Goal: Task Accomplishment & Management: Manage account settings

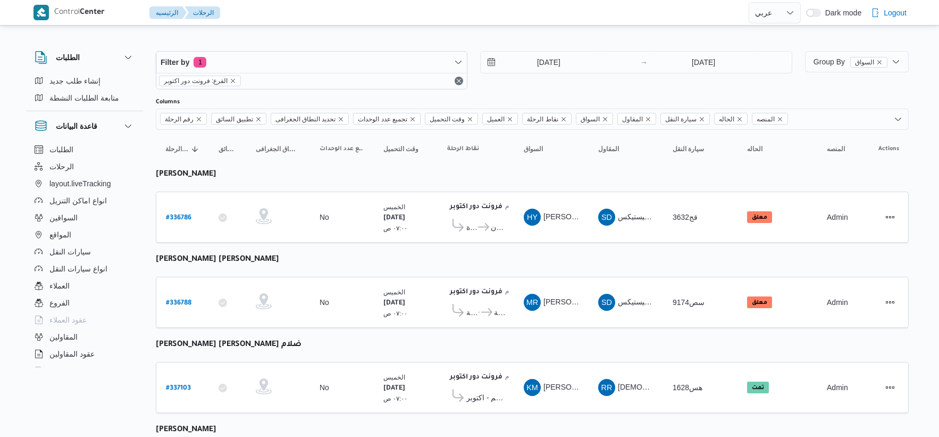
select select "ar"
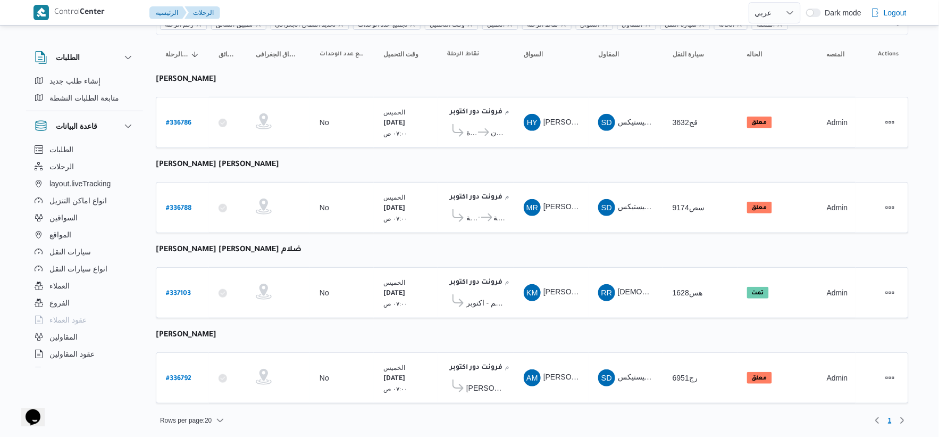
scroll to position [95, 0]
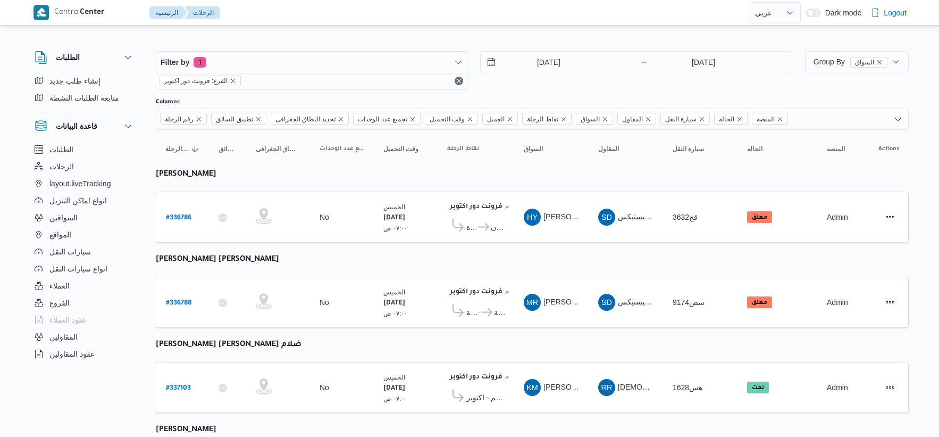
select select "ar"
click at [581, 56] on input "[DATE]" at bounding box center [541, 62] width 121 height 21
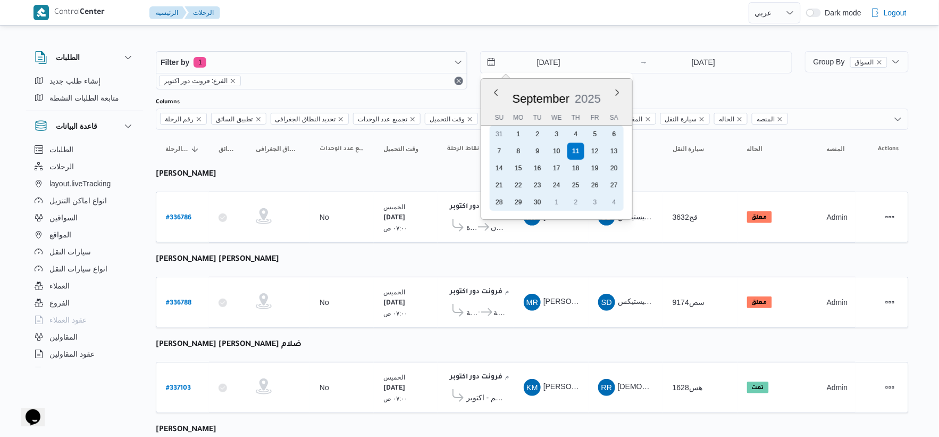
drag, startPoint x: 562, startPoint y: 153, endPoint x: 678, endPoint y: 101, distance: 127.4
click at [561, 152] on div "10" at bounding box center [556, 150] width 17 height 17
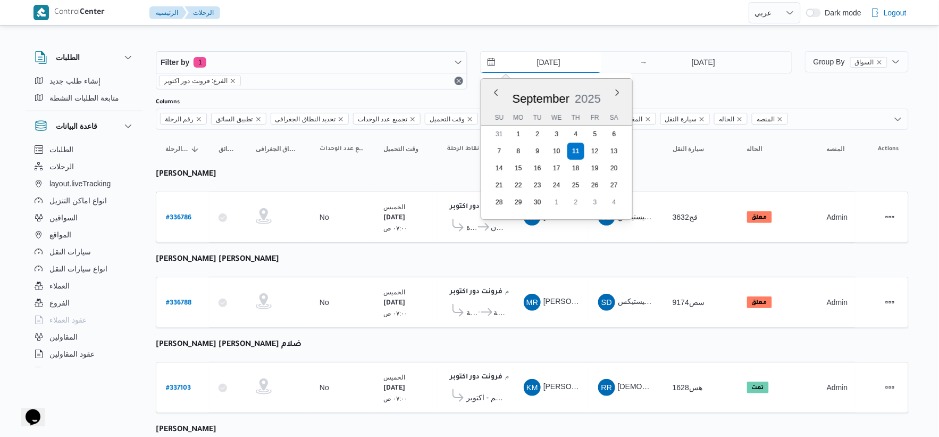
type input "10/9/2025"
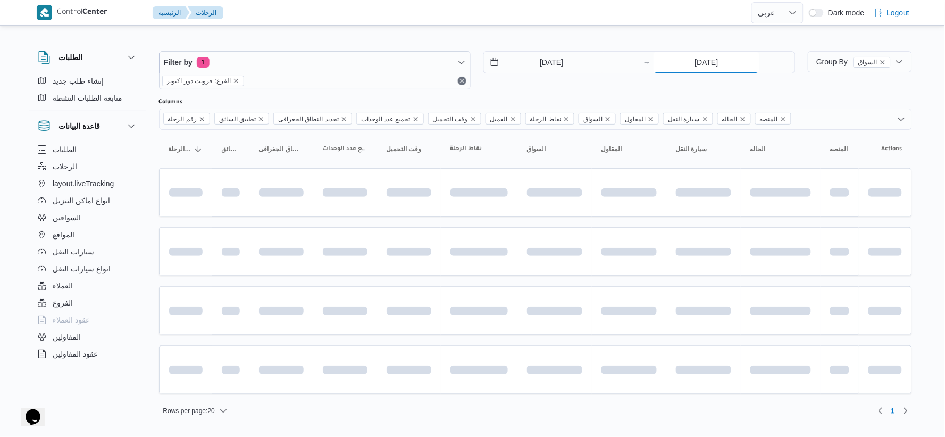
click at [703, 64] on input "[DATE]" at bounding box center [706, 62] width 106 height 21
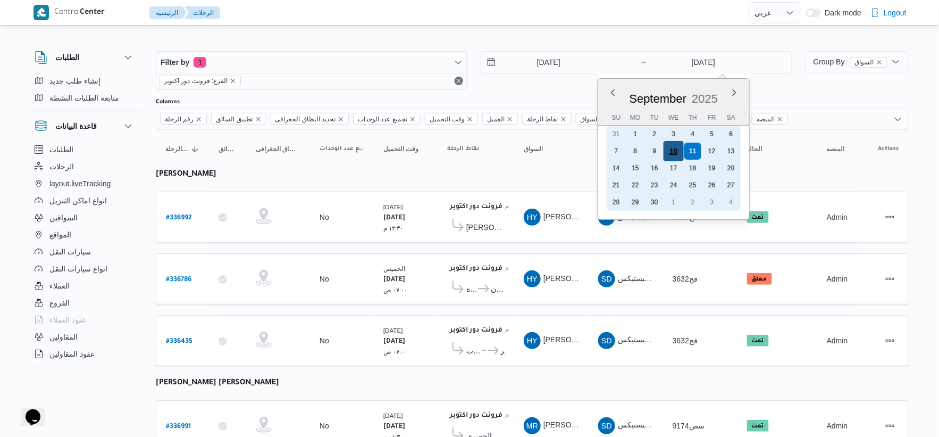
click at [679, 151] on div "10" at bounding box center [673, 151] width 20 height 20
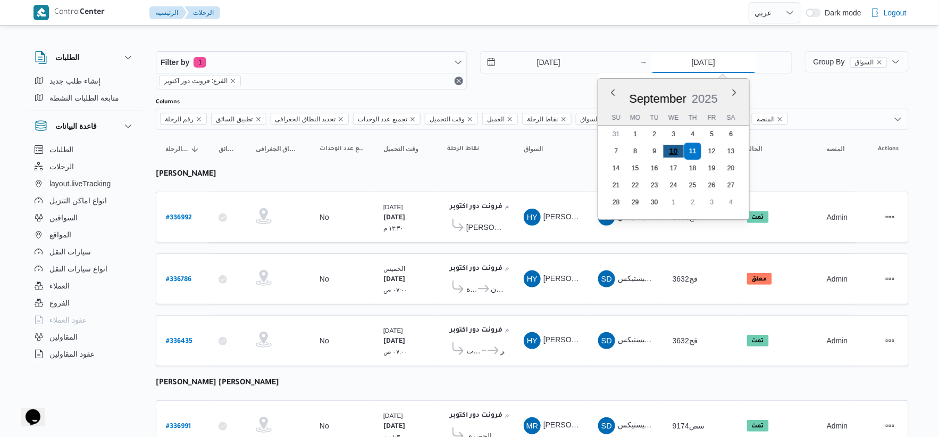
type input "10/9/2025"
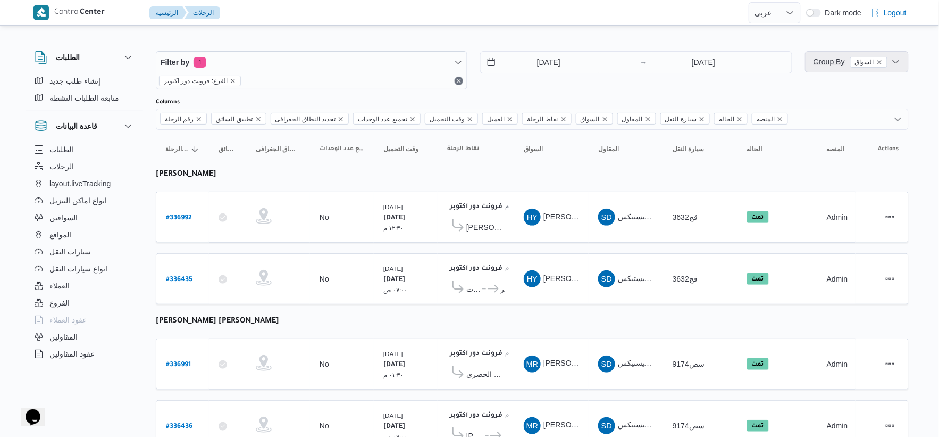
click at [823, 57] on span "Group By السواق" at bounding box center [851, 61] width 74 height 9
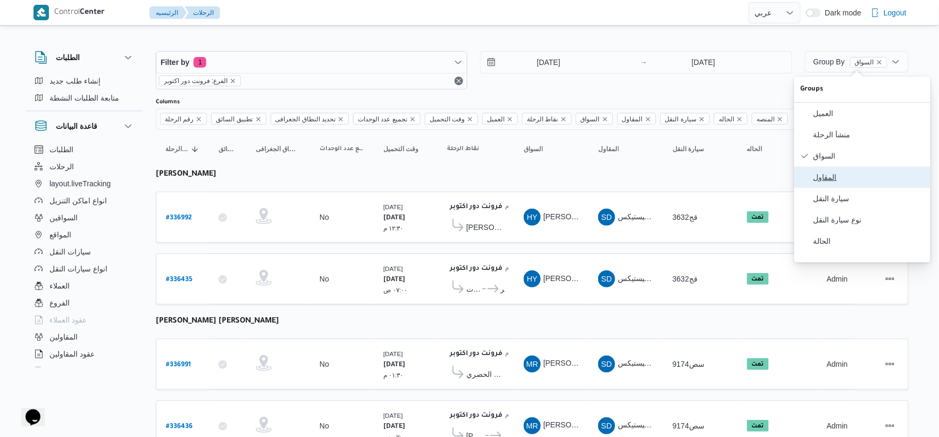
click at [836, 181] on span "المقاول" at bounding box center [869, 177] width 111 height 9
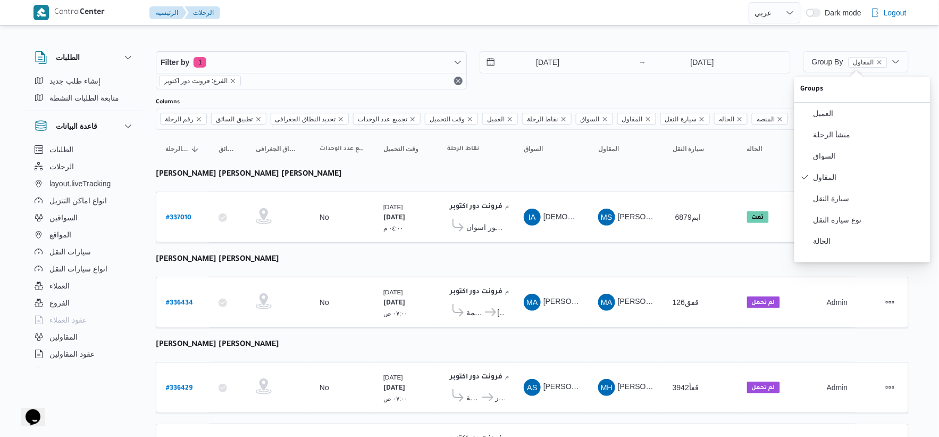
click at [173, 214] on b "# 337010" at bounding box center [179, 217] width 26 height 7
select select "ar"
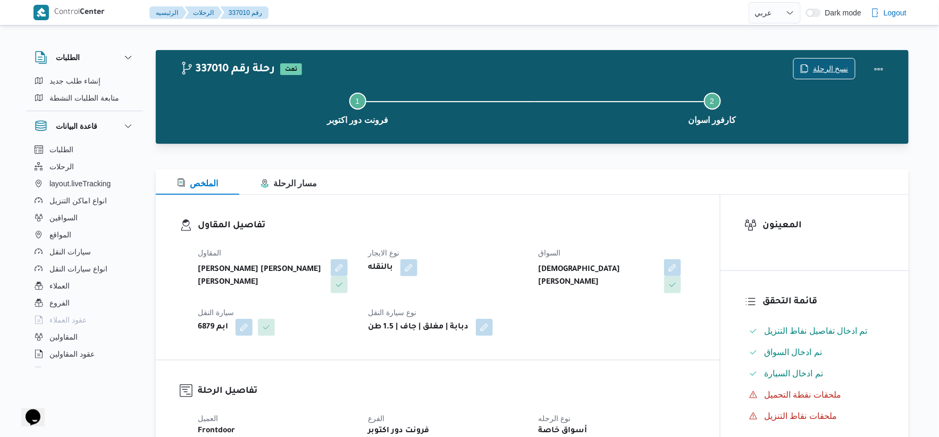
click at [833, 70] on span "نسخ الرحلة" at bounding box center [831, 68] width 36 height 13
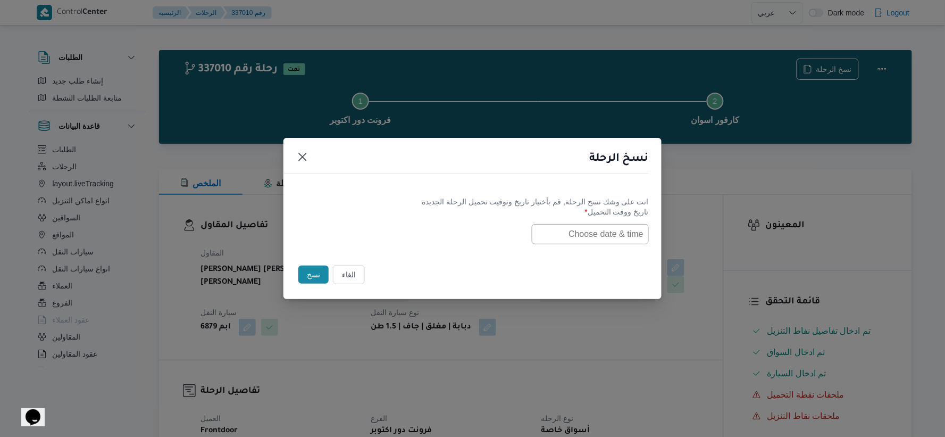
click at [610, 236] on input "text" at bounding box center [590, 234] width 117 height 20
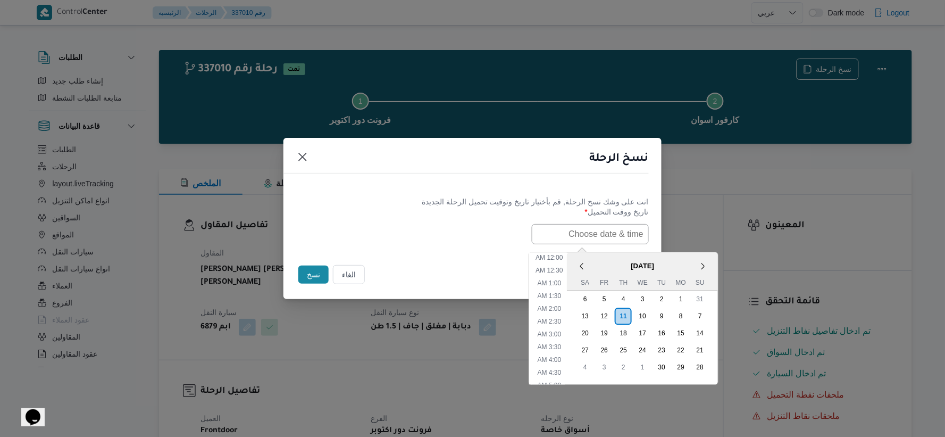
scroll to position [375, 0]
click at [613, 259] on span "September 2025" at bounding box center [642, 265] width 151 height 19
click at [560, 312] on li "5:00 PM" at bounding box center [549, 316] width 32 height 11
type input "11/09/2025 5:00PM"
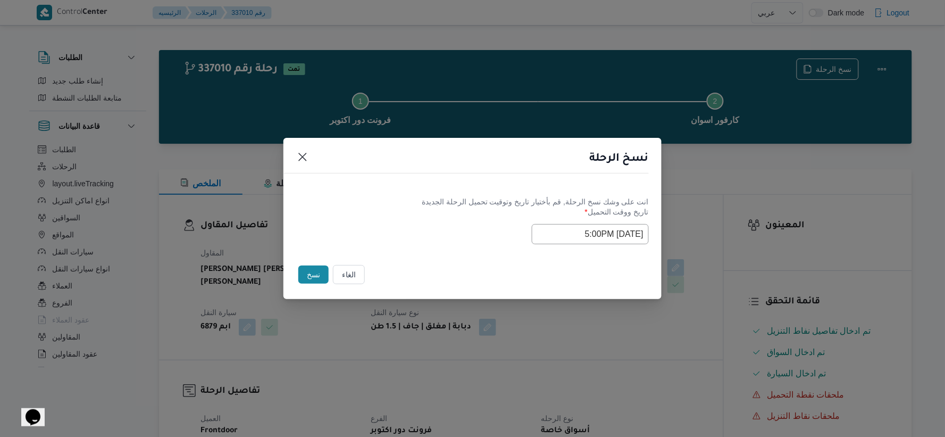
click at [314, 272] on button "نسخ" at bounding box center [313, 274] width 30 height 18
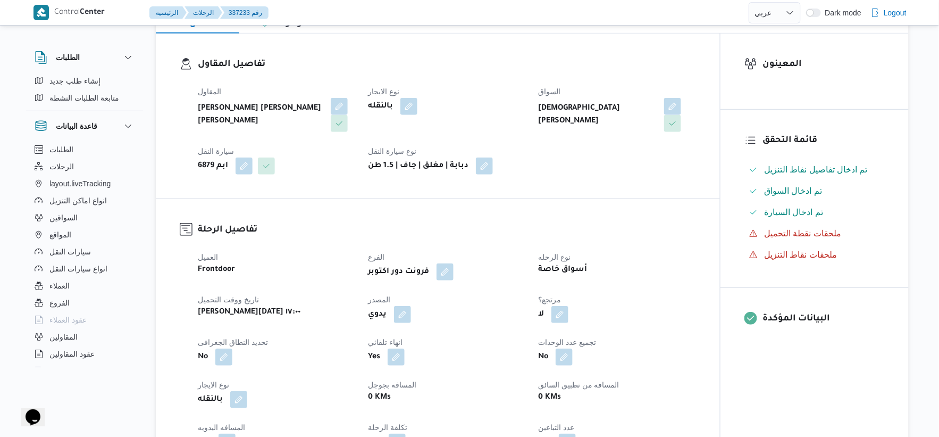
scroll to position [177, 0]
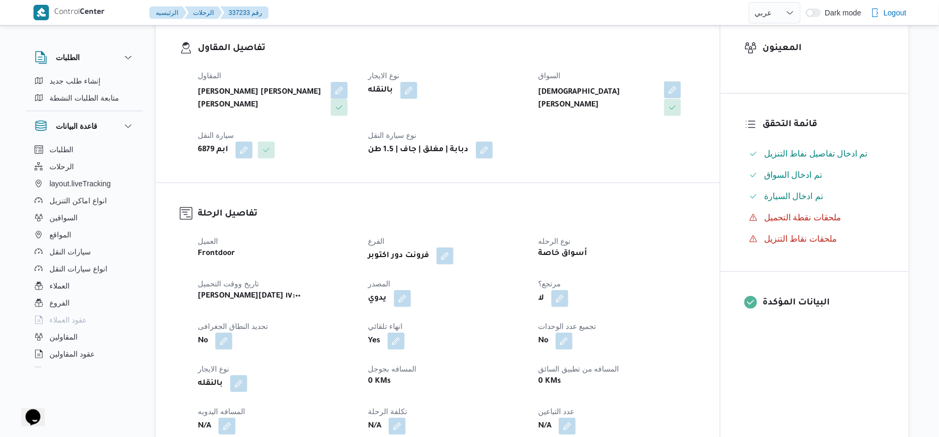
click at [664, 95] on button "button" at bounding box center [672, 89] width 17 height 17
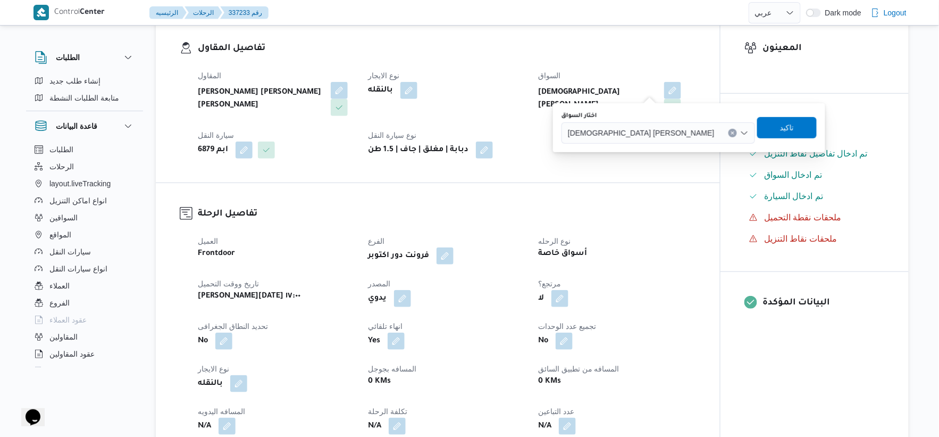
click at [731, 131] on icon "Clear input" at bounding box center [733, 133] width 4 height 4
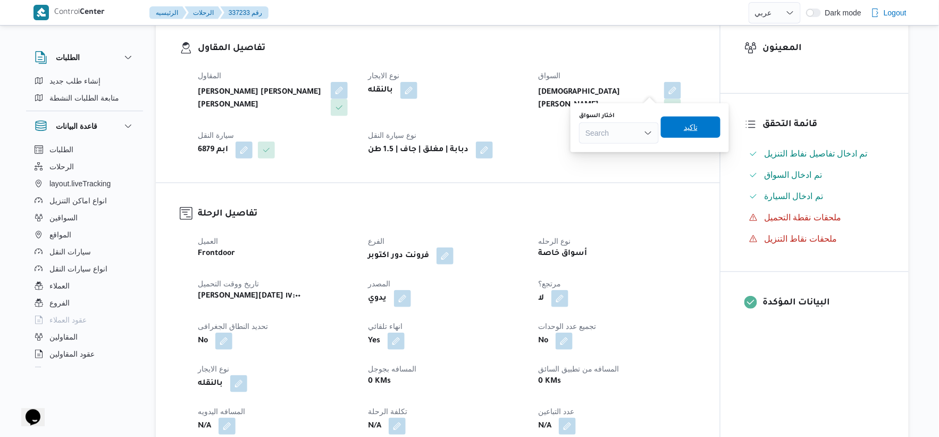
click at [684, 129] on span "تاكيد" at bounding box center [691, 127] width 14 height 13
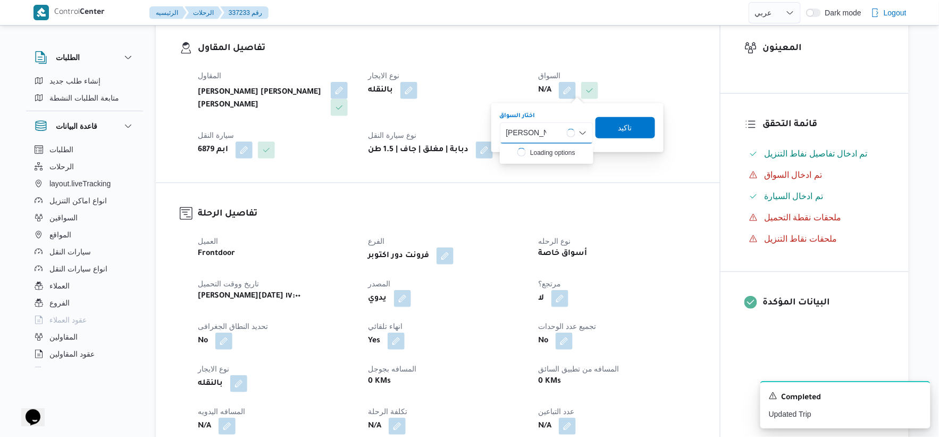
type input "محمد محمود"
click at [556, 129] on div "محمد محمود محمد محمود" at bounding box center [547, 132] width 82 height 21
click at [569, 147] on span "محمد محمود عبدالهادي عبدالحميد" at bounding box center [553, 152] width 56 height 13
click at [618, 128] on span "تاكيد" at bounding box center [612, 127] width 14 height 13
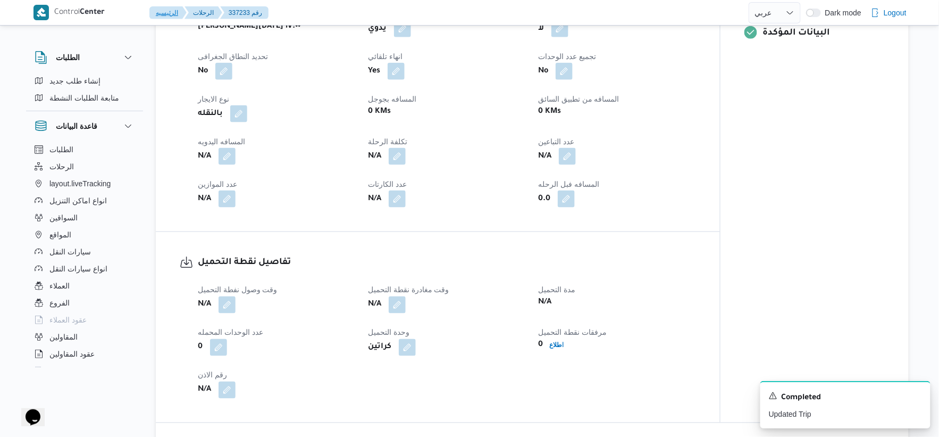
scroll to position [709, 0]
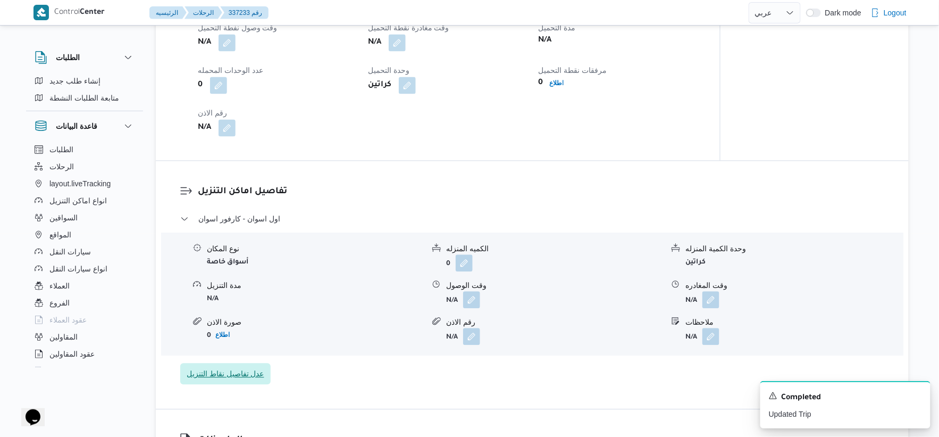
click at [254, 375] on span "عدل تفاصيل نقاط التنزيل" at bounding box center [226, 373] width 78 height 13
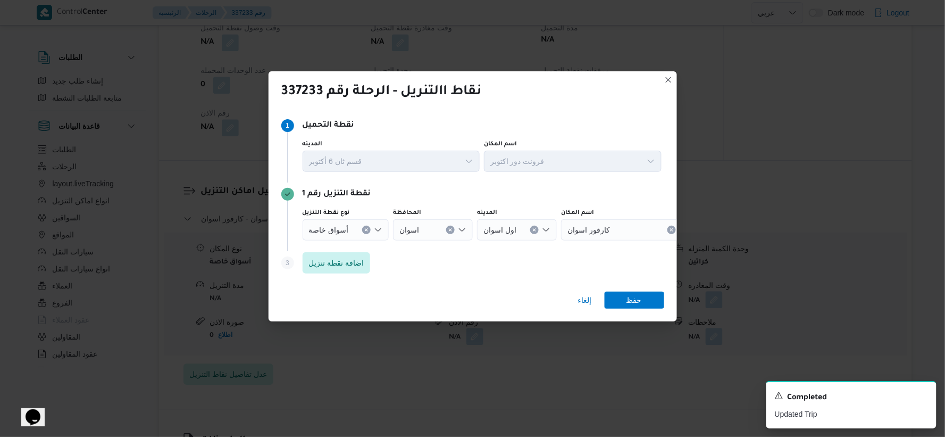
click at [366, 227] on button "Clear input" at bounding box center [366, 229] width 9 height 9
click at [628, 230] on div "Search" at bounding box center [621, 229] width 133 height 21
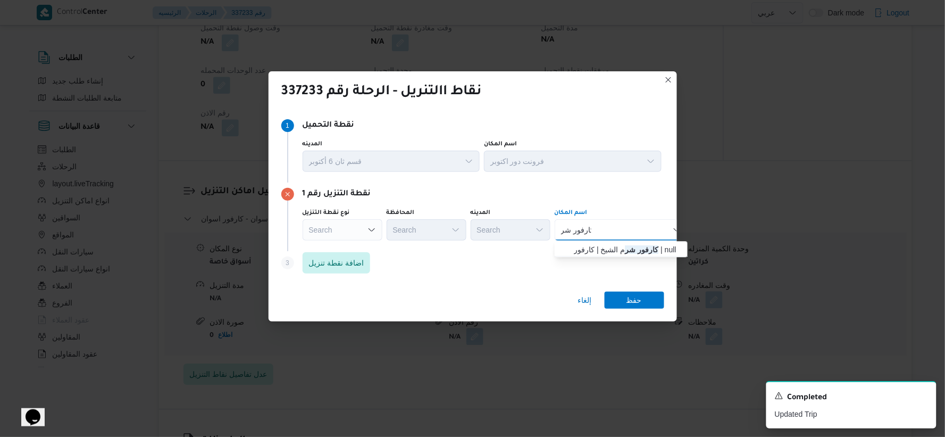
type input "كارفور شر"
click at [628, 230] on div "كارفور شر كارفور شر Combo box. Selected. كارفور شر. Selected. Combo box input. …" at bounding box center [621, 229] width 133 height 21
click at [626, 248] on mark "كارفور شر" at bounding box center [641, 249] width 33 height 9
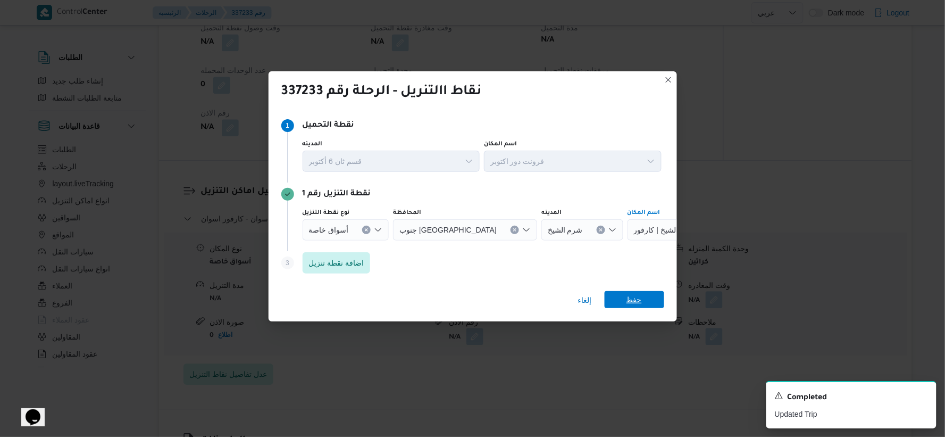
click at [642, 294] on span "حفظ" at bounding box center [635, 299] width 60 height 17
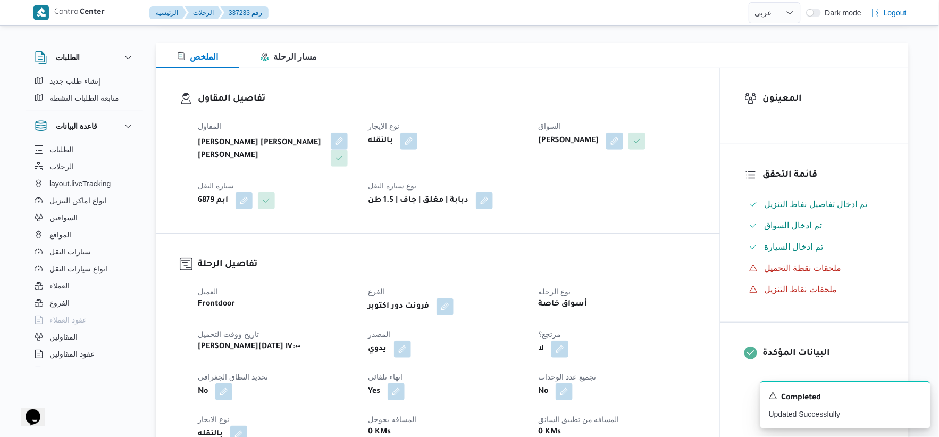
scroll to position [0, 0]
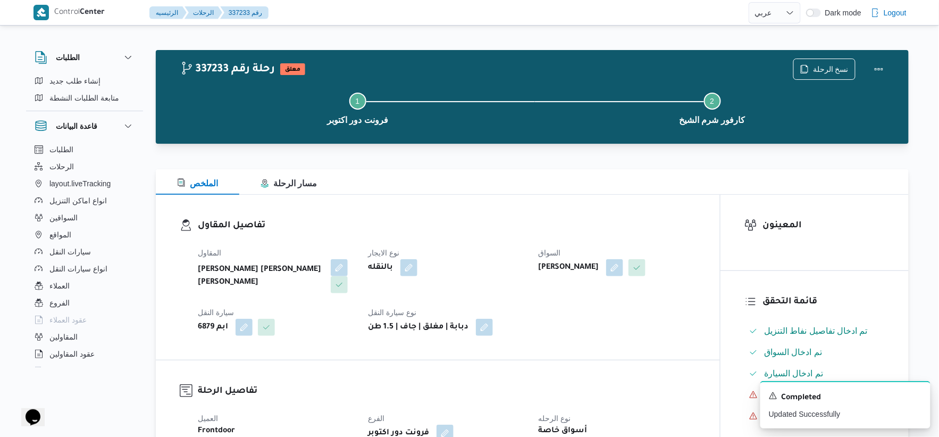
select select "ar"
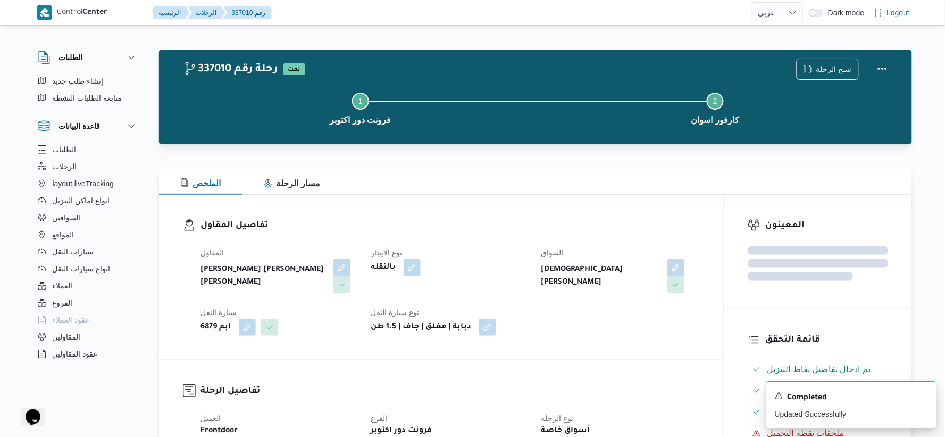
select select "ar"
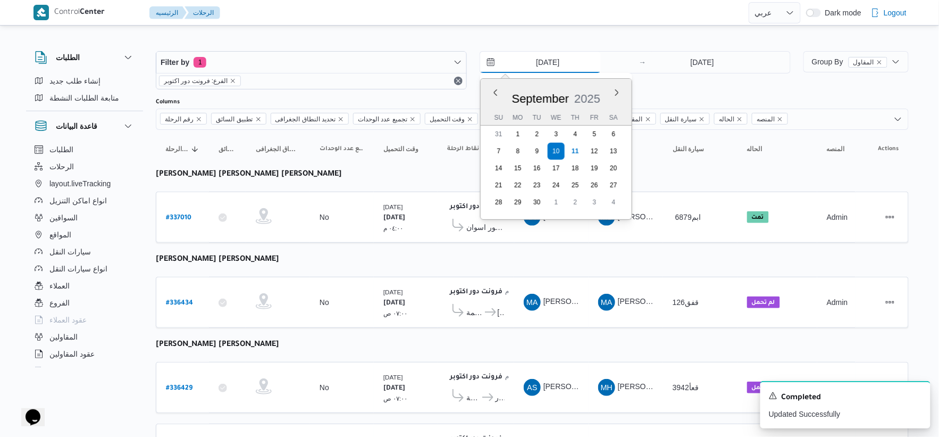
click at [553, 60] on input "10/9/2025" at bounding box center [540, 62] width 121 height 21
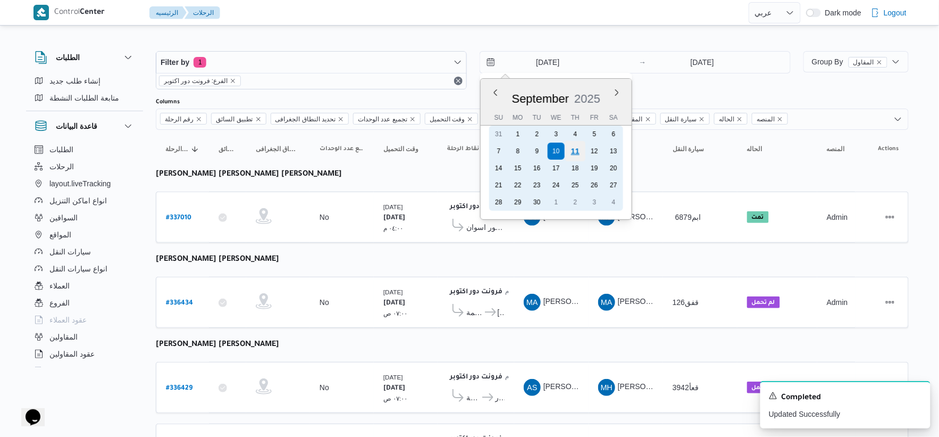
click at [574, 147] on div "11" at bounding box center [575, 151] width 20 height 20
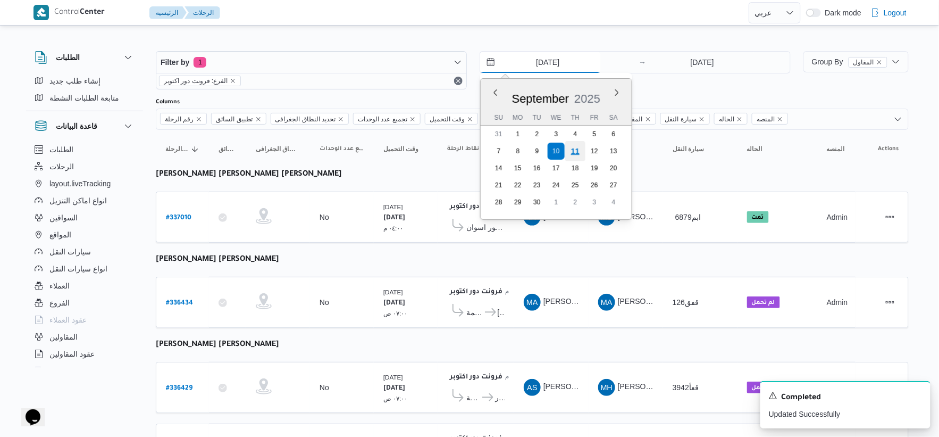
type input "[DATE]"
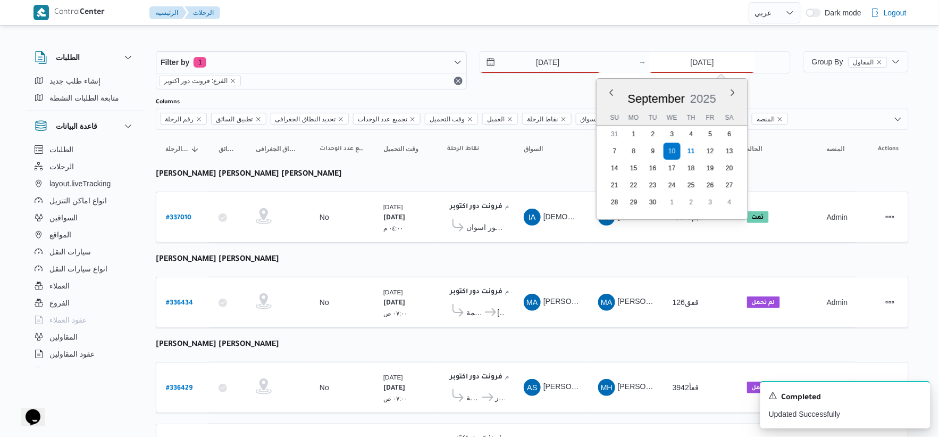
click at [718, 64] on input "10/9/2025" at bounding box center [702, 62] width 106 height 21
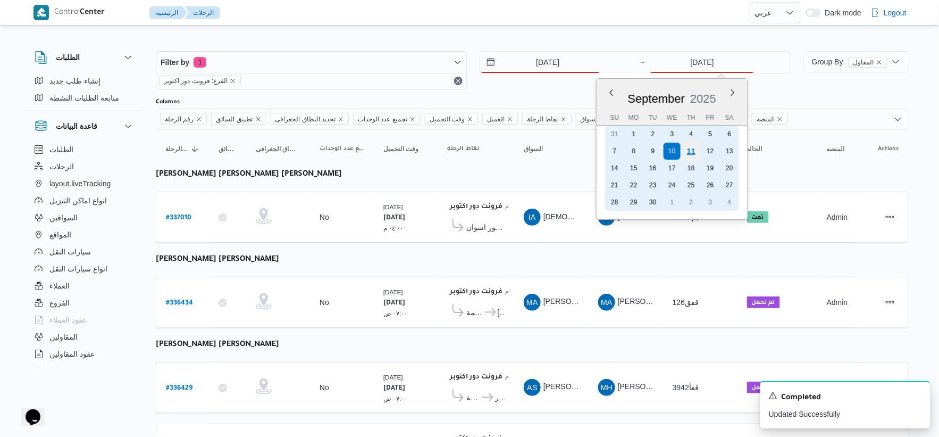
click at [695, 152] on div "11" at bounding box center [691, 151] width 20 height 20
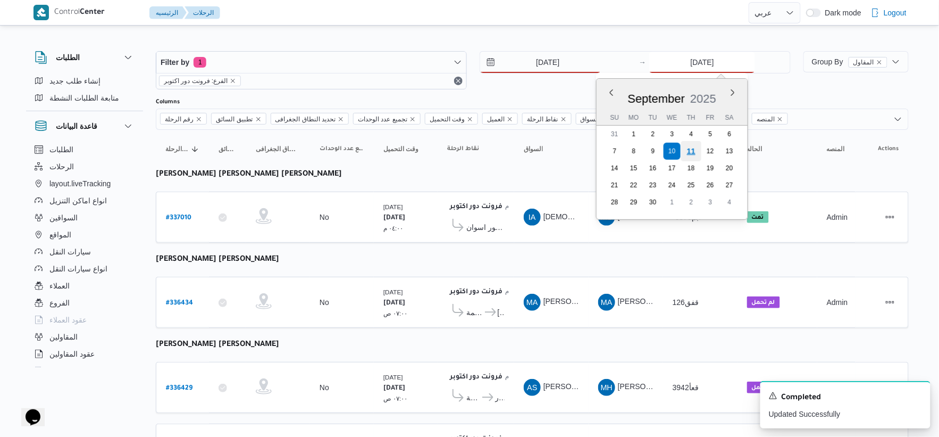
type input "[DATE]"
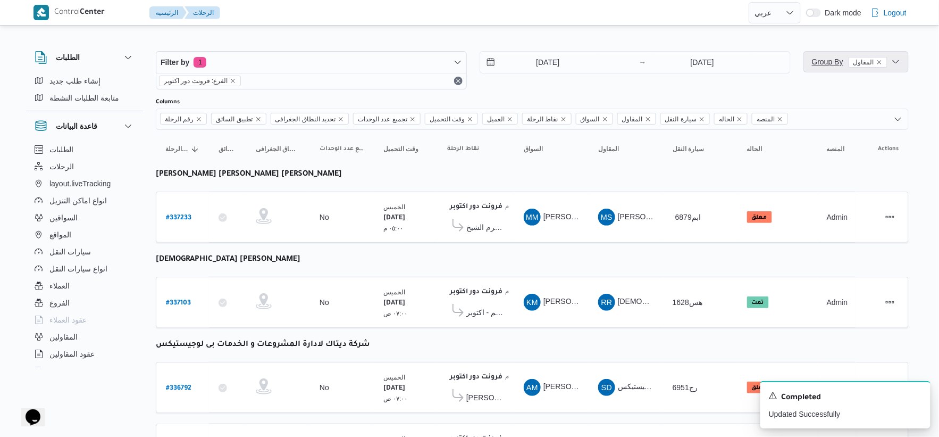
click at [826, 57] on span "Group By المقاول" at bounding box center [850, 61] width 76 height 9
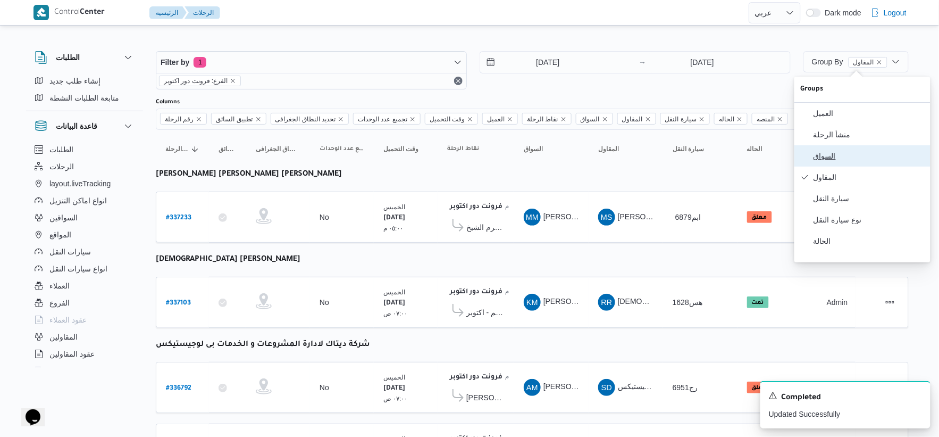
click at [835, 160] on span "السواق" at bounding box center [869, 156] width 111 height 9
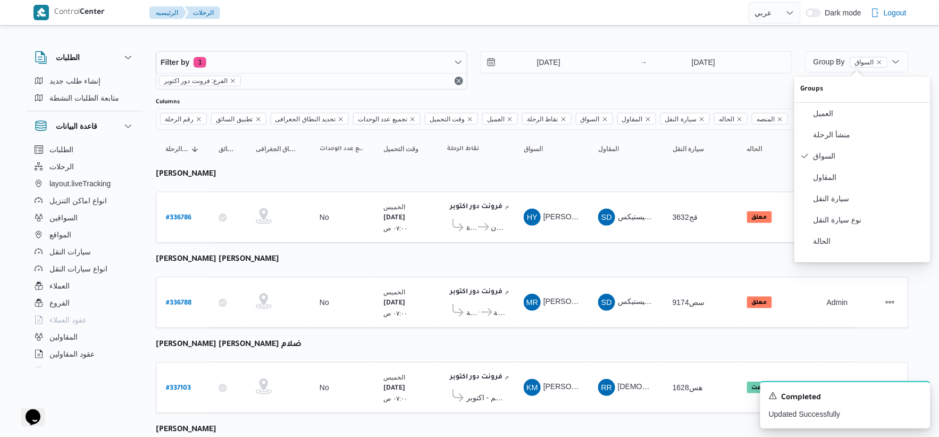
click at [535, 247] on table "رقم الرحلة Click to sort in ascending order تطبيق السائق Click to sort in ascen…" at bounding box center [532, 362] width 753 height 464
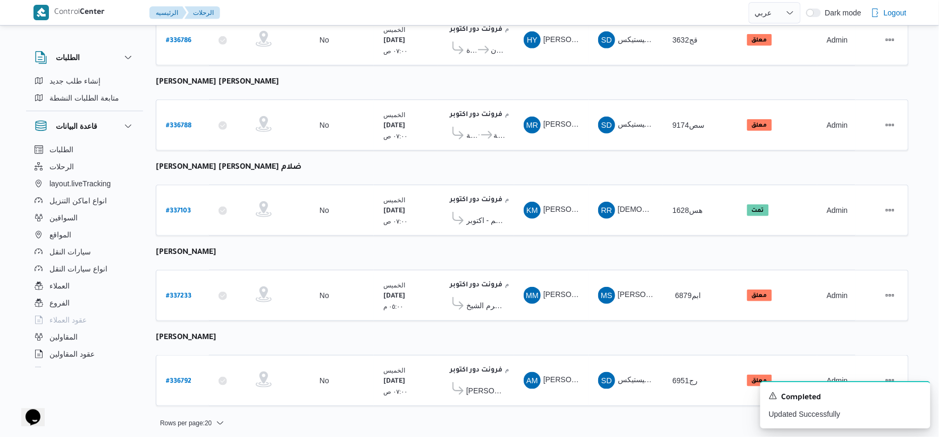
scroll to position [179, 0]
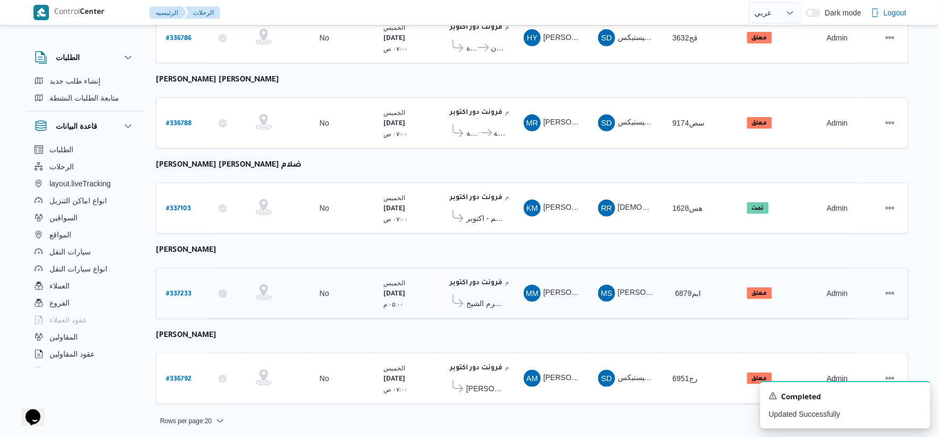
click at [174, 290] on b "# 337233" at bounding box center [179, 293] width 26 height 7
select select "ar"
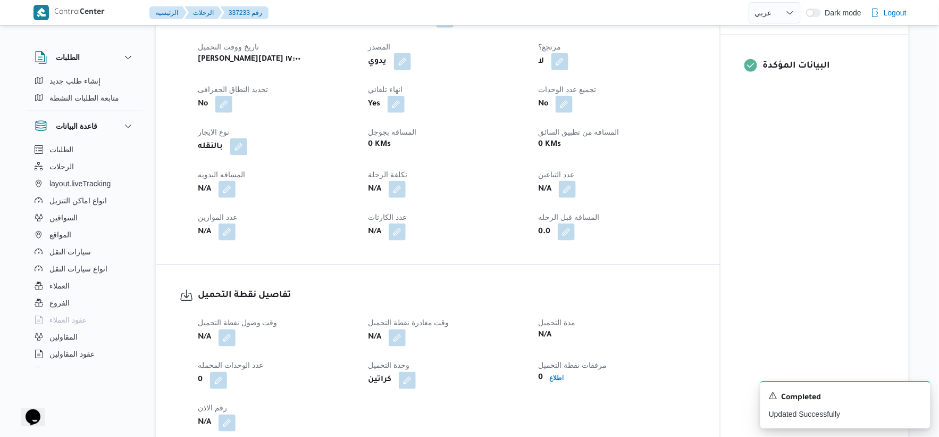
scroll to position [413, 0]
click at [224, 339] on button "button" at bounding box center [227, 337] width 17 height 17
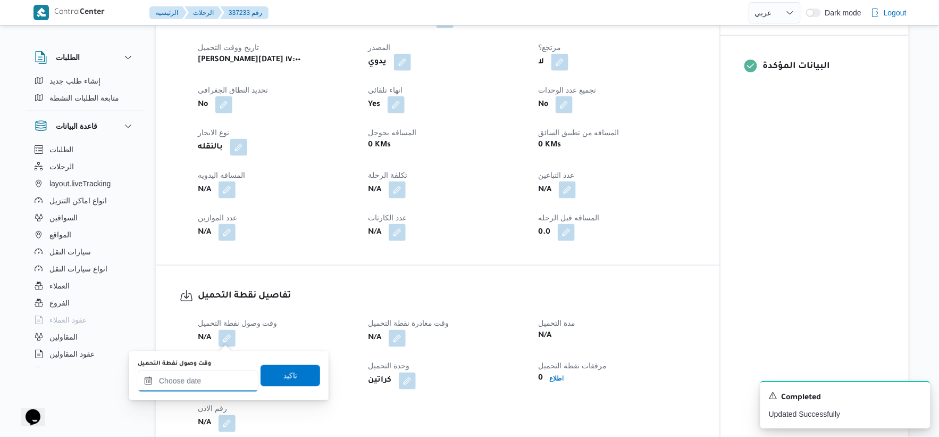
click at [210, 385] on input "وقت وصول نفطة التحميل" at bounding box center [198, 380] width 121 height 21
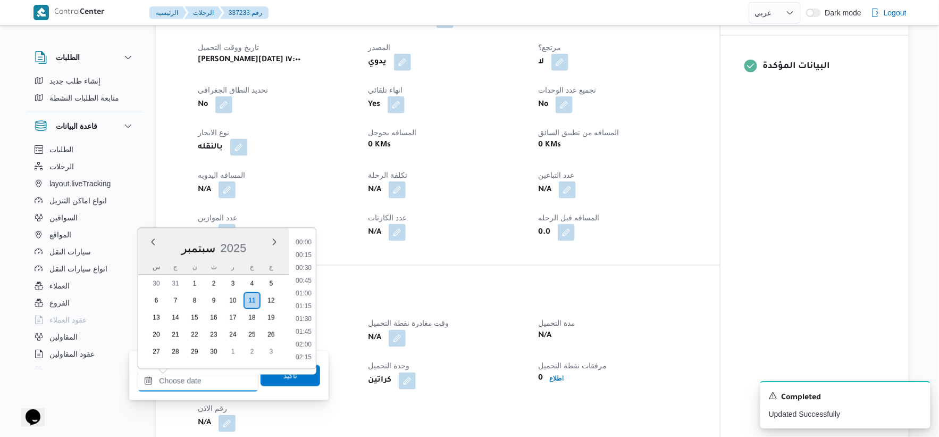
scroll to position [804, 0]
click at [368, 290] on h3 "تفاصيل نقطة التحميل" at bounding box center [447, 296] width 498 height 14
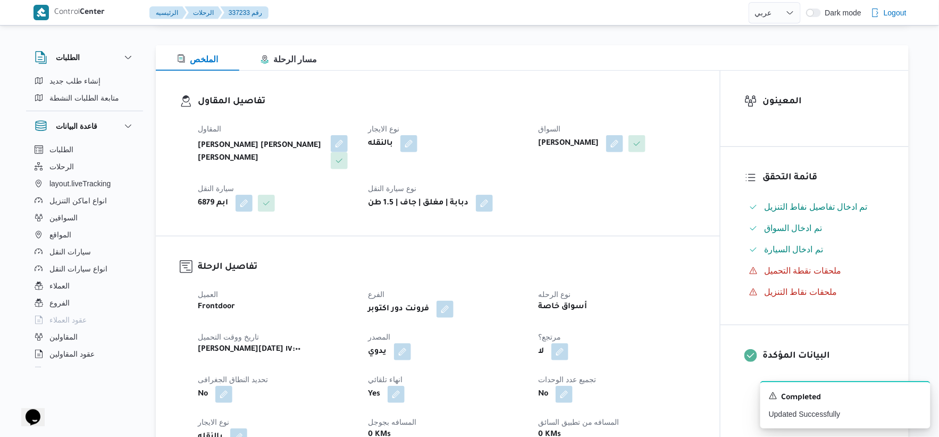
scroll to position [0, 0]
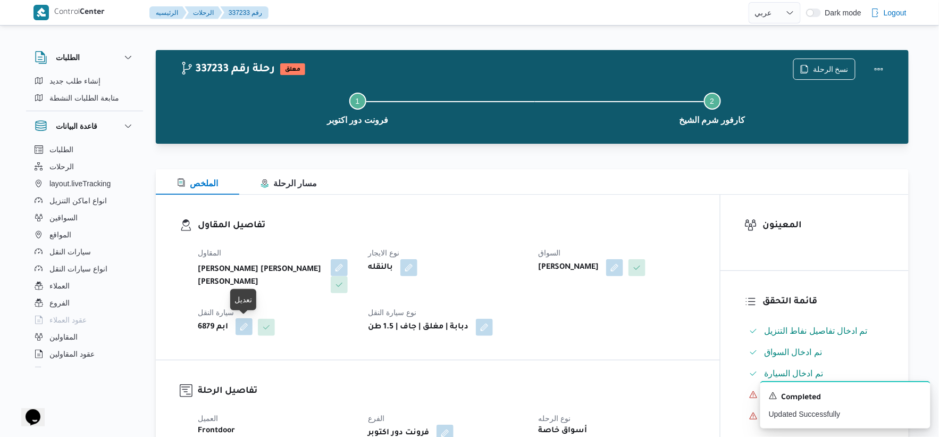
click at [248, 323] on button "button" at bounding box center [244, 326] width 17 height 17
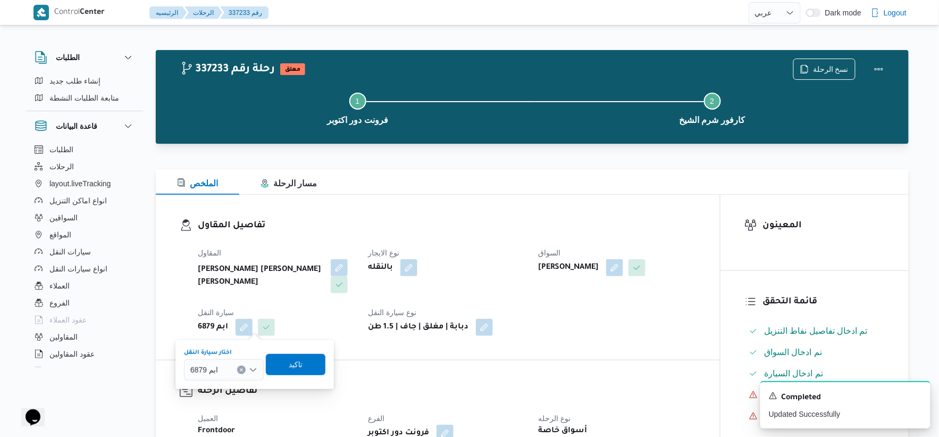
click at [240, 368] on icon "Clear input" at bounding box center [241, 369] width 3 height 3
type input "3489"
click at [233, 387] on span "3489 اجى |" at bounding box center [230, 388] width 54 height 13
click at [290, 368] on span "تاكيد" at bounding box center [297, 363] width 14 height 13
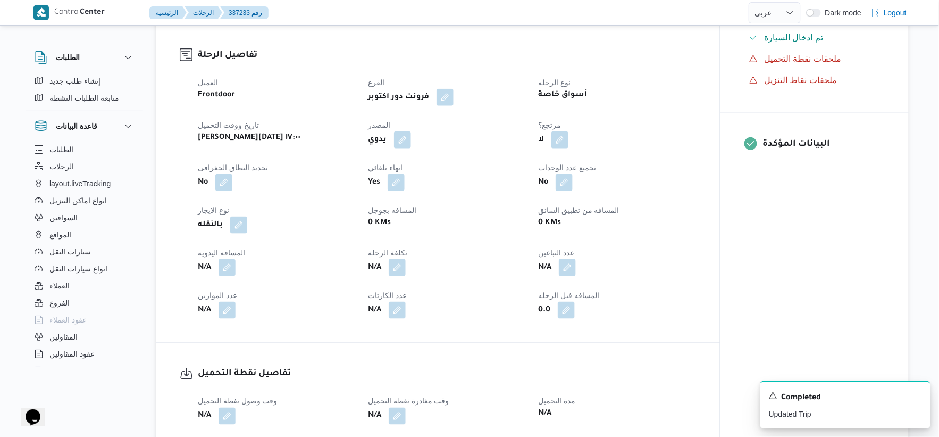
scroll to position [472, 0]
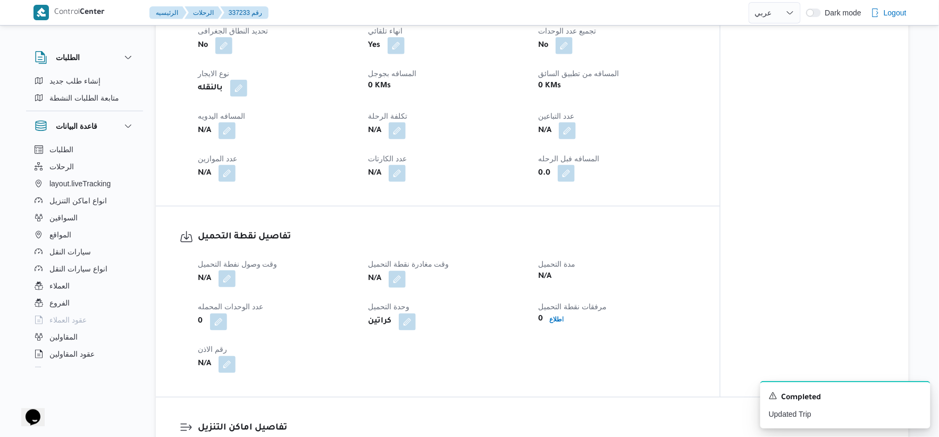
click at [229, 275] on button "button" at bounding box center [227, 278] width 17 height 17
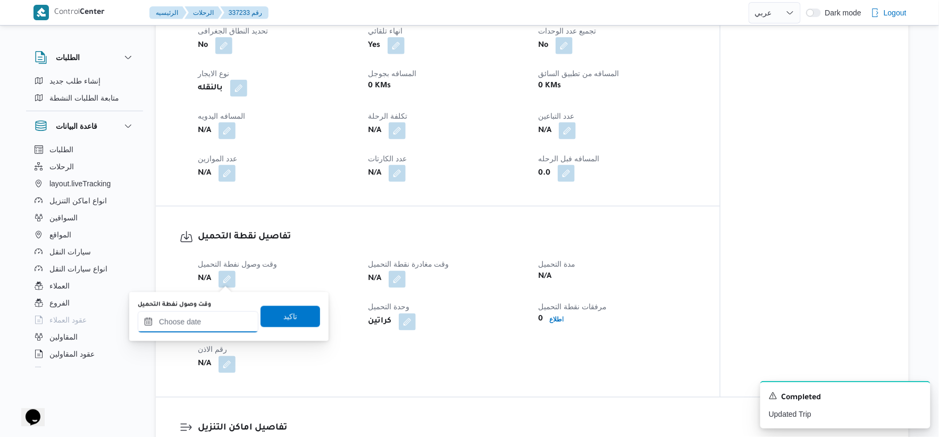
click at [211, 322] on input "وقت وصول نفطة التحميل" at bounding box center [198, 321] width 121 height 21
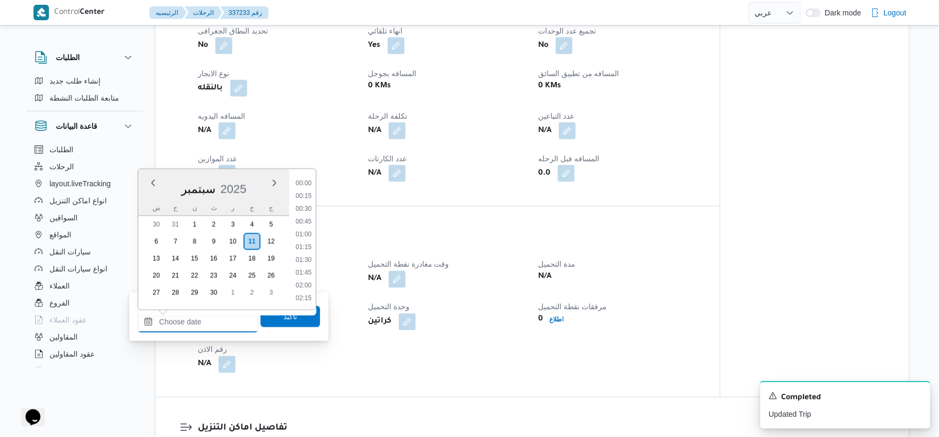
scroll to position [804, 0]
click at [310, 222] on li "16:30" at bounding box center [303, 221] width 24 height 11
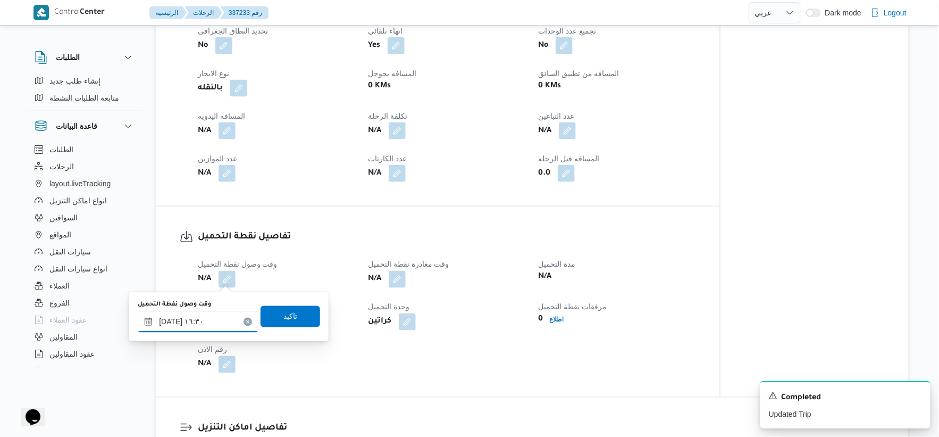
click at [168, 319] on input "[DATE] ١٦:٣٠" at bounding box center [198, 321] width 121 height 21
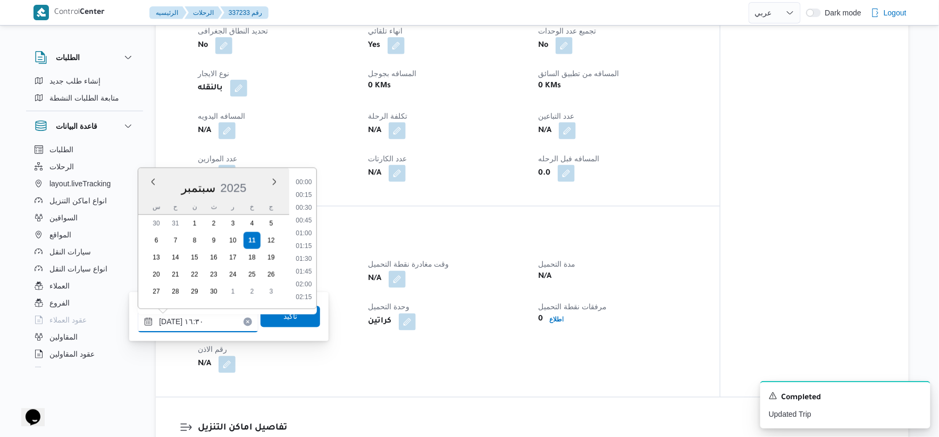
click at [168, 319] on input "[DATE] ١٦:٣٠" at bounding box center [198, 321] width 121 height 21
type input "[DATE] ١٦:٤٠"
click at [295, 317] on span "تاكيد" at bounding box center [291, 315] width 60 height 21
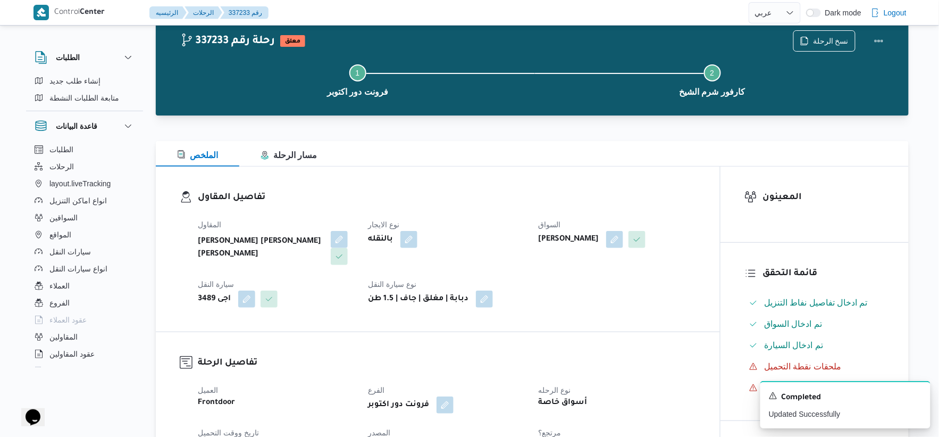
scroll to position [0, 0]
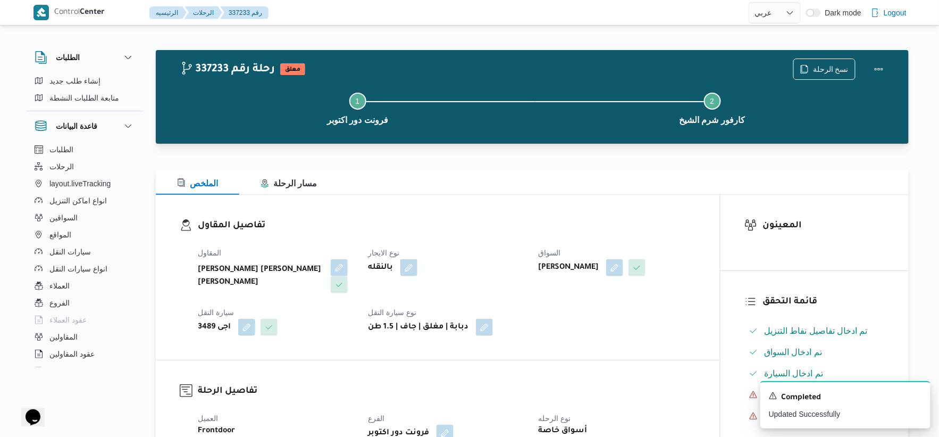
select select "ar"
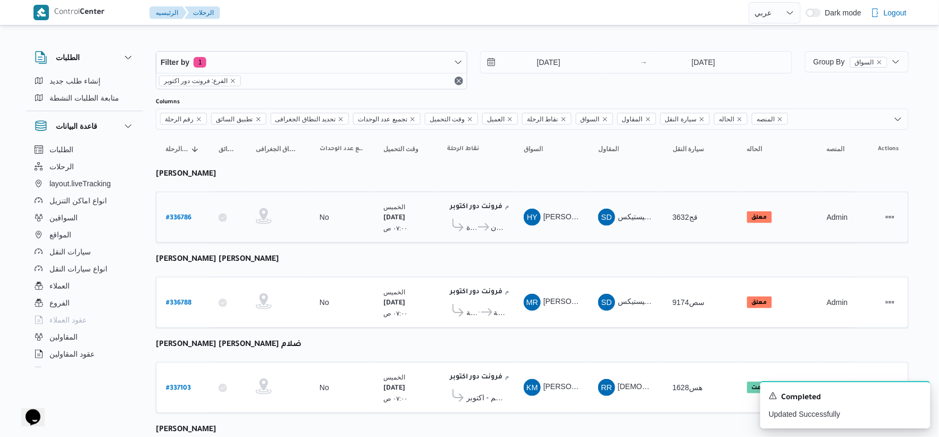
click at [502, 226] on span "كارفور البنيان - المنصورة" at bounding box center [498, 227] width 14 height 13
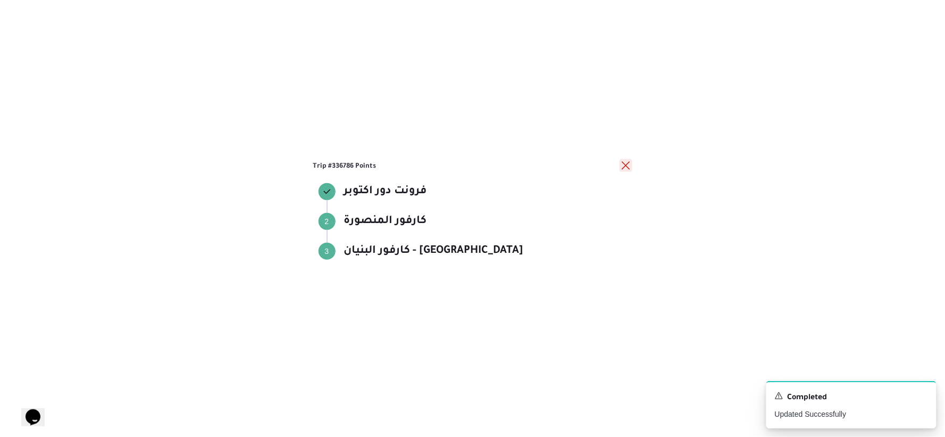
click at [631, 162] on button "close" at bounding box center [625, 165] width 13 height 13
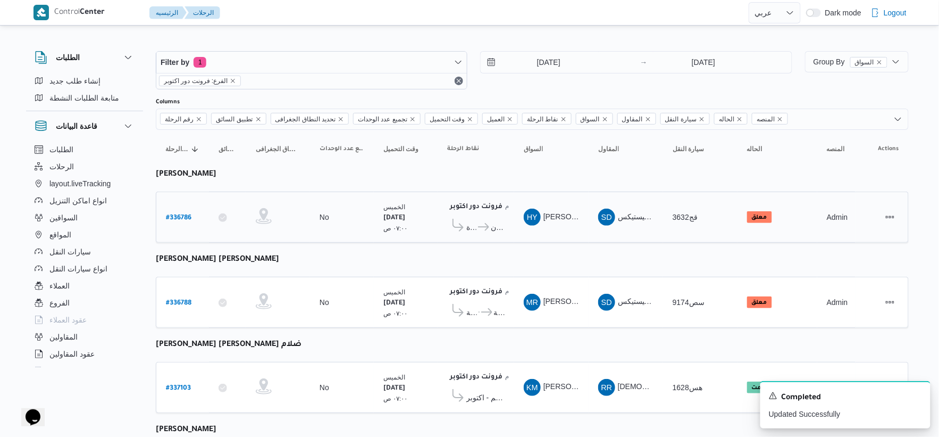
click at [182, 214] on b "# 336786" at bounding box center [179, 217] width 26 height 7
select select "ar"
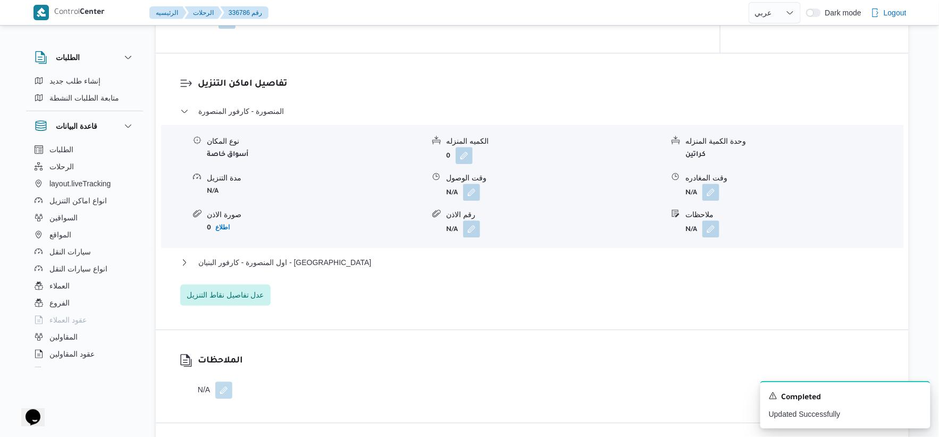
scroll to position [886, 0]
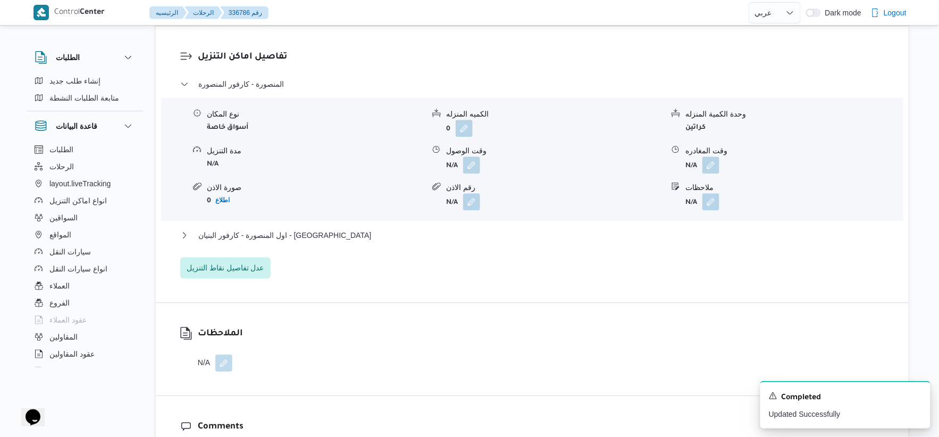
click at [346, 241] on div "اول المنصورة - كارفور البنيان - المنصورة" at bounding box center [532, 239] width 705 height 20
click at [346, 240] on button "اول المنصورة - كارفور البنيان - المنصورة" at bounding box center [532, 235] width 705 height 13
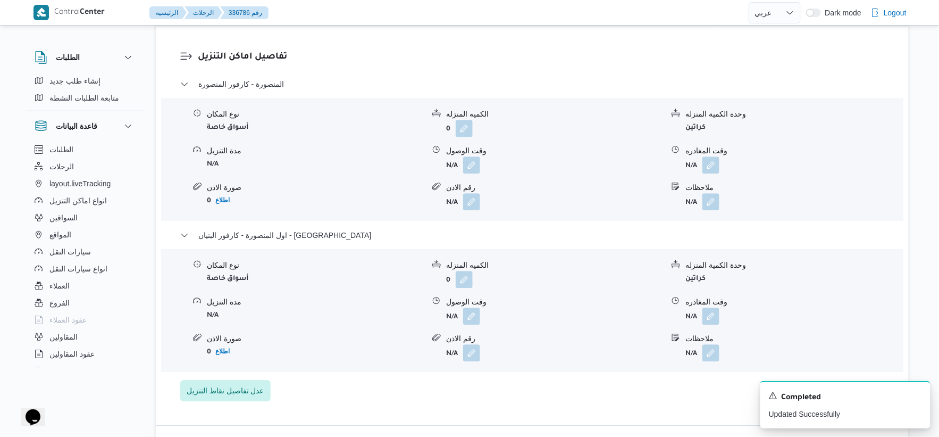
click at [375, 291] on div "نوع المكان أسواق خاصة الكميه المنزله 0 وحدة الكمية المنزله كراتين مدة التنزيل N…" at bounding box center [532, 310] width 751 height 121
click at [716, 322] on button "button" at bounding box center [710, 315] width 17 height 17
click at [692, 369] on div "You are in a dialog. To close this dialog, hit escape. وقت المغادره تاكيد" at bounding box center [712, 353] width 199 height 49
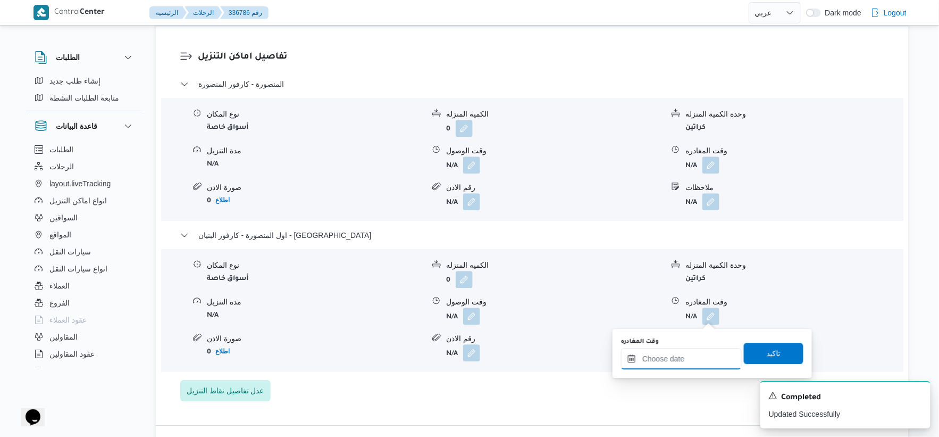
click at [701, 360] on input "وقت المغادره" at bounding box center [681, 358] width 121 height 21
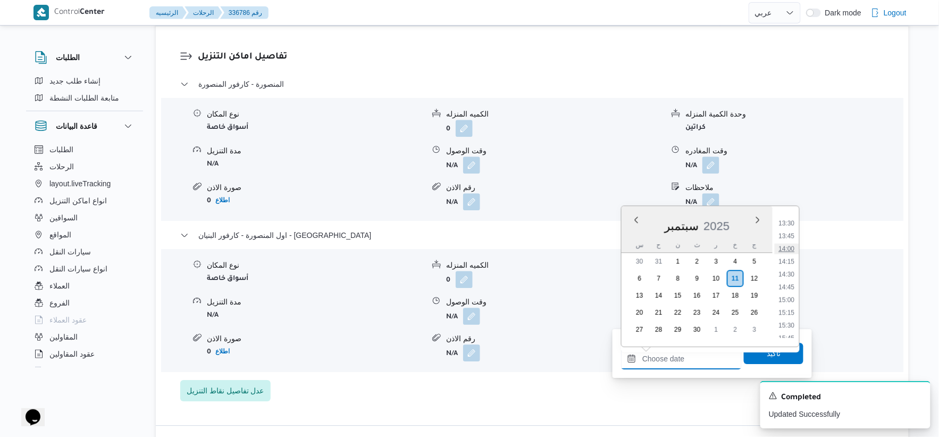
scroll to position [626, 0]
click at [796, 282] on li "13:30" at bounding box center [787, 282] width 24 height 11
type input "١١/٠٩/٢٠٢٥ ١٣:٣٠"
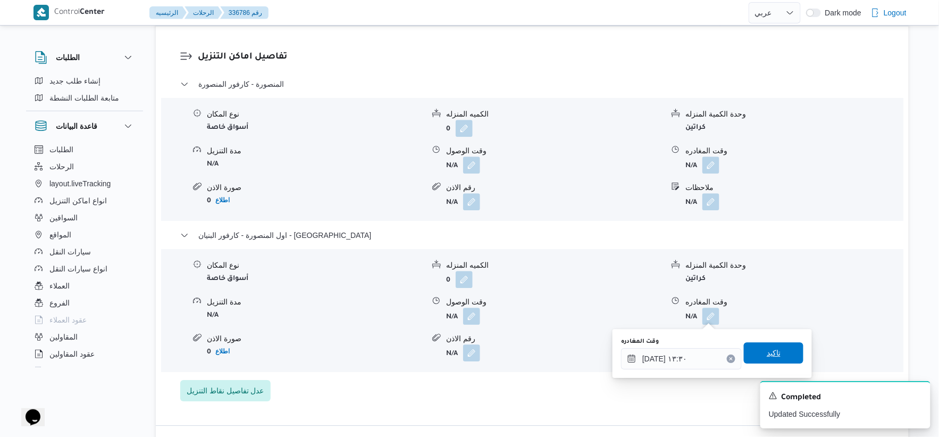
click at [777, 355] on span "تاكيد" at bounding box center [774, 352] width 60 height 21
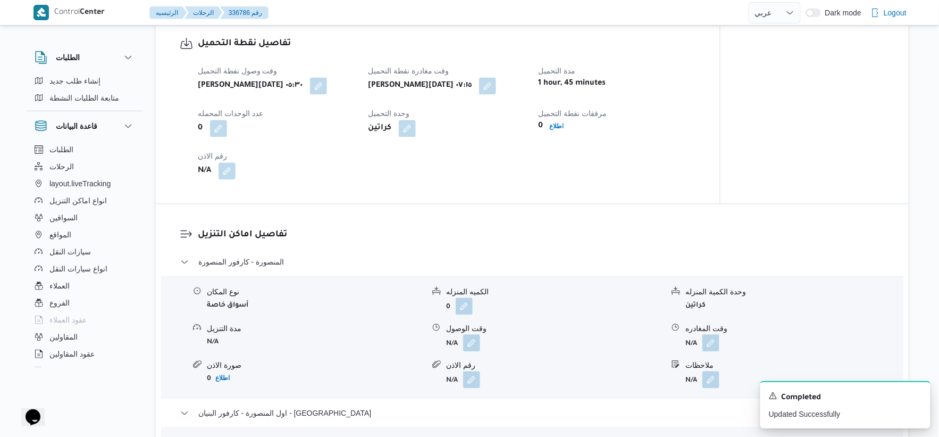
scroll to position [709, 0]
drag, startPoint x: 476, startPoint y: 343, endPoint x: 471, endPoint y: 349, distance: 7.2
click at [475, 343] on button "button" at bounding box center [471, 341] width 17 height 17
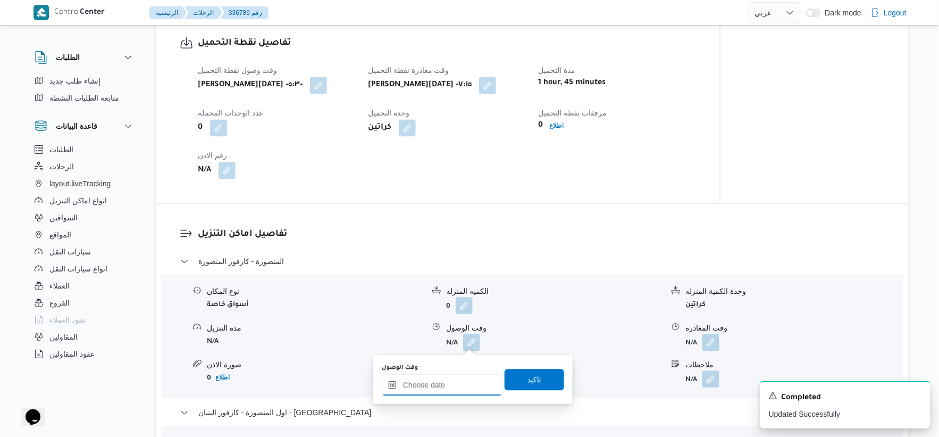
drag, startPoint x: 471, startPoint y: 349, endPoint x: 585, endPoint y: 333, distance: 114.8
click at [448, 386] on input "وقت الوصول" at bounding box center [442, 384] width 121 height 21
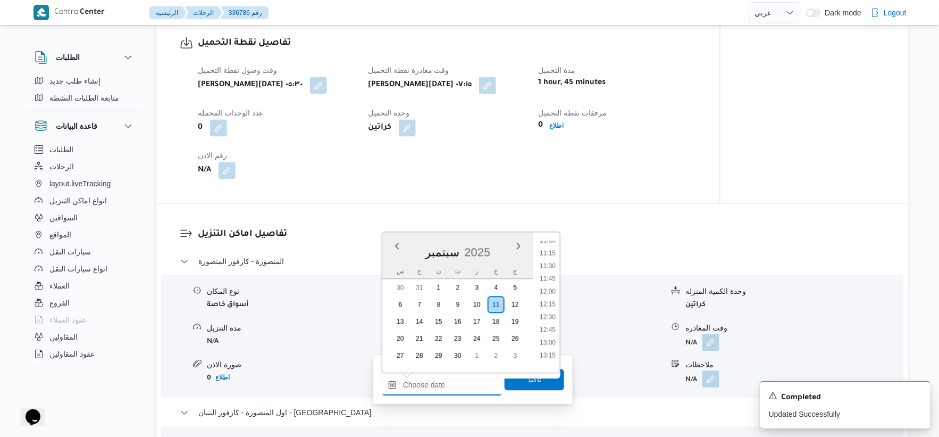
scroll to position [508, 0]
click at [550, 272] on li "10:30" at bounding box center [547, 273] width 24 height 11
type input "١١/٠٩/٢٠٢٥ ١٠:٣٠"
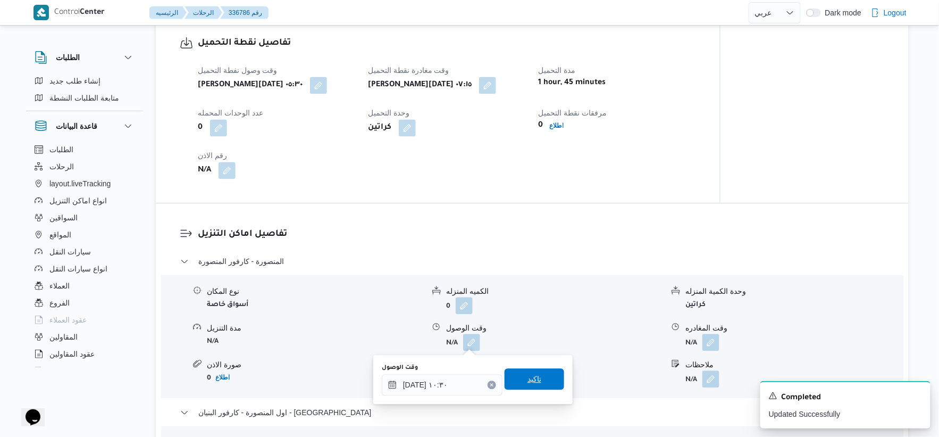
click at [549, 375] on span "تاكيد" at bounding box center [535, 378] width 60 height 21
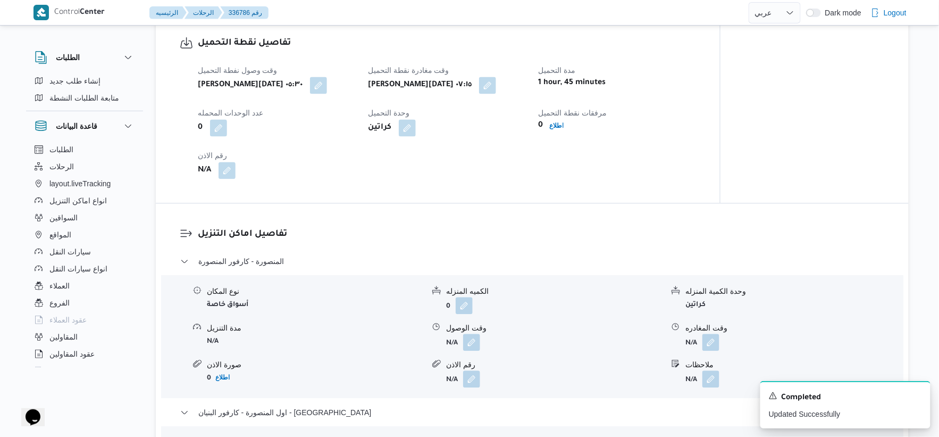
scroll to position [827, 0]
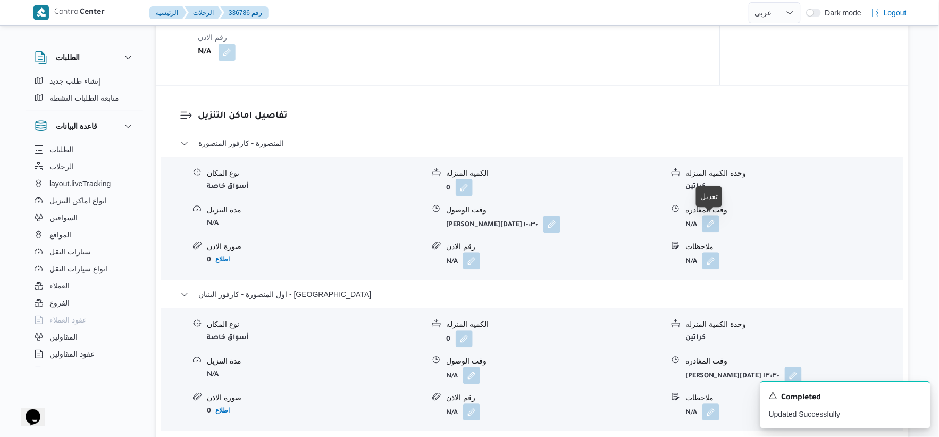
click at [711, 225] on button "button" at bounding box center [710, 223] width 17 height 17
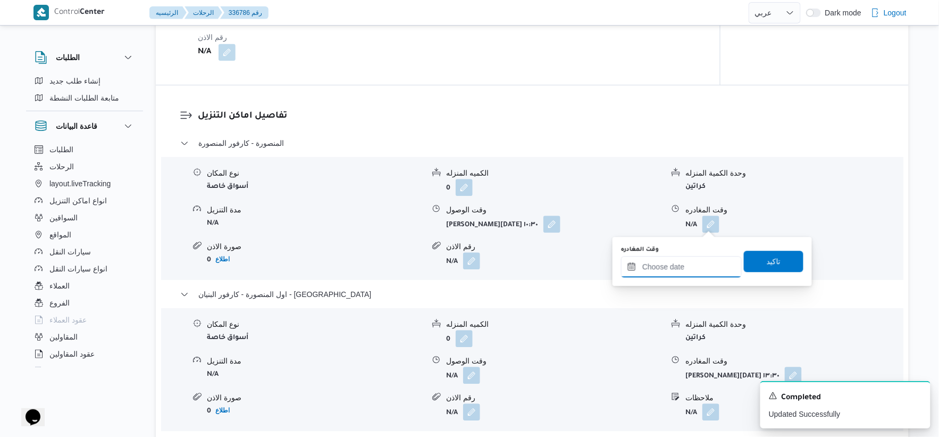
click at [705, 263] on input "وقت المغادره" at bounding box center [681, 266] width 121 height 21
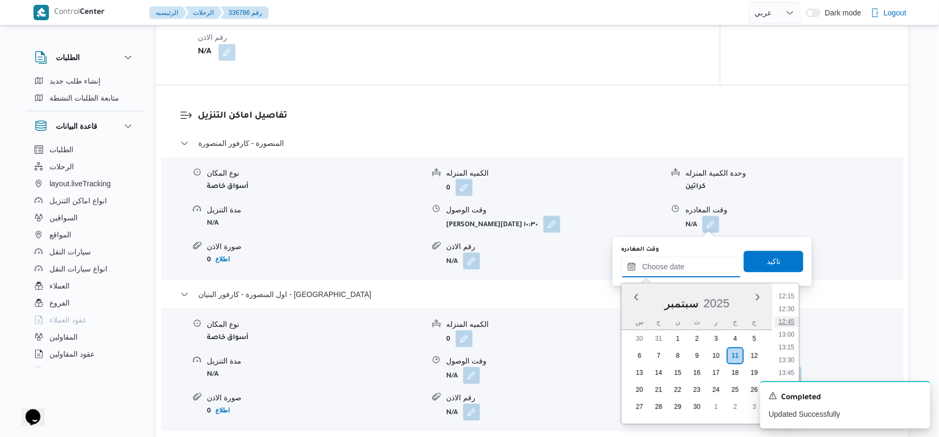
scroll to position [567, 0]
click at [787, 338] on li "12:00" at bounding box center [787, 342] width 24 height 11
type input "١١/٠٩/٢٠٢٥ ١٢:٠٠"
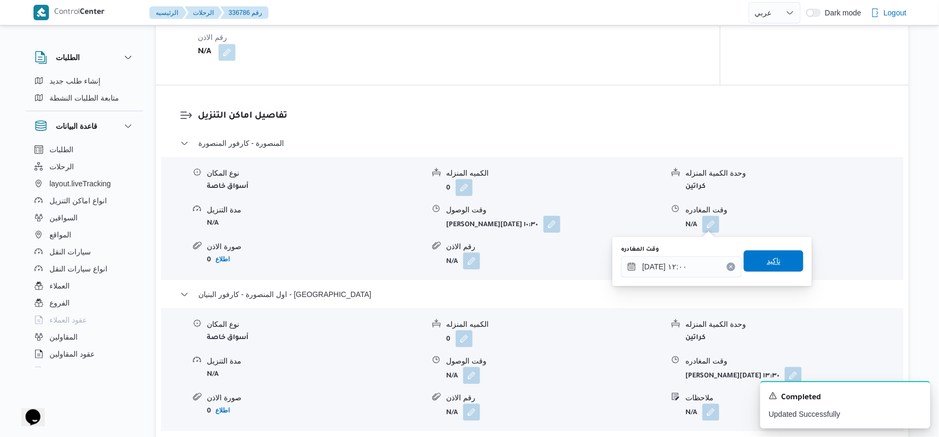
click at [786, 261] on span "تاكيد" at bounding box center [774, 260] width 60 height 21
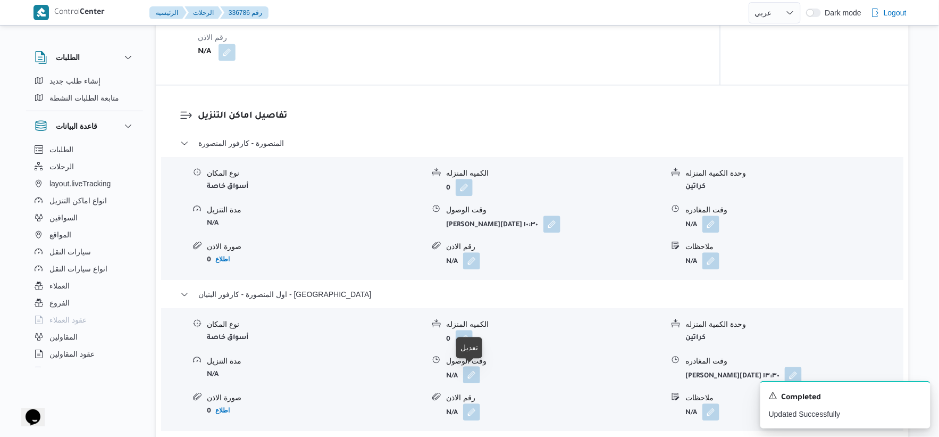
click at [475, 371] on button "button" at bounding box center [471, 374] width 17 height 17
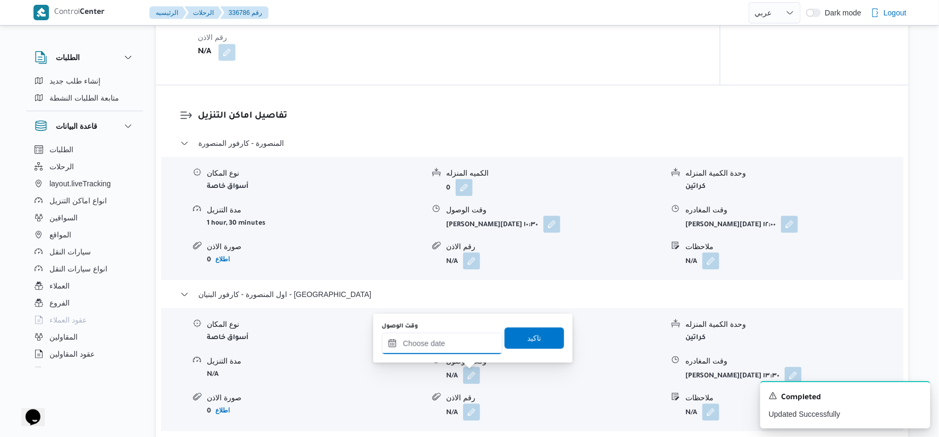
click at [465, 346] on input "وقت الوصول" at bounding box center [442, 342] width 121 height 21
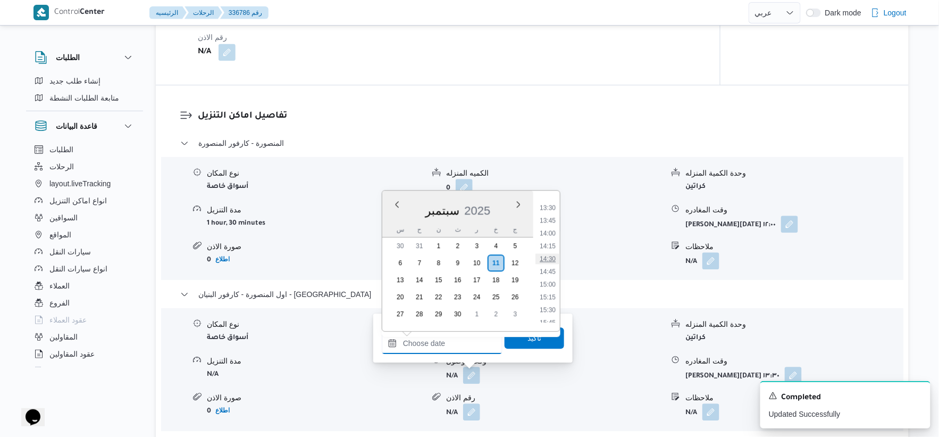
scroll to position [626, 0]
click at [550, 211] on li "12:30" at bounding box center [547, 216] width 24 height 11
type input "١١/٠٩/٢٠٢٥ ١٢:٣٠"
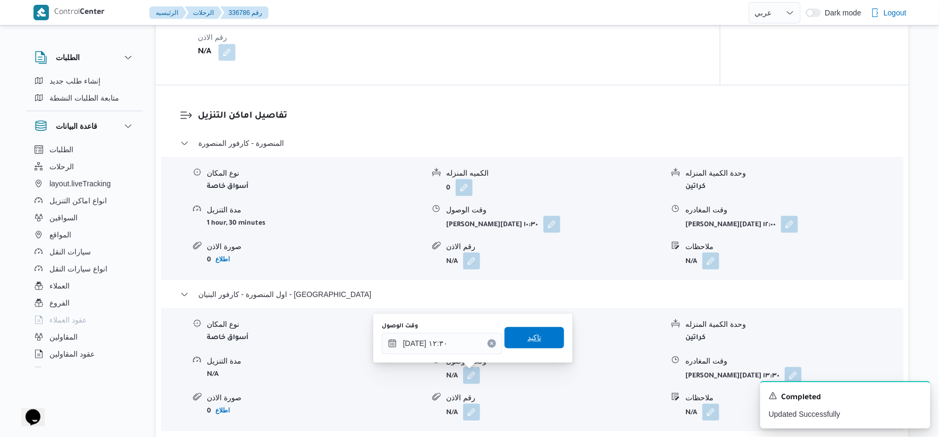
click at [544, 332] on span "تاكيد" at bounding box center [535, 336] width 60 height 21
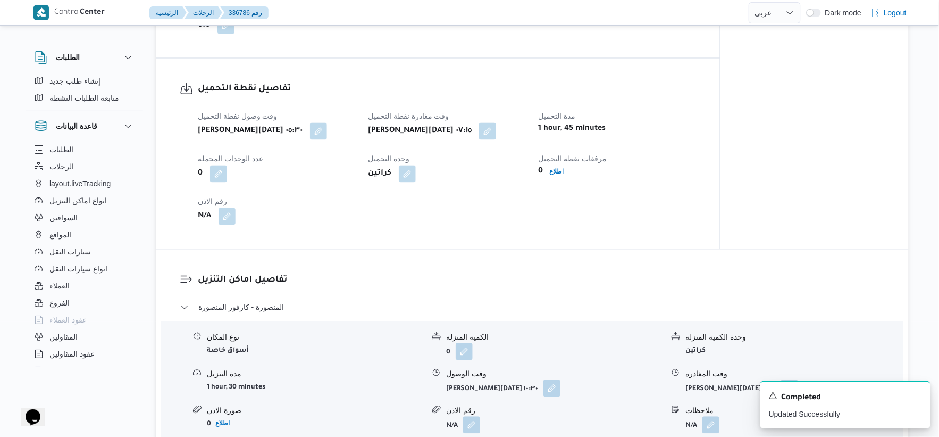
scroll to position [413, 0]
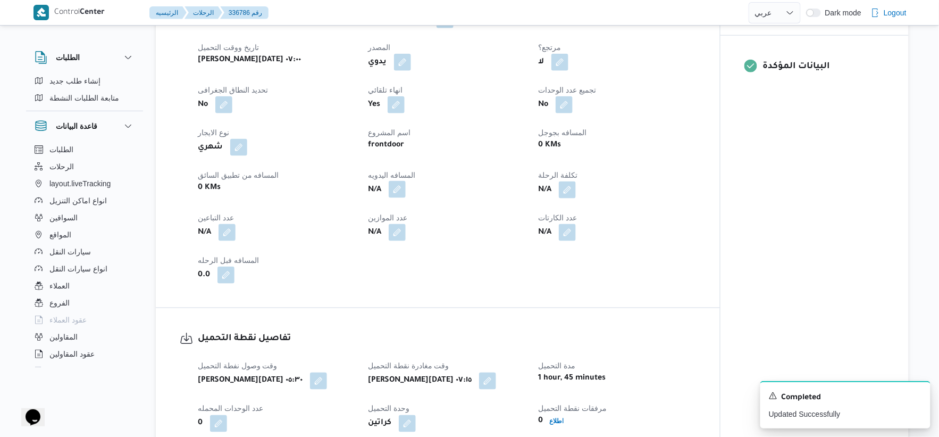
click at [400, 186] on button "button" at bounding box center [397, 189] width 17 height 17
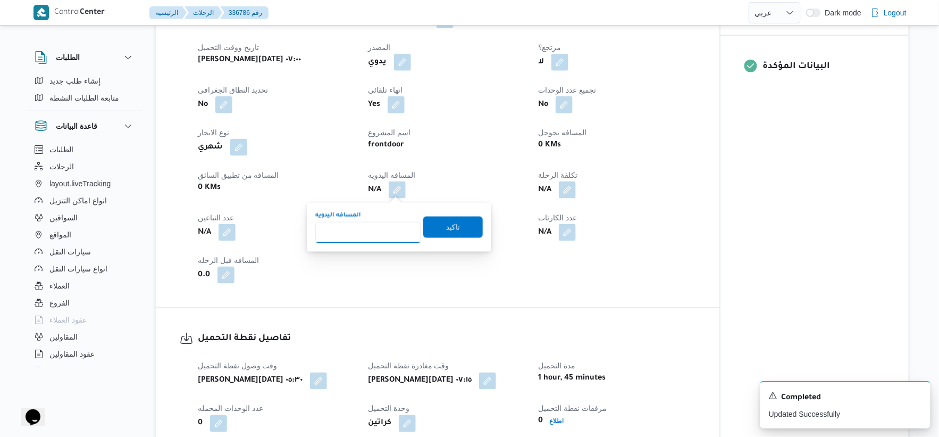
click at [372, 234] on input "المسافه اليدويه" at bounding box center [368, 232] width 106 height 21
type input "196"
click at [471, 219] on span "تاكيد" at bounding box center [453, 226] width 60 height 21
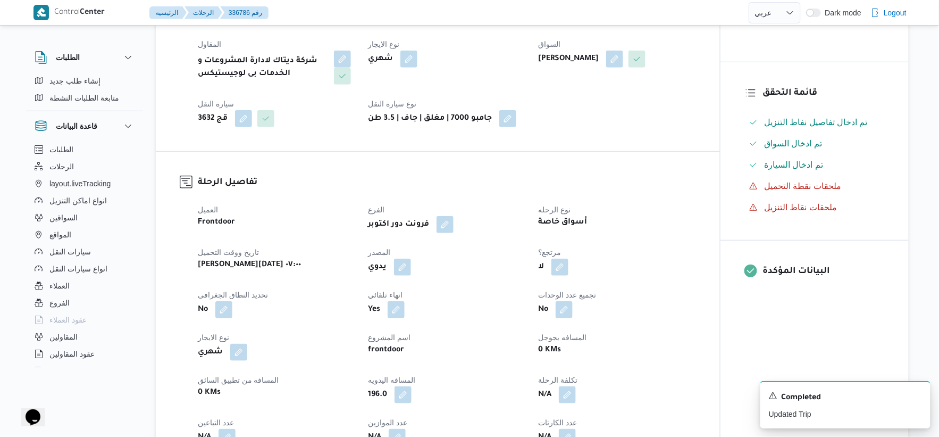
scroll to position [0, 0]
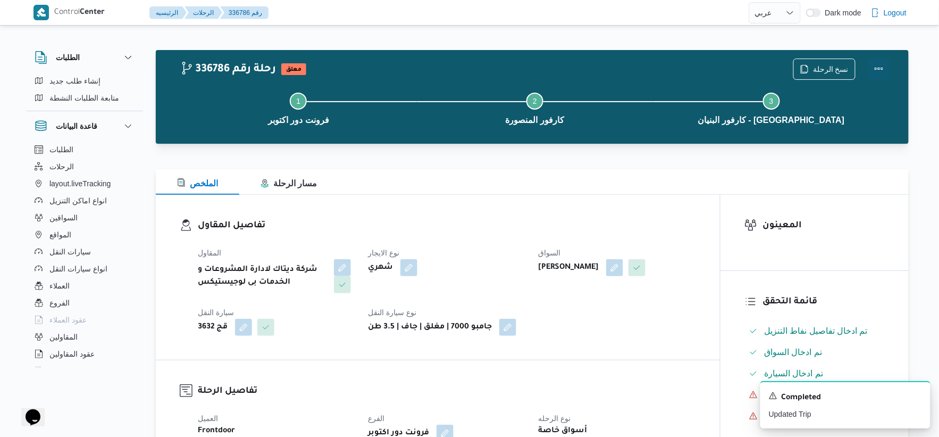
click at [877, 65] on button "Actions" at bounding box center [878, 68] width 21 height 21
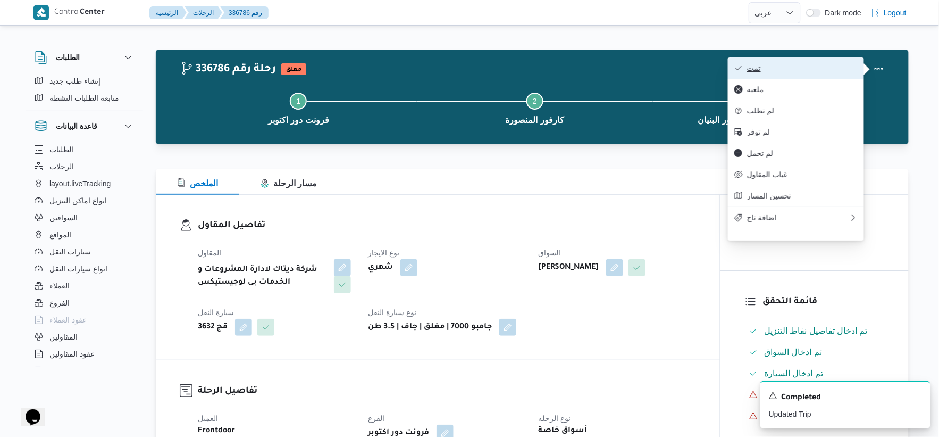
click at [835, 64] on span "تمت" at bounding box center [802, 68] width 111 height 9
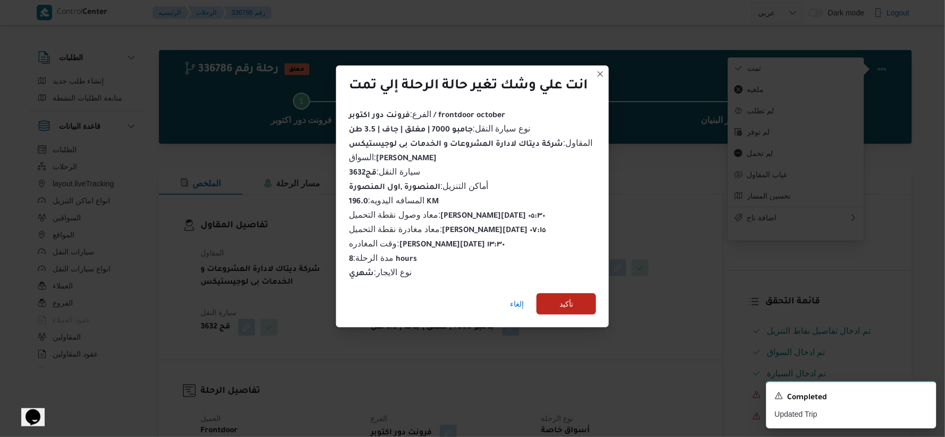
click at [591, 284] on div "إلغاء تأكيد" at bounding box center [472, 305] width 273 height 43
drag, startPoint x: 589, startPoint y: 284, endPoint x: 589, endPoint y: 291, distance: 6.9
click at [589, 285] on div "إلغاء تأكيد" at bounding box center [472, 305] width 273 height 43
click at [589, 292] on span "تأكيد" at bounding box center [566, 302] width 60 height 21
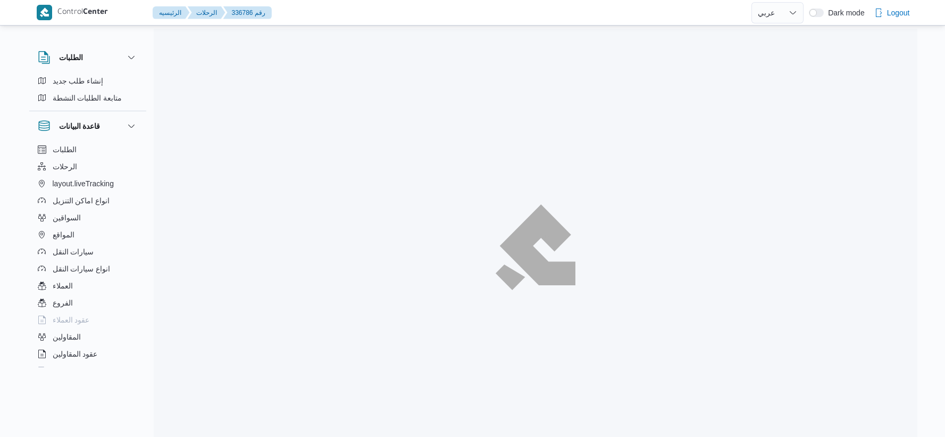
select select "ar"
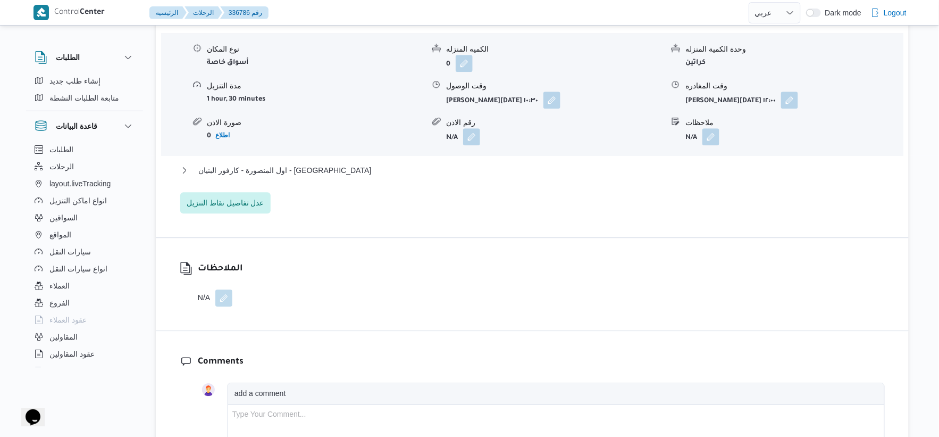
scroll to position [1004, 0]
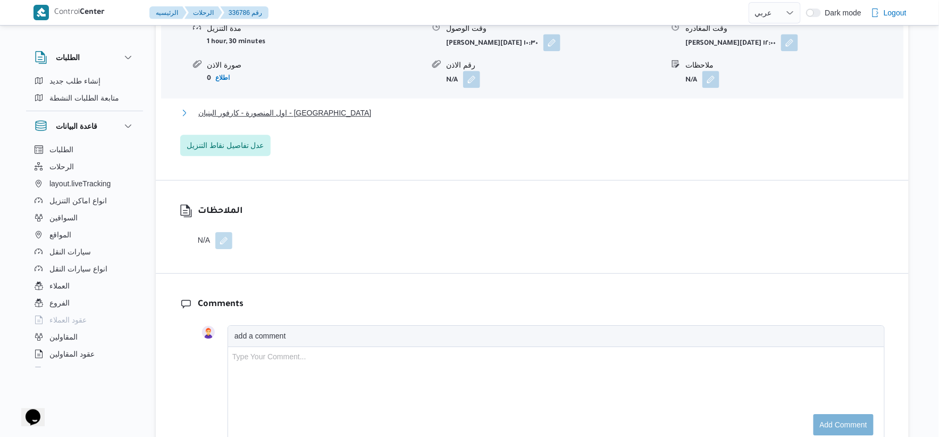
click at [284, 108] on span "اول المنصورة - كارفور البنيان - المنصورة" at bounding box center [284, 112] width 173 height 13
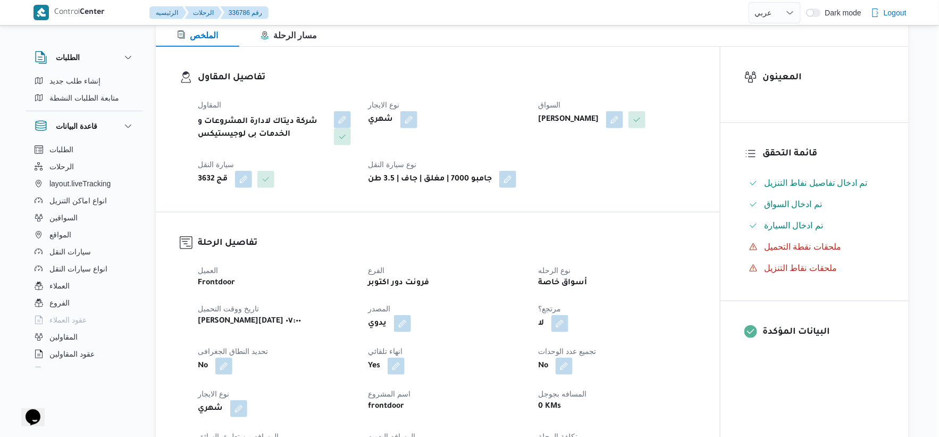
scroll to position [413, 0]
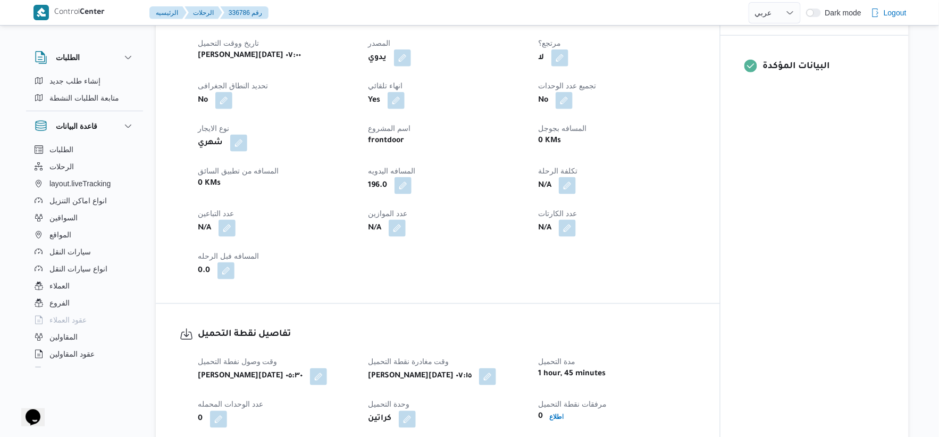
select select "ar"
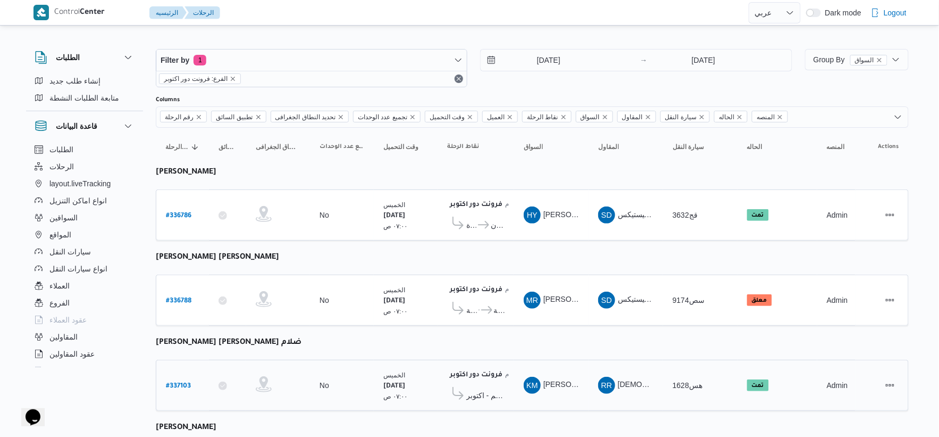
scroll to position [61, 0]
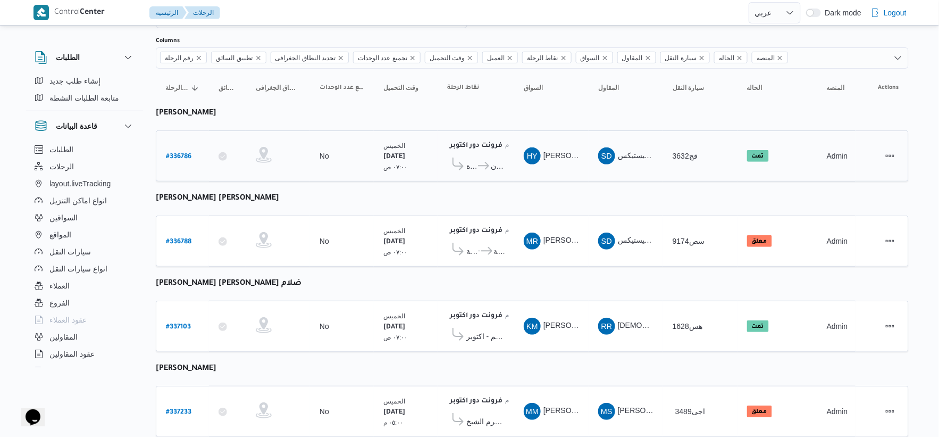
click at [180, 154] on b "# 336786" at bounding box center [179, 156] width 26 height 7
select select "ar"
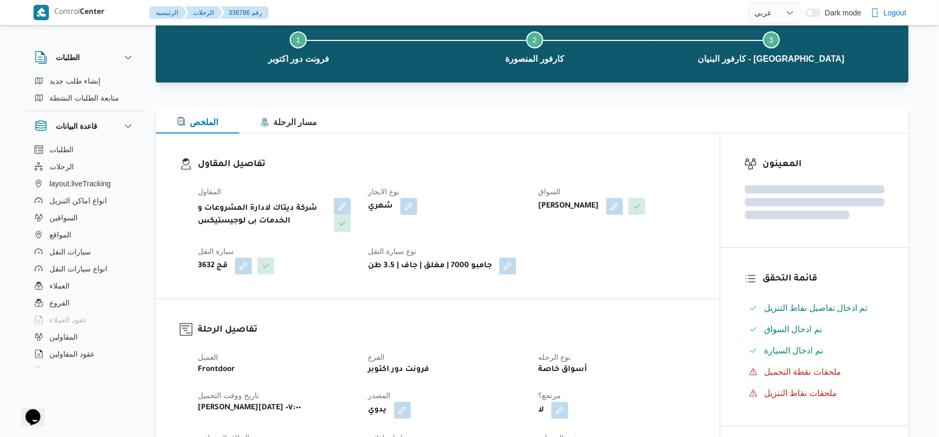
scroll to position [475, 0]
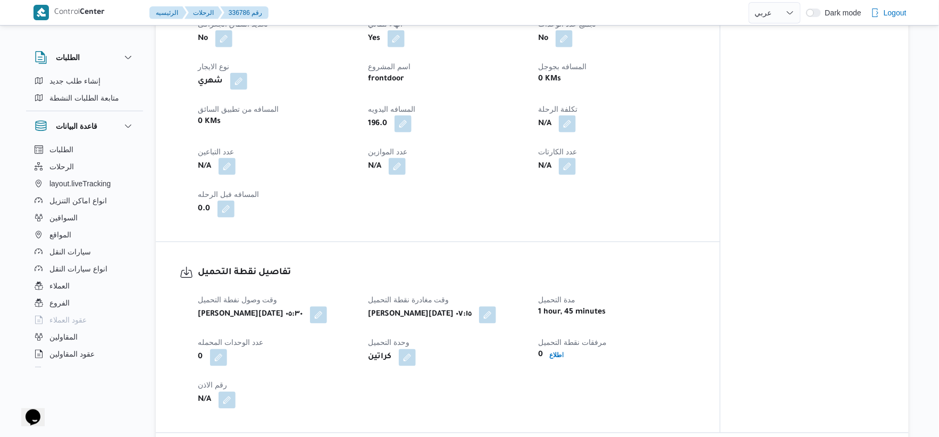
select select "ar"
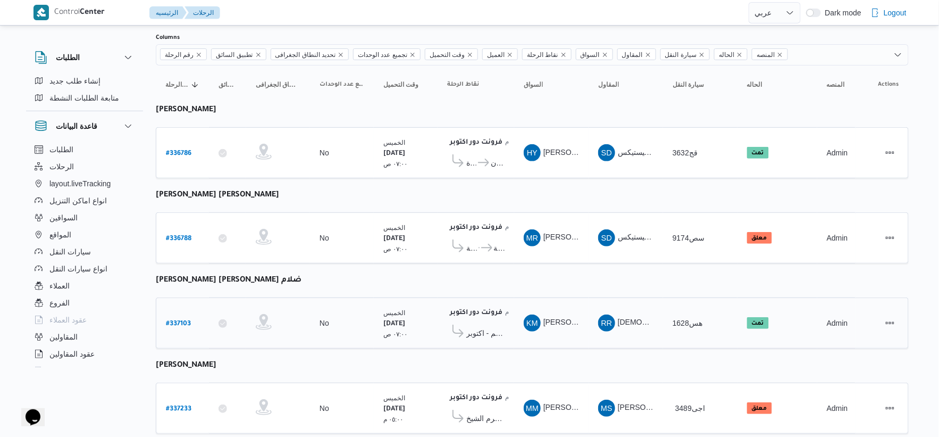
scroll to position [61, 0]
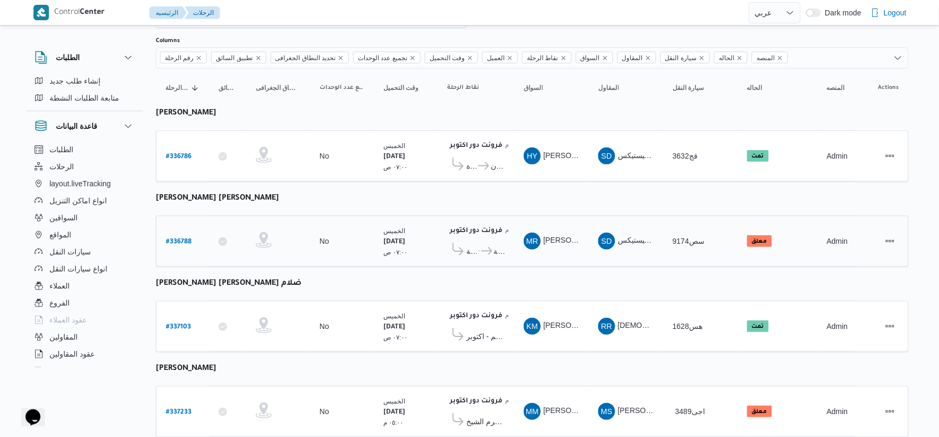
click at [177, 241] on b "# 336788" at bounding box center [179, 241] width 26 height 7
select select "ar"
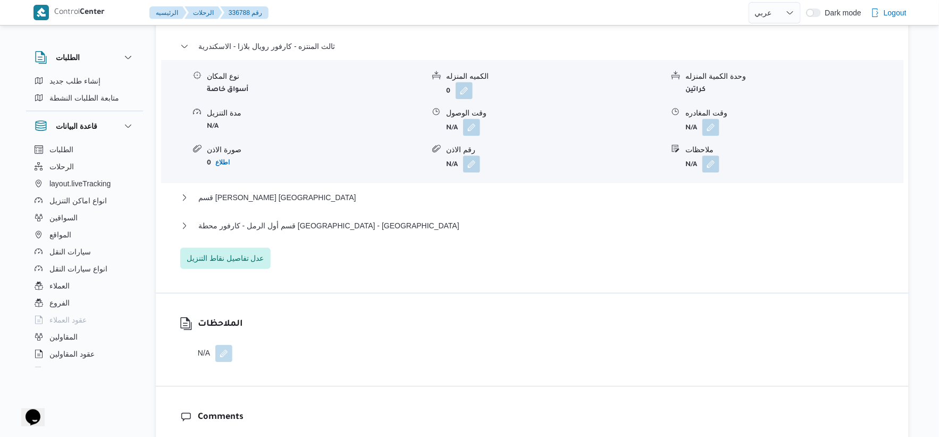
scroll to position [947, 0]
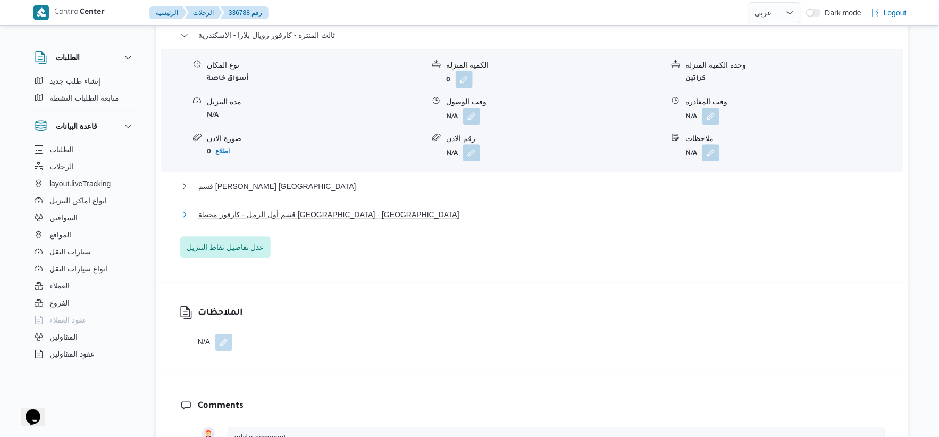
click at [304, 208] on span "قسم أول الرمل - كارفور محطة [GEOGRAPHIC_DATA] - [GEOGRAPHIC_DATA]" at bounding box center [328, 214] width 261 height 13
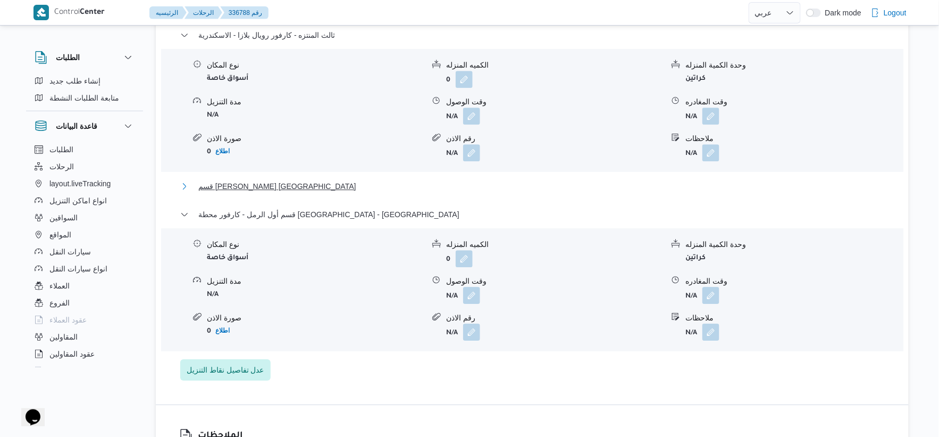
click at [314, 180] on span "قسم [PERSON_NAME] [GEOGRAPHIC_DATA]" at bounding box center [277, 186] width 158 height 13
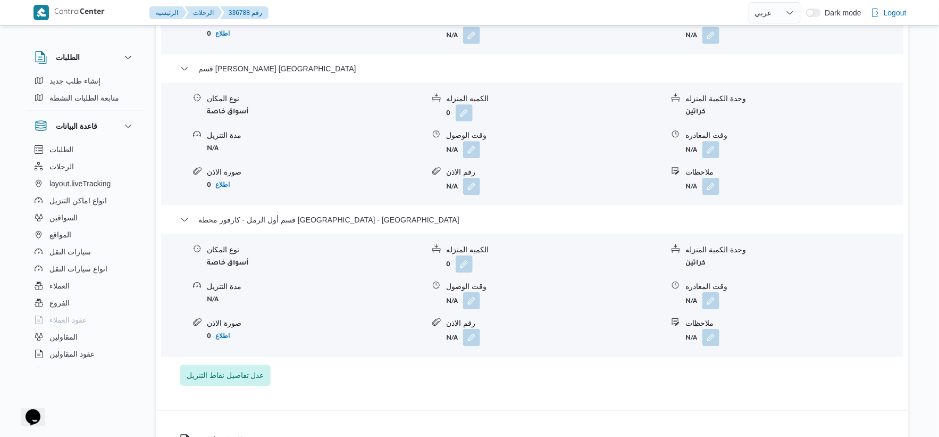
scroll to position [1066, 0]
click at [714, 291] on button "button" at bounding box center [710, 299] width 17 height 17
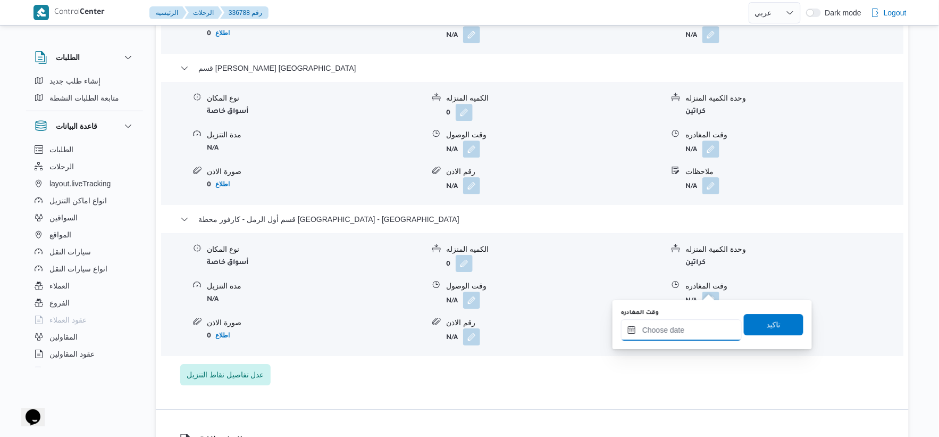
click at [684, 338] on input "وقت المغادره" at bounding box center [681, 329] width 121 height 21
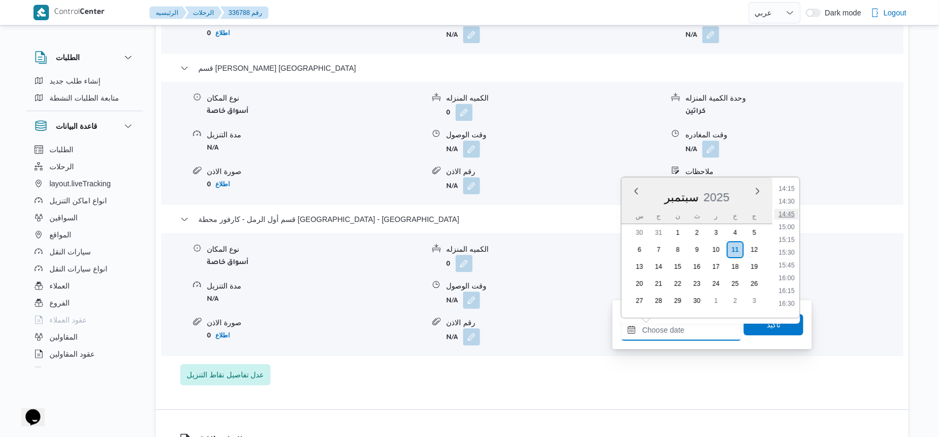
scroll to position [757, 0]
click at [792, 224] on li "15:30" at bounding box center [787, 225] width 24 height 11
type input "١١/٠٩/٢٠٢٥ ١٥:٣٠"
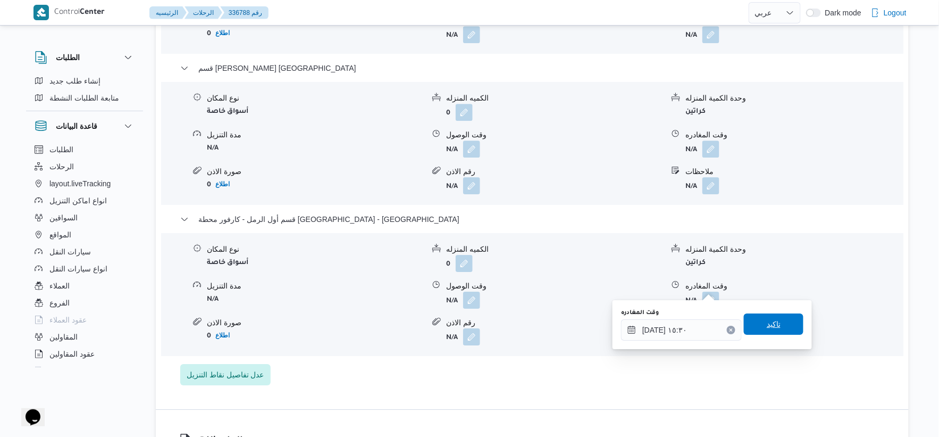
click at [785, 328] on span "تاكيد" at bounding box center [774, 323] width 60 height 21
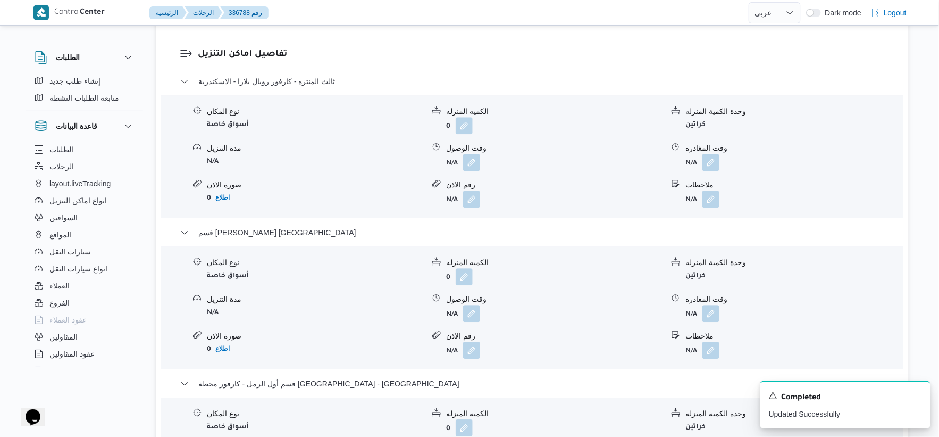
scroll to position [888, 0]
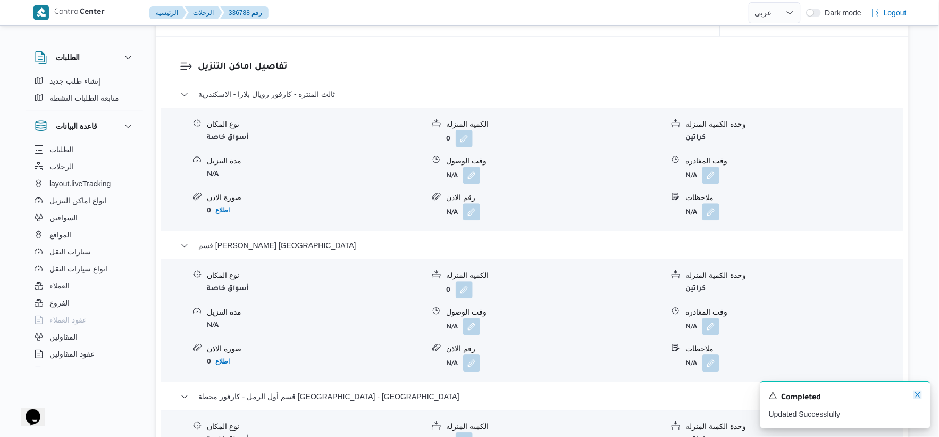
click at [918, 396] on icon "Dismiss toast" at bounding box center [917, 394] width 5 height 5
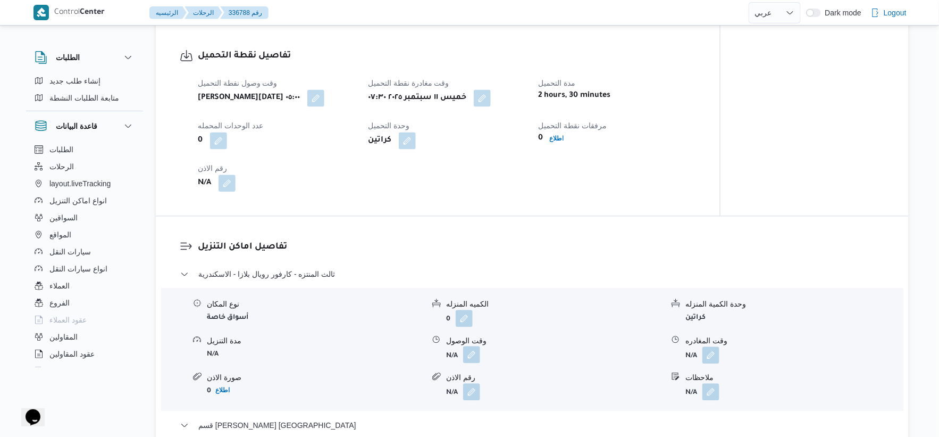
scroll to position [768, 0]
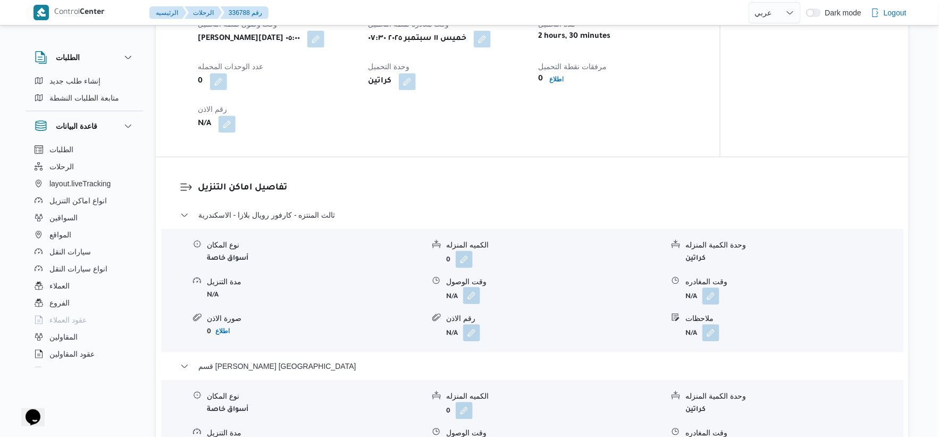
click at [471, 287] on button "button" at bounding box center [471, 295] width 17 height 17
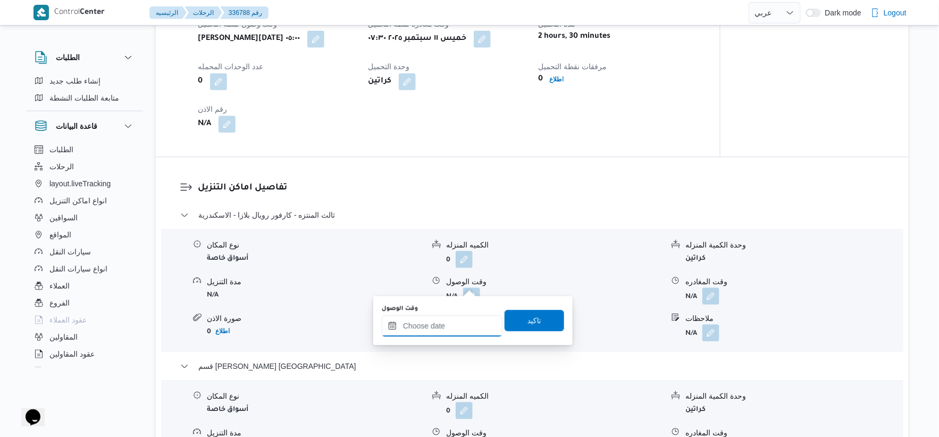
click at [451, 323] on input "وقت الوصول" at bounding box center [442, 325] width 121 height 21
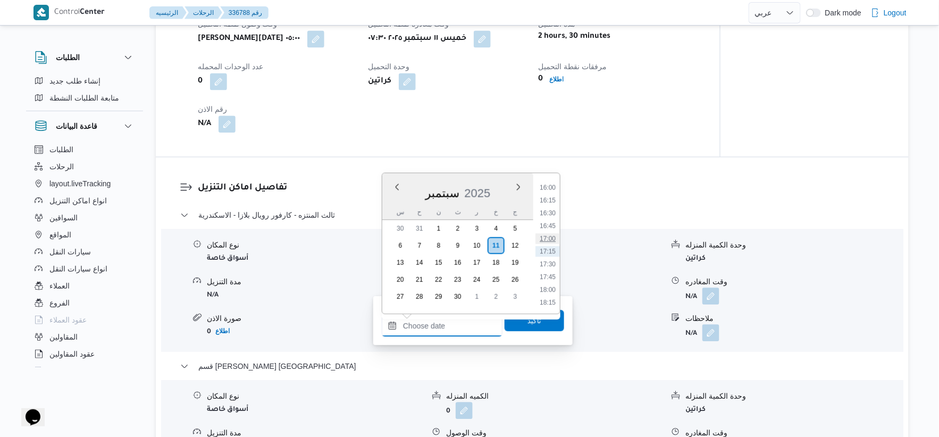
scroll to position [521, 0]
click at [550, 204] on li "10:30" at bounding box center [547, 201] width 24 height 11
type input "١١/٠٩/٢٠٢٥ ١٠:٣٠"
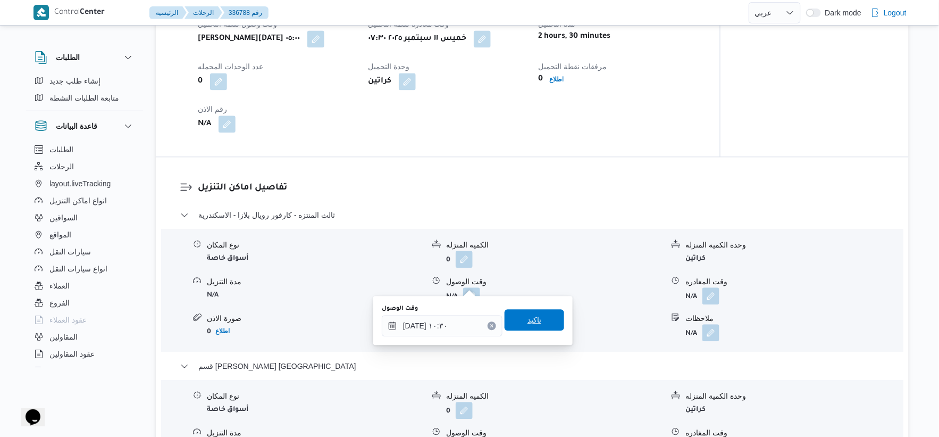
click at [546, 323] on span "تاكيد" at bounding box center [535, 319] width 60 height 21
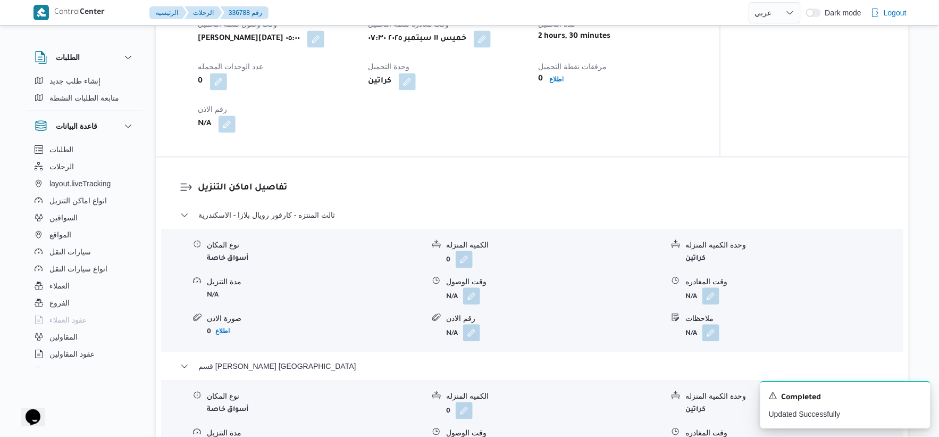
scroll to position [886, 0]
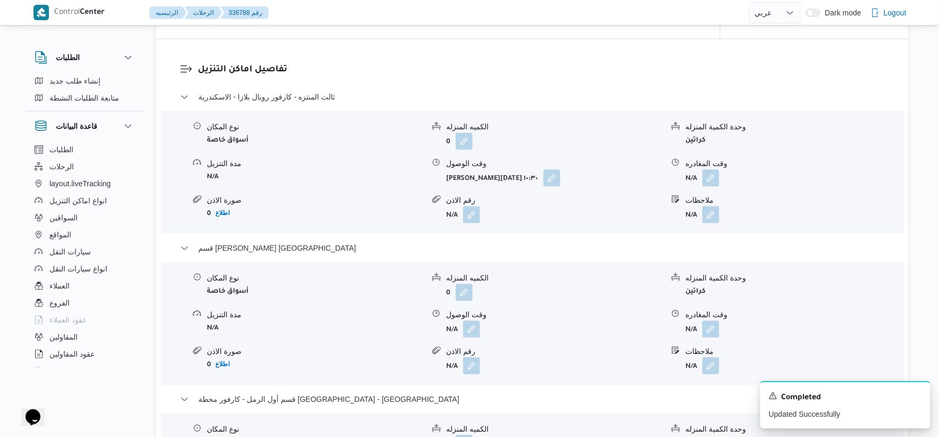
click at [720, 169] on form "N/A" at bounding box center [793, 177] width 217 height 17
click at [716, 169] on button "button" at bounding box center [710, 177] width 17 height 17
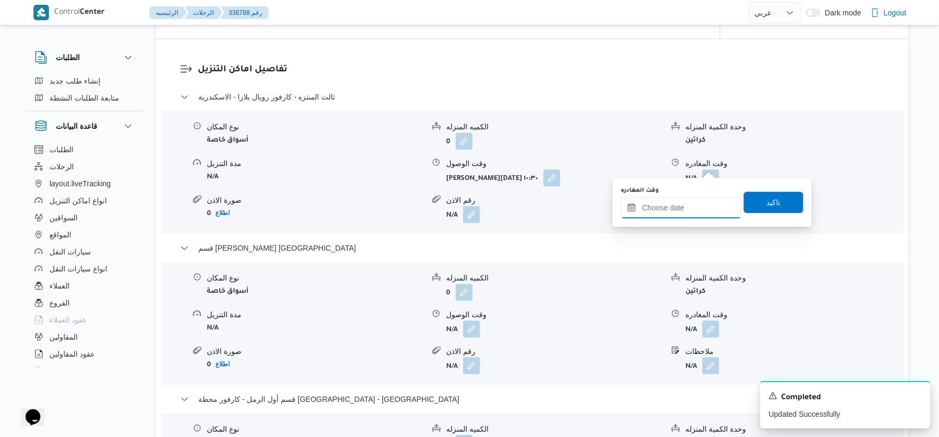
drag, startPoint x: 714, startPoint y: 169, endPoint x: 722, endPoint y: 216, distance: 48.0
click at [699, 211] on input "وقت المغادره" at bounding box center [681, 207] width 121 height 21
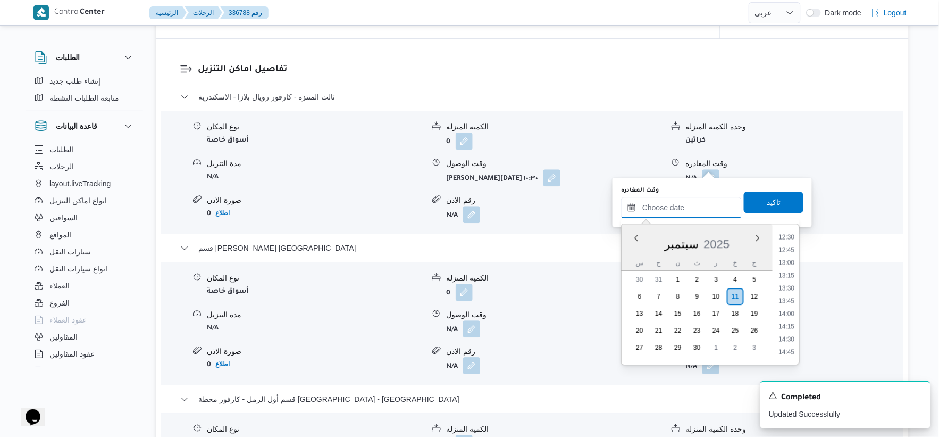
scroll to position [580, 0]
click at [790, 245] on li "11:30" at bounding box center [787, 244] width 24 height 11
type input "١١/٠٩/٢٠٢٥ ١١:٣٠"
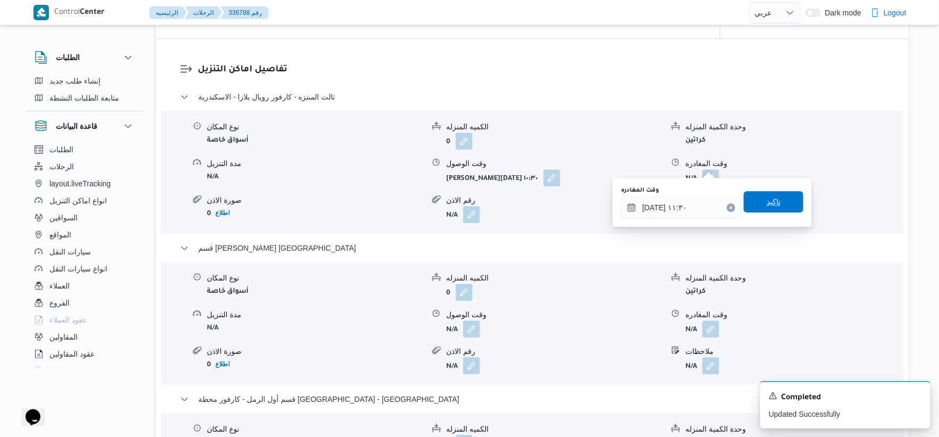
click at [781, 204] on span "تاكيد" at bounding box center [774, 201] width 60 height 21
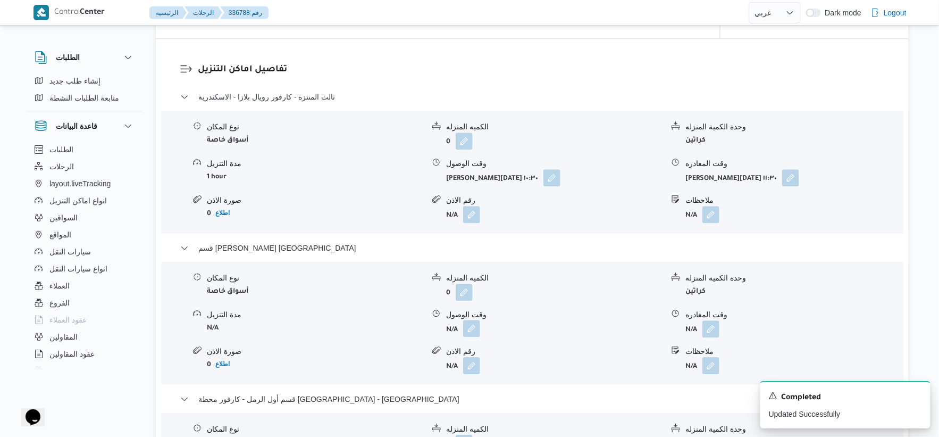
click at [474, 320] on button "button" at bounding box center [471, 328] width 17 height 17
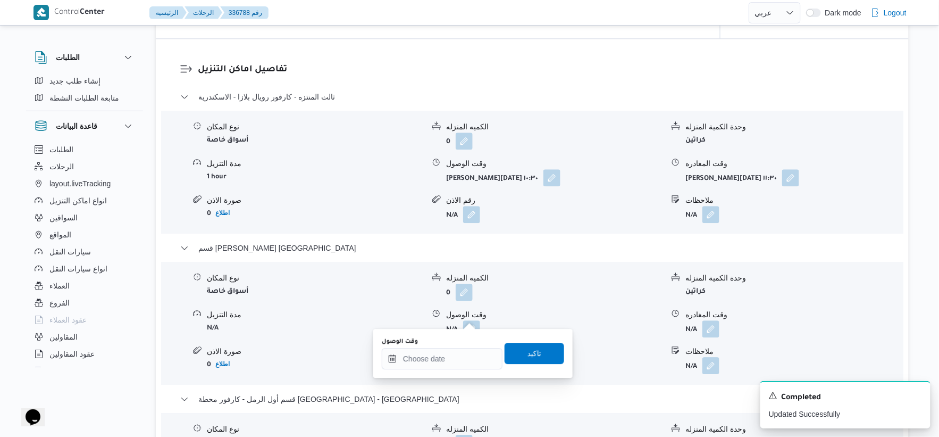
drag, startPoint x: 458, startPoint y: 371, endPoint x: 459, endPoint y: 360, distance: 10.2
click at [458, 370] on div "You are in a dialog. To close this dialog, hit escape. وقت الوصول تاكيد" at bounding box center [472, 353] width 199 height 49
drag, startPoint x: 459, startPoint y: 360, endPoint x: 468, endPoint y: 349, distance: 14.0
click at [459, 360] on input "وقت الوصول" at bounding box center [442, 358] width 121 height 21
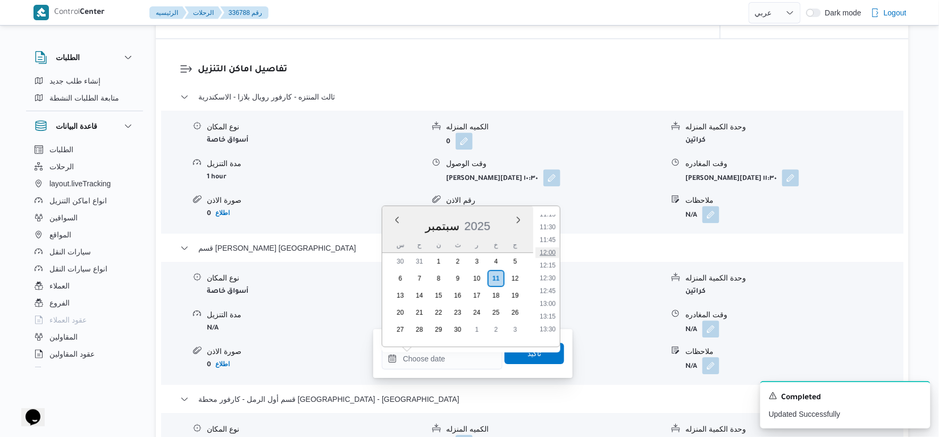
click at [553, 249] on li "12:00" at bounding box center [547, 252] width 24 height 11
type input "١١/٠٩/٢٠٢٥ ١٢:٠٠"
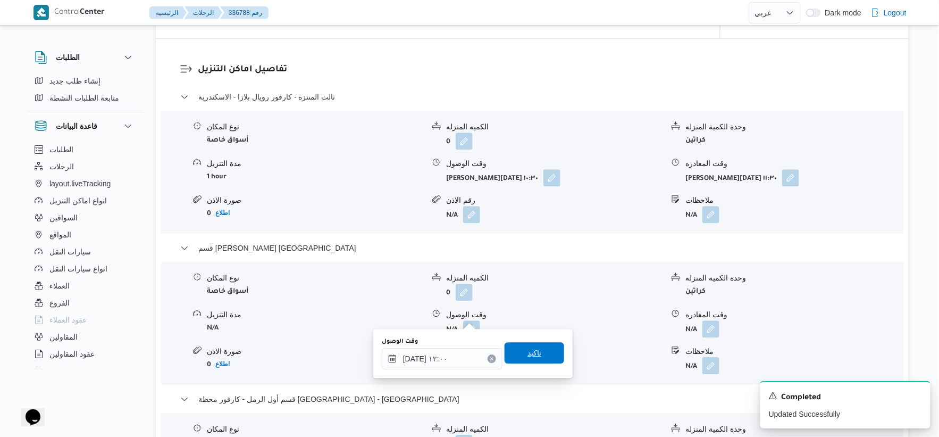
click at [548, 355] on span "تاكيد" at bounding box center [535, 352] width 60 height 21
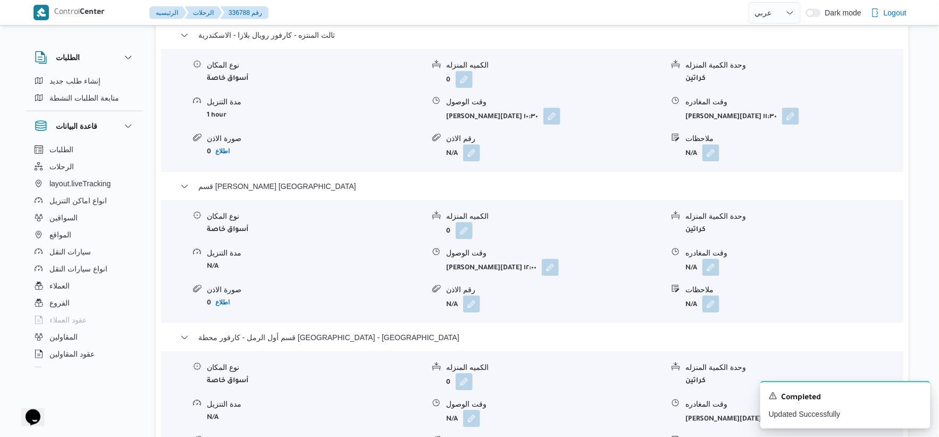
scroll to position [1004, 0]
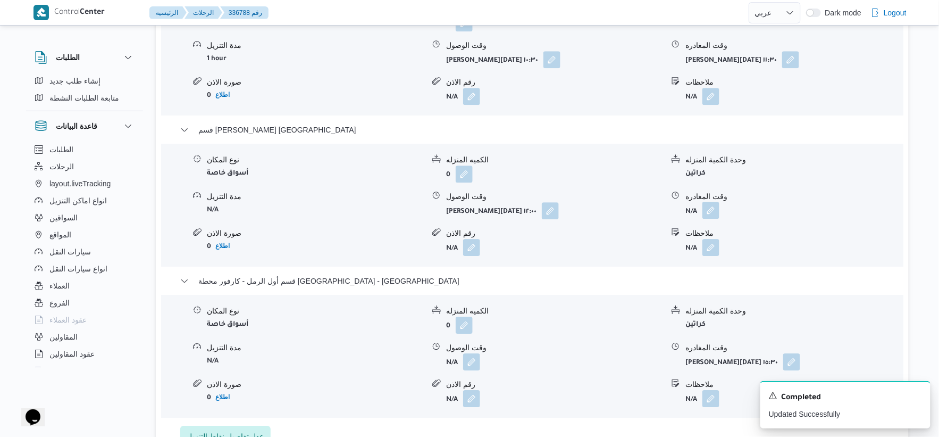
click at [710, 202] on button "button" at bounding box center [710, 210] width 17 height 17
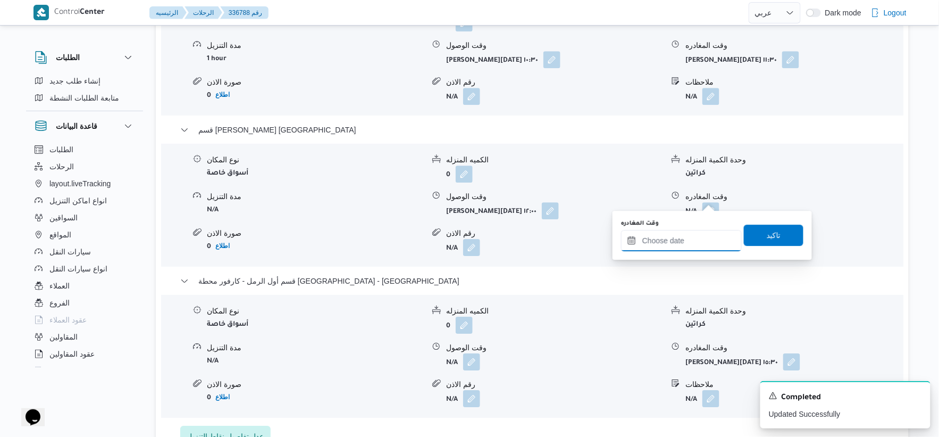
click at [701, 242] on input "وقت المغادره" at bounding box center [681, 240] width 121 height 21
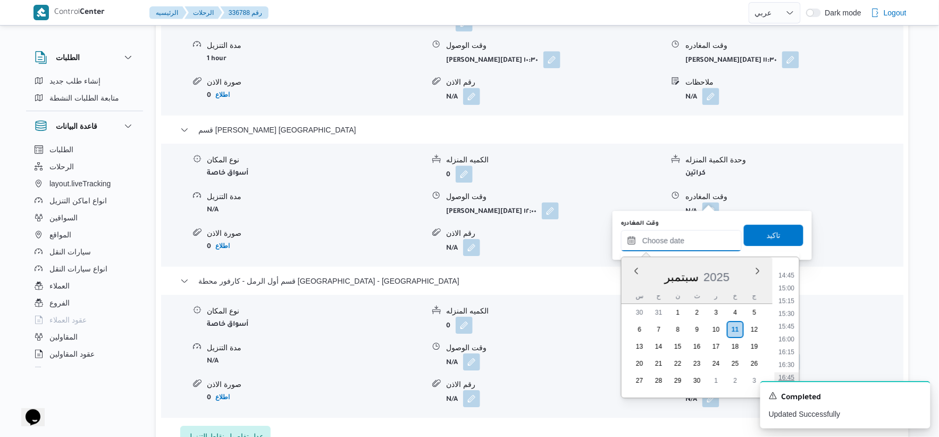
scroll to position [639, 0]
click at [791, 320] on li "13:30" at bounding box center [787, 320] width 24 height 11
type input "١١/٠٩/٢٠٢٥ ١٣:٣٠"
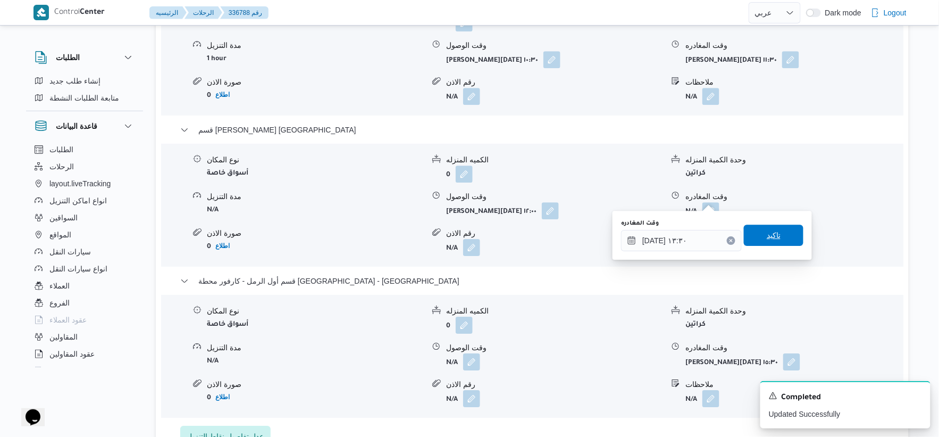
click at [777, 236] on span "تاكيد" at bounding box center [774, 234] width 60 height 21
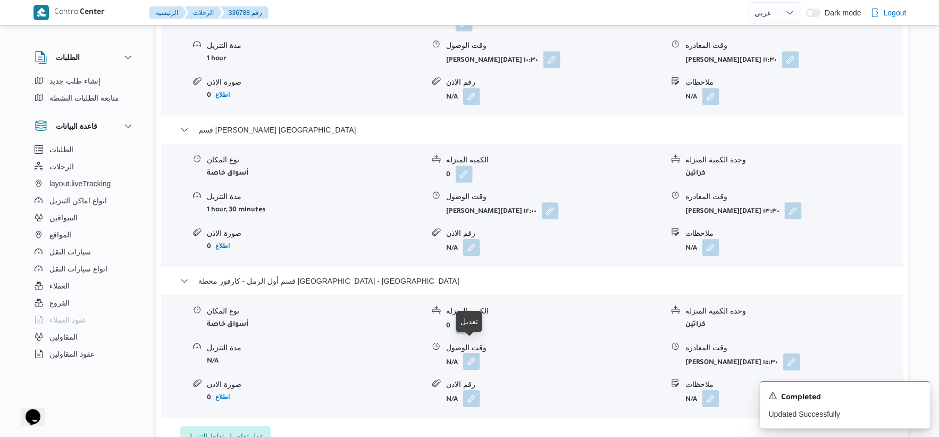
click at [474, 353] on button "button" at bounding box center [471, 361] width 17 height 17
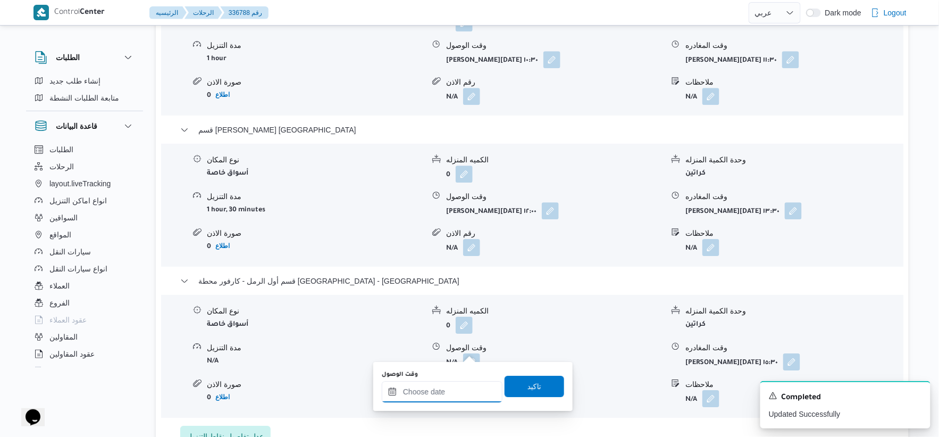
click at [447, 390] on input "وقت الوصول" at bounding box center [442, 391] width 121 height 21
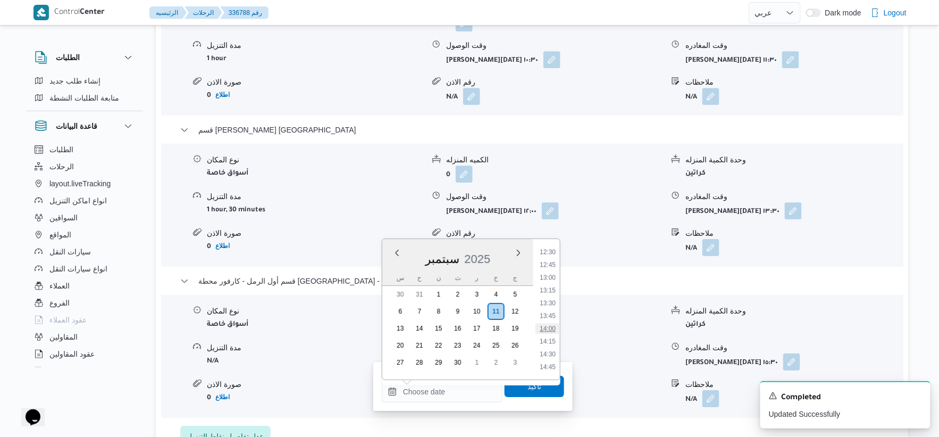
click at [552, 326] on li "14:00" at bounding box center [547, 328] width 24 height 11
type input "١١/٠٩/٢٠٢٥ ١٤:٠٠"
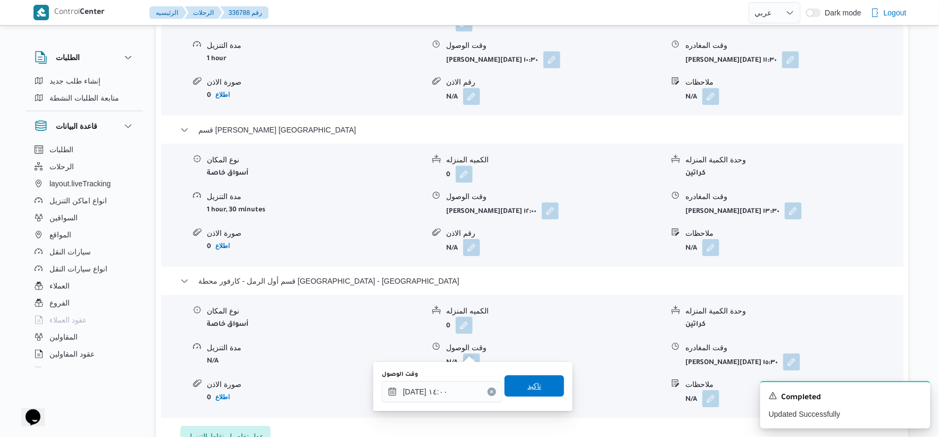
click at [547, 379] on span "تاكيد" at bounding box center [535, 385] width 60 height 21
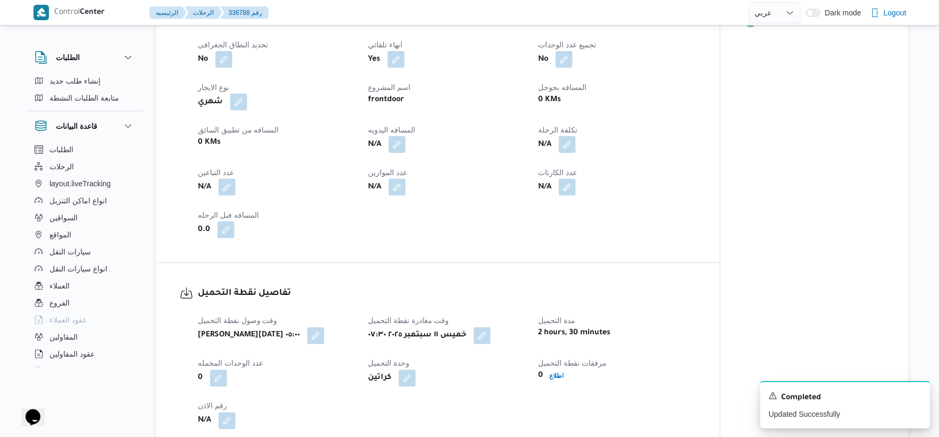
scroll to position [591, 0]
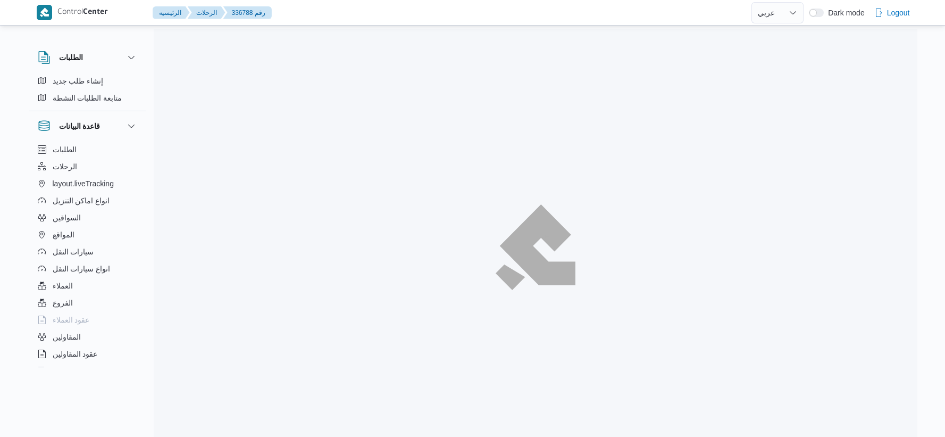
select select "ar"
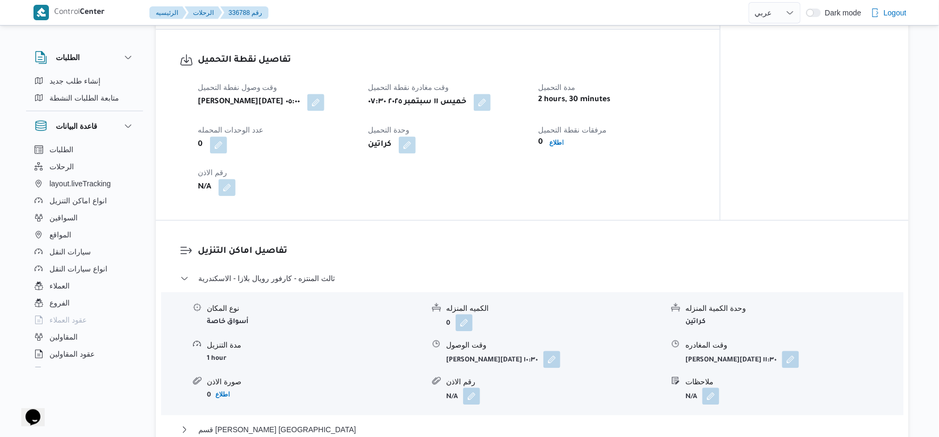
scroll to position [501, 0]
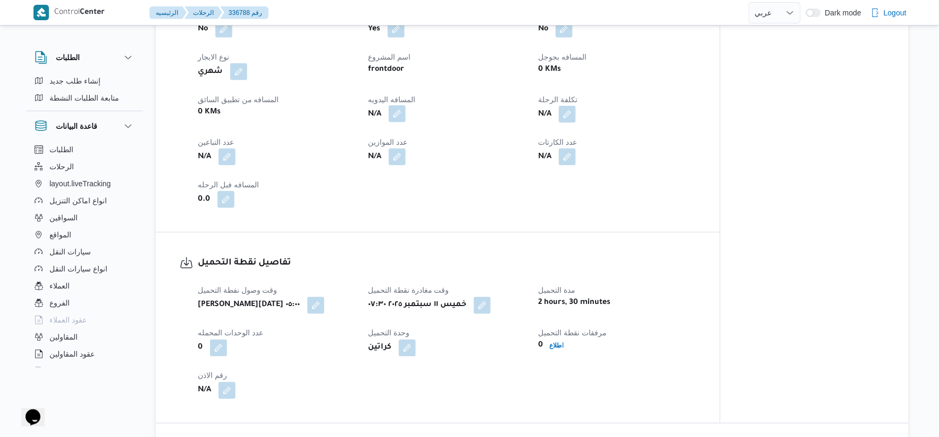
click at [395, 105] on button "button" at bounding box center [397, 113] width 17 height 17
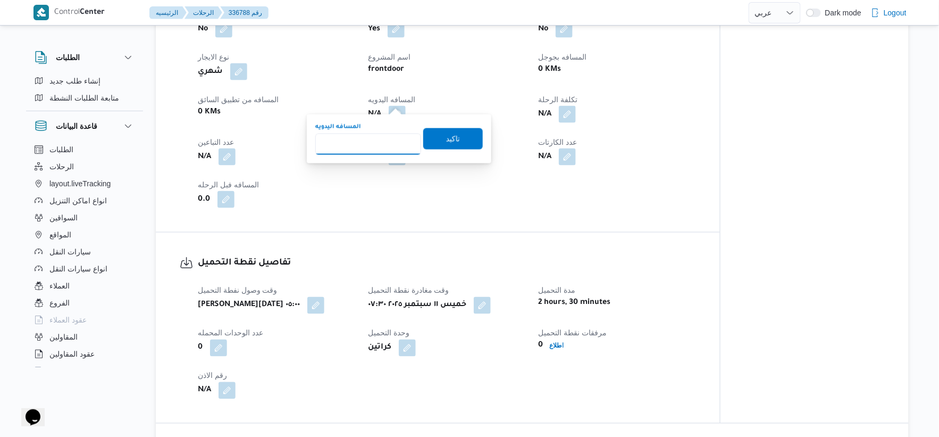
click at [363, 148] on input "المسافه اليدويه" at bounding box center [368, 143] width 106 height 21
type input "267"
click at [446, 134] on span "تاكيد" at bounding box center [453, 138] width 14 height 13
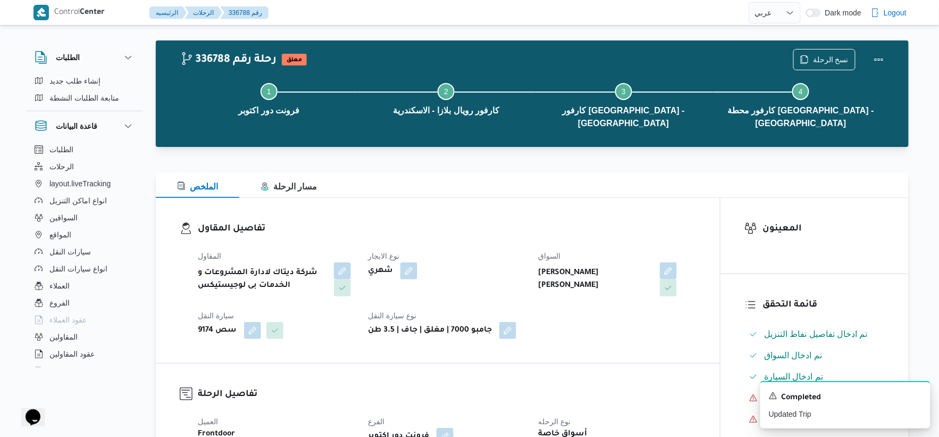
scroll to position [0, 0]
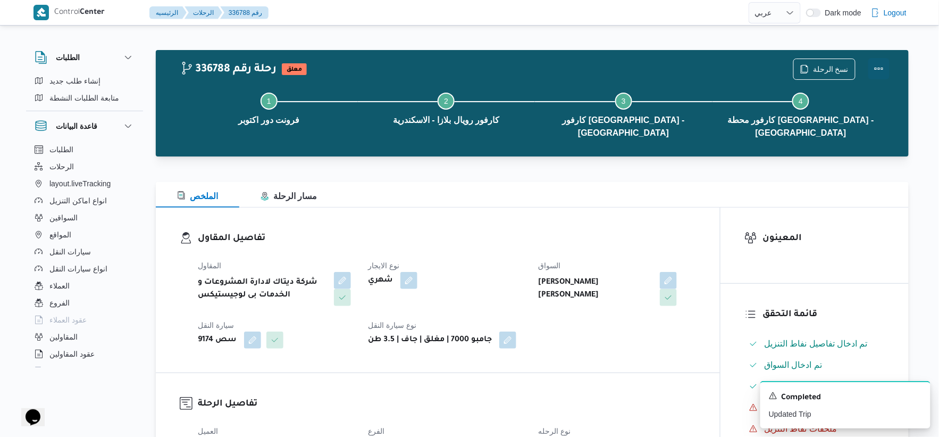
click at [884, 70] on button "Actions" at bounding box center [878, 68] width 21 height 21
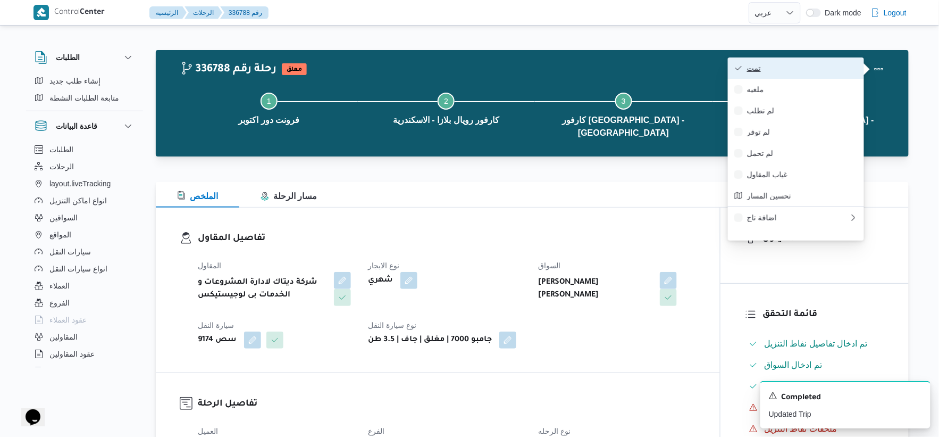
click at [827, 67] on span "تمت" at bounding box center [802, 68] width 111 height 9
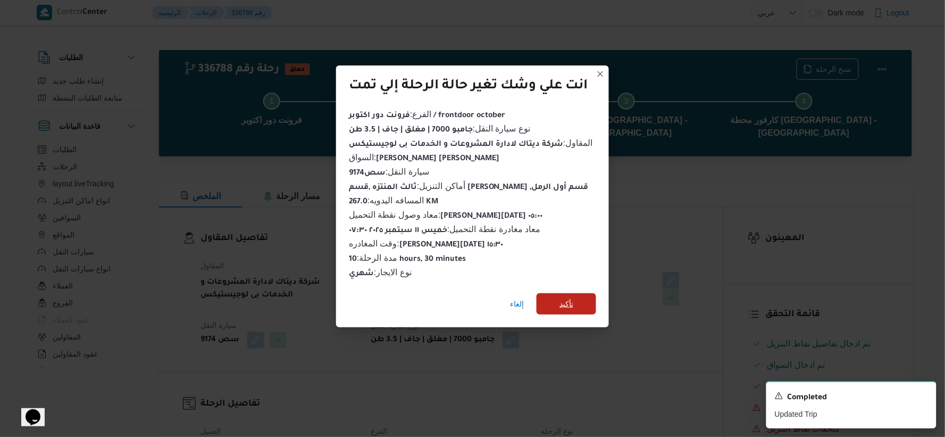
drag, startPoint x: 563, startPoint y: 294, endPoint x: 598, endPoint y: 296, distance: 35.2
click at [564, 297] on span "تأكيد" at bounding box center [566, 303] width 14 height 13
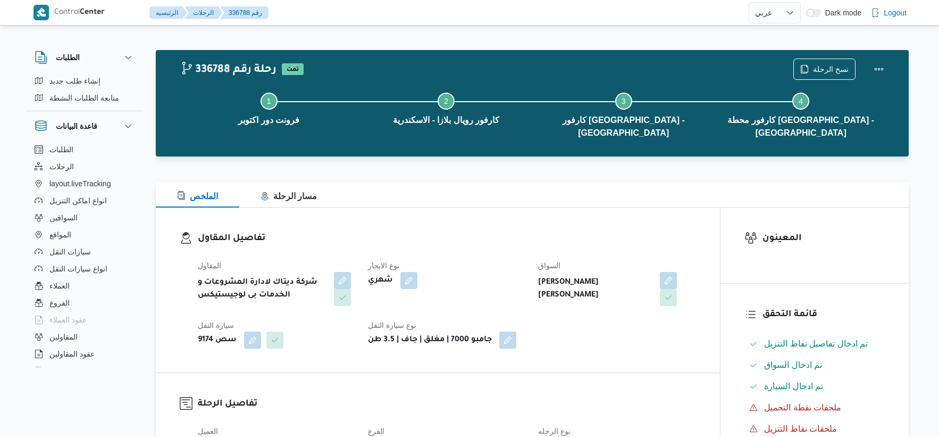
select select "ar"
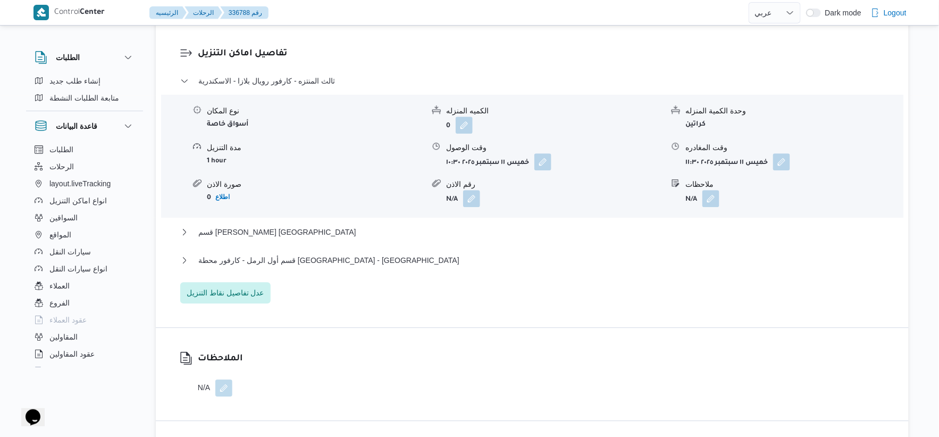
scroll to position [945, 0]
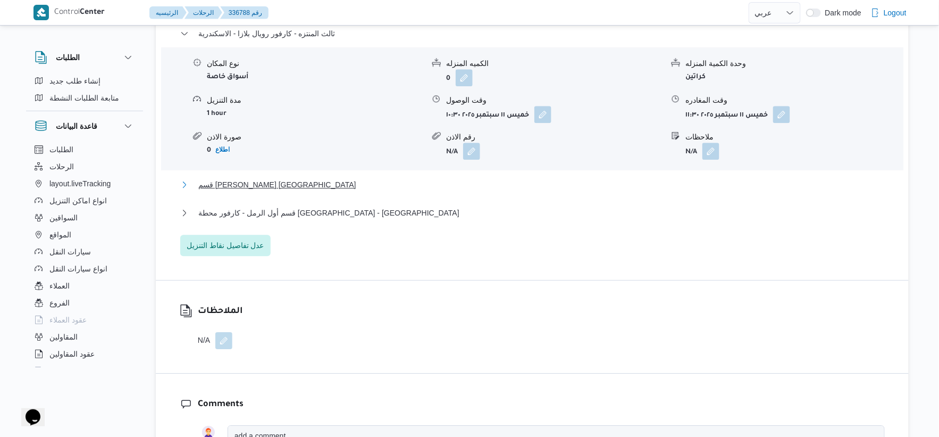
click at [342, 178] on button "قسم [PERSON_NAME] [GEOGRAPHIC_DATA]" at bounding box center [532, 184] width 705 height 13
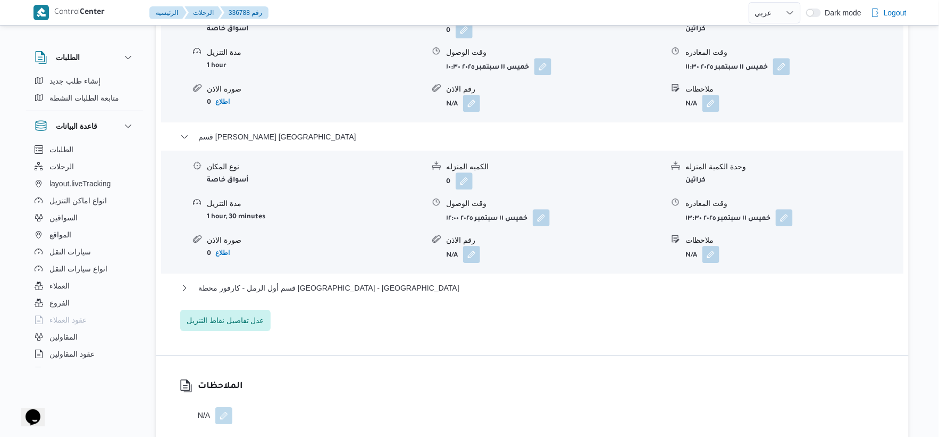
scroll to position [1063, 0]
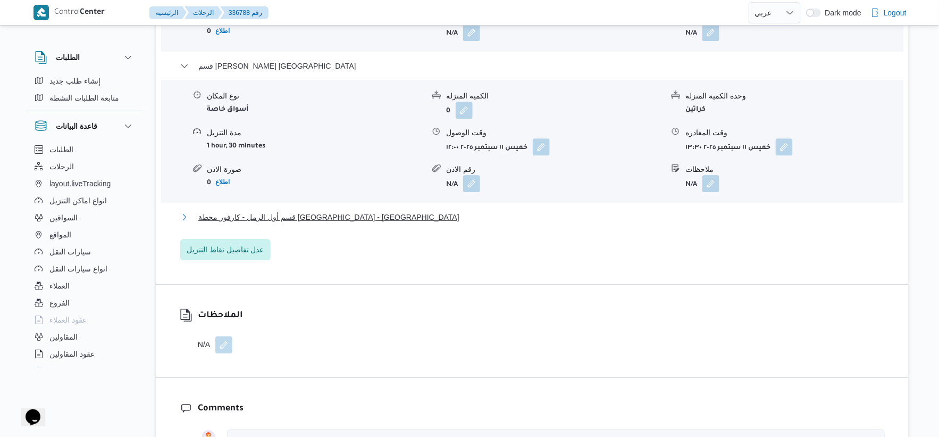
click at [351, 211] on button "قسم أول الرمل - كارفور محطة [GEOGRAPHIC_DATA] - [GEOGRAPHIC_DATA]" at bounding box center [532, 217] width 705 height 13
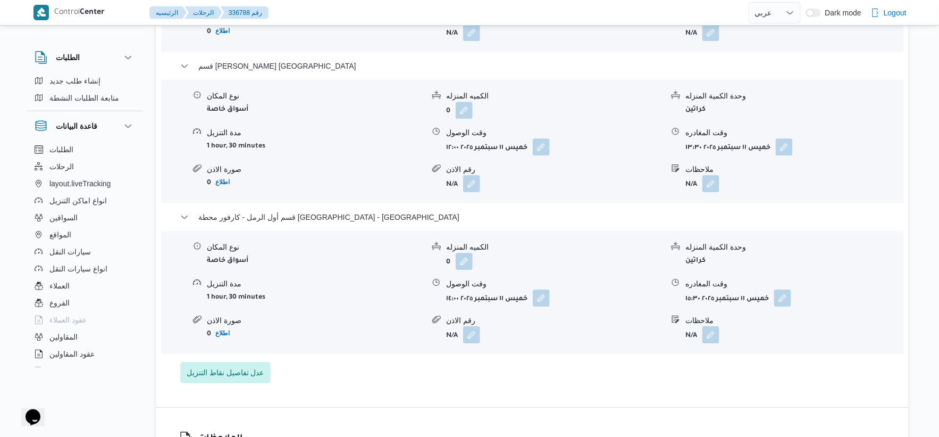
select select "ar"
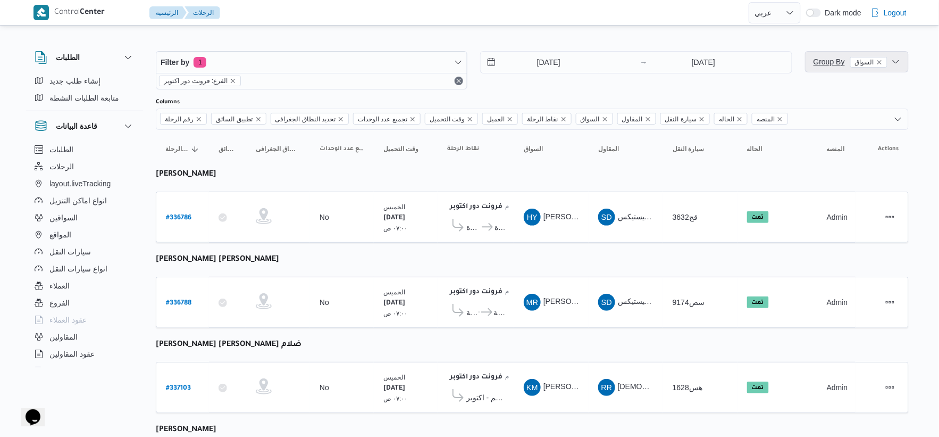
click at [817, 62] on span "Group By السواق" at bounding box center [851, 61] width 74 height 9
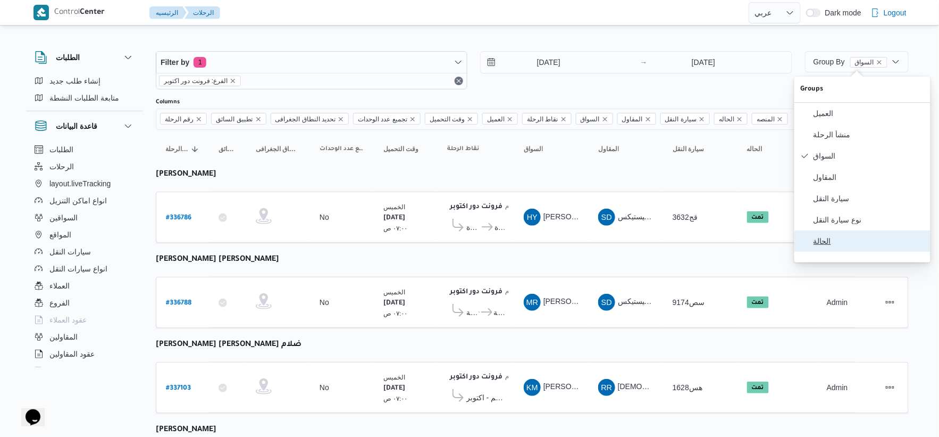
click at [842, 251] on button "الحالة" at bounding box center [862, 240] width 136 height 21
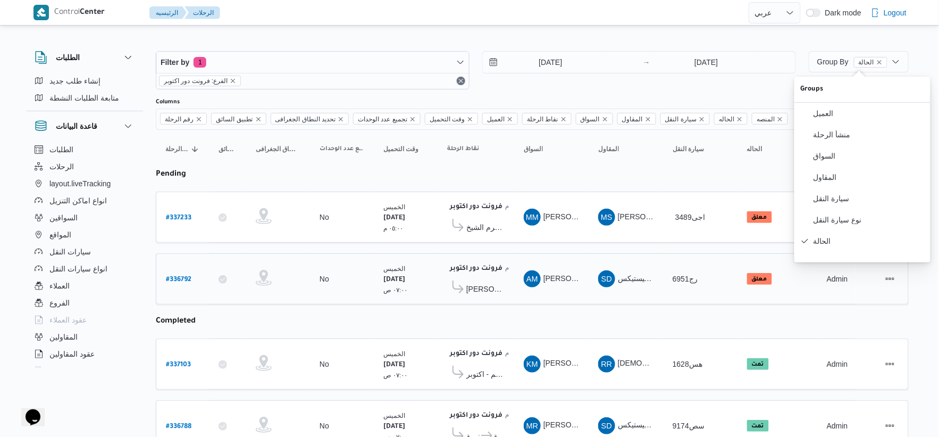
click at [183, 276] on b "# 336792" at bounding box center [179, 279] width 26 height 7
select select "ar"
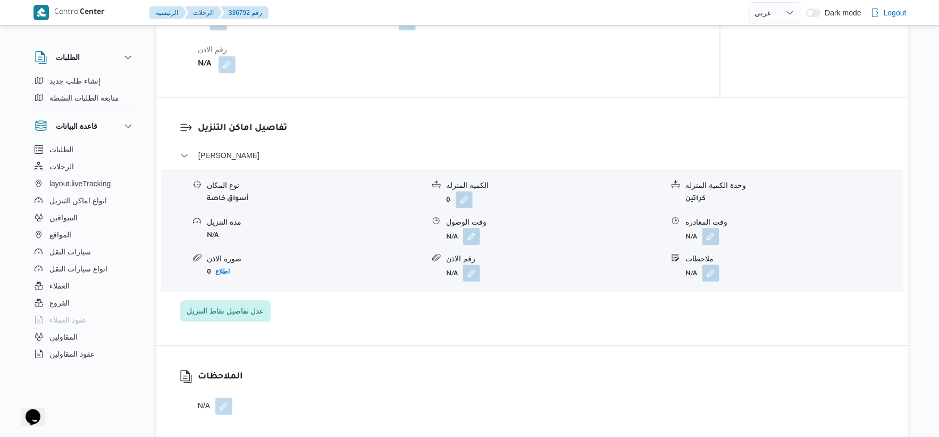
scroll to position [827, 0]
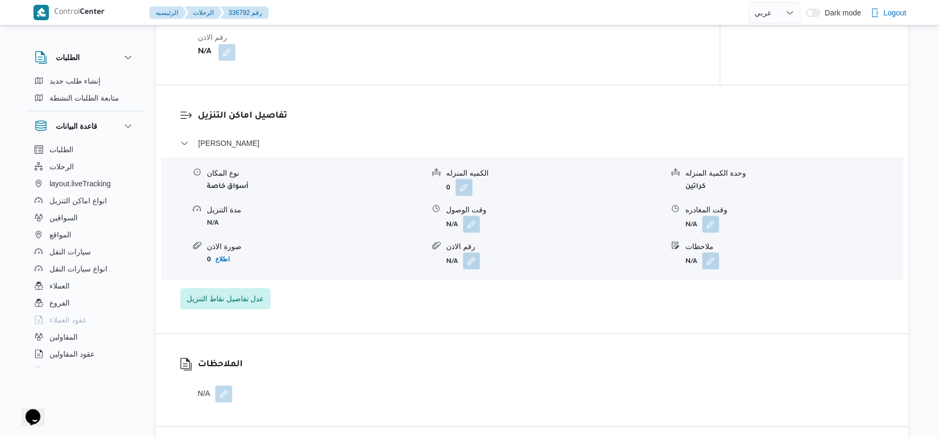
select select "ar"
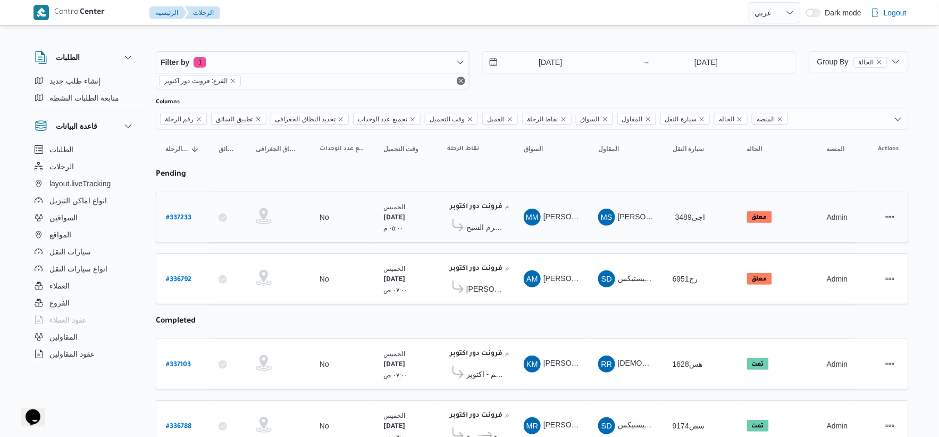
click at [180, 216] on b "# 337233" at bounding box center [179, 217] width 26 height 7
select select "ar"
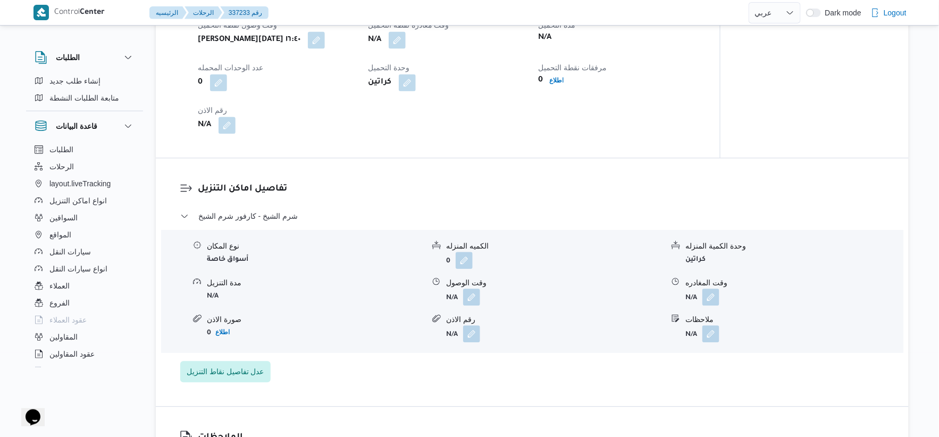
scroll to position [650, 0]
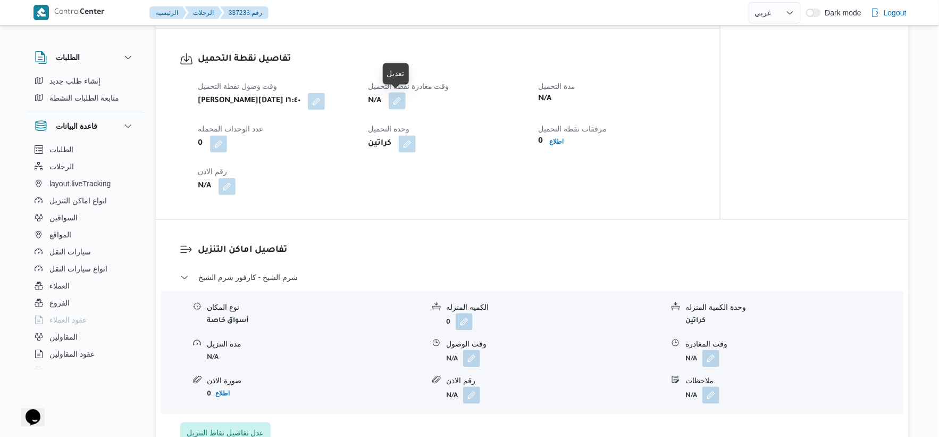
click at [396, 99] on button "button" at bounding box center [397, 101] width 17 height 17
click at [320, 102] on button "button" at bounding box center [316, 101] width 17 height 17
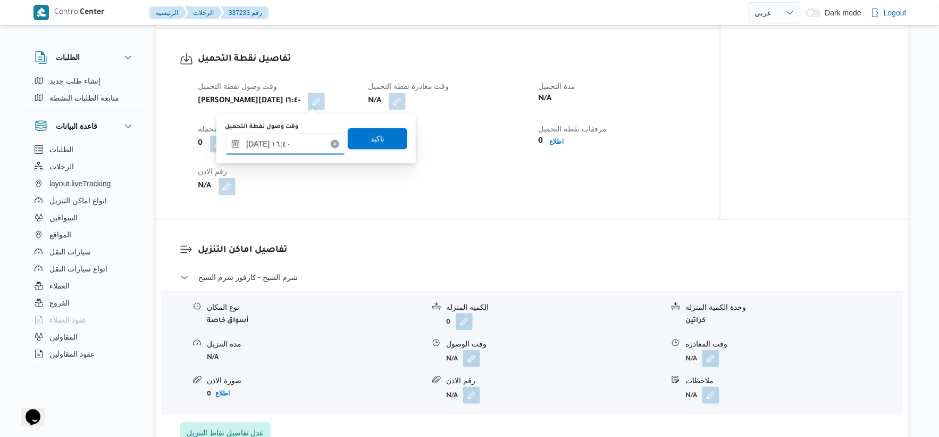
click at [295, 152] on input "[DATE] ١٦:٤٠" at bounding box center [285, 143] width 121 height 21
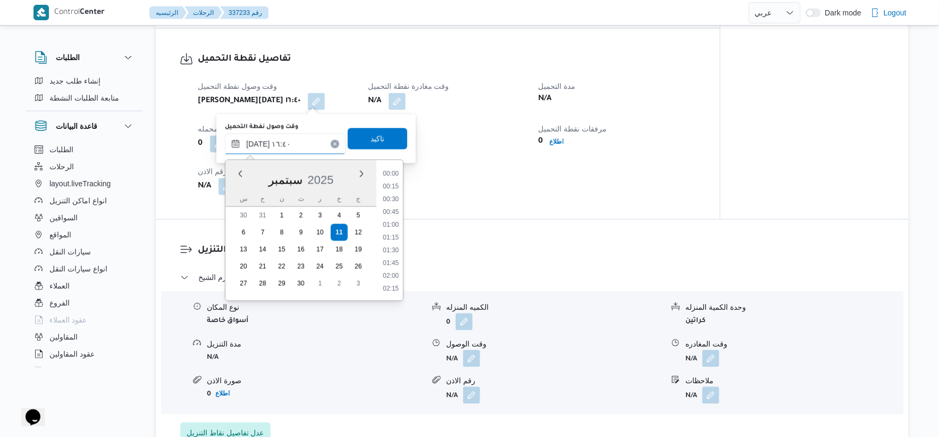
scroll to position [778, 0]
click at [390, 236] on li "16:30" at bounding box center [391, 238] width 24 height 11
type input "[DATE] ١٦:٣٠"
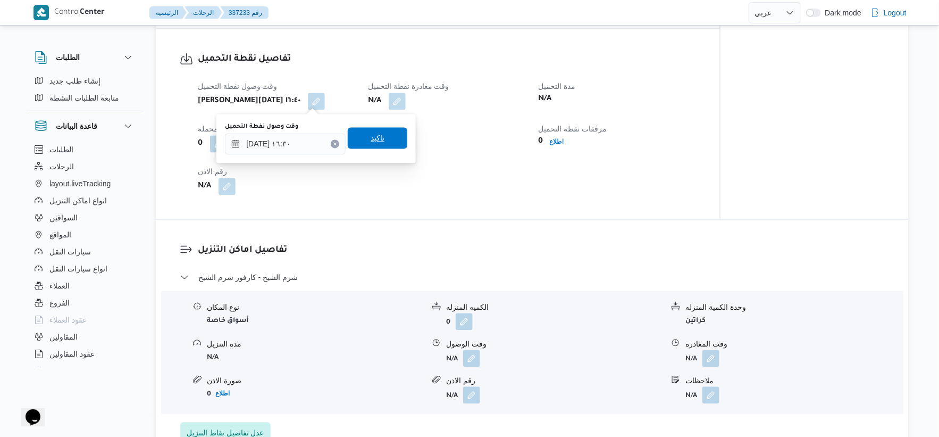
click at [384, 132] on span "تاكيد" at bounding box center [378, 138] width 60 height 21
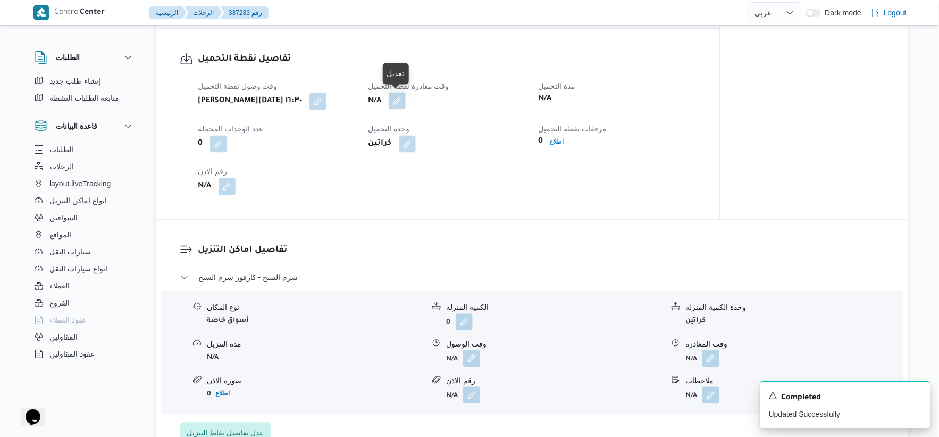
click at [395, 98] on button "button" at bounding box center [397, 101] width 17 height 17
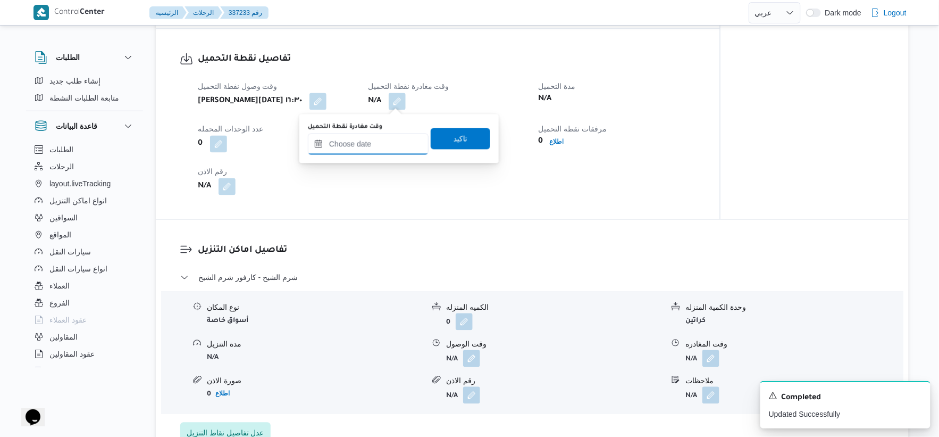
click at [383, 151] on input "وقت مغادرة نقطة التحميل" at bounding box center [368, 143] width 121 height 21
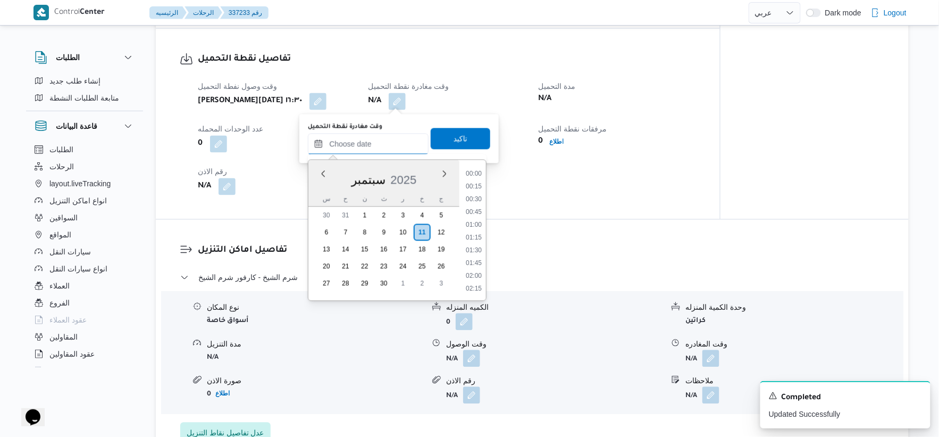
scroll to position [816, 0]
click at [473, 248] on li "17:30" at bounding box center [474, 251] width 24 height 11
type input "[DATE] ١٧:٣٠"
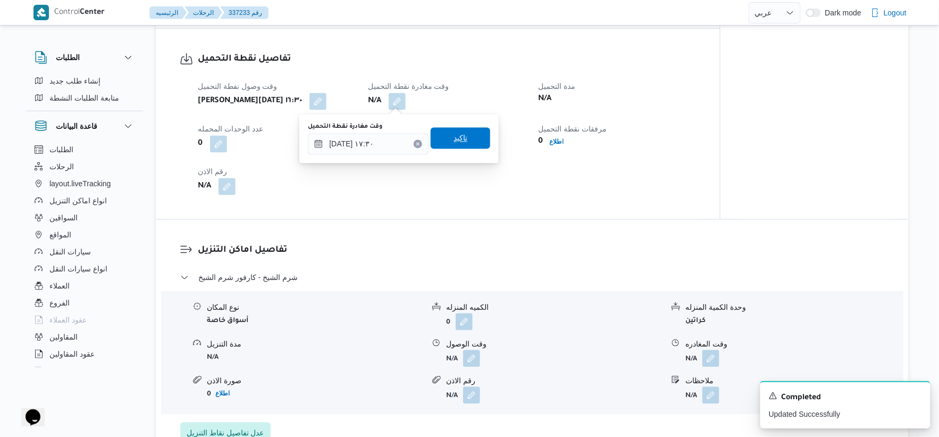
click at [464, 137] on span "تاكيد" at bounding box center [461, 138] width 60 height 21
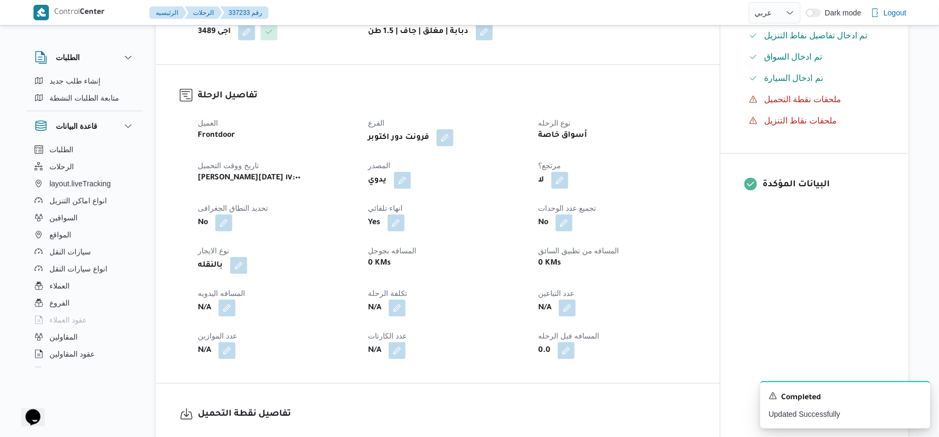
scroll to position [0, 0]
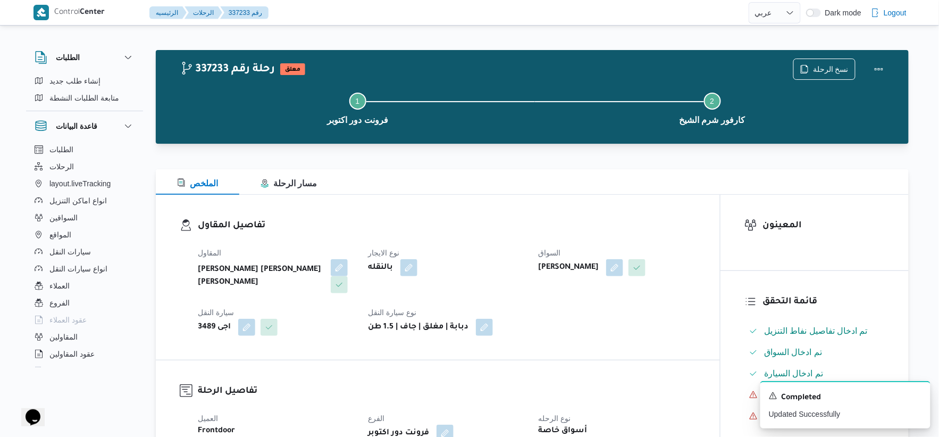
select select "ar"
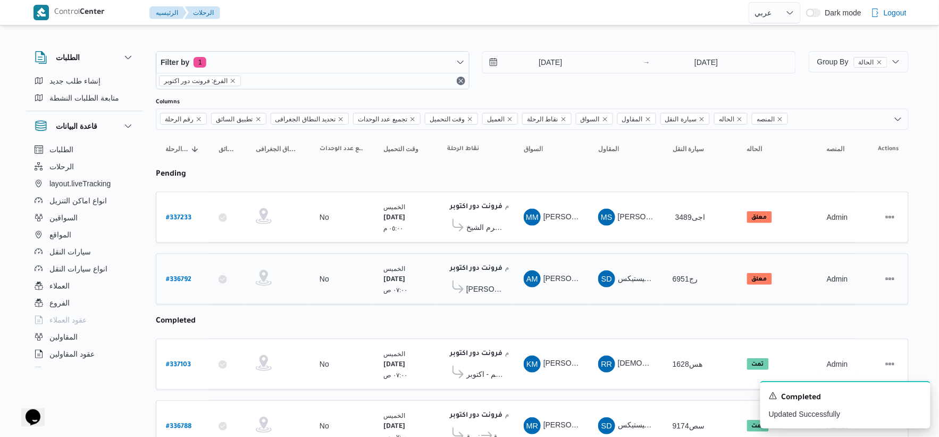
click at [183, 280] on b "# 336792" at bounding box center [179, 279] width 26 height 7
select select "ar"
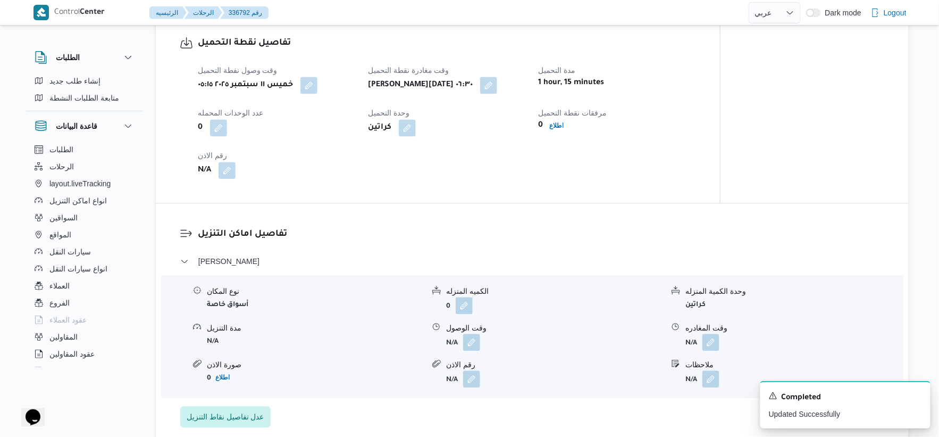
scroll to position [768, 0]
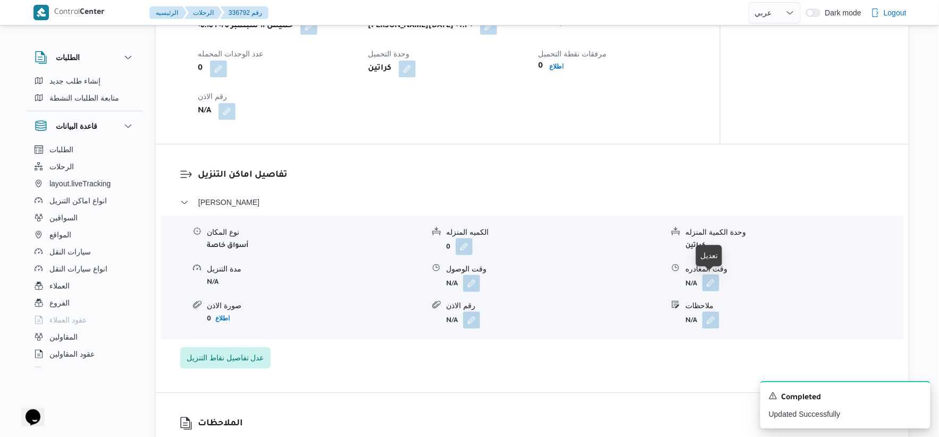
click at [718, 287] on button "button" at bounding box center [710, 282] width 17 height 17
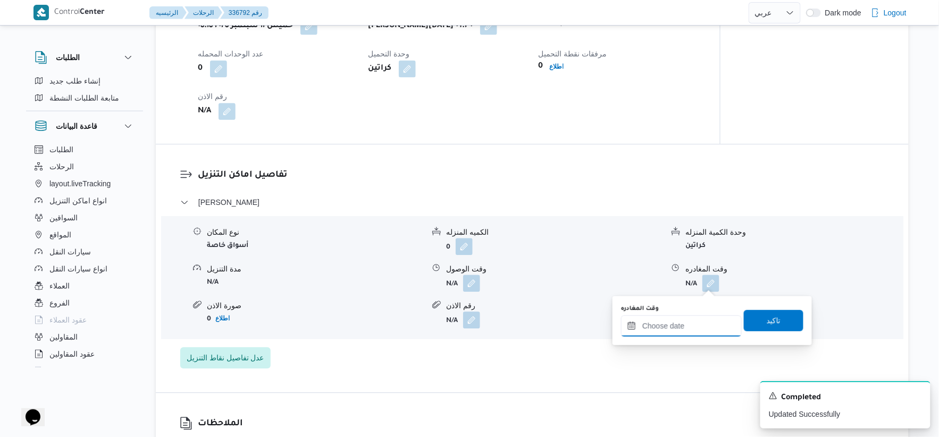
click at [700, 332] on input "وقت المغادره" at bounding box center [681, 325] width 121 height 21
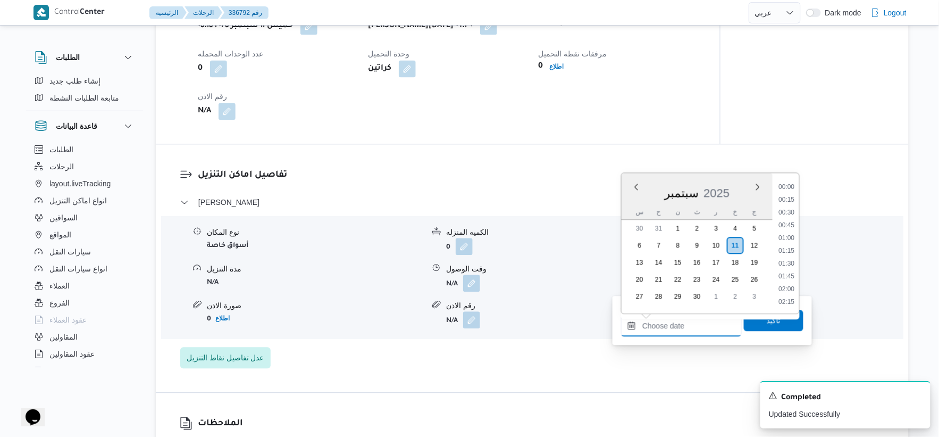
scroll to position [829, 0]
click at [641, 368] on div "تفاصيل اماكن التنزيل بور [PERSON_NAME] سعيد نوع المكان أسواق خاصة الكميه المنزل…" at bounding box center [532, 268] width 753 height 248
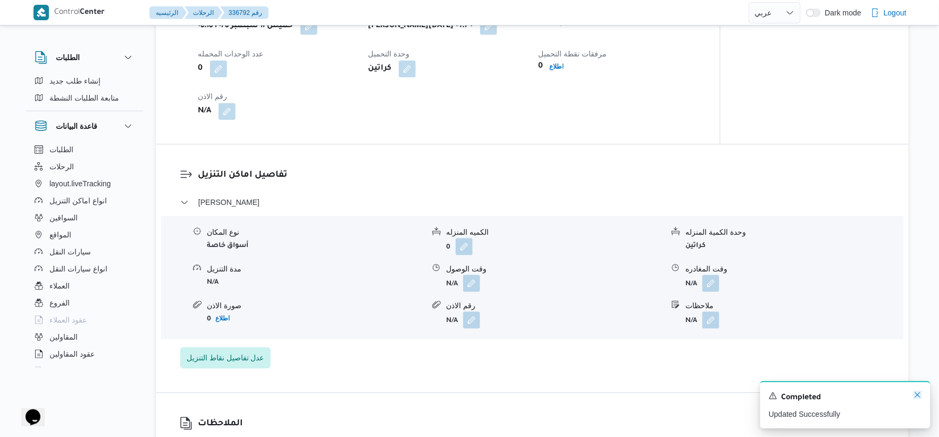
click at [920, 392] on icon "Dismiss toast" at bounding box center [917, 394] width 9 height 9
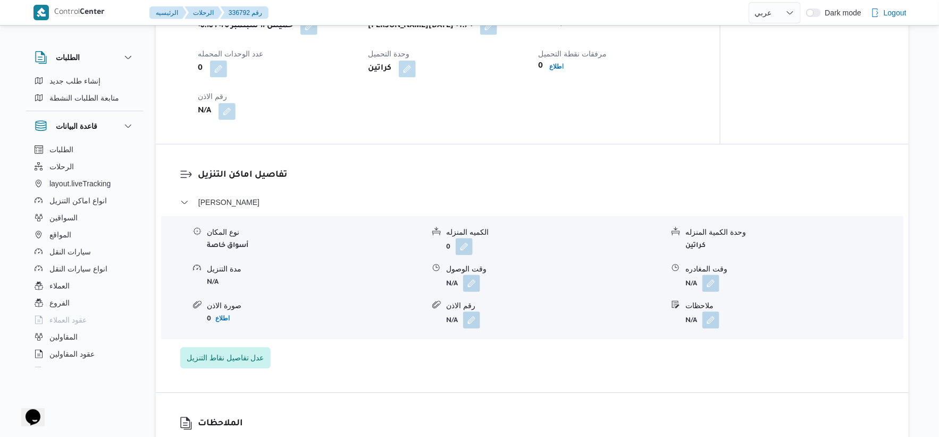
scroll to position [709, 0]
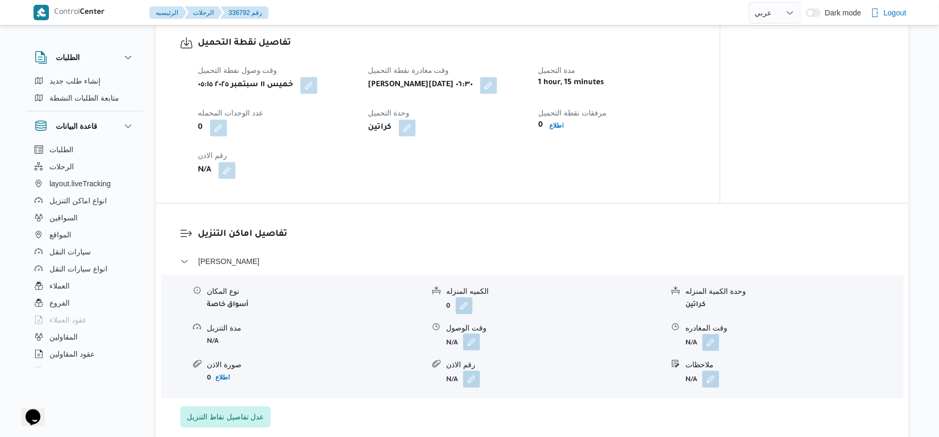
click at [475, 337] on button "button" at bounding box center [471, 341] width 17 height 17
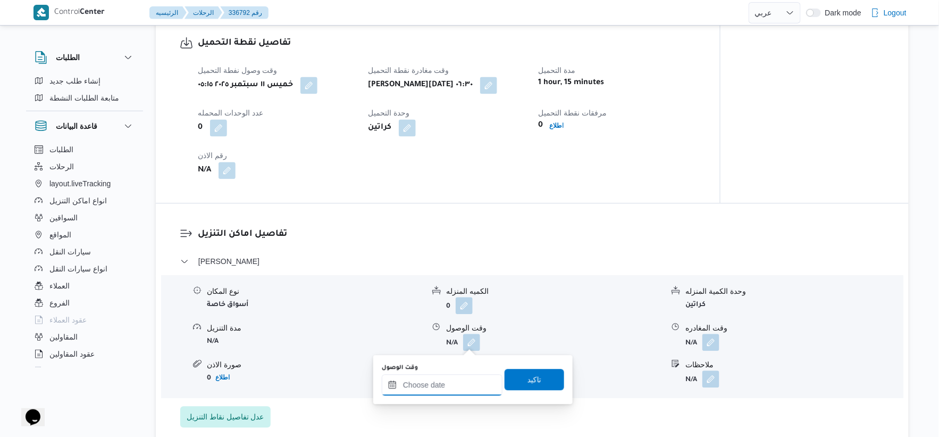
click at [447, 378] on input "وقت الوصول" at bounding box center [442, 384] width 121 height 21
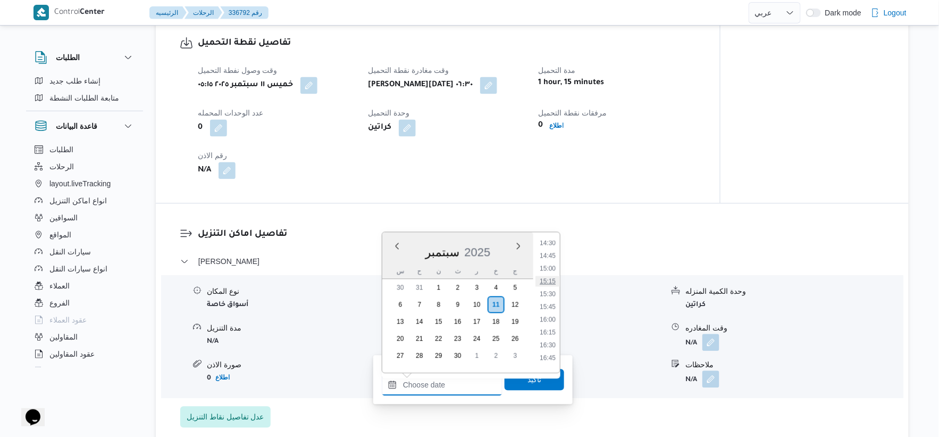
scroll to position [770, 0]
click at [550, 291] on li "16:00" at bounding box center [547, 292] width 24 height 11
type input "[DATE] ١٦:٠٠"
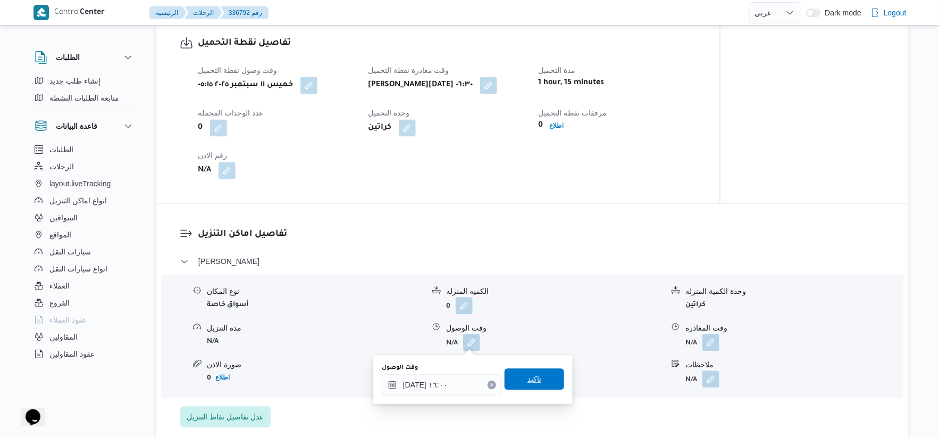
click at [543, 381] on span "تاكيد" at bounding box center [535, 378] width 60 height 21
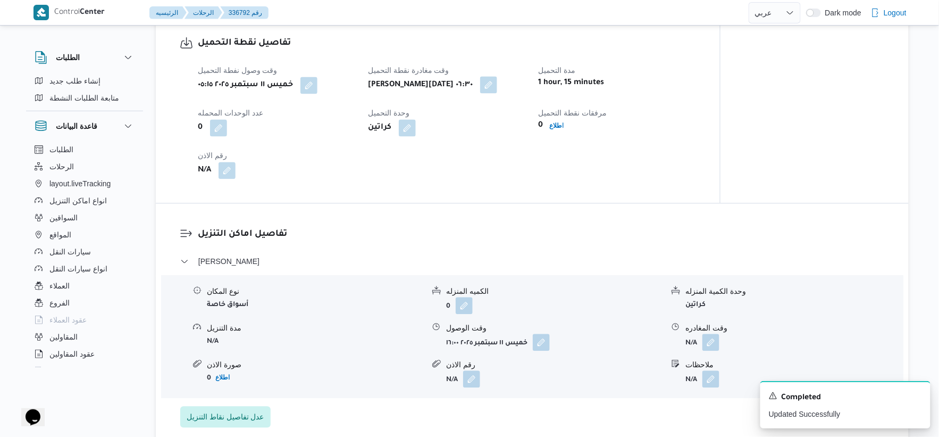
click at [488, 89] on button "button" at bounding box center [488, 84] width 17 height 17
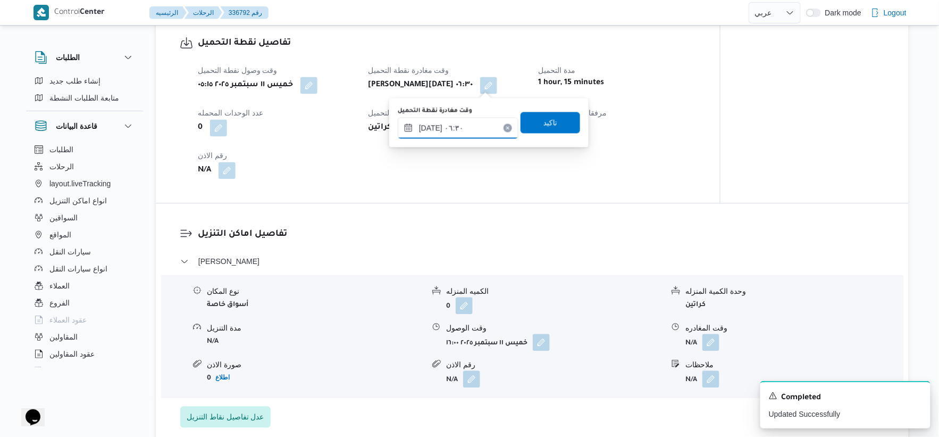
click at [467, 129] on input "[DATE] ٠٦:٣٠" at bounding box center [458, 127] width 121 height 21
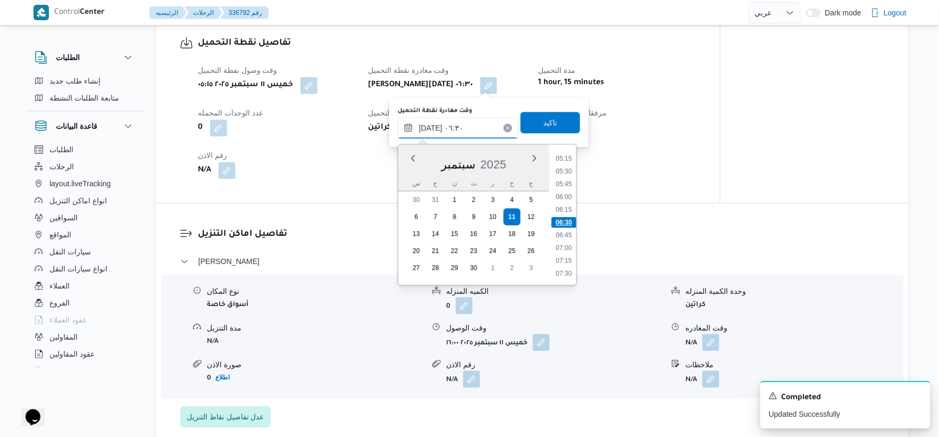
scroll to position [327, 0]
click at [565, 239] on li "08:00" at bounding box center [563, 239] width 24 height 11
type input "[DATE] ٠٨:٠٠"
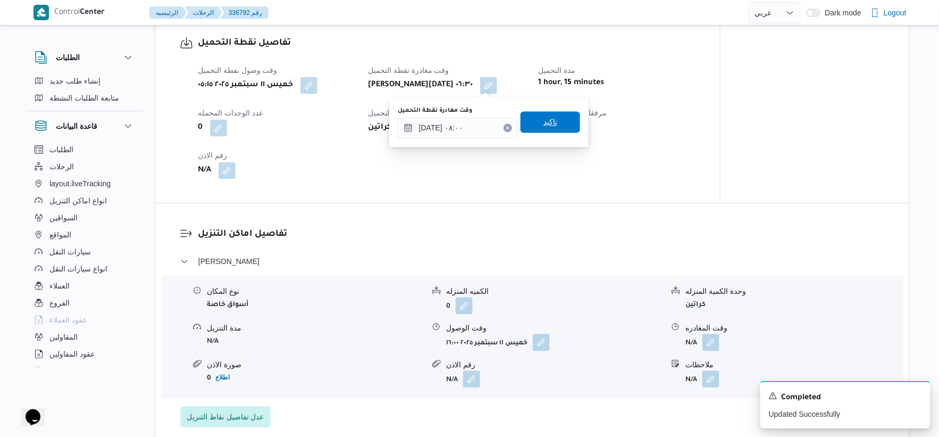
click at [550, 121] on span "تاكيد" at bounding box center [551, 121] width 60 height 21
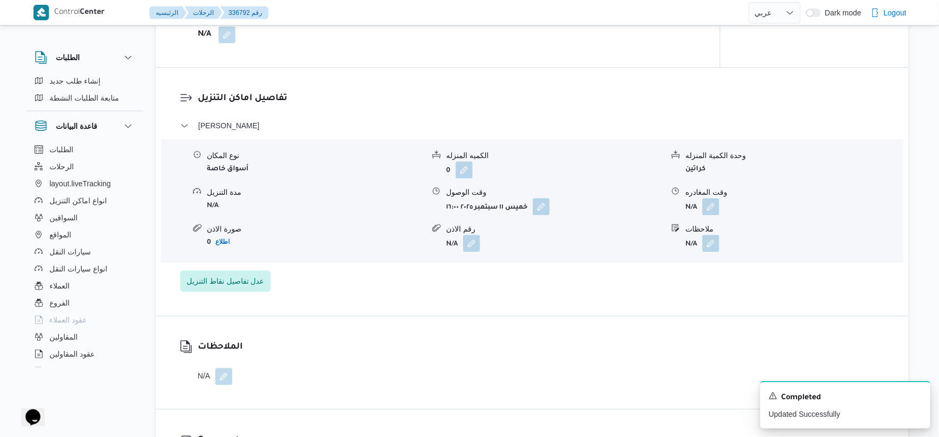
scroll to position [886, 0]
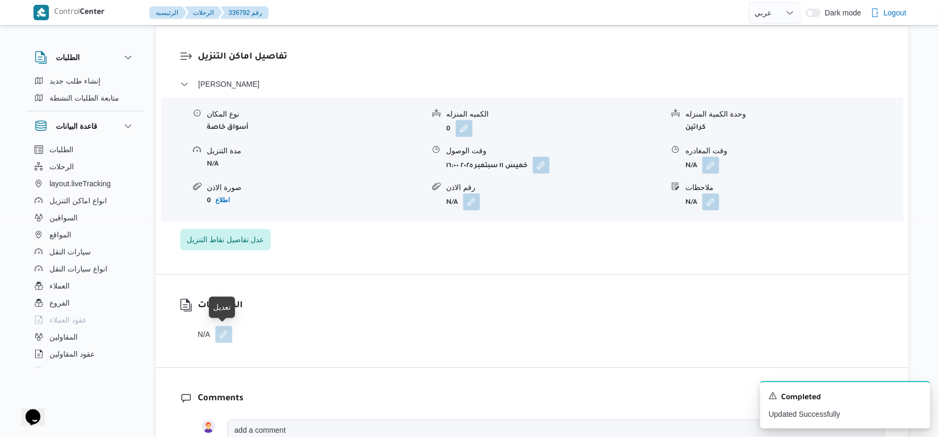
click at [226, 337] on button "button" at bounding box center [223, 333] width 17 height 17
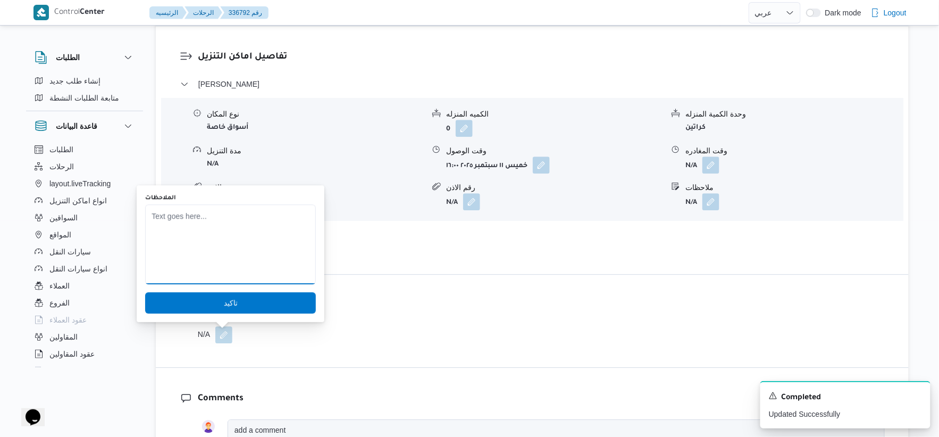
click at [221, 242] on textarea "الملاحظات" at bounding box center [230, 244] width 171 height 80
type textarea "السواق تاه في الطريق والعربيه عطلت واول مره يسلم"
click at [242, 299] on span "تاكيد" at bounding box center [230, 301] width 171 height 21
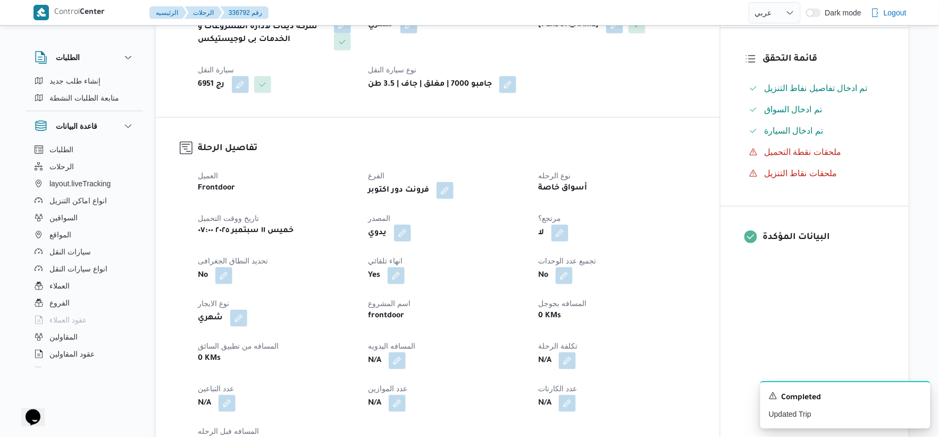
scroll to position [0, 0]
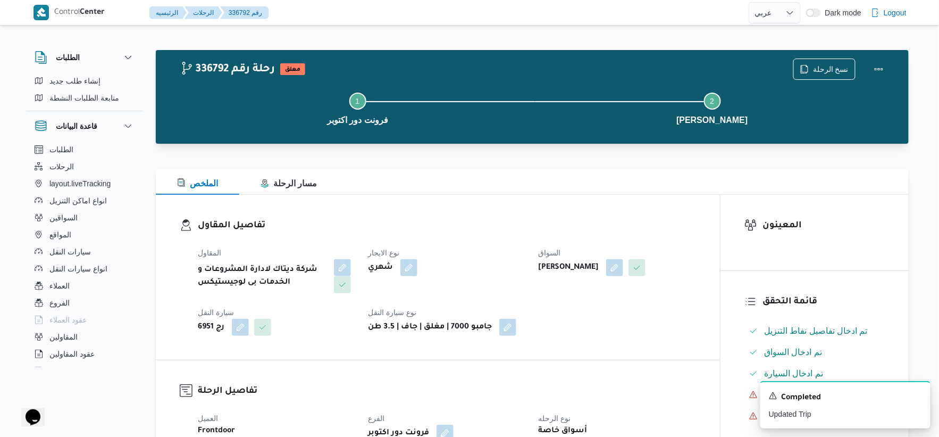
select select "ar"
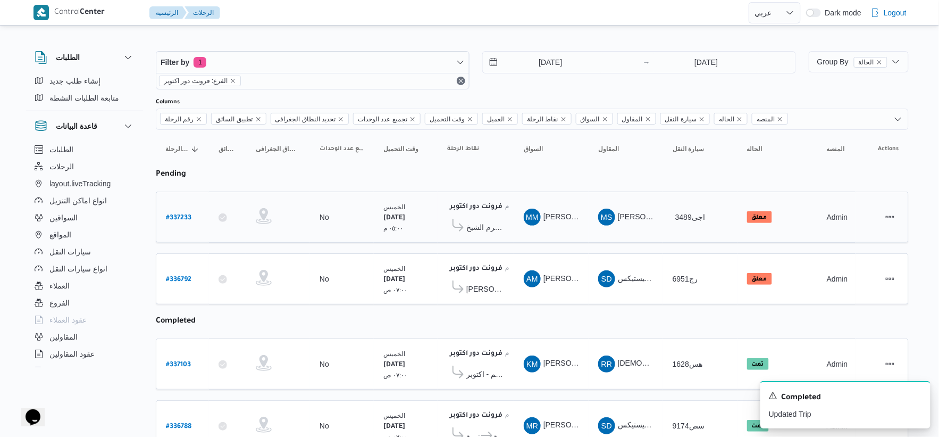
click at [186, 219] on b "# 337233" at bounding box center [179, 217] width 26 height 7
select select "ar"
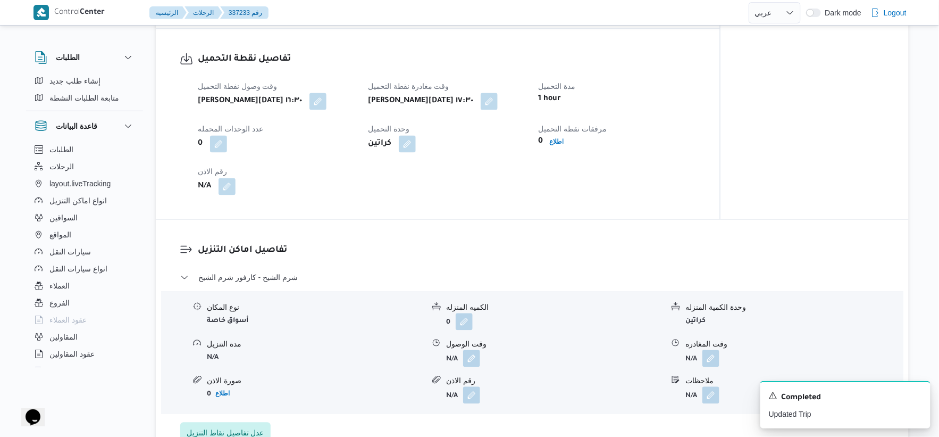
scroll to position [709, 0]
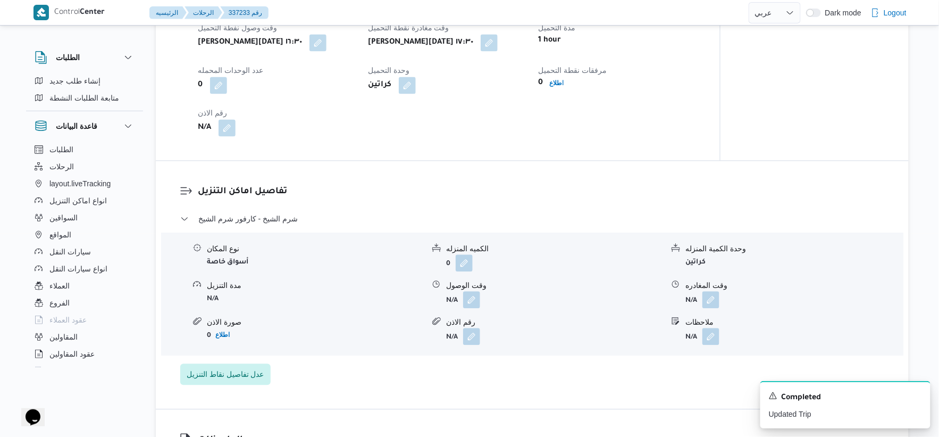
select select "ar"
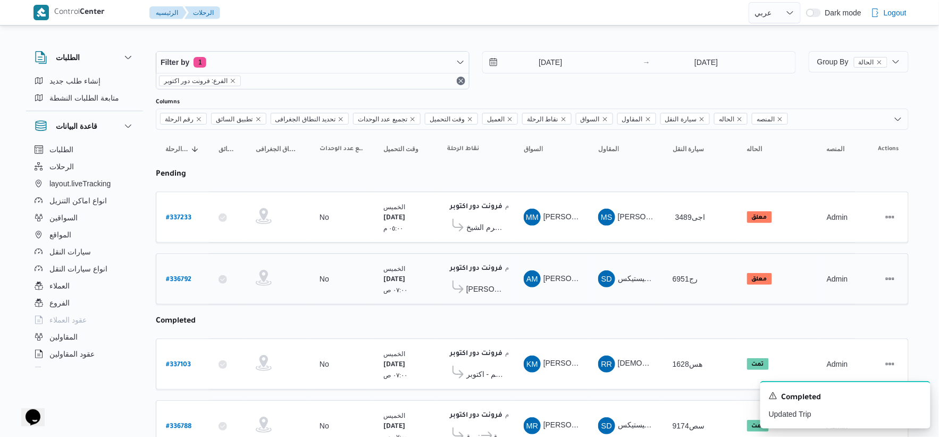
click at [192, 275] on div "# 336792" at bounding box center [183, 278] width 42 height 23
click at [190, 276] on b "# 336792" at bounding box center [179, 279] width 26 height 7
select select "ar"
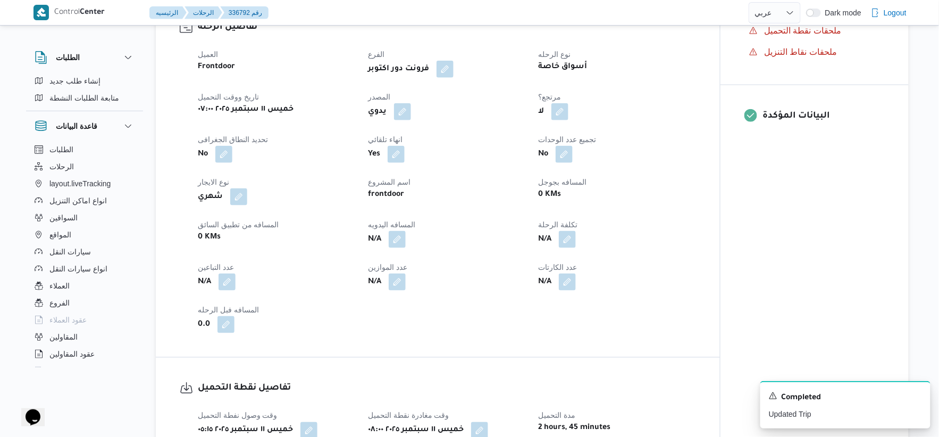
scroll to position [413, 0]
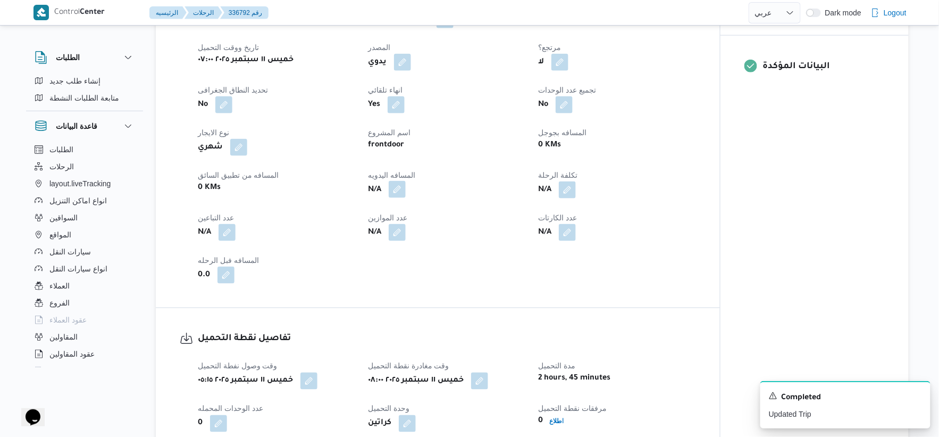
click at [405, 194] on button "button" at bounding box center [397, 189] width 17 height 17
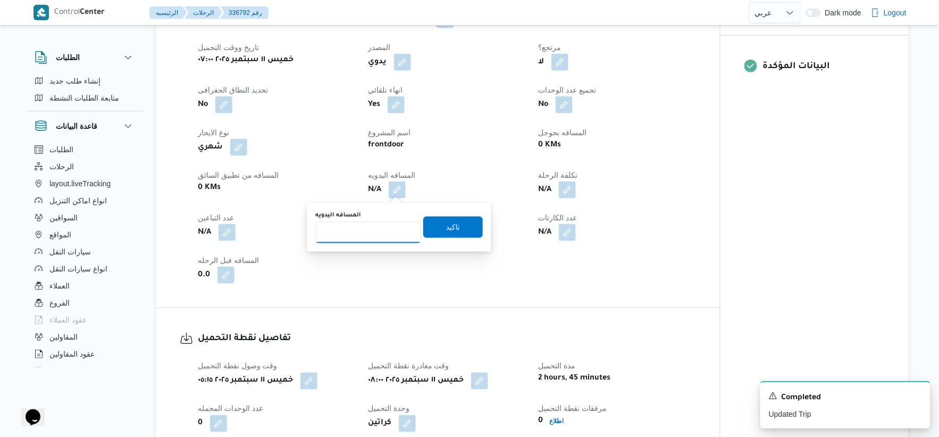
click at [387, 238] on input "المسافه اليدويه" at bounding box center [368, 232] width 106 height 21
type input "284"
click at [464, 232] on span "تاكيد" at bounding box center [453, 226] width 60 height 21
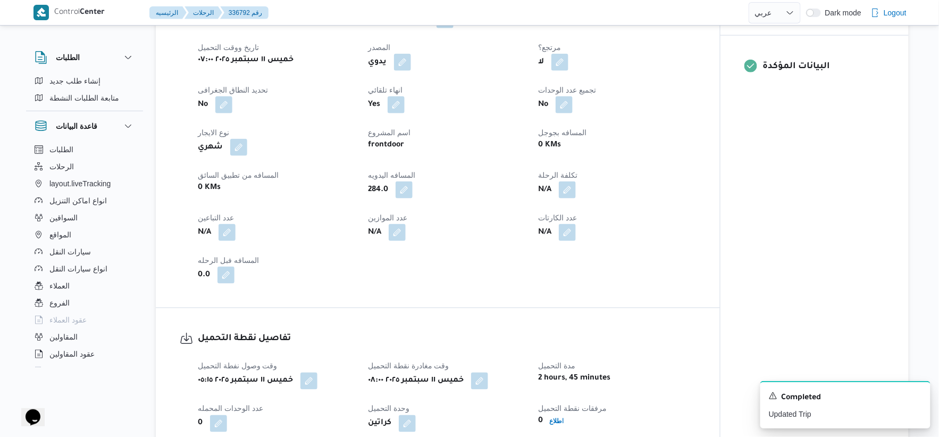
select select "ar"
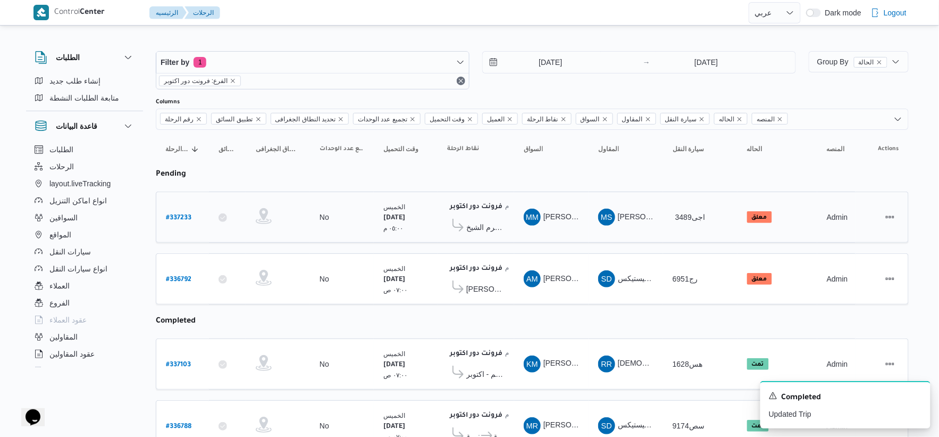
click at [486, 221] on span "كارفور شرم الشيخ" at bounding box center [485, 227] width 38 height 13
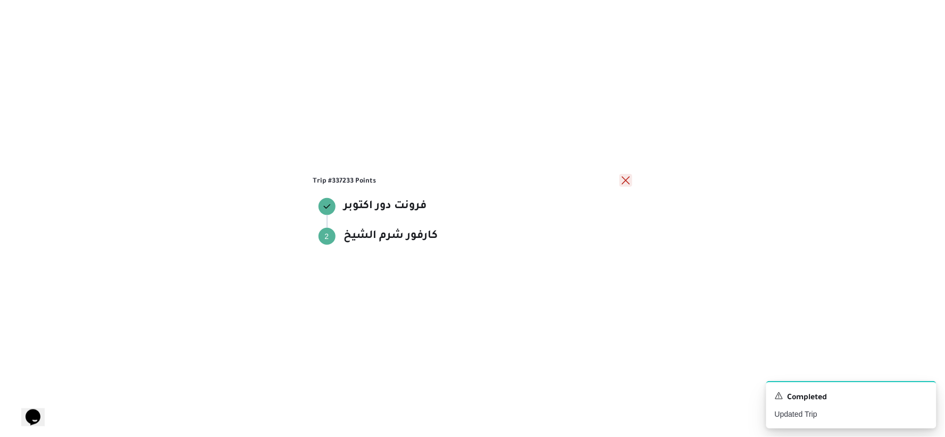
click at [623, 181] on button "close" at bounding box center [625, 180] width 13 height 13
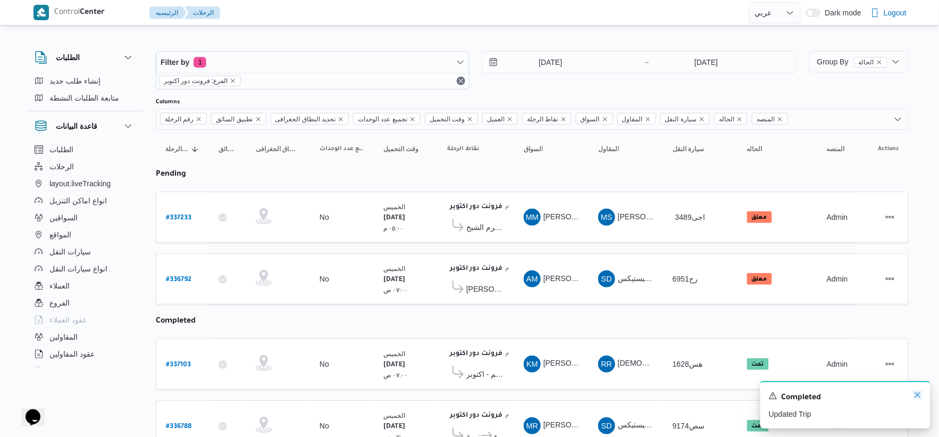
click at [915, 392] on icon "Dismiss toast" at bounding box center [917, 394] width 9 height 9
click at [177, 278] on b "# 336792" at bounding box center [179, 279] width 26 height 7
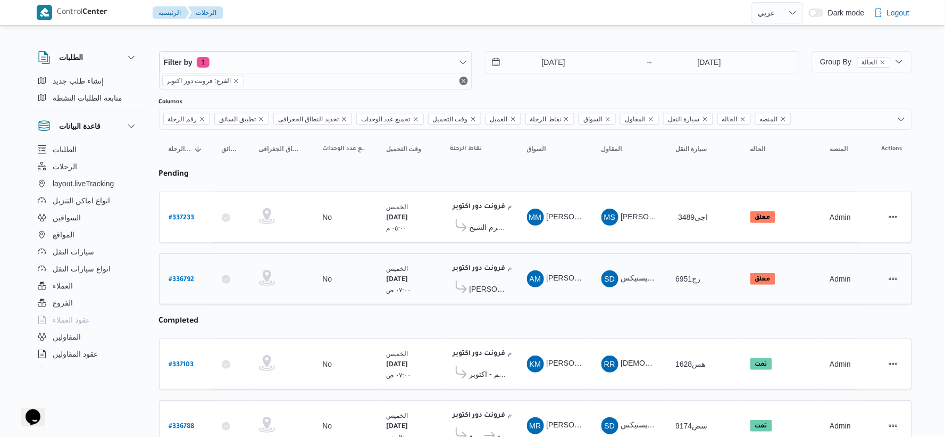
select select "ar"
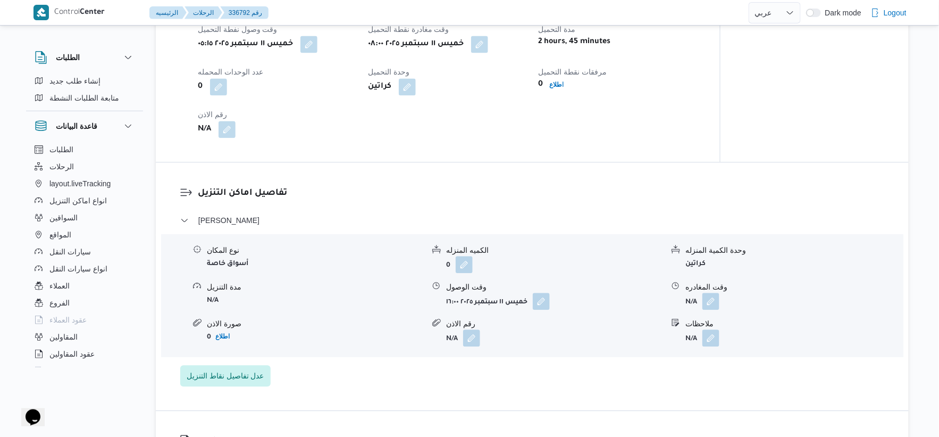
scroll to position [768, 0]
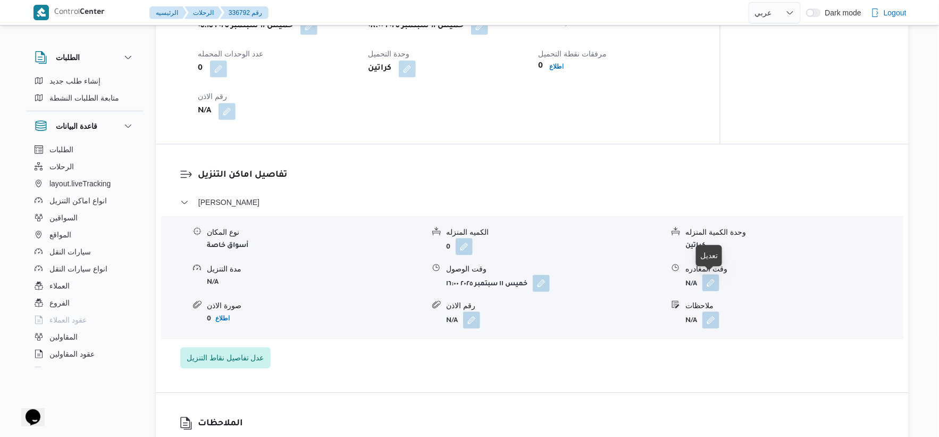
click at [706, 282] on button "button" at bounding box center [710, 282] width 17 height 17
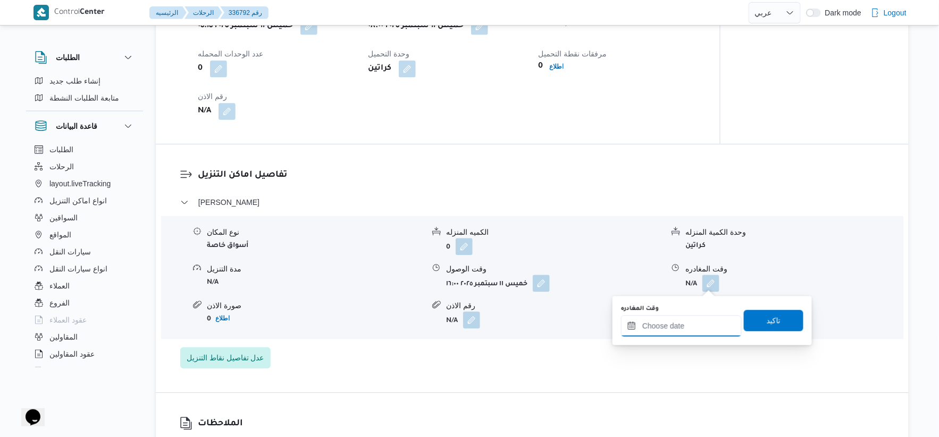
click at [691, 323] on input "وقت المغادره" at bounding box center [681, 325] width 121 height 21
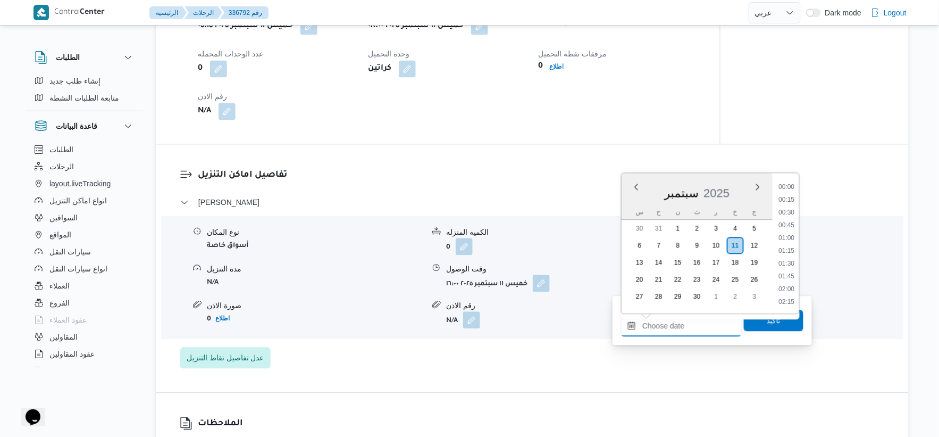
scroll to position [868, 0]
click at [791, 233] on li "18:00" at bounding box center [787, 237] width 24 height 11
type input "١١/٠٩/٢٠٢٥ ١٨:٠٠"
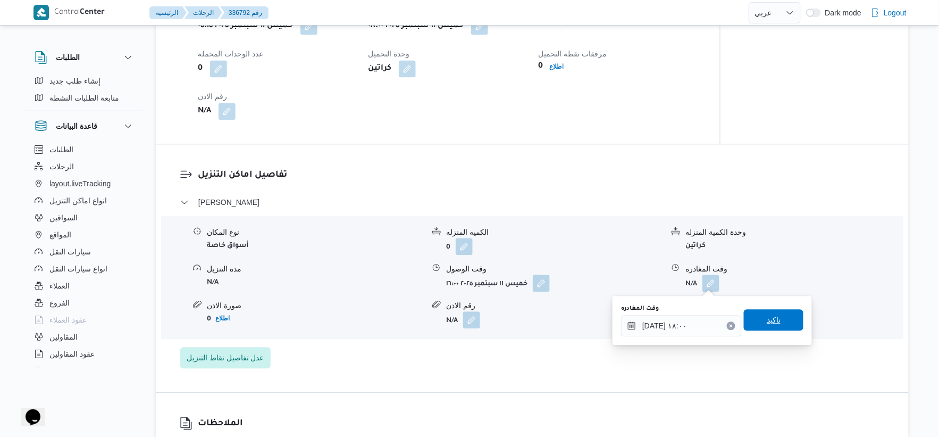
click at [778, 321] on span "تاكيد" at bounding box center [774, 319] width 60 height 21
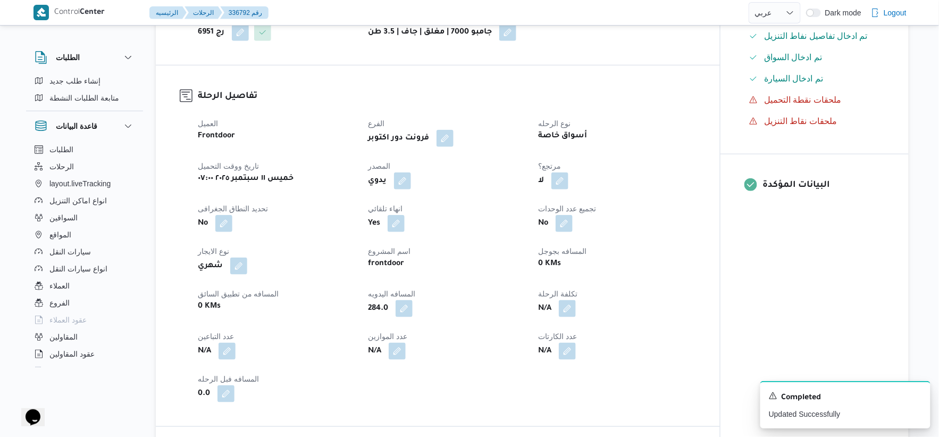
scroll to position [0, 0]
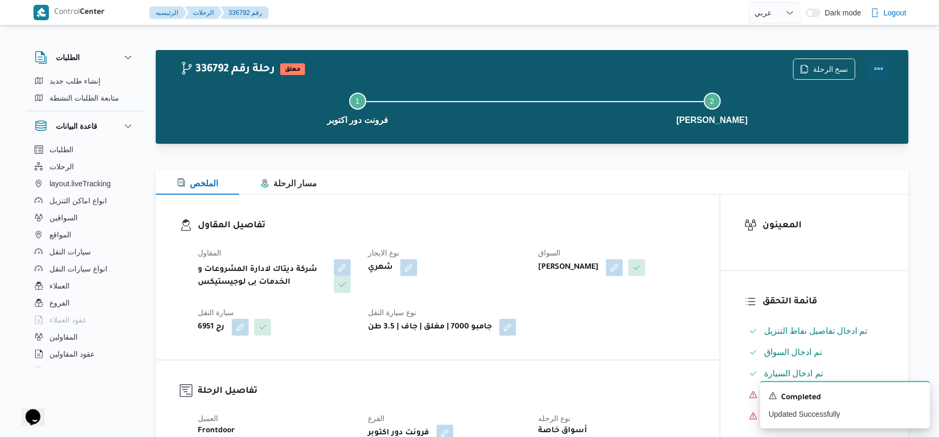
click at [879, 63] on button "Actions" at bounding box center [878, 68] width 21 height 21
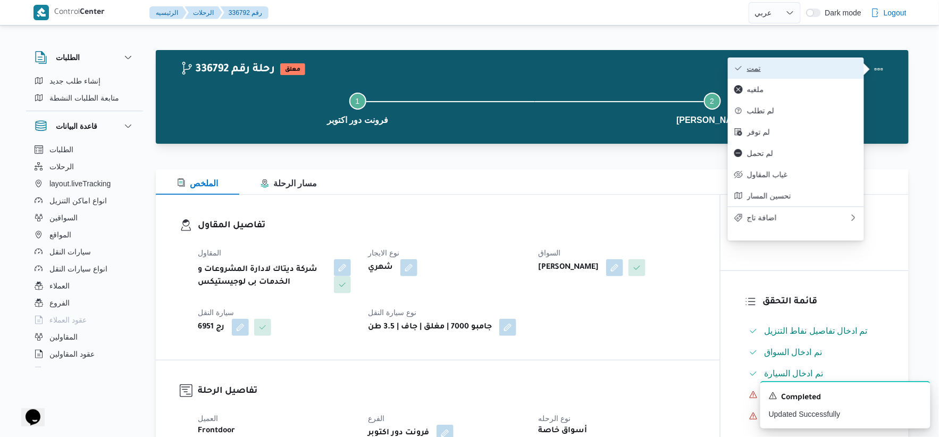
click at [825, 64] on span "تمت" at bounding box center [802, 68] width 111 height 9
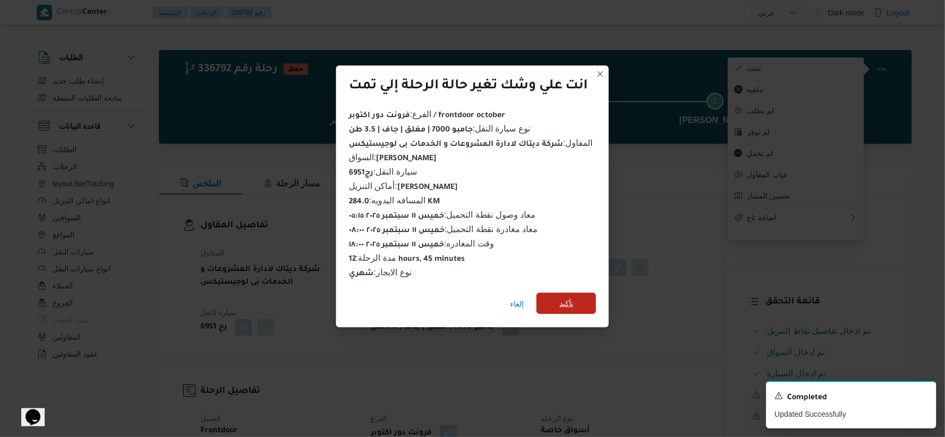
click at [581, 298] on span "تأكيد" at bounding box center [566, 302] width 60 height 21
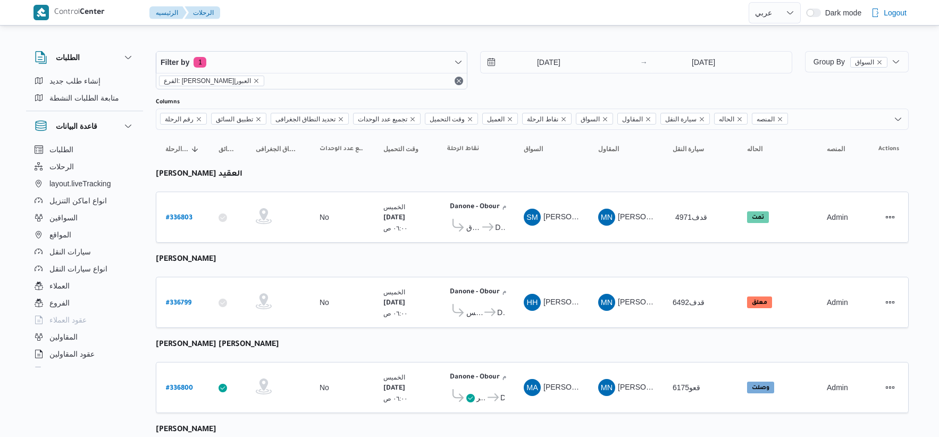
select select "ar"
click at [186, 299] on b "# 336799" at bounding box center [179, 302] width 26 height 7
select select "ar"
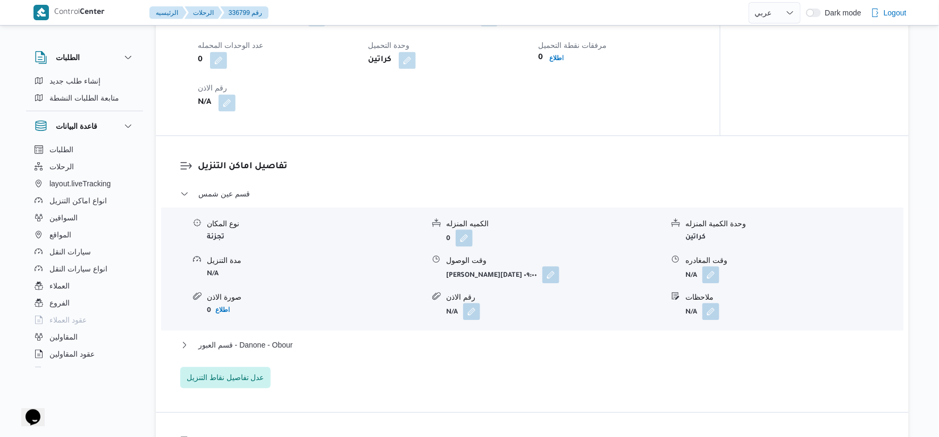
scroll to position [768, 0]
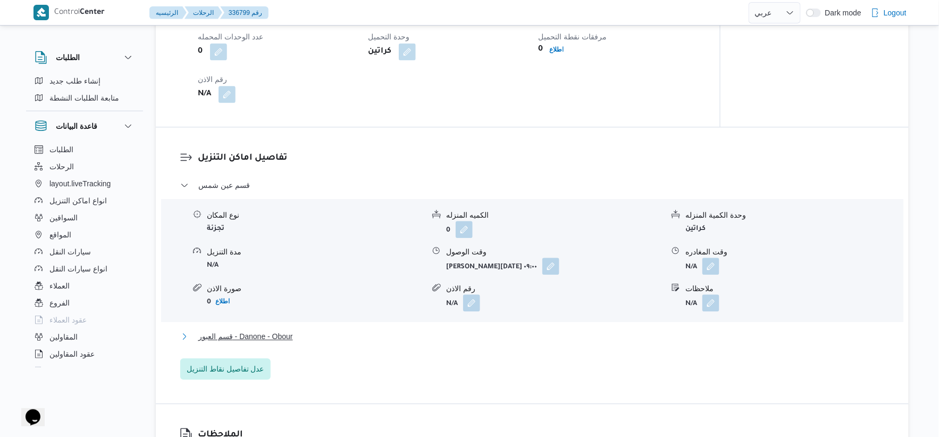
click at [309, 342] on button "قسم العبور - Danone - Obour" at bounding box center [532, 336] width 705 height 13
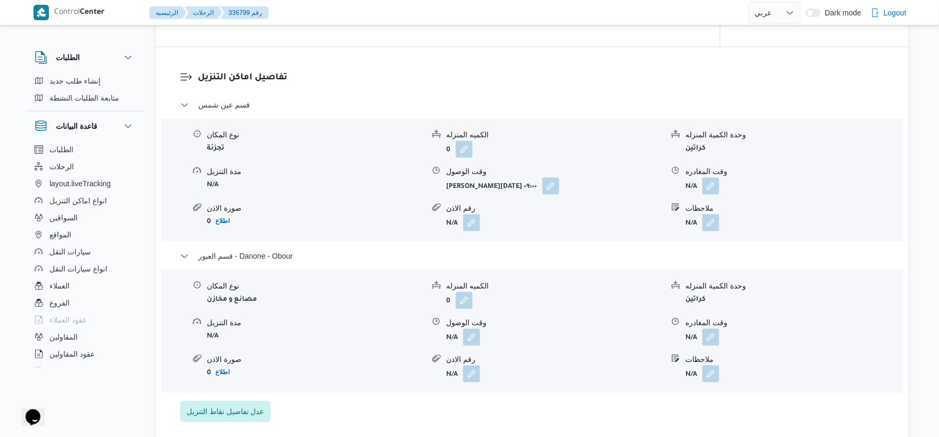
scroll to position [886, 0]
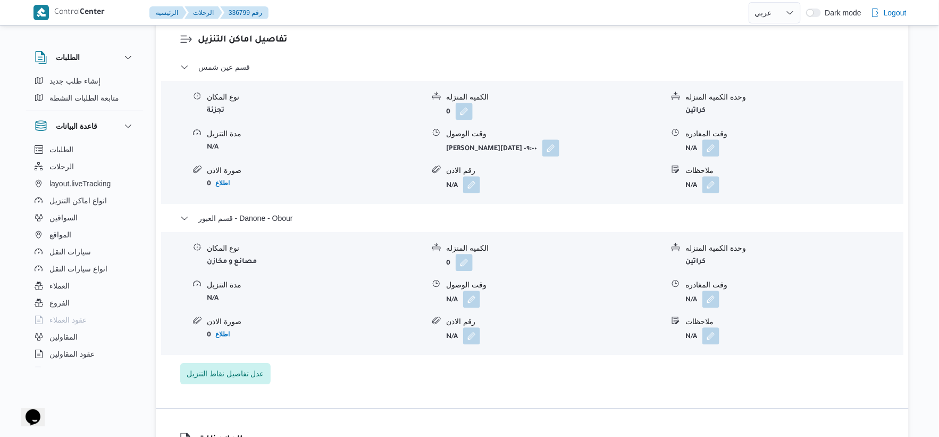
click at [475, 325] on div "نوع المكان مصانع و مخازن الكميه المنزله 0 وحدة الكمية المنزله كراتين مدة التنزي…" at bounding box center [532, 293] width 751 height 121
click at [474, 307] on button "button" at bounding box center [471, 298] width 17 height 17
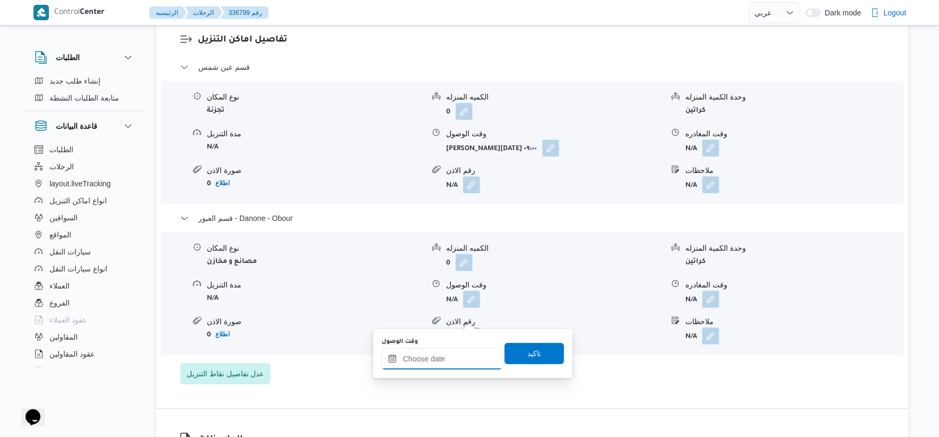
click at [450, 354] on input "وقت الوصول" at bounding box center [442, 358] width 121 height 21
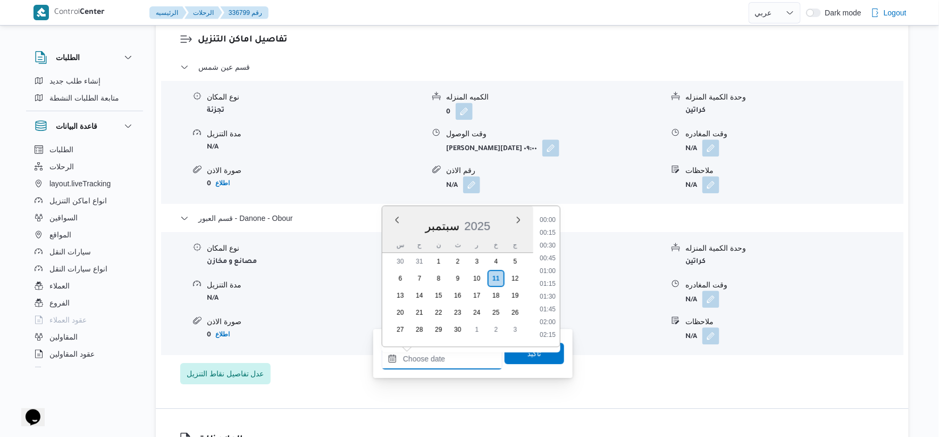
scroll to position [816, 0]
click at [544, 282] on li "17:15" at bounding box center [547, 284] width 24 height 11
type input "١١/٠٩/٢٠٢٥ ١٧:١٥"
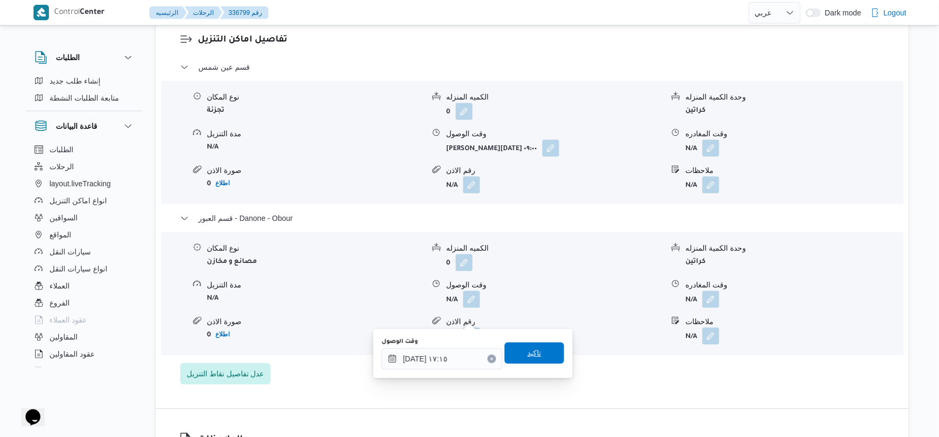
click at [537, 367] on div "وقت الوصول ١١/٠٩/٢٠٢٥ ١٧:١٥ تاكيد" at bounding box center [473, 353] width 185 height 34
click at [543, 357] on span "تاكيد" at bounding box center [535, 352] width 60 height 21
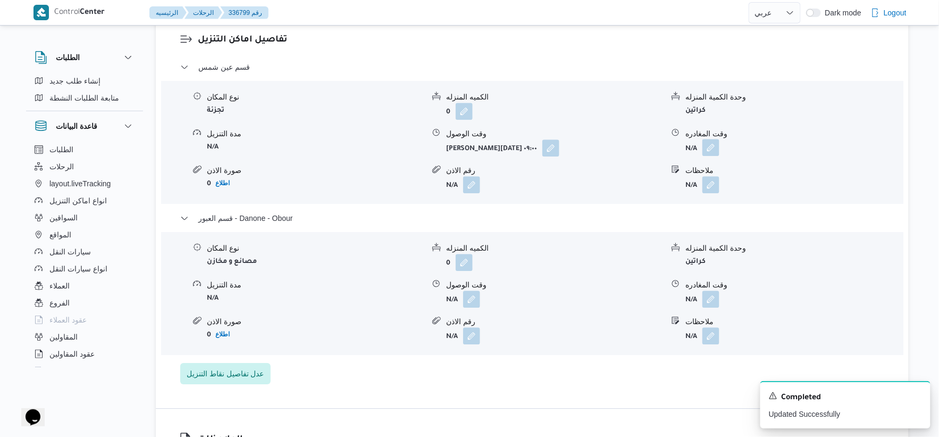
click at [710, 156] on button "button" at bounding box center [710, 147] width 17 height 17
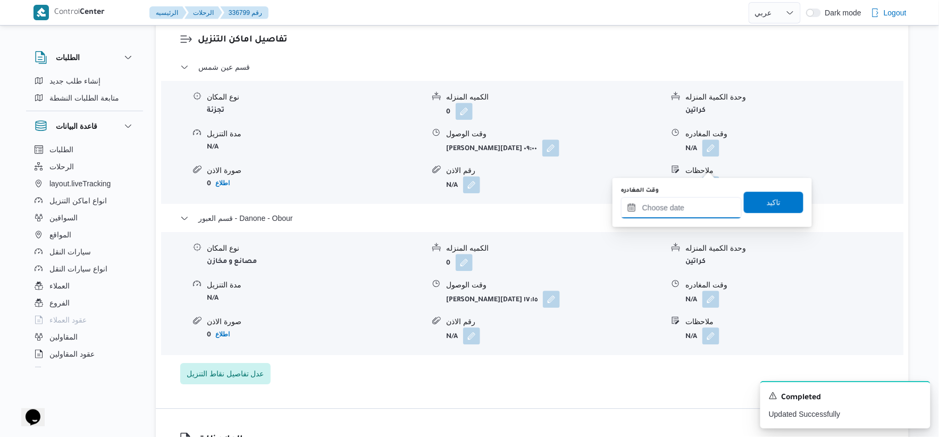
drag, startPoint x: 710, startPoint y: 170, endPoint x: 704, endPoint y: 216, distance: 46.2
click at [704, 216] on input "وقت المغادره" at bounding box center [681, 207] width 121 height 21
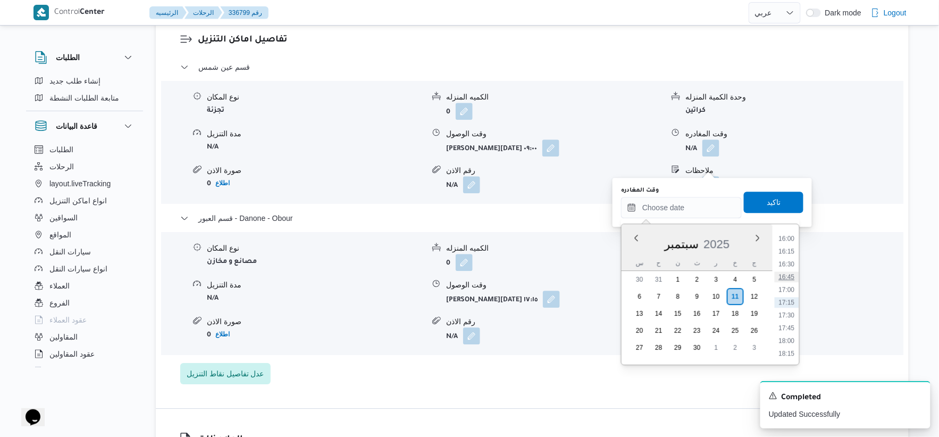
click at [793, 276] on li "16:45" at bounding box center [787, 276] width 24 height 11
type input "١١/٠٩/٢٠٢٥ ١٦:٤٥"
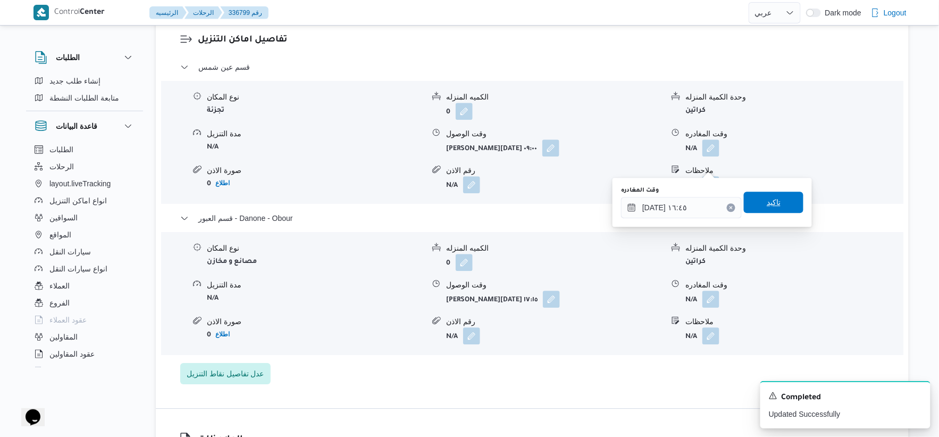
click at [777, 201] on span "تاكيد" at bounding box center [774, 201] width 60 height 21
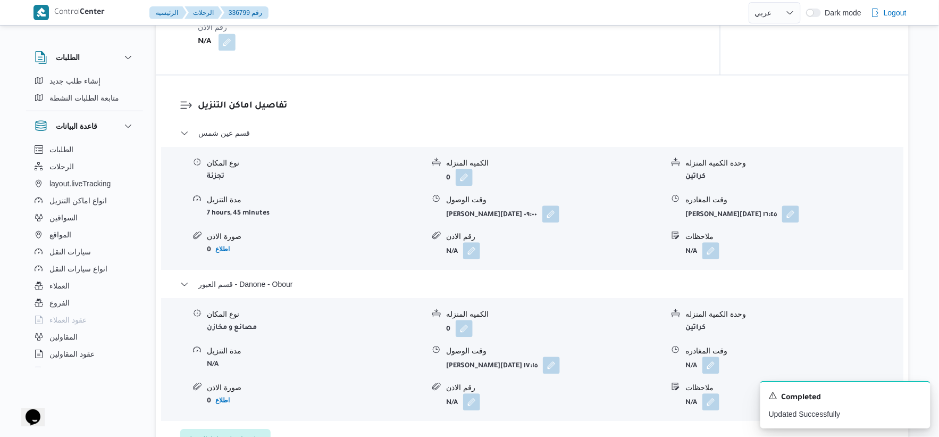
scroll to position [709, 0]
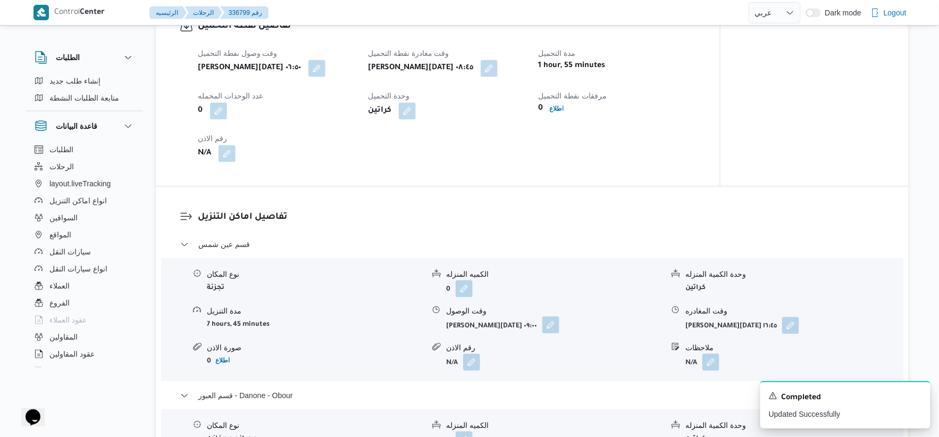
click at [542, 333] on button "button" at bounding box center [550, 324] width 17 height 17
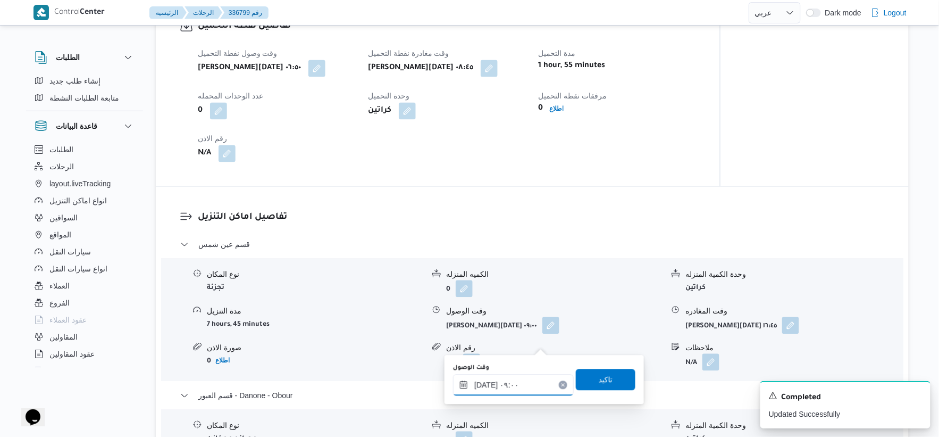
click at [516, 389] on input "١١/٠٩/٢٠٢٥ ٠٩:٠٠" at bounding box center [513, 384] width 121 height 21
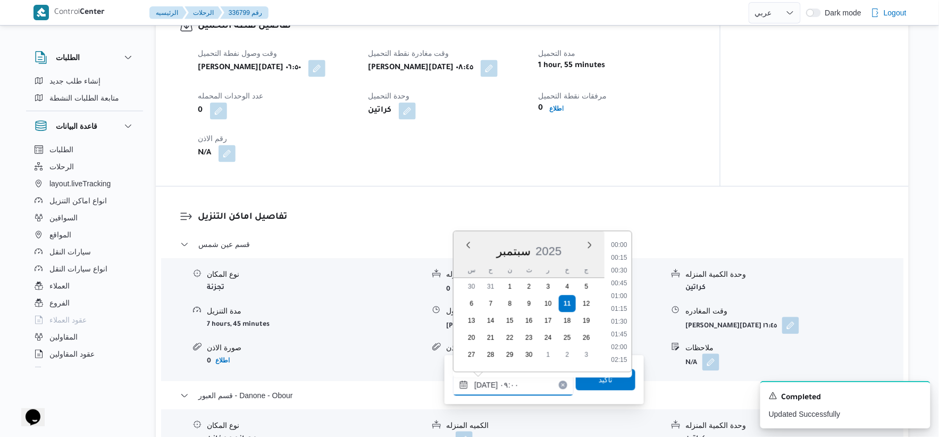
scroll to position [396, 0]
click at [619, 317] on li "09:15" at bounding box center [619, 321] width 24 height 11
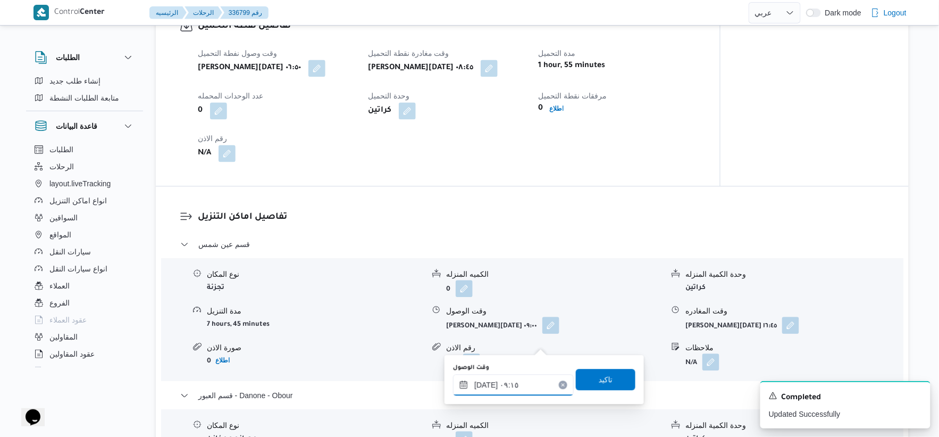
type input "١١/٠٩/٢٠٢٥ ٠٩:١٥"
click at [617, 370] on span "تاكيد" at bounding box center [606, 378] width 60 height 21
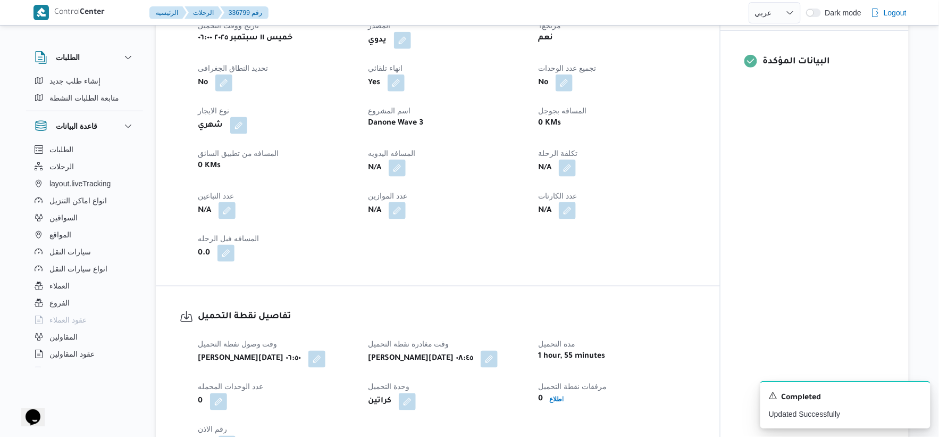
scroll to position [413, 0]
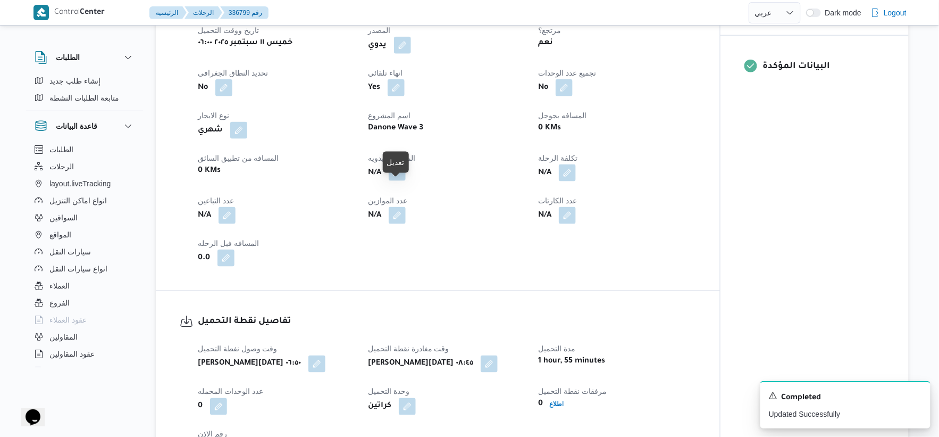
click at [397, 181] on button "button" at bounding box center [397, 172] width 17 height 17
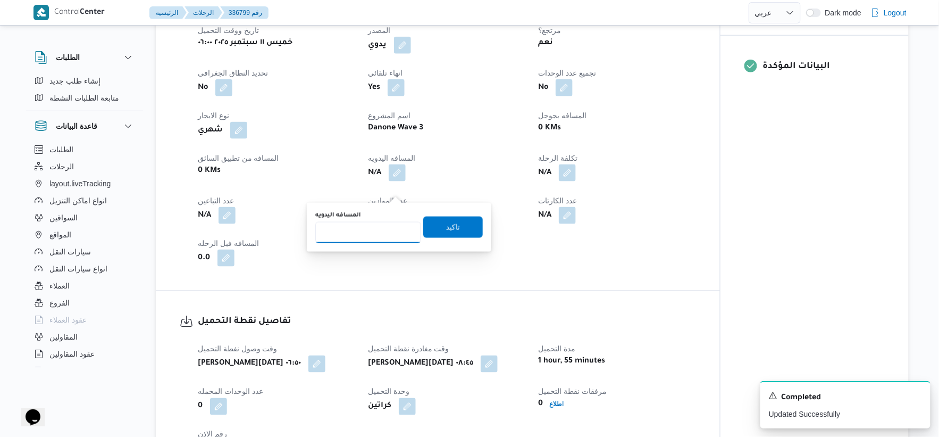
click at [375, 239] on input "المسافه اليدويه" at bounding box center [368, 232] width 106 height 21
type input "51"
click at [456, 229] on span "تاكيد" at bounding box center [453, 226] width 60 height 21
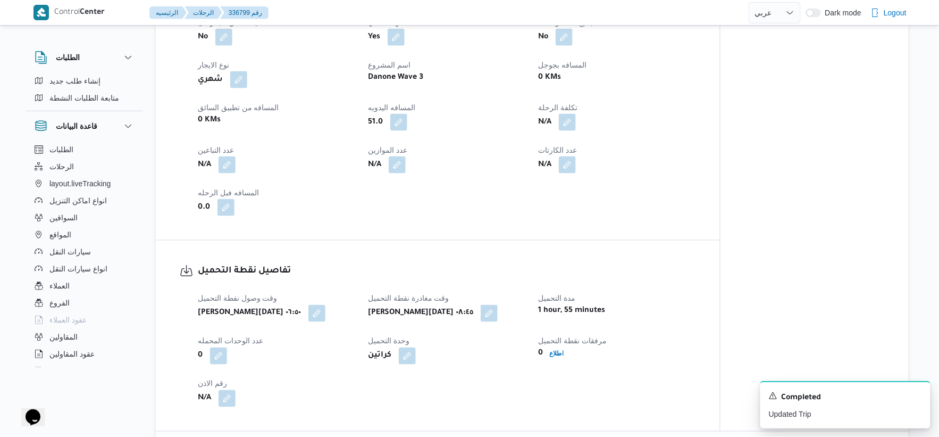
scroll to position [532, 0]
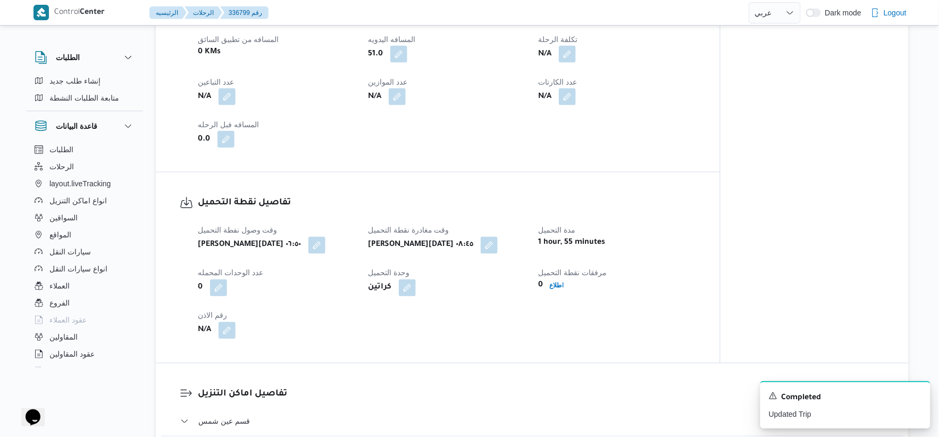
select select "ar"
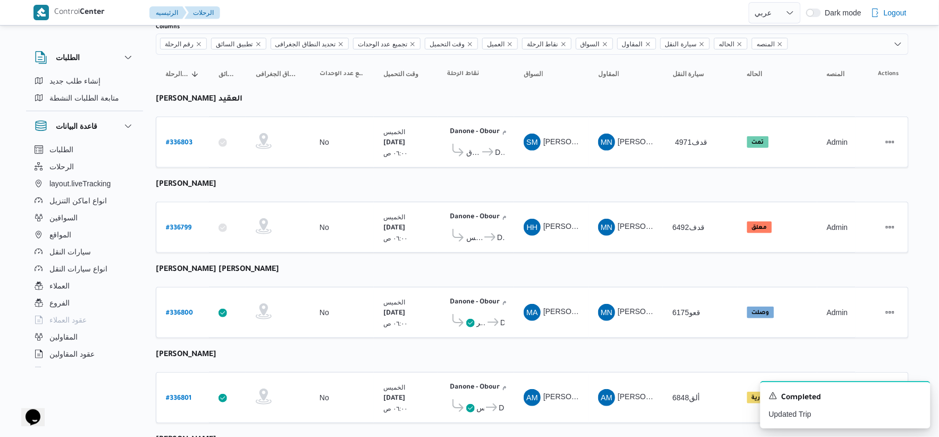
scroll to position [236, 0]
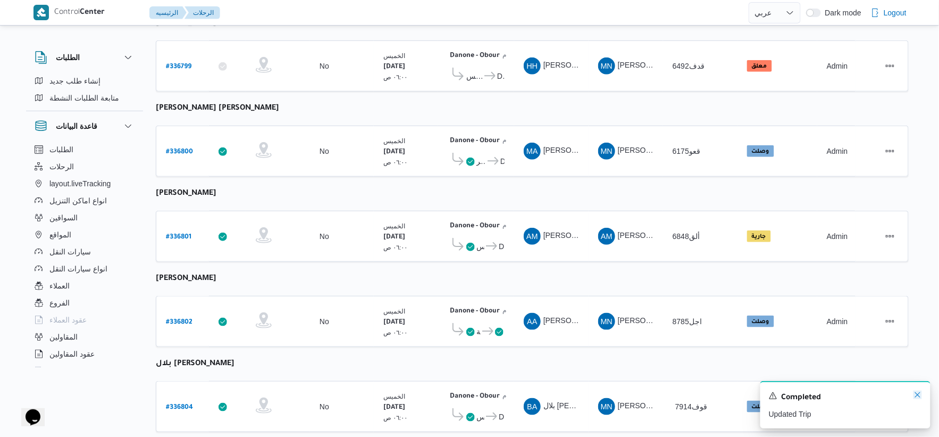
click at [920, 395] on icon "Dismiss toast" at bounding box center [917, 394] width 9 height 9
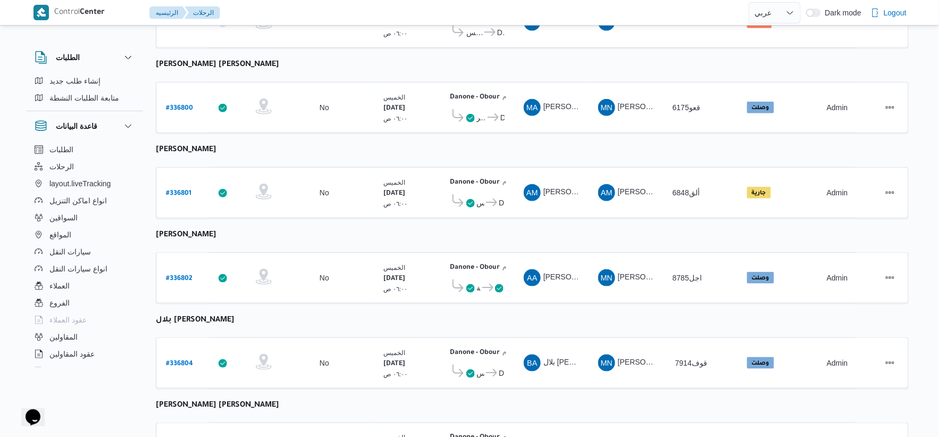
scroll to position [348, 0]
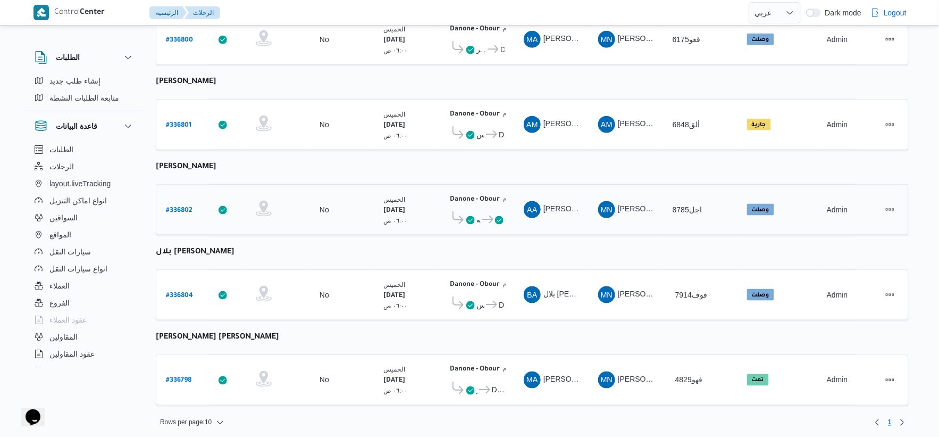
click at [181, 207] on b "# 336802" at bounding box center [179, 210] width 27 height 7
select select "ar"
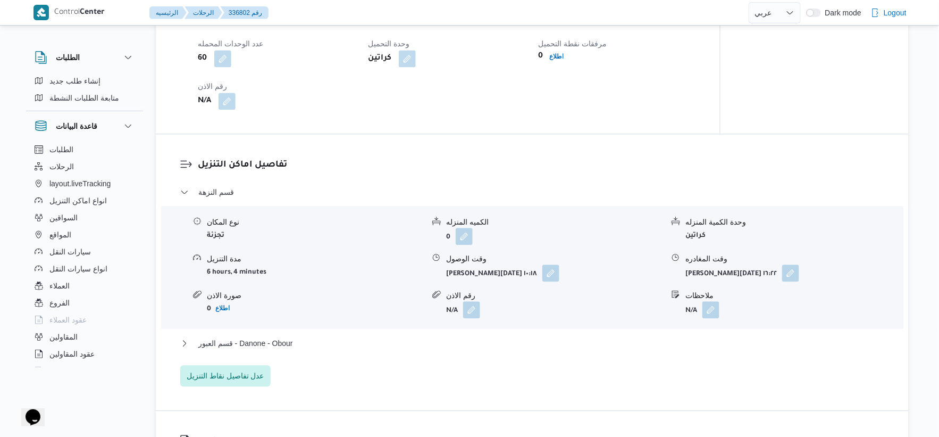
scroll to position [827, 0]
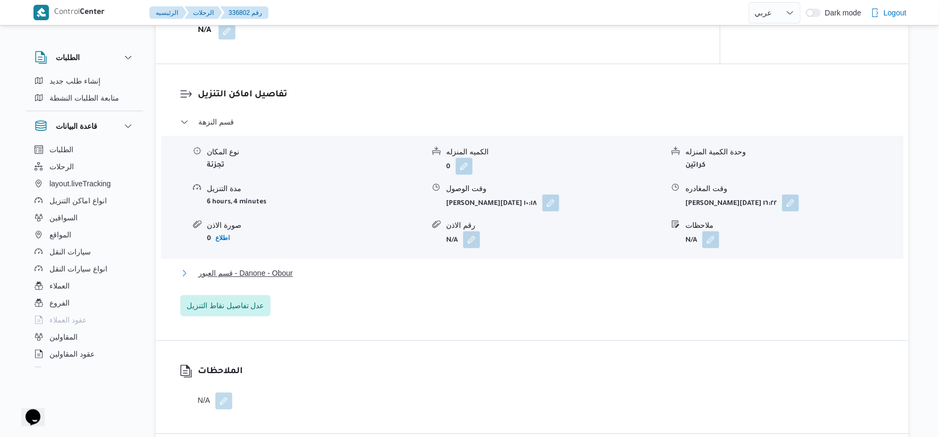
click at [301, 269] on button "قسم العبور - Danone - Obour" at bounding box center [532, 272] width 705 height 13
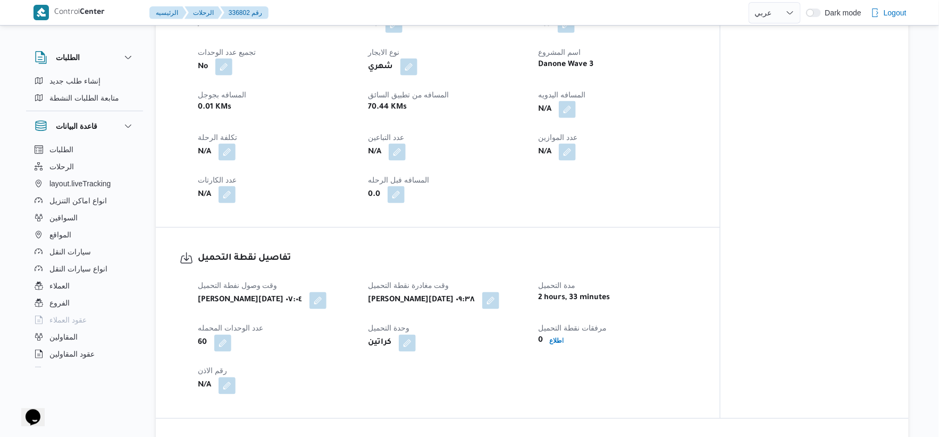
scroll to position [413, 0]
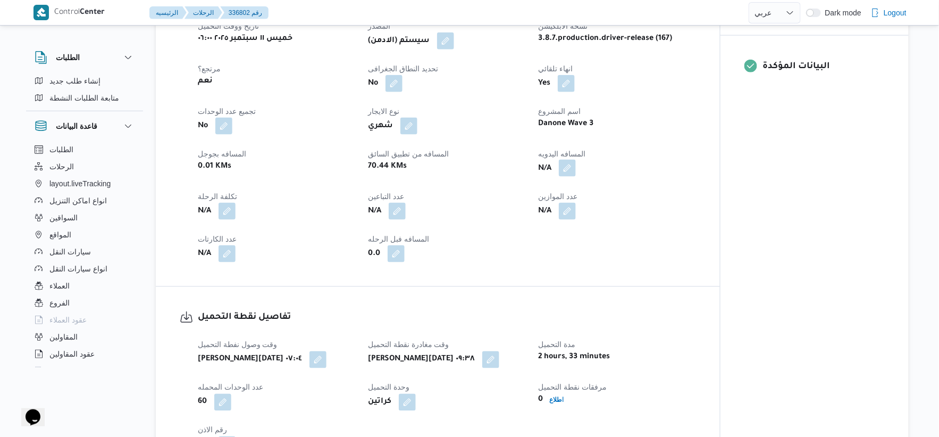
click at [571, 166] on button "button" at bounding box center [567, 168] width 17 height 17
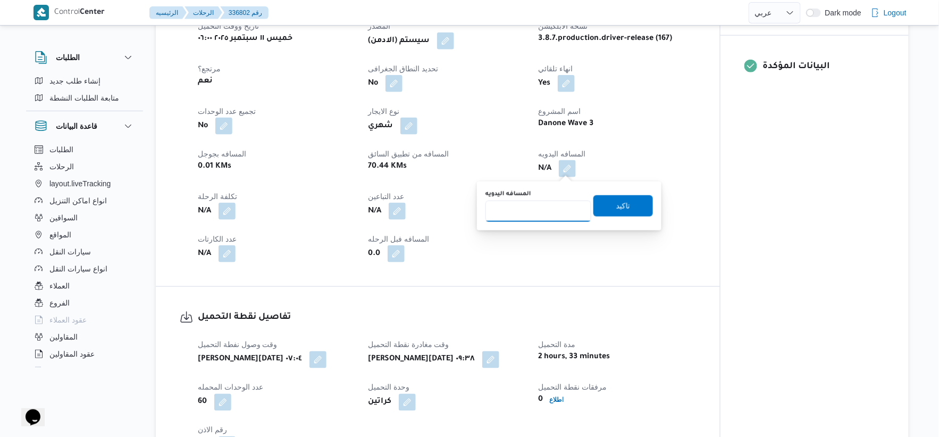
click at [551, 214] on input "المسافه اليدويه" at bounding box center [538, 210] width 106 height 21
type input "74"
click at [631, 204] on span "تاكيد" at bounding box center [623, 205] width 60 height 21
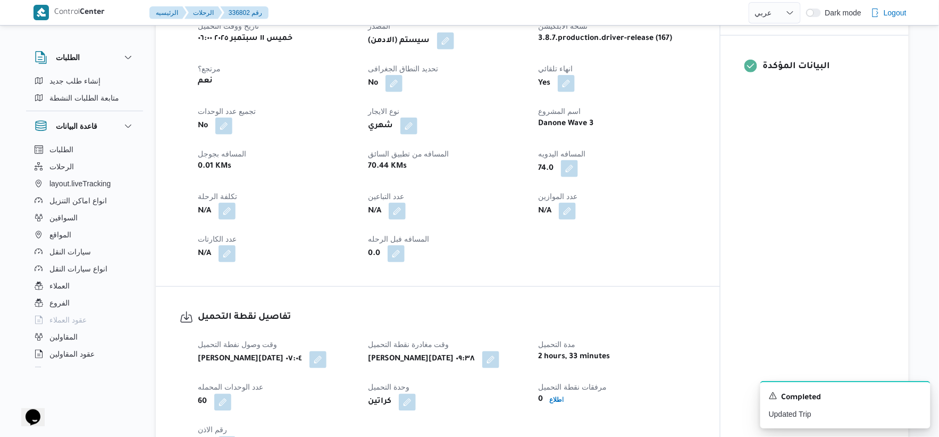
select select "ar"
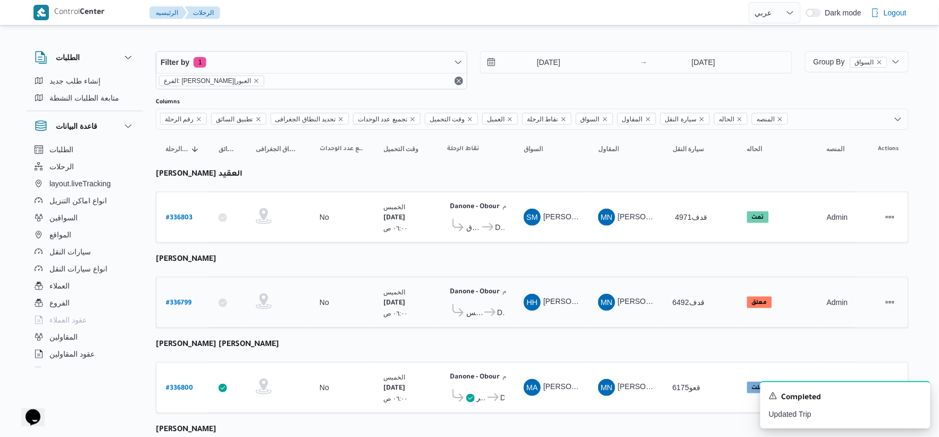
click at [187, 299] on b "# 336799" at bounding box center [179, 302] width 26 height 7
select select "ar"
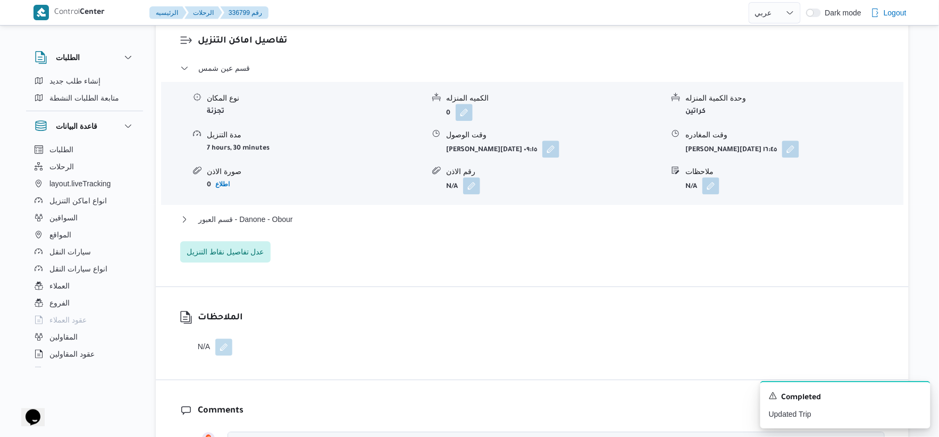
scroll to position [886, 0]
click at [310, 224] on button "قسم العبور - Danone - Obour" at bounding box center [532, 218] width 705 height 13
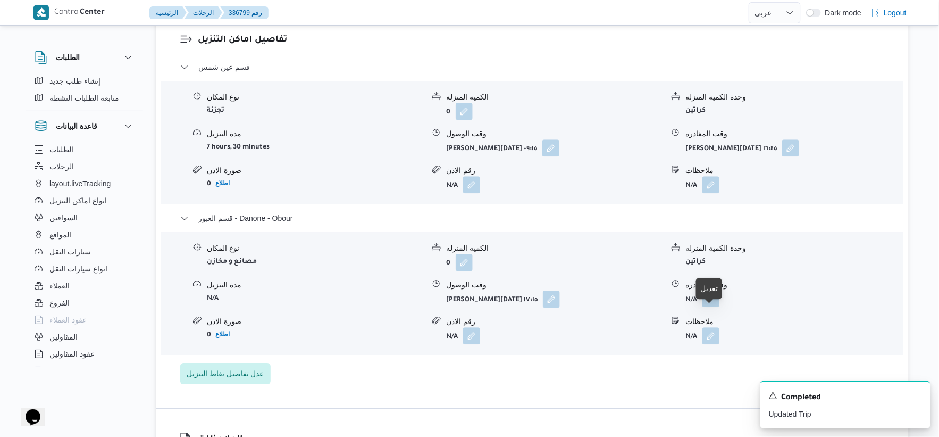
click at [711, 307] on button "button" at bounding box center [710, 298] width 17 height 17
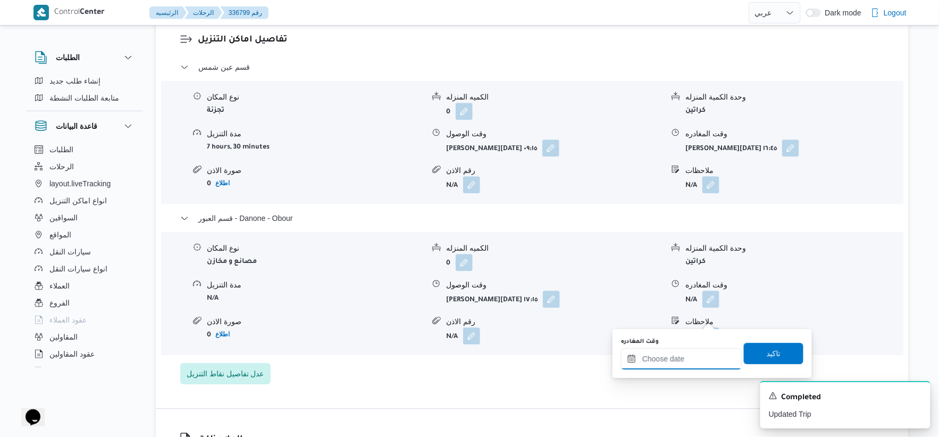
click at [694, 358] on input "وقت المغادره" at bounding box center [681, 358] width 121 height 21
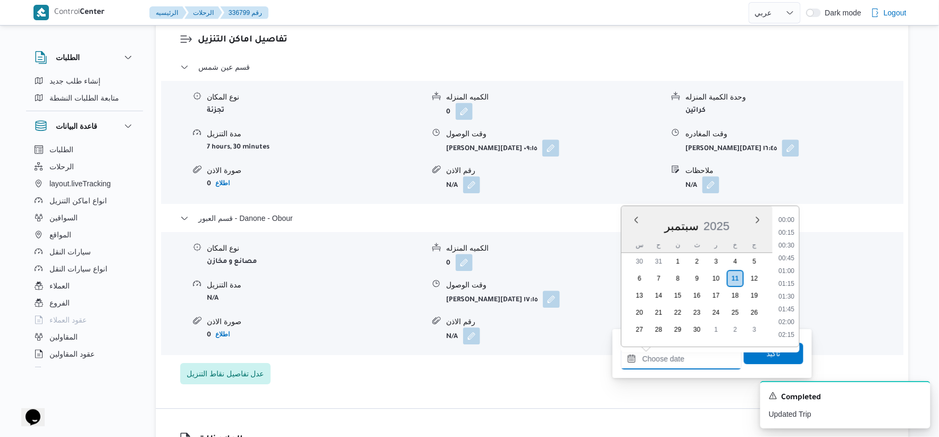
scroll to position [829, 0]
click at [790, 282] on li "17:30" at bounding box center [787, 283] width 24 height 11
type input "١١/٠٩/٢٠٢٥ ١٧:٣٠"
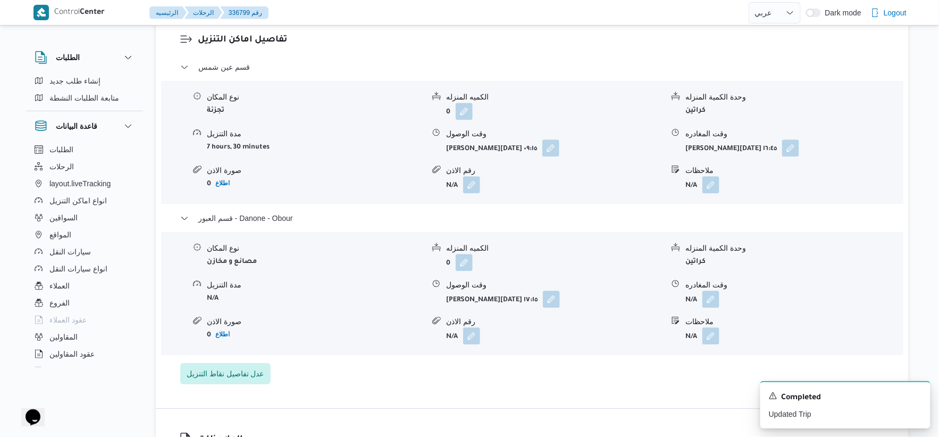
click at [520, 375] on div "قسم عين شمس نوع المكان تجزئة الكميه المنزله 0 وحدة الكمية المنزله كراتين مدة ال…" at bounding box center [532, 222] width 705 height 323
select select "ar"
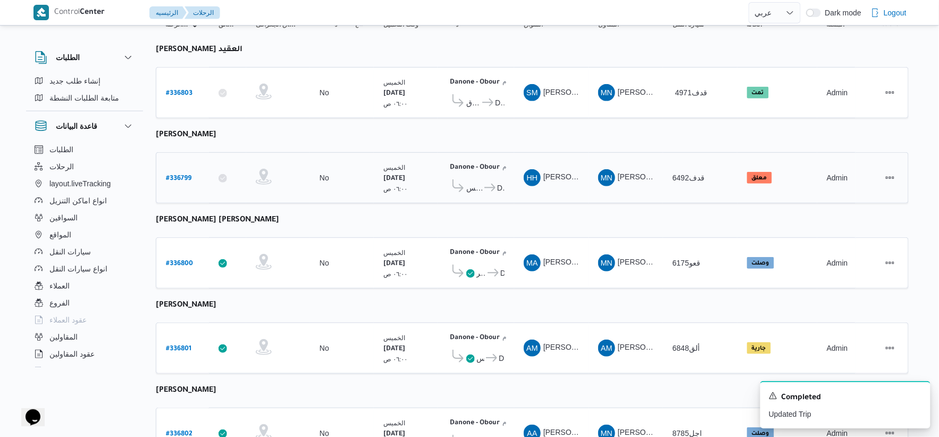
scroll to position [348, 0]
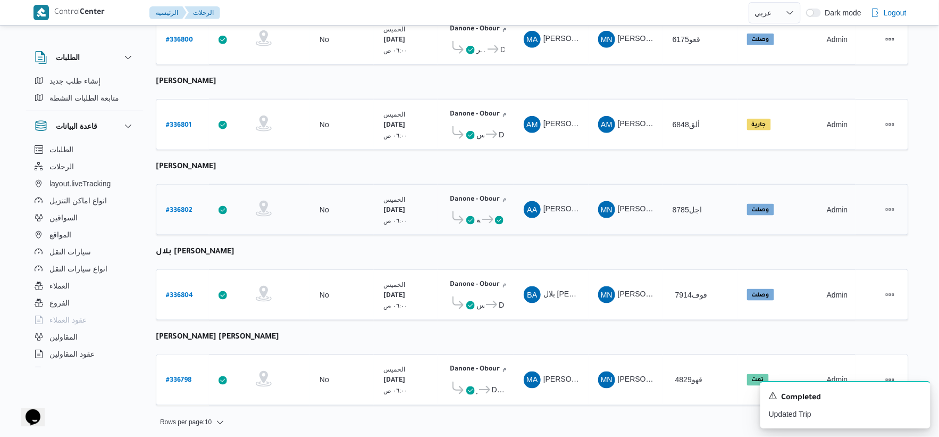
click at [182, 207] on b "# 336802" at bounding box center [179, 210] width 27 height 7
select select "ar"
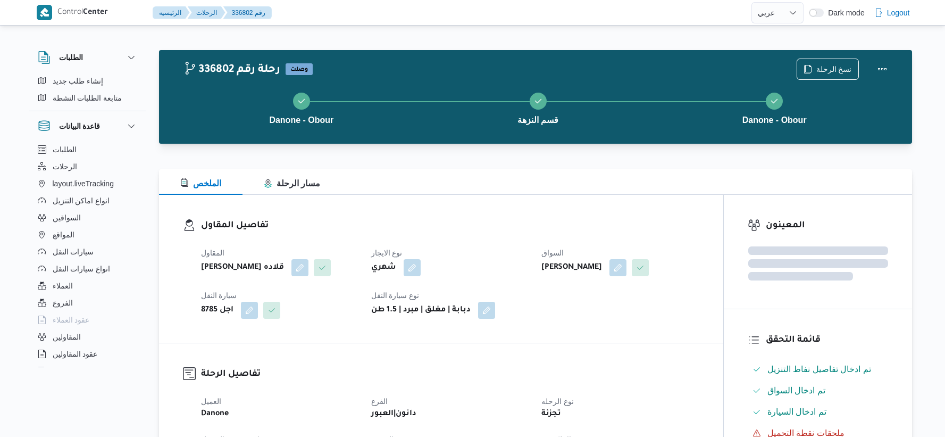
select select "ar"
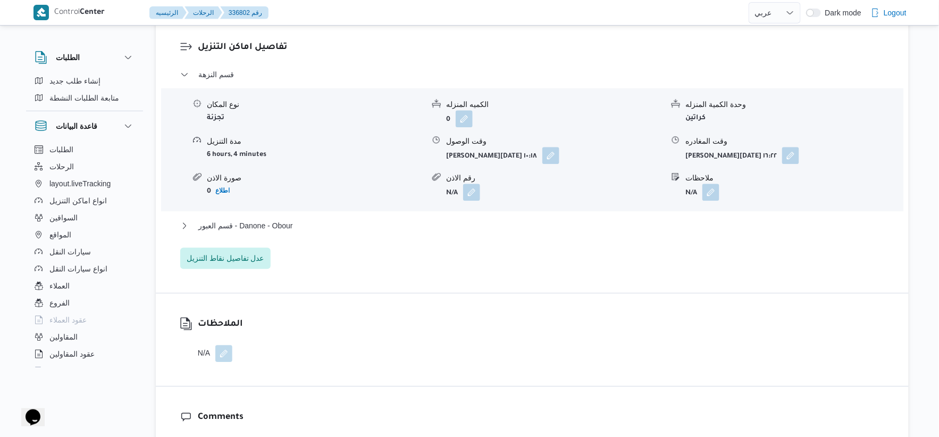
scroll to position [945, 0]
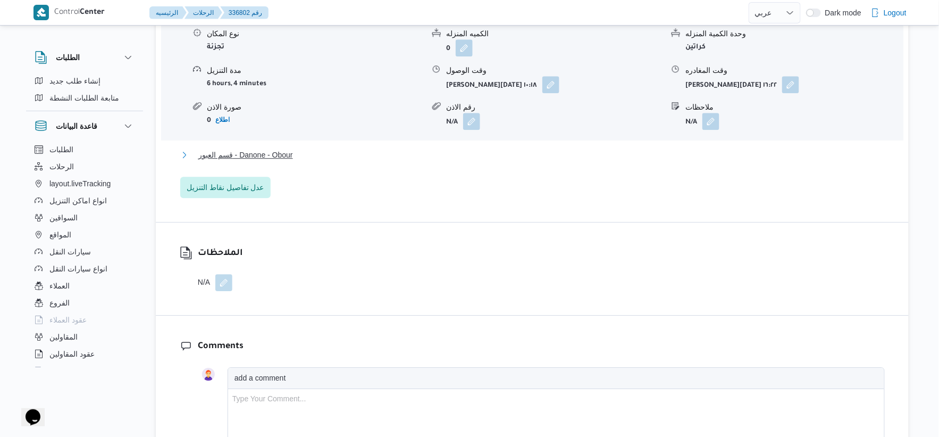
click at [328, 155] on button "قسم العبور - Danone - Obour" at bounding box center [532, 154] width 705 height 13
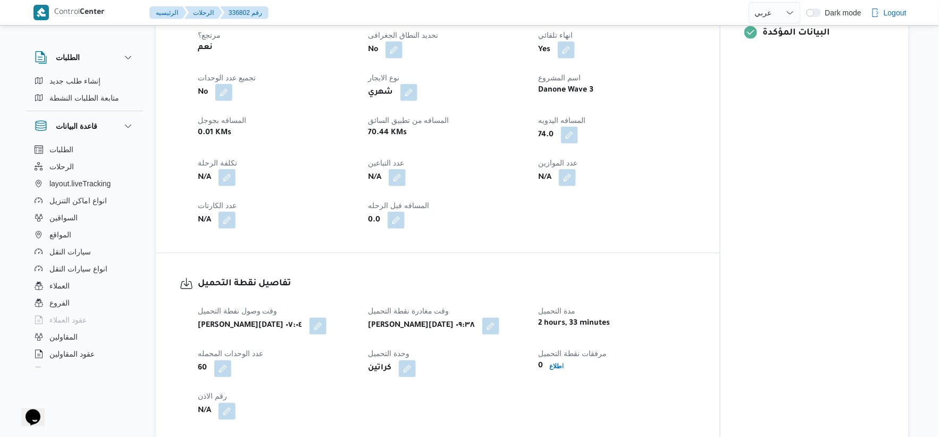
scroll to position [532, 0]
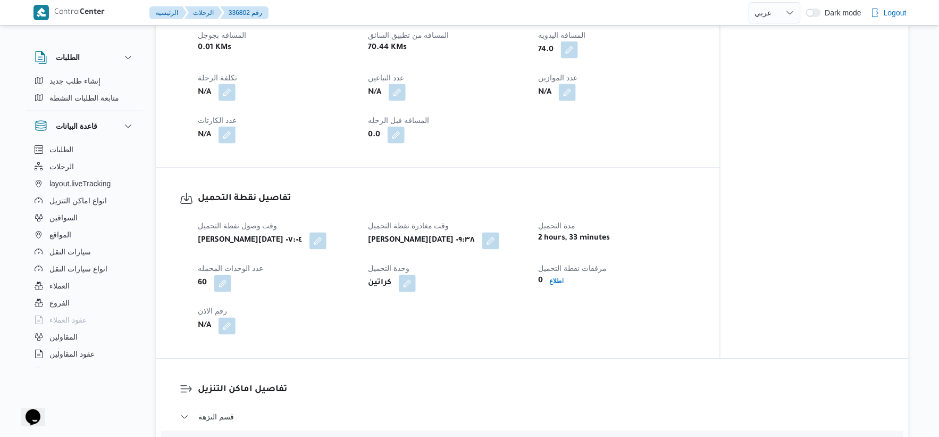
select select "ar"
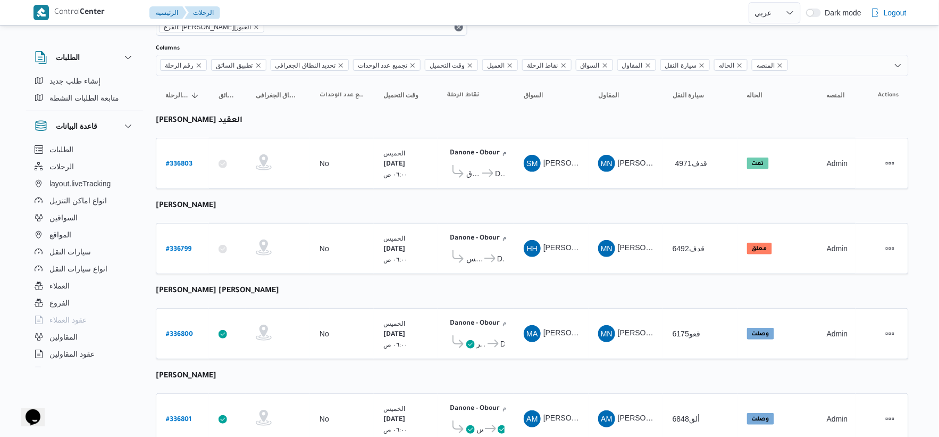
scroll to position [52, 0]
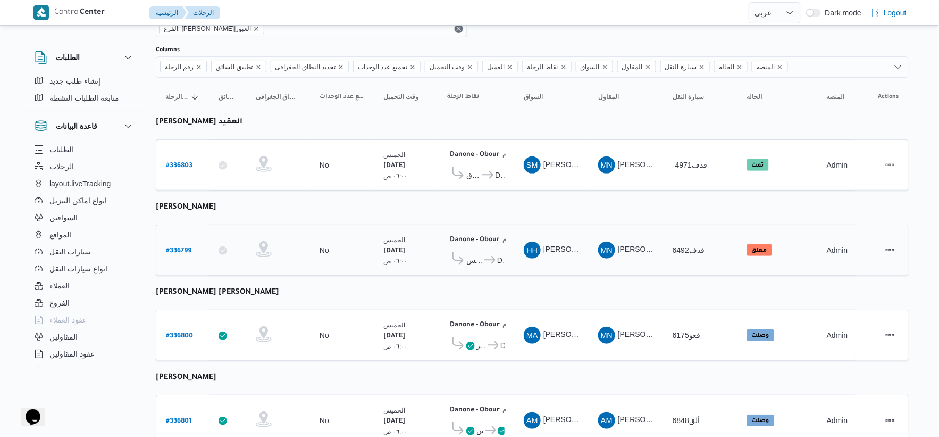
click at [181, 247] on b "# 336799" at bounding box center [179, 250] width 26 height 7
select select "ar"
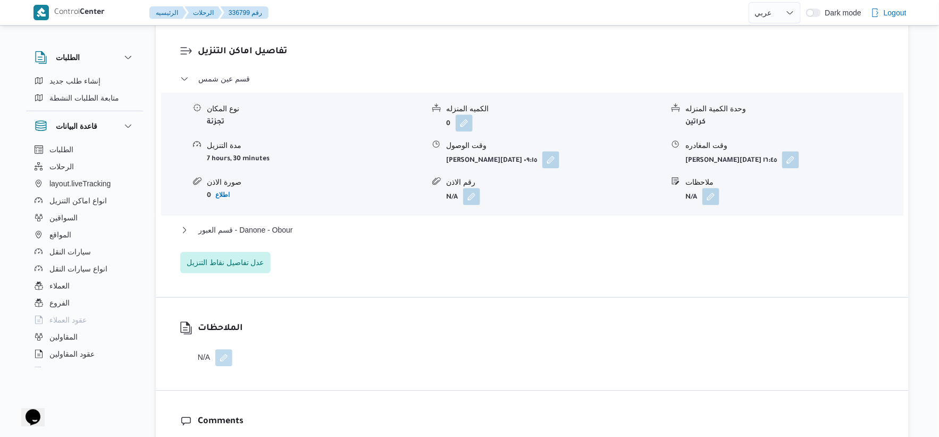
scroll to position [879, 0]
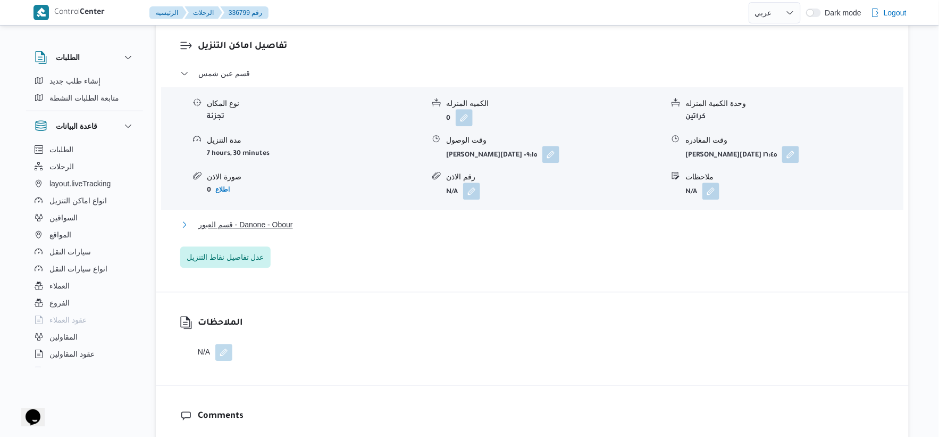
click at [339, 231] on button "قسم العبور - Danone - Obour" at bounding box center [532, 224] width 705 height 13
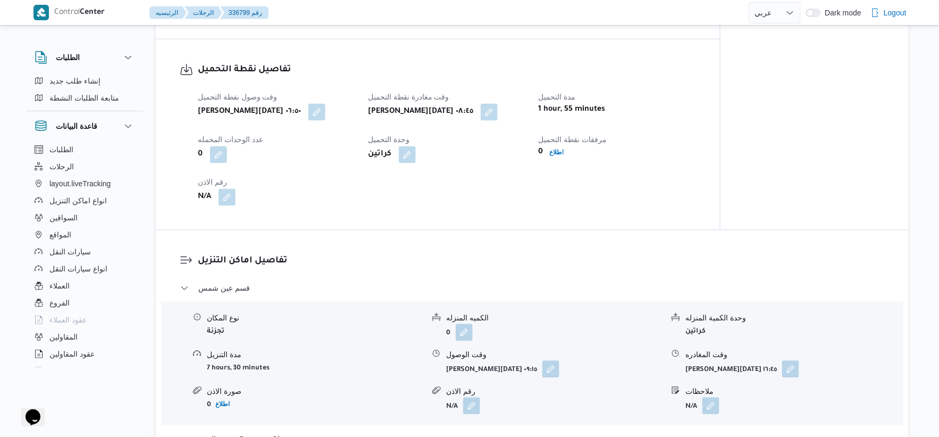
scroll to position [827, 0]
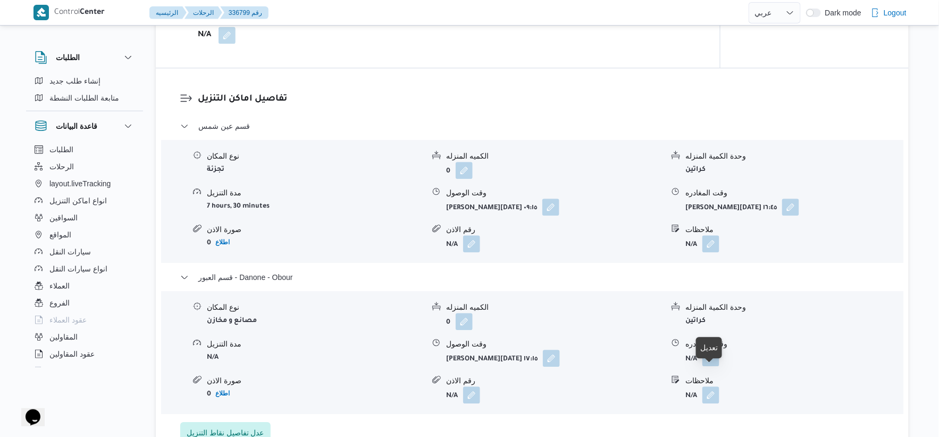
click at [709, 366] on button "button" at bounding box center [710, 357] width 17 height 17
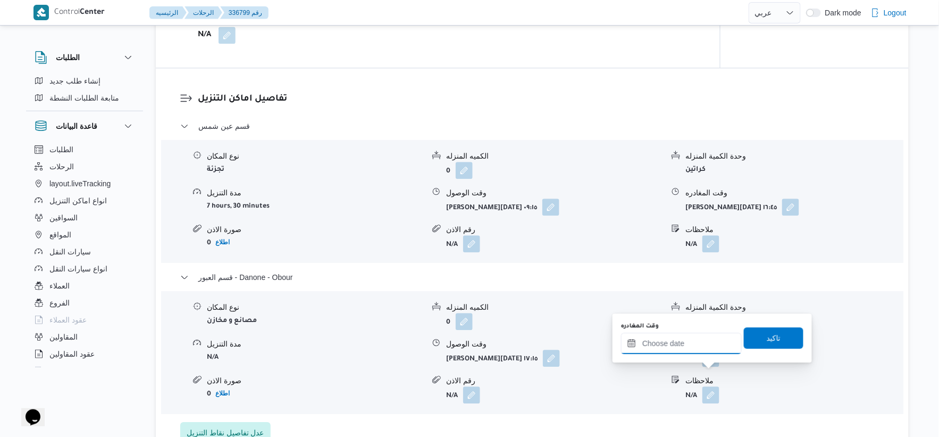
click at [699, 339] on input "وقت المغادره" at bounding box center [681, 342] width 121 height 21
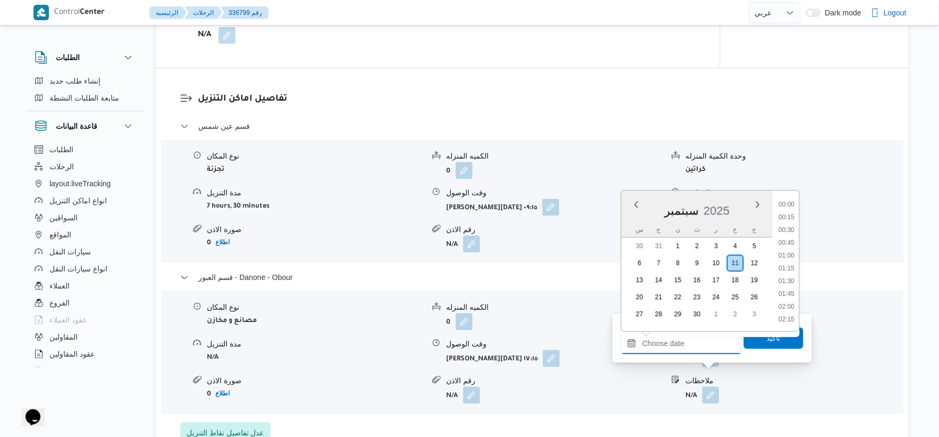
scroll to position [829, 0]
select select "ar"
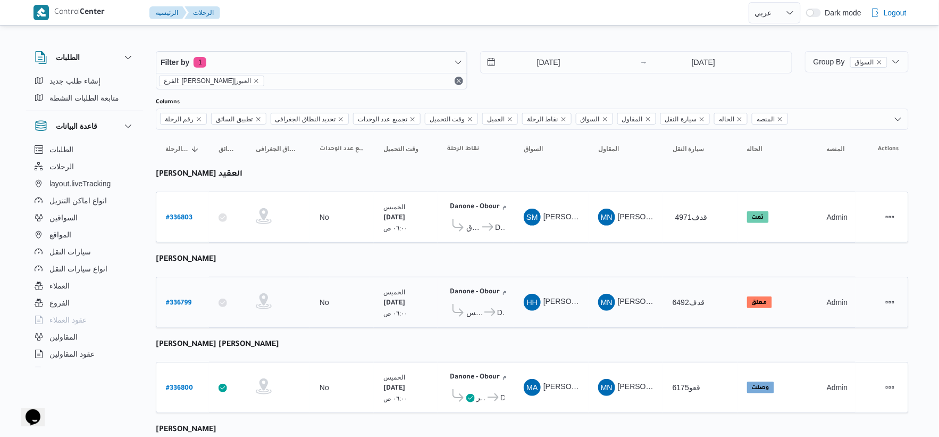
click at [171, 301] on b "# 336799" at bounding box center [179, 302] width 26 height 7
select select "ar"
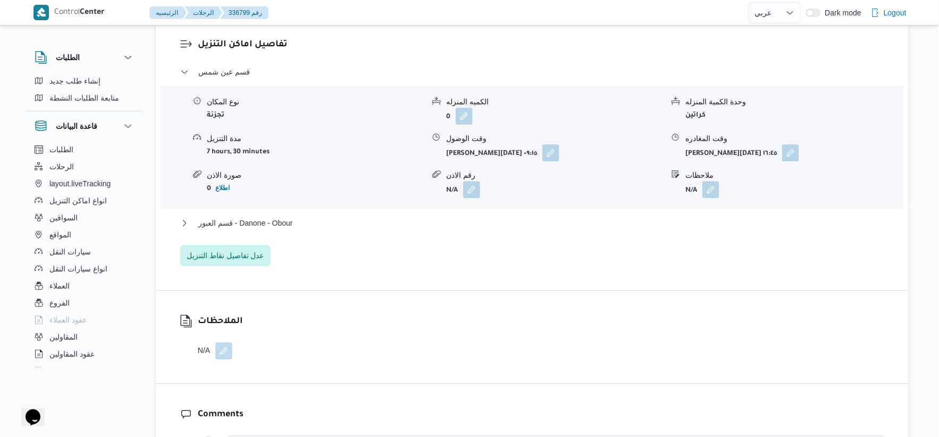
scroll to position [886, 0]
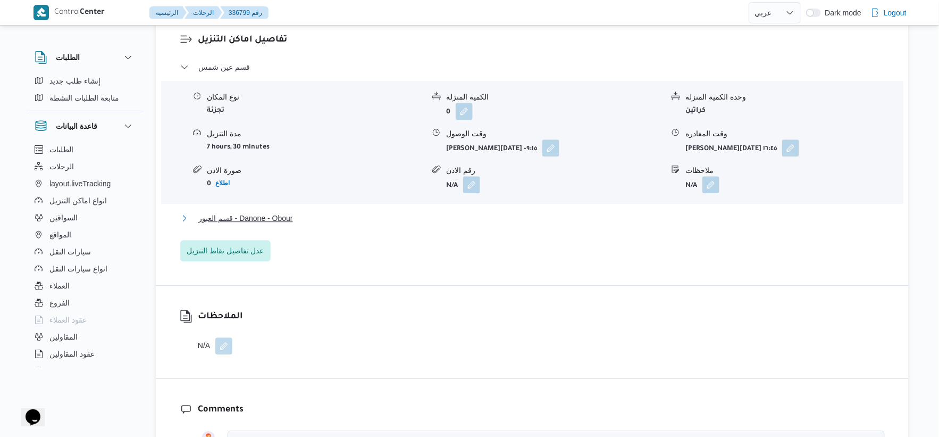
click at [319, 224] on button "قسم العبور - Danone - Obour" at bounding box center [532, 218] width 705 height 13
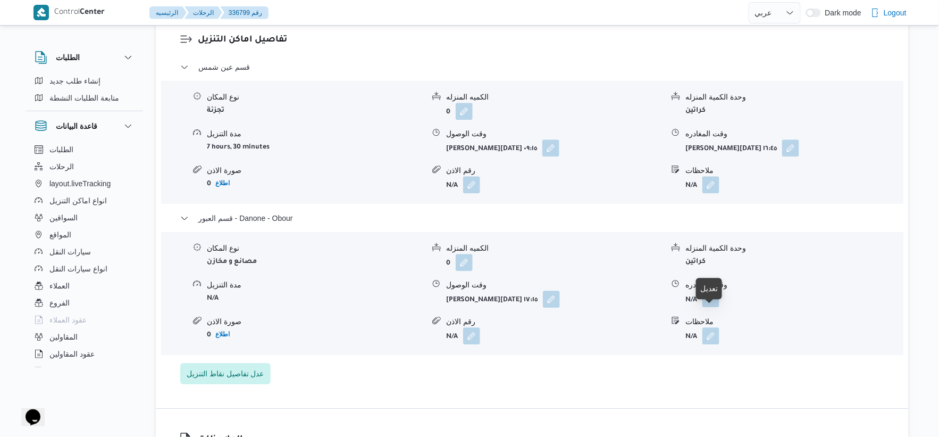
click at [716, 307] on button "button" at bounding box center [710, 298] width 17 height 17
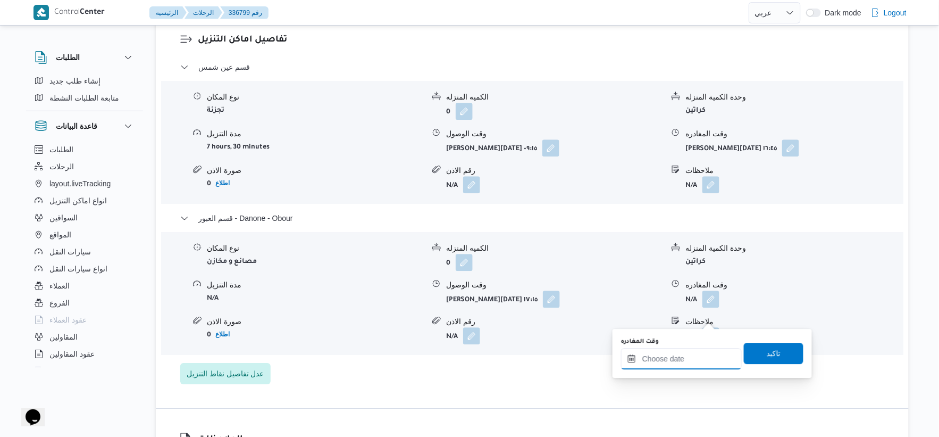
click at [699, 354] on input "وقت المغادره" at bounding box center [681, 358] width 121 height 21
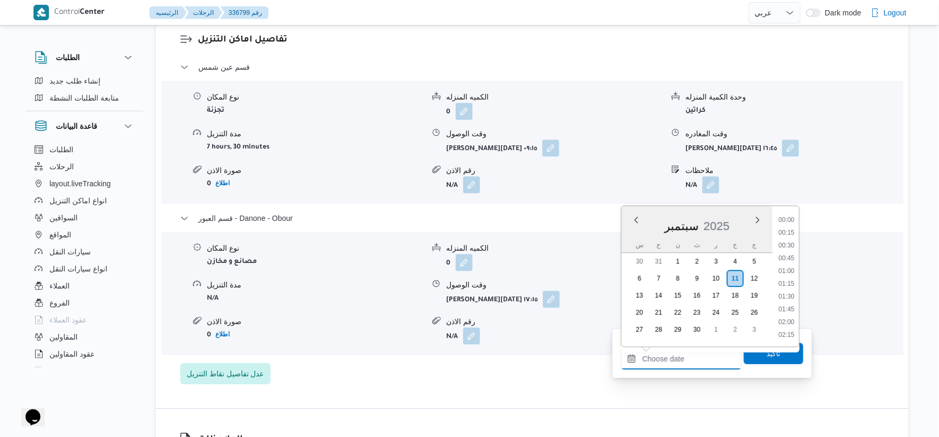
scroll to position [829, 0]
click at [789, 278] on li "17:30" at bounding box center [787, 283] width 24 height 11
type input "[DATE] ١٧:٣٠"
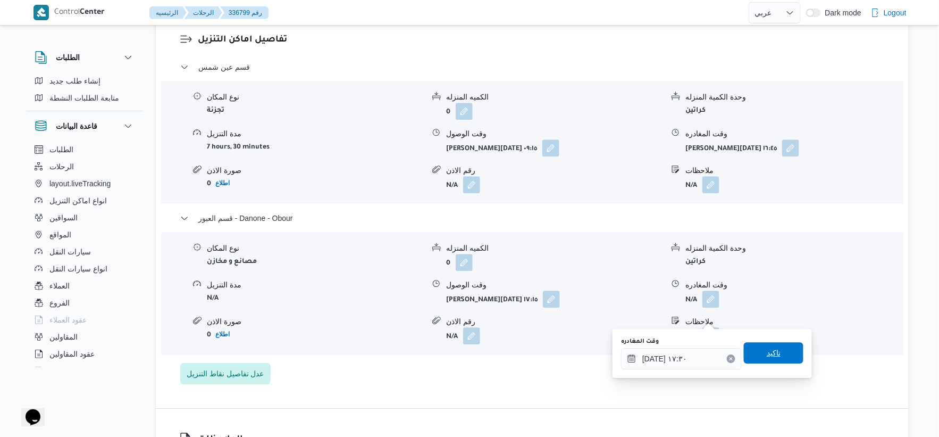
click at [772, 351] on span "تاكيد" at bounding box center [774, 352] width 14 height 13
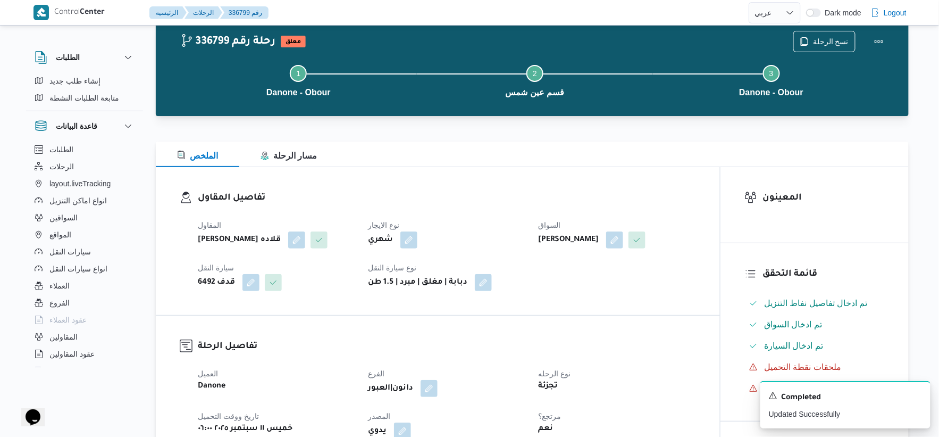
scroll to position [0, 0]
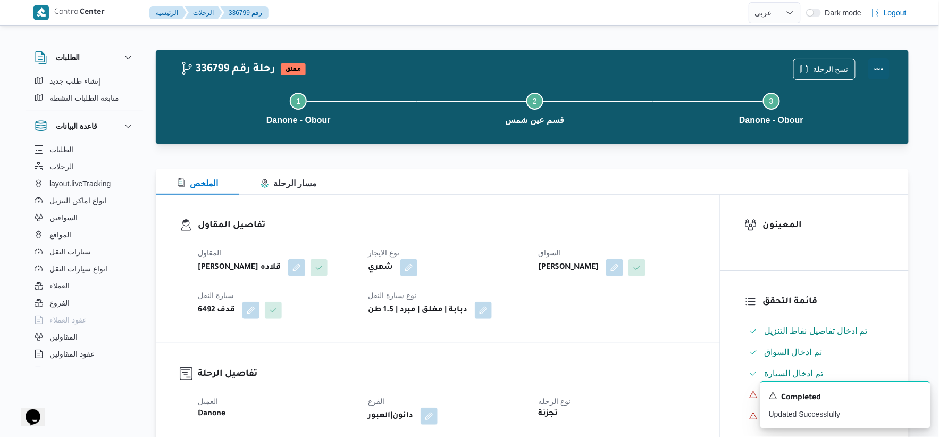
click at [877, 68] on button "Actions" at bounding box center [878, 68] width 21 height 21
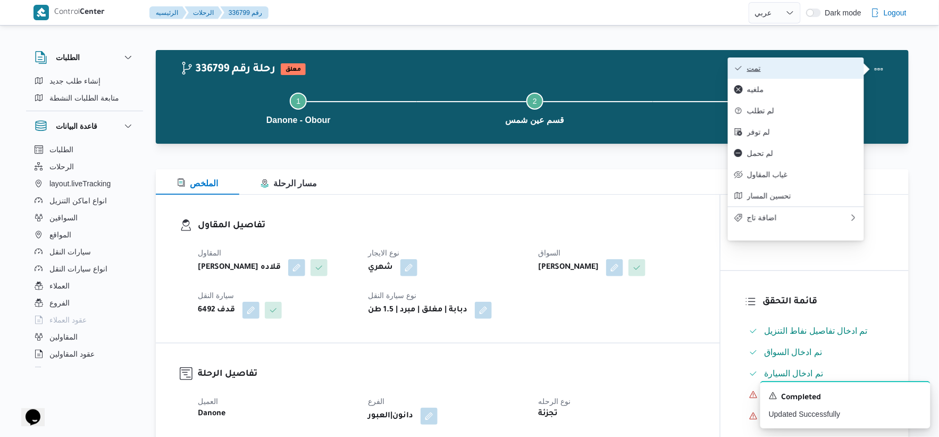
click at [825, 68] on span "تمت" at bounding box center [802, 68] width 111 height 9
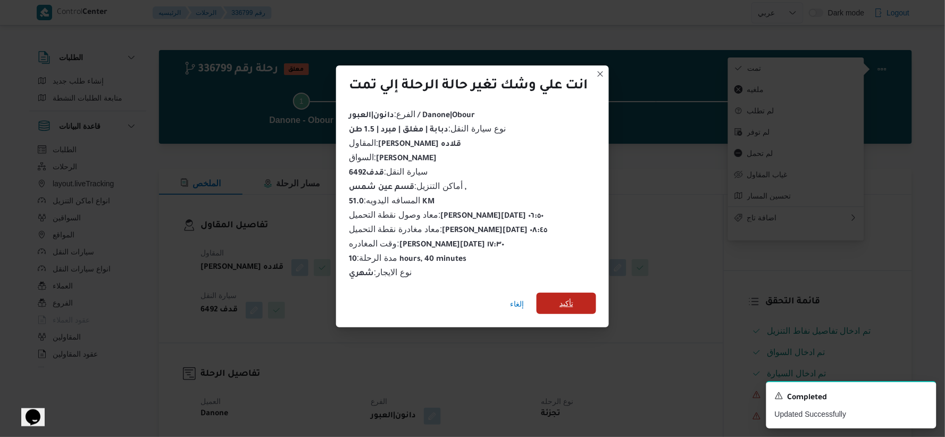
click at [548, 303] on span "تأكيد" at bounding box center [566, 302] width 60 height 21
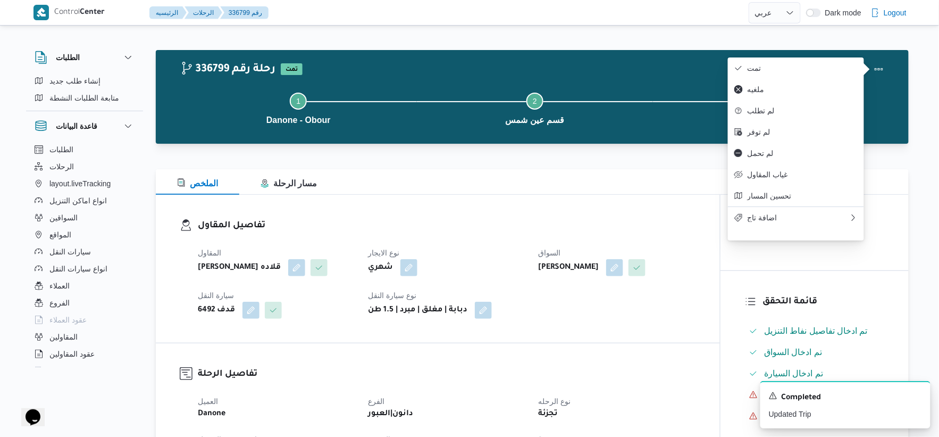
click at [468, 246] on dt "نوع الايجار" at bounding box center [446, 252] width 157 height 13
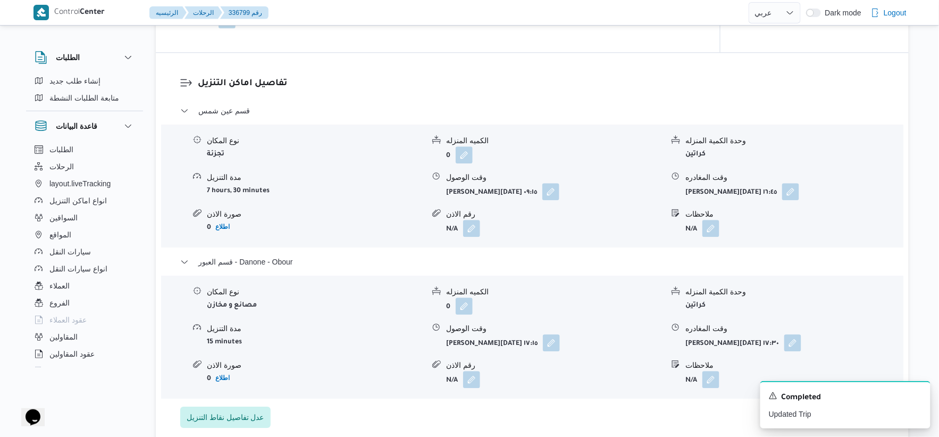
scroll to position [886, 0]
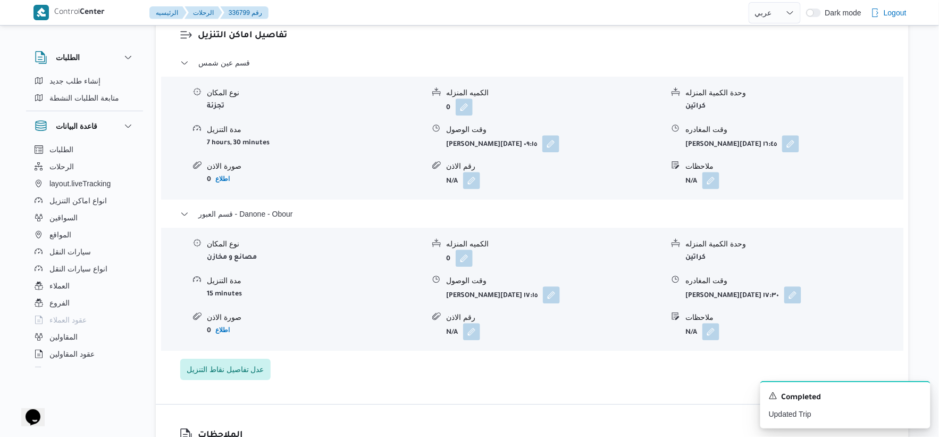
select select "ar"
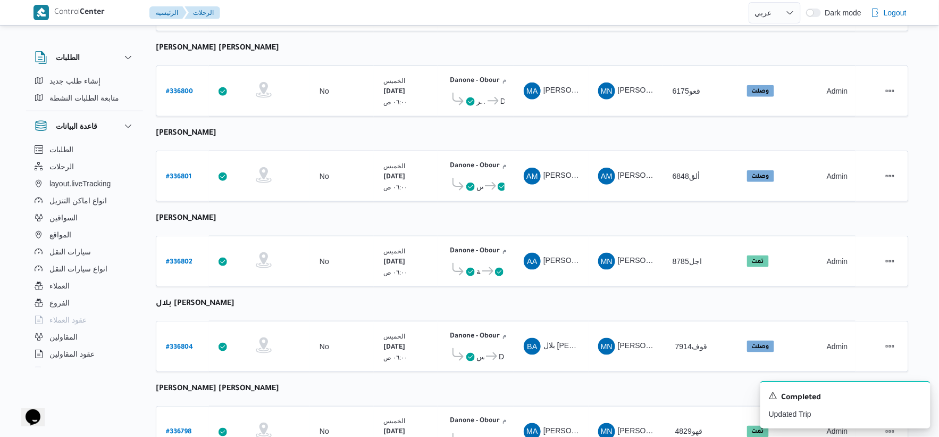
scroll to position [230, 0]
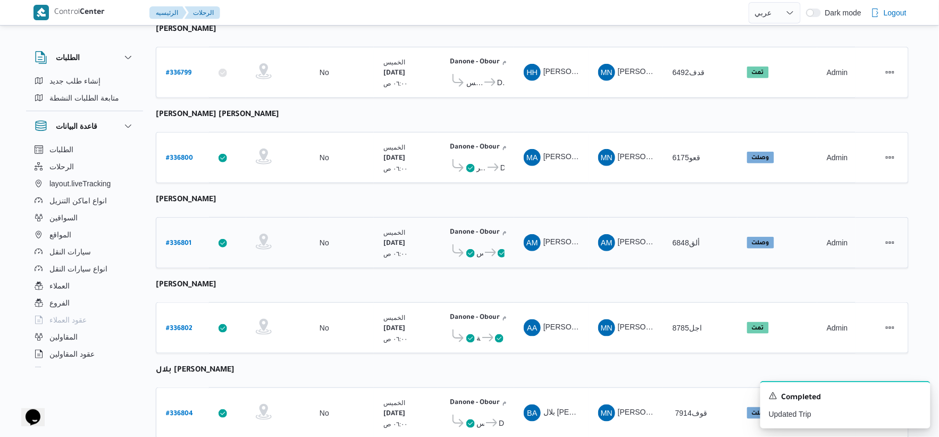
click at [187, 240] on b "# 336801" at bounding box center [179, 243] width 26 height 7
select select "ar"
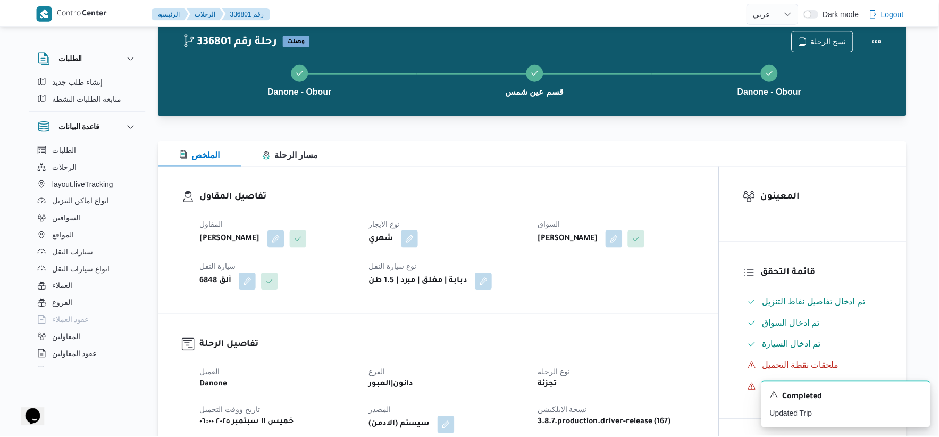
scroll to position [230, 0]
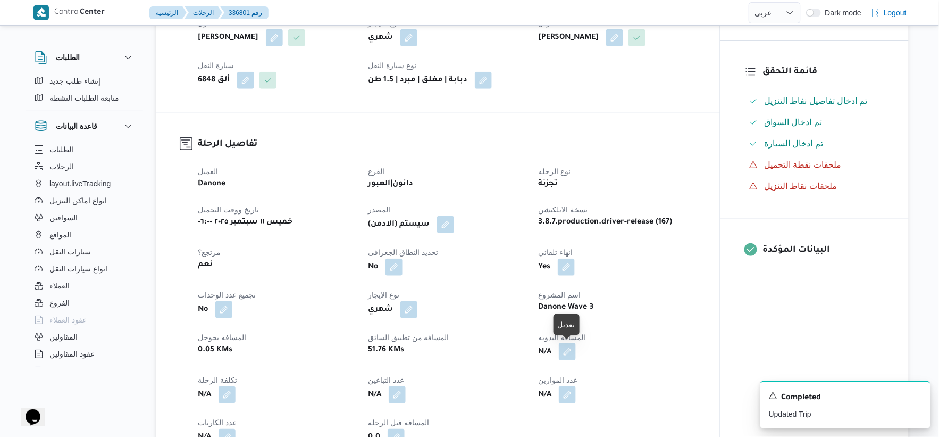
click at [567, 348] on button "button" at bounding box center [567, 351] width 17 height 17
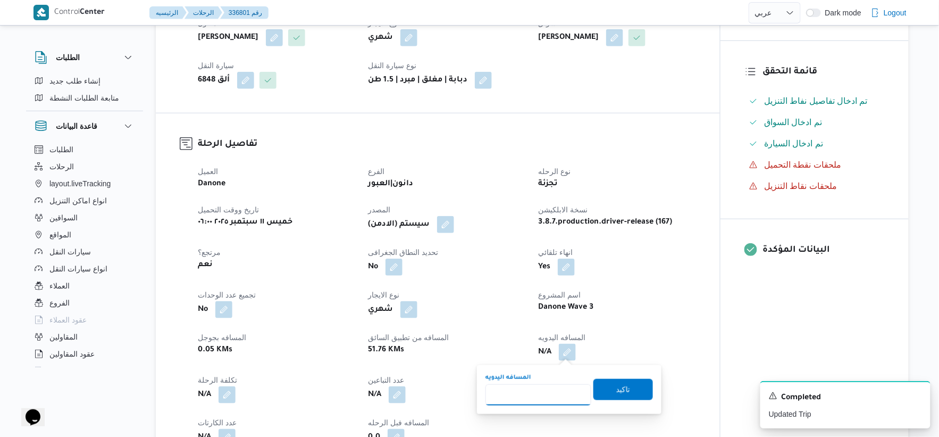
click at [540, 392] on input "المسافه اليدويه" at bounding box center [538, 394] width 106 height 21
type input "55"
click at [650, 392] on div "You are in a dialog. To close this dialog, hit escape. المسافه اليدويه 55 تاكيد" at bounding box center [569, 389] width 185 height 49
click at [622, 398] on span "تاكيد" at bounding box center [623, 388] width 60 height 21
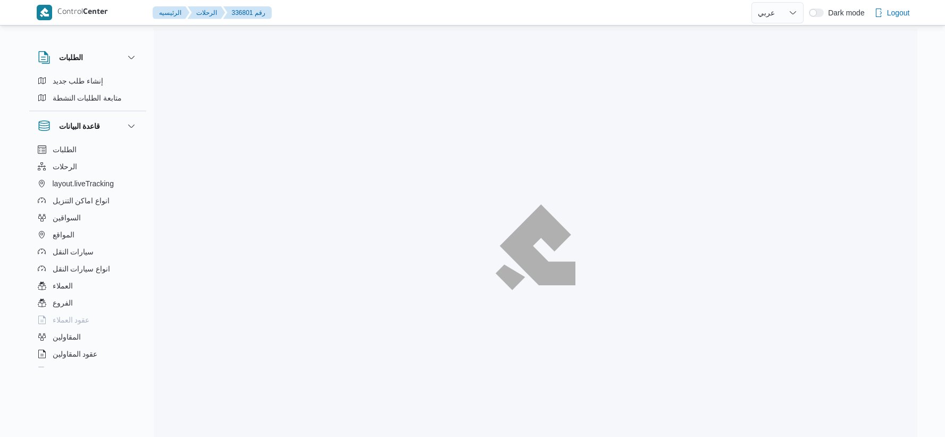
select select "ar"
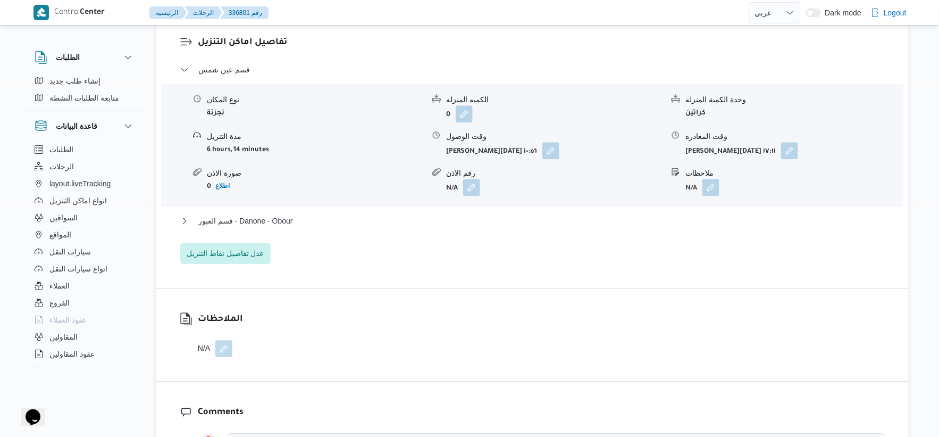
scroll to position [915, 0]
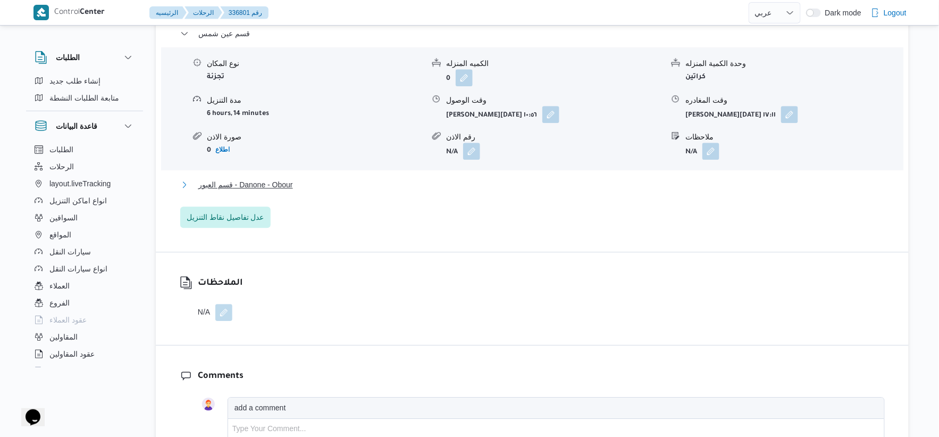
click at [286, 186] on span "قسم العبور - Danone - Obour" at bounding box center [245, 184] width 95 height 13
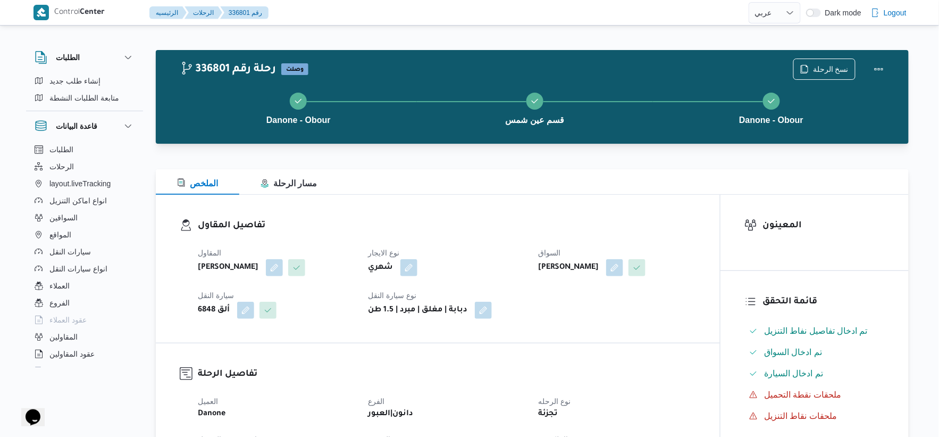
scroll to position [472, 0]
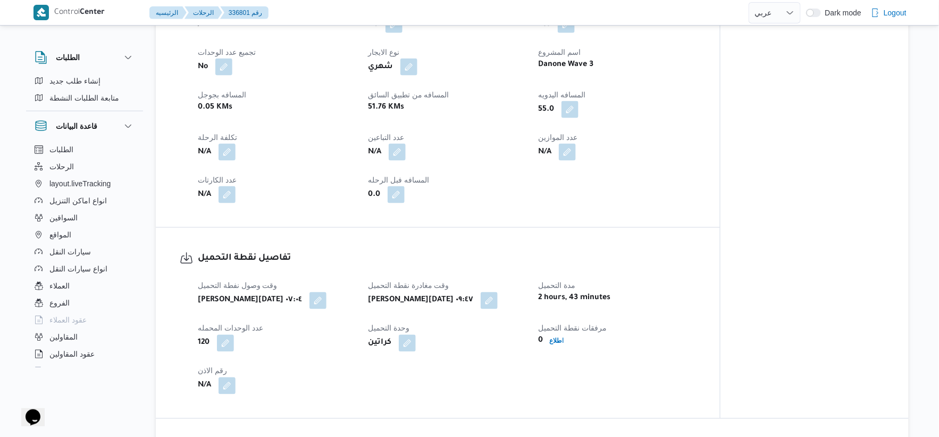
select select "ar"
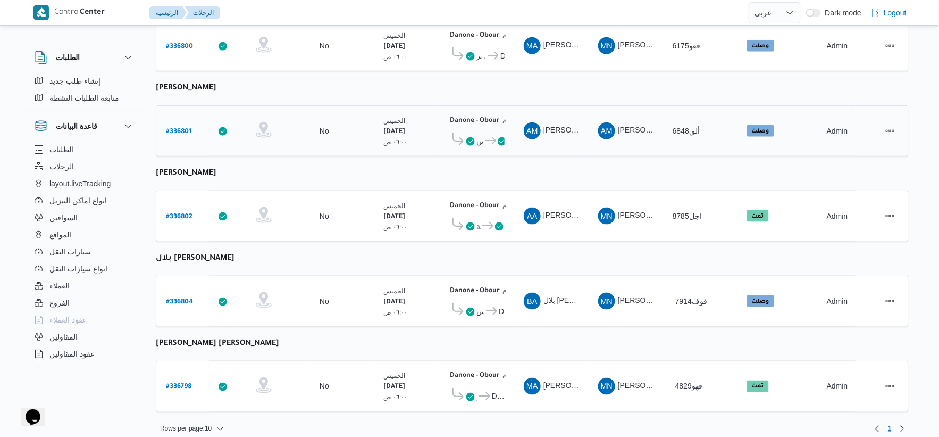
scroll to position [348, 0]
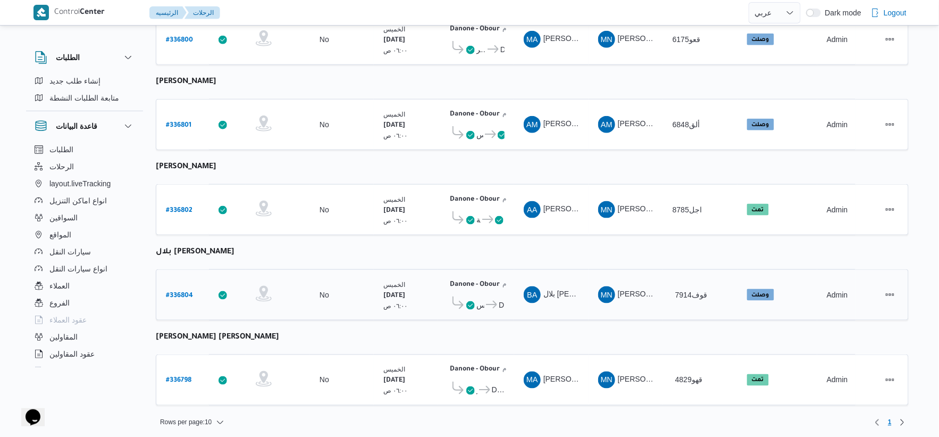
click at [178, 292] on b "# 336804" at bounding box center [179, 295] width 27 height 7
select select "ar"
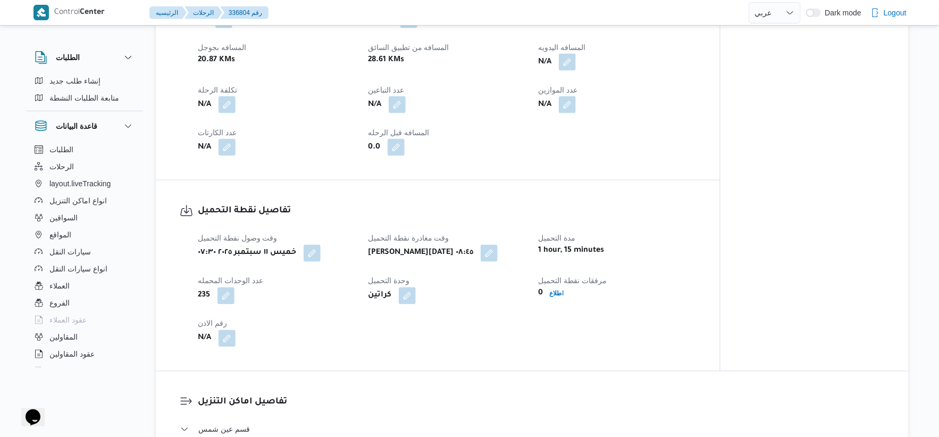
scroll to position [709, 0]
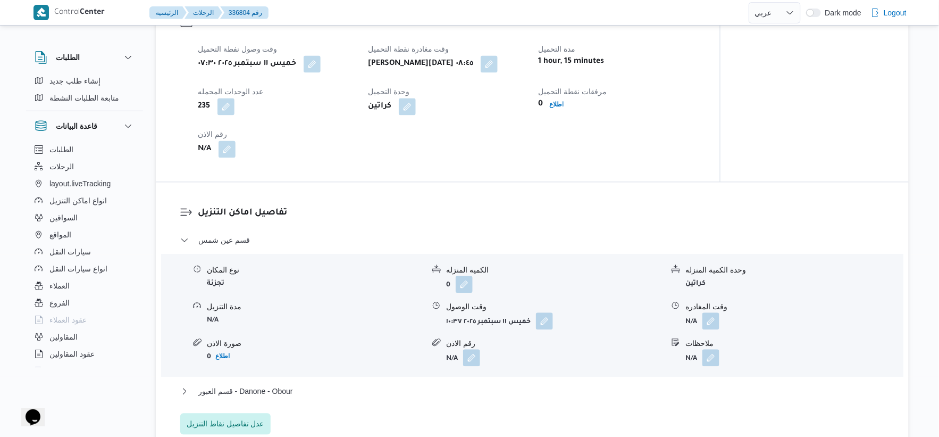
select select "ar"
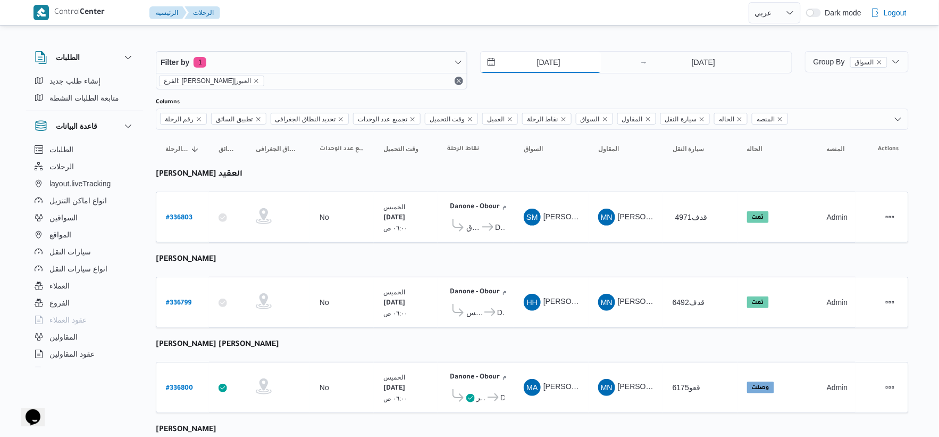
click at [584, 62] on input "[DATE]" at bounding box center [541, 62] width 121 height 21
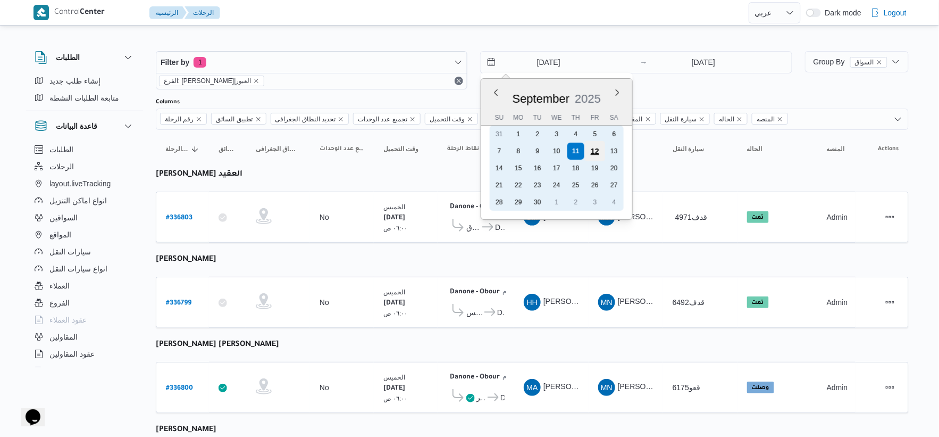
click at [588, 150] on div "12" at bounding box center [595, 151] width 20 height 20
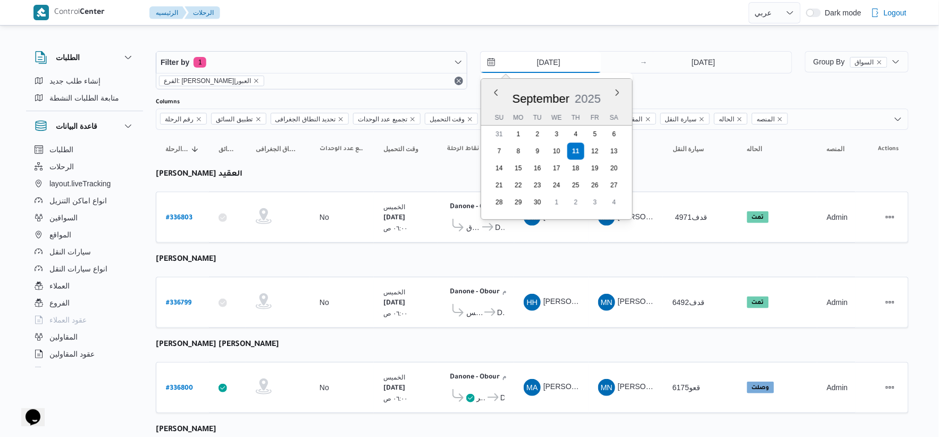
type input "12/9/2025"
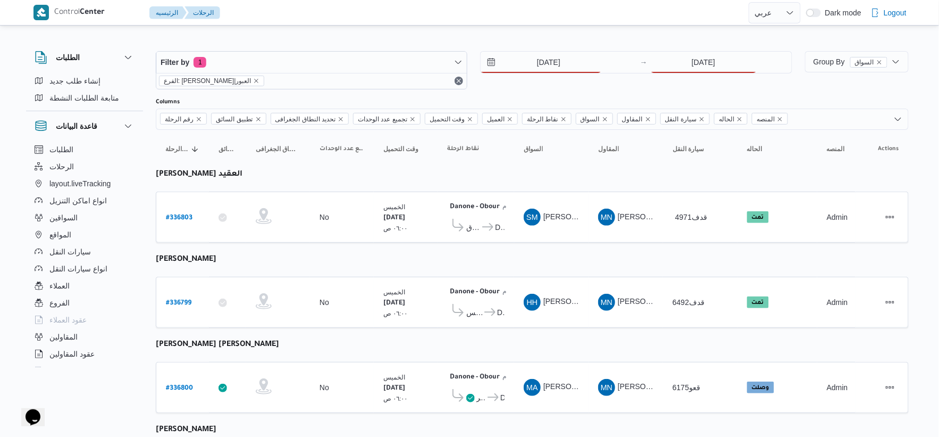
click at [683, 75] on div "12/9/2025 → 11/9/2025" at bounding box center [636, 70] width 312 height 38
click at [692, 68] on input "[DATE]" at bounding box center [704, 62] width 106 height 21
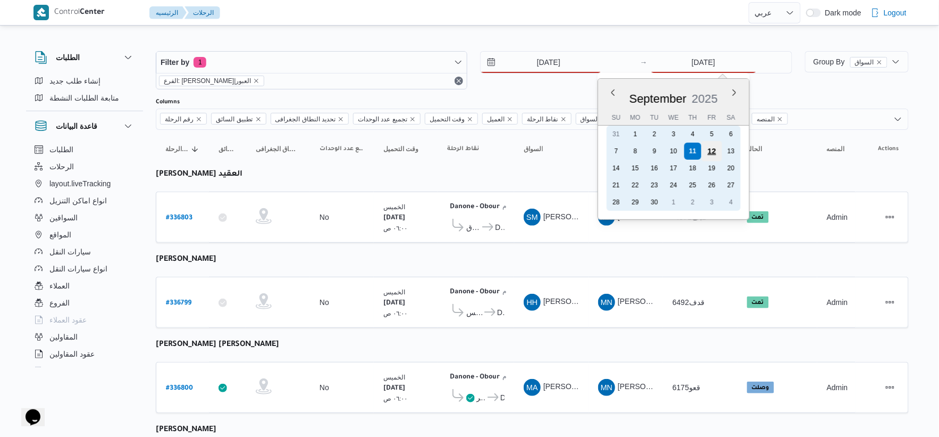
click at [715, 148] on div "12" at bounding box center [711, 151] width 20 height 20
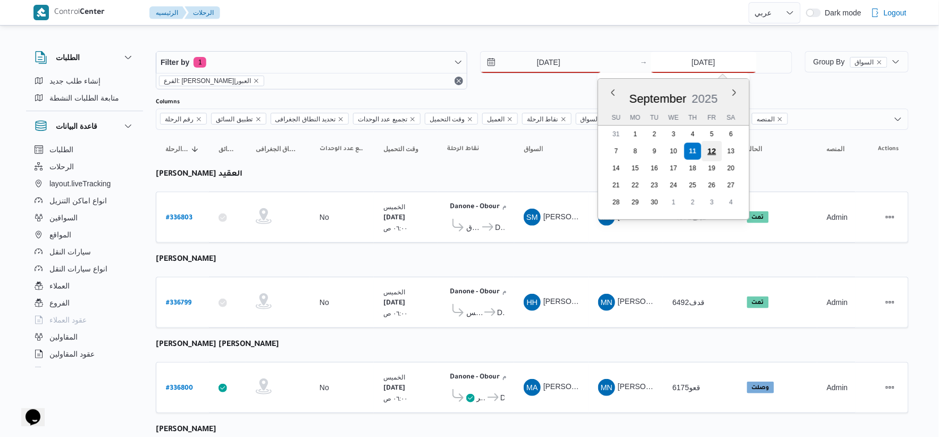
type input "12/9/2025"
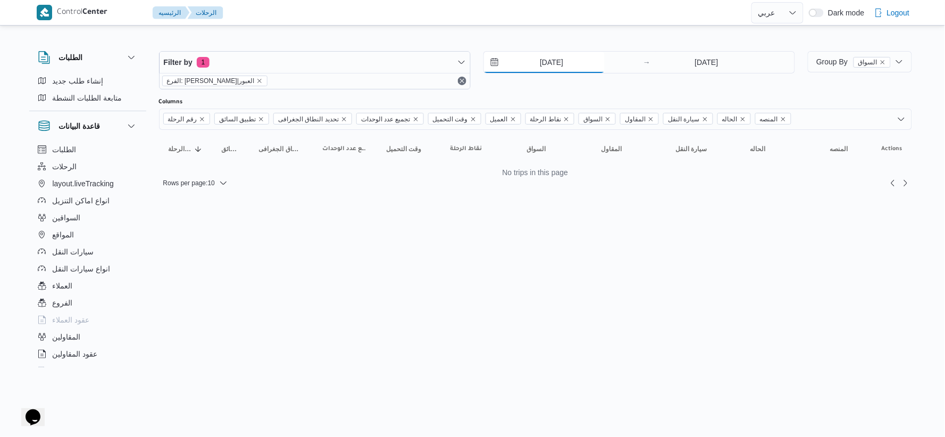
click at [564, 67] on input "12/9/2025" at bounding box center [544, 62] width 121 height 21
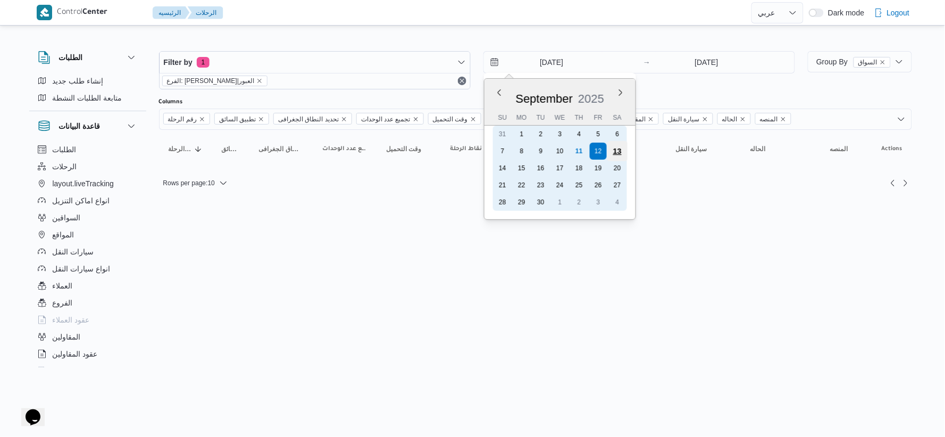
click at [620, 146] on div "13" at bounding box center [617, 151] width 20 height 20
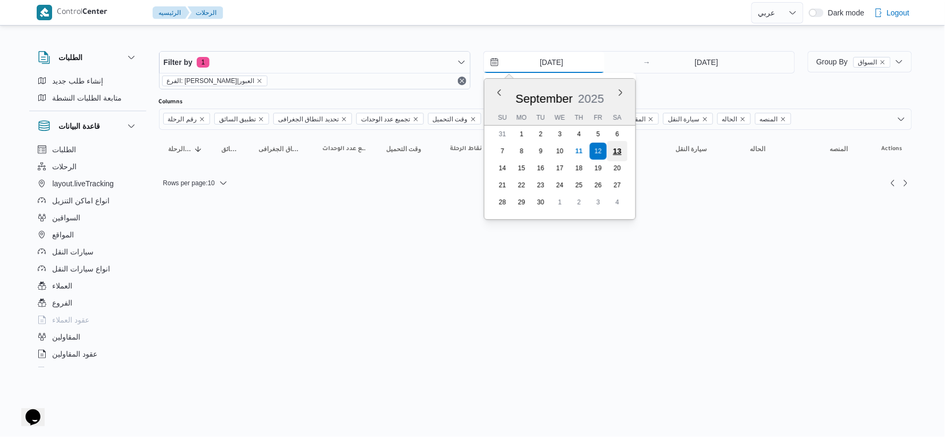
type input "13/9/2025"
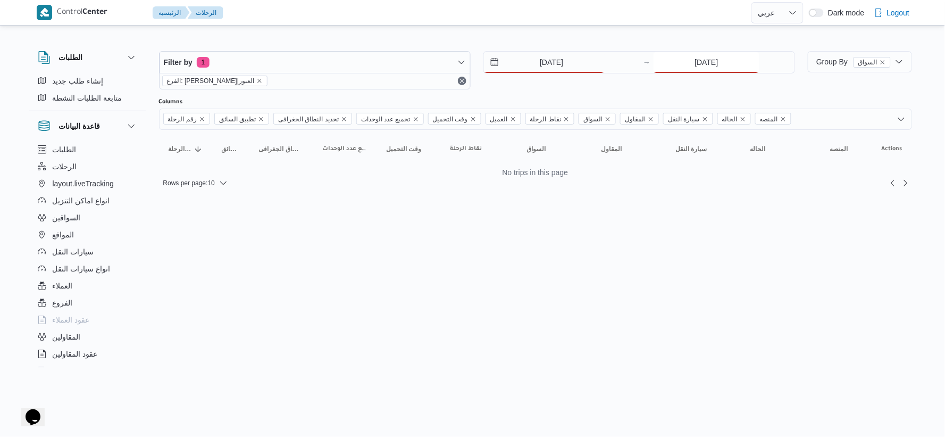
click at [709, 64] on input "12/9/2025" at bounding box center [706, 62] width 106 height 21
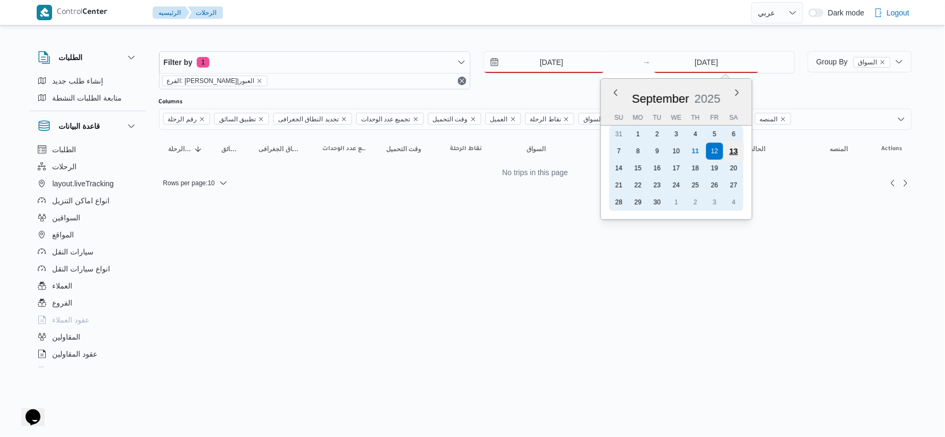
click at [735, 149] on div "13" at bounding box center [734, 151] width 20 height 20
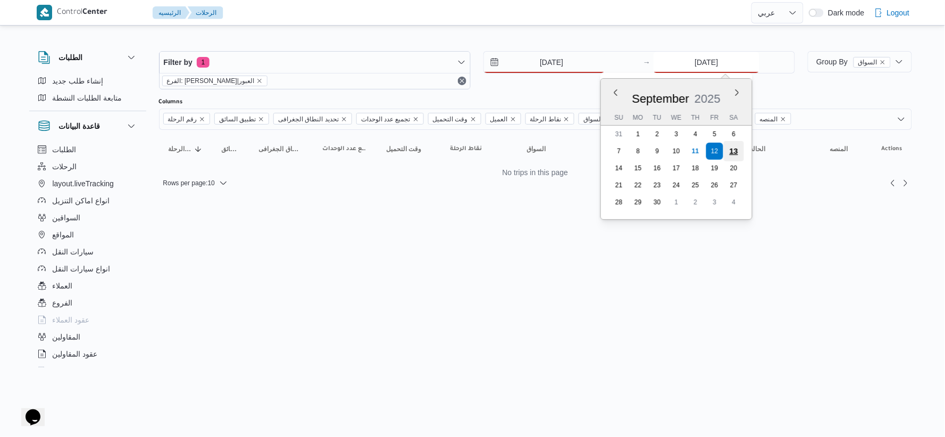
type input "13/9/2025"
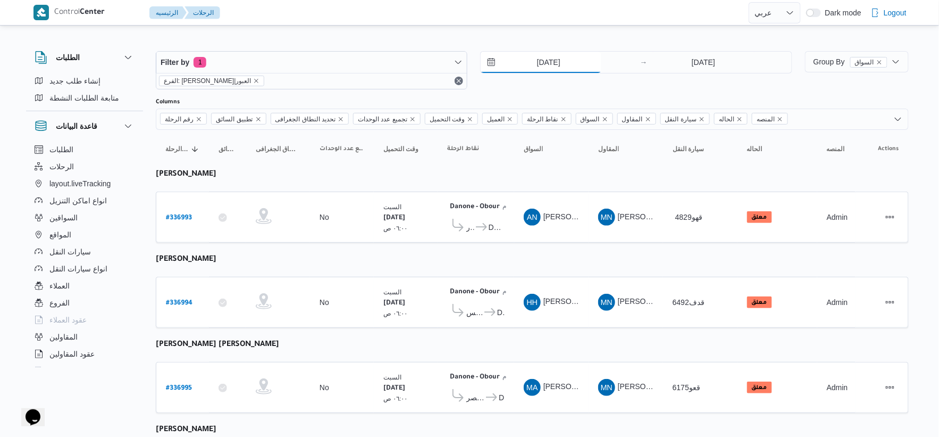
click at [566, 55] on input "13/9/2025" at bounding box center [541, 62] width 121 height 21
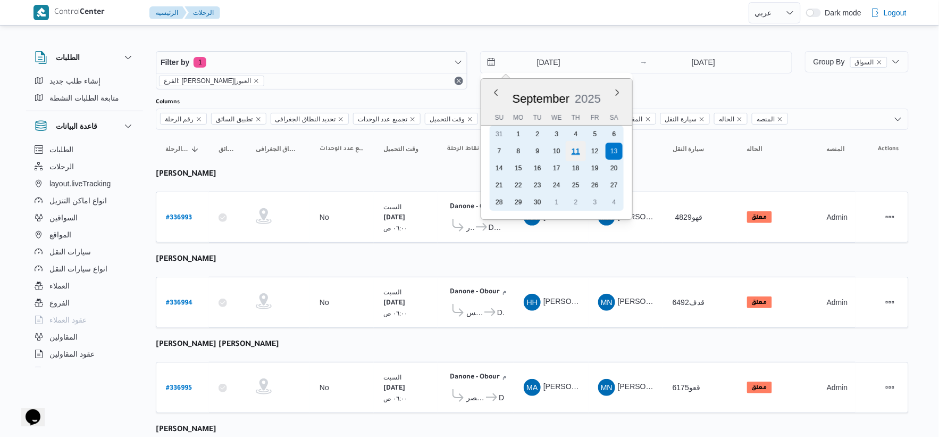
click at [572, 150] on div "11" at bounding box center [576, 151] width 20 height 20
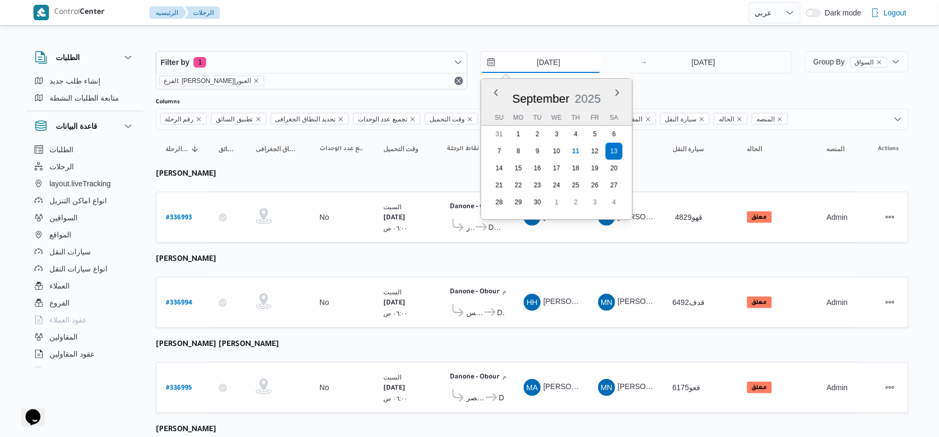
type input "[DATE]"
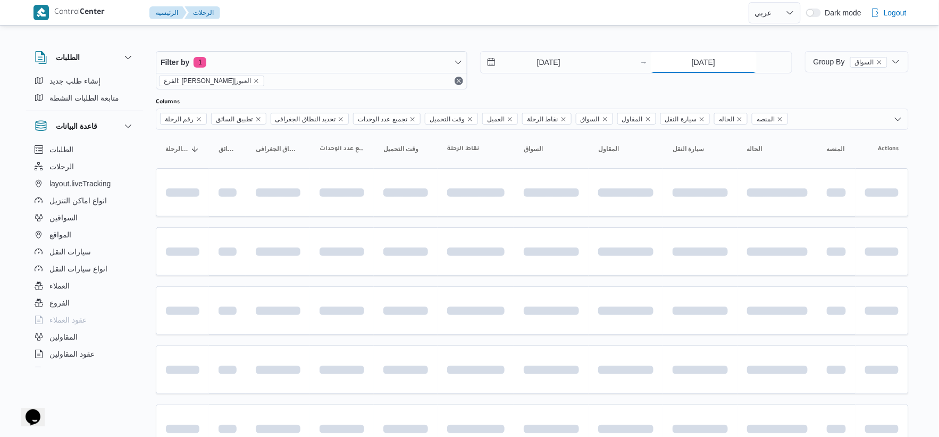
click at [687, 61] on input "13/9/2025" at bounding box center [704, 62] width 106 height 21
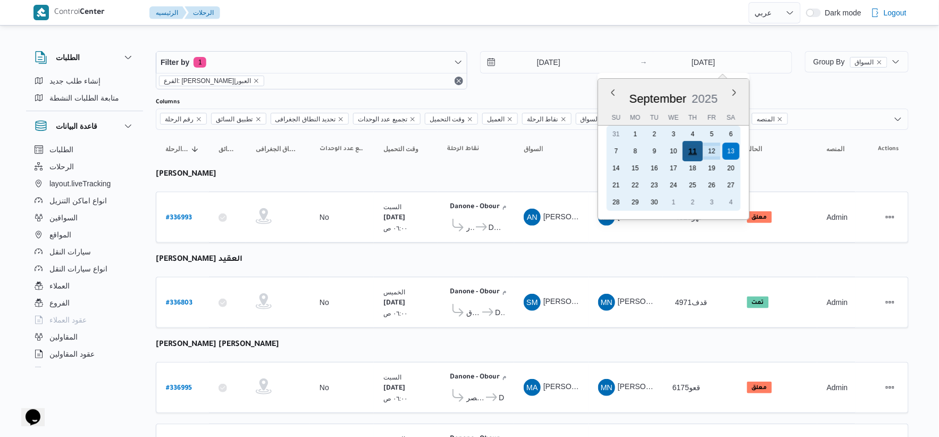
click at [695, 151] on div "11" at bounding box center [692, 151] width 20 height 20
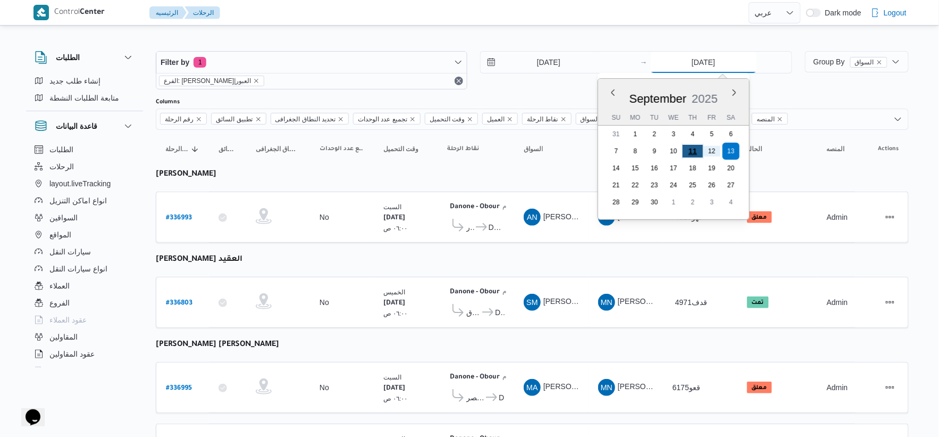
type input "[DATE]"
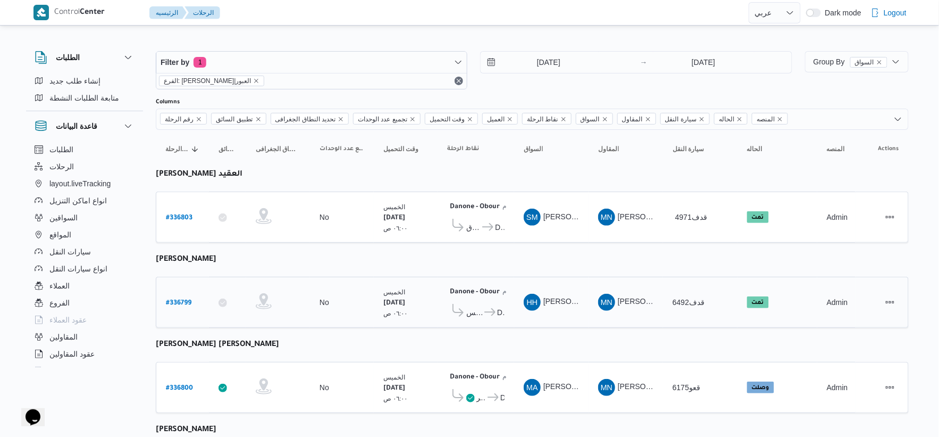
click at [519, 277] on td "السواق HH هشام حسين عبدالله عبدالجواد" at bounding box center [551, 301] width 74 height 51
select select "ar"
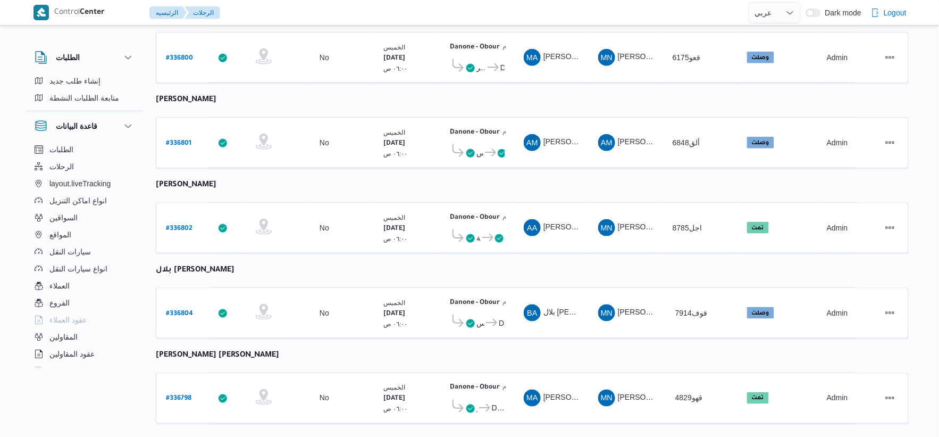
scroll to position [348, 0]
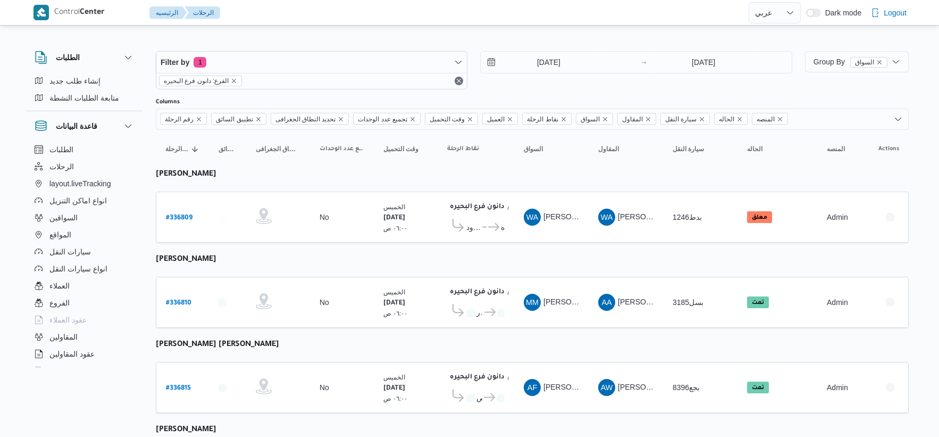
select select "ar"
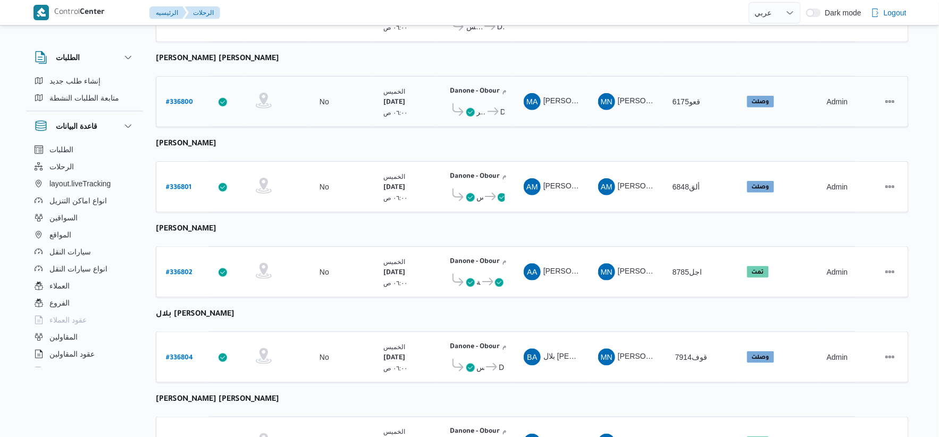
scroll to position [289, 0]
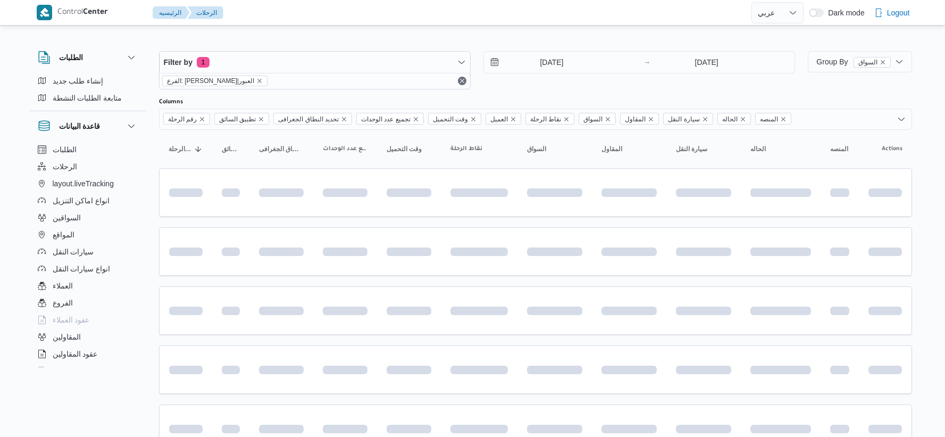
select select "ar"
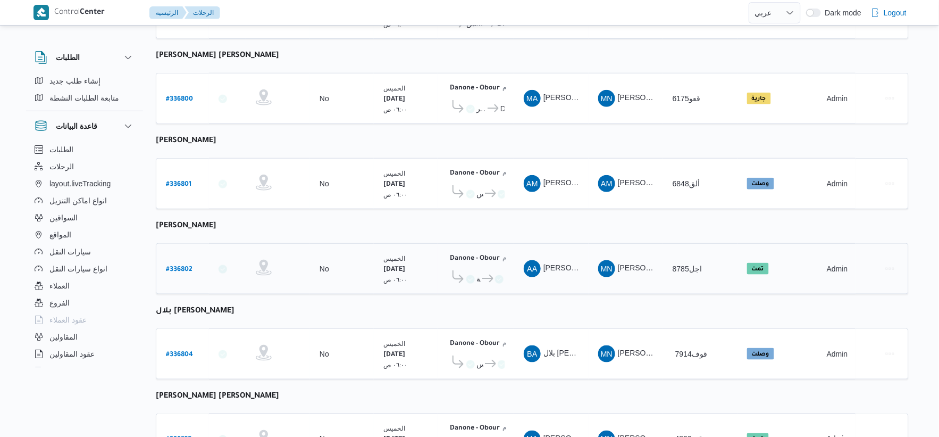
scroll to position [348, 0]
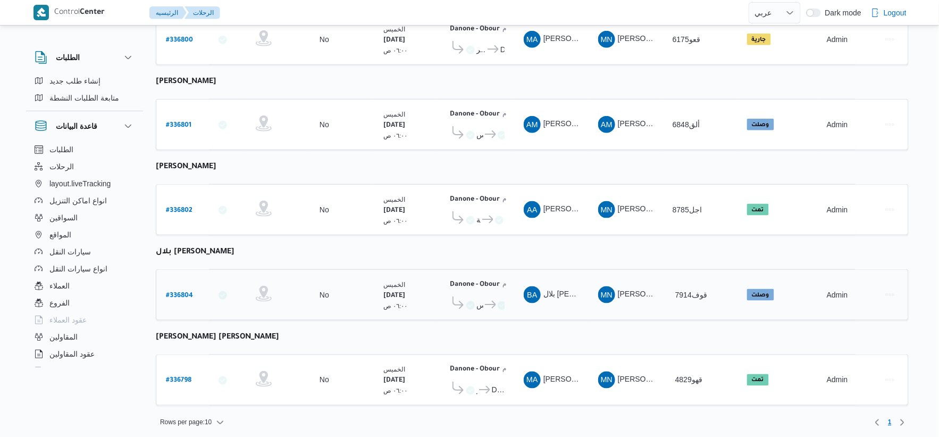
click at [180, 292] on b "# 336804" at bounding box center [179, 295] width 27 height 7
select select "ar"
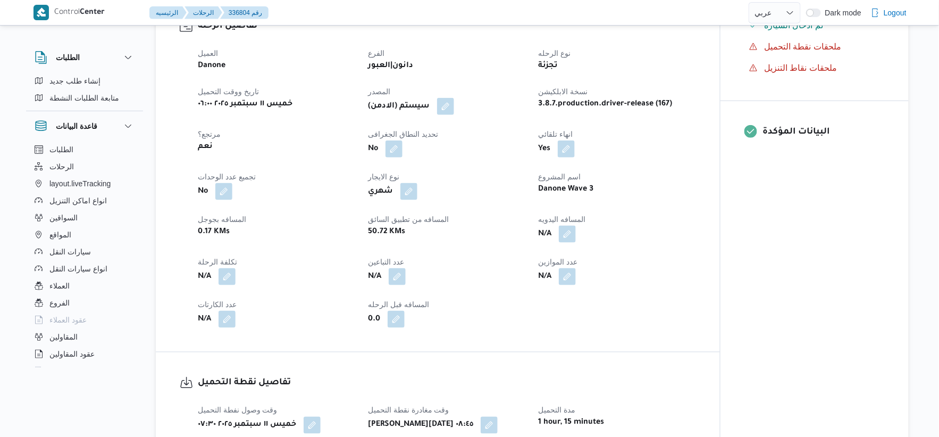
scroll to position [354, 0]
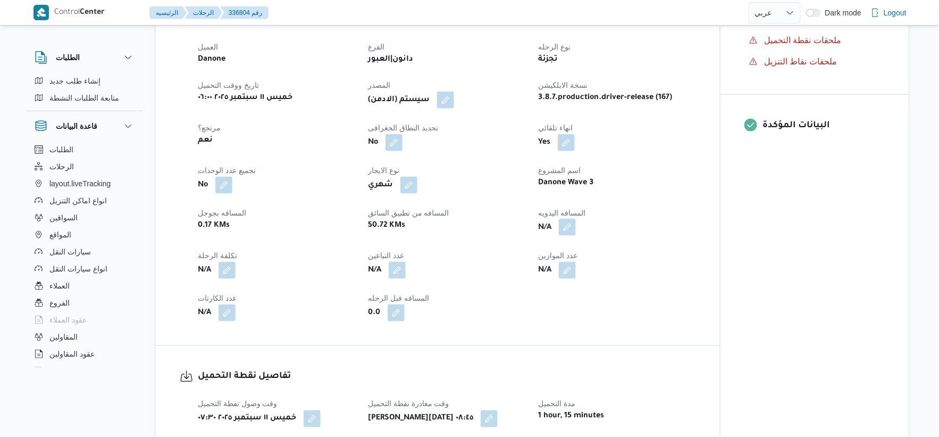
click at [566, 236] on button "button" at bounding box center [567, 227] width 17 height 17
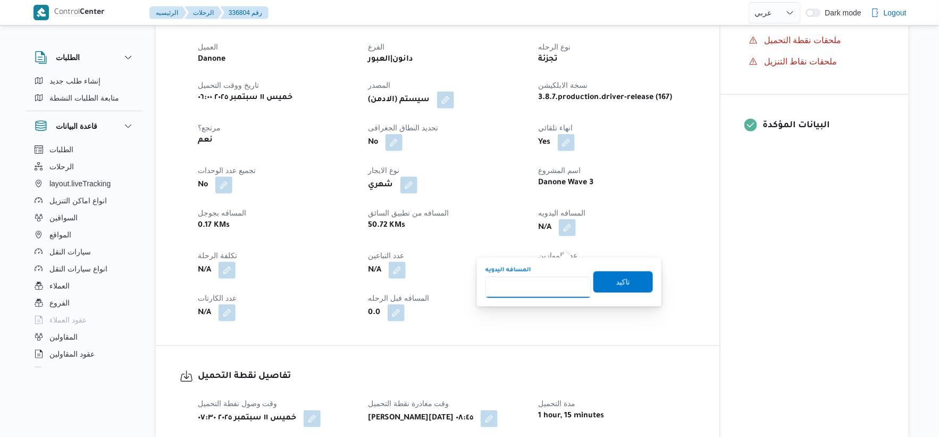
click at [546, 290] on input "المسافه اليدويه" at bounding box center [538, 286] width 106 height 21
type input "52"
click at [622, 279] on span "تاكيد" at bounding box center [623, 281] width 14 height 13
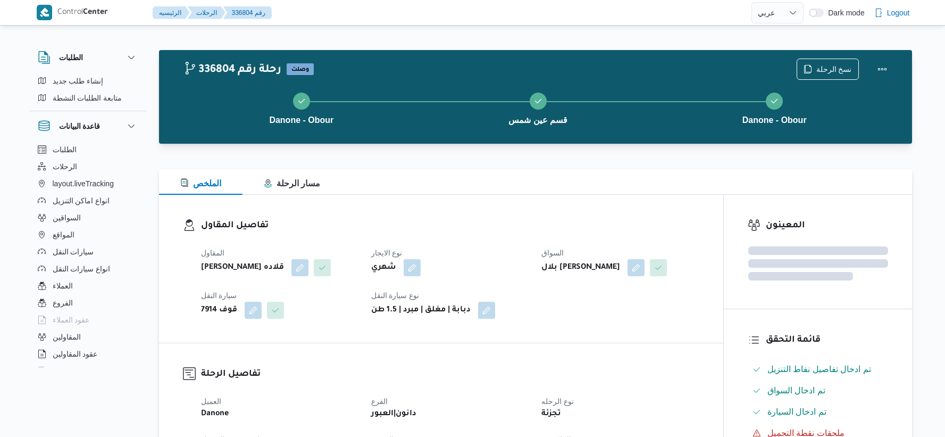
select select "ar"
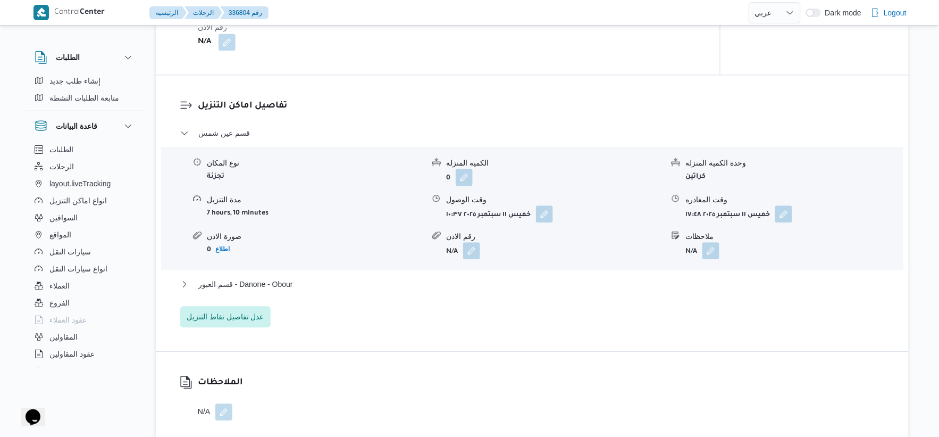
scroll to position [796, 0]
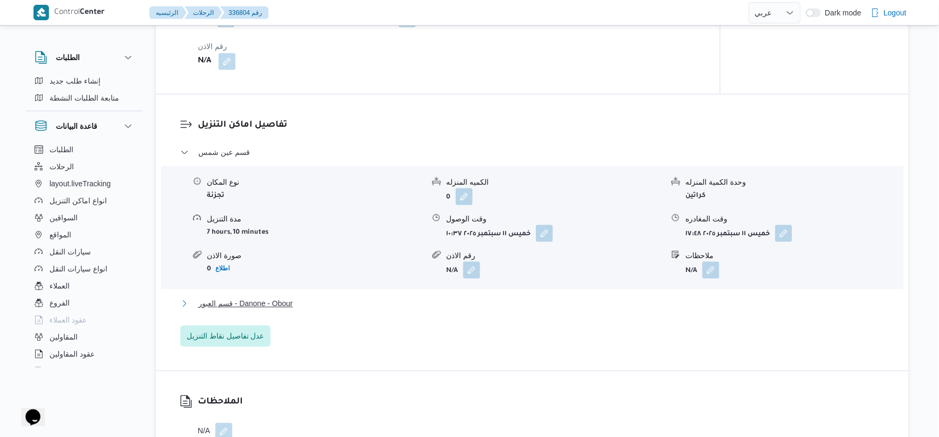
click at [299, 309] on button "قسم العبور - Danone - Obour" at bounding box center [532, 303] width 705 height 13
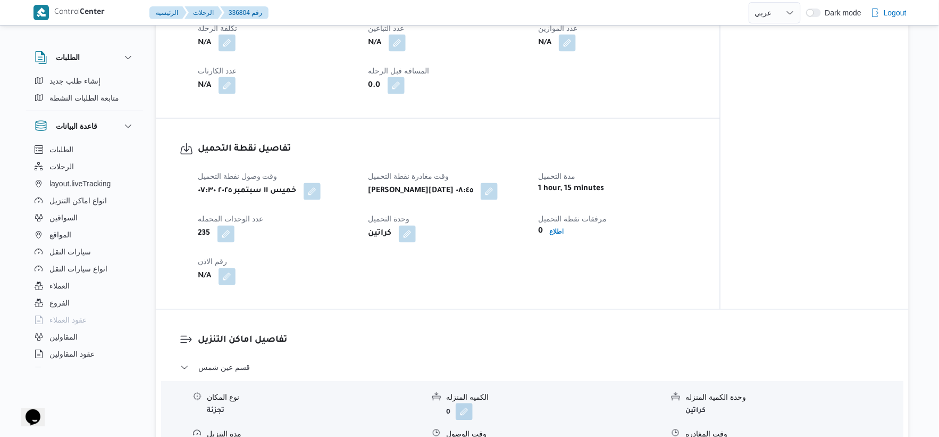
scroll to position [737, 0]
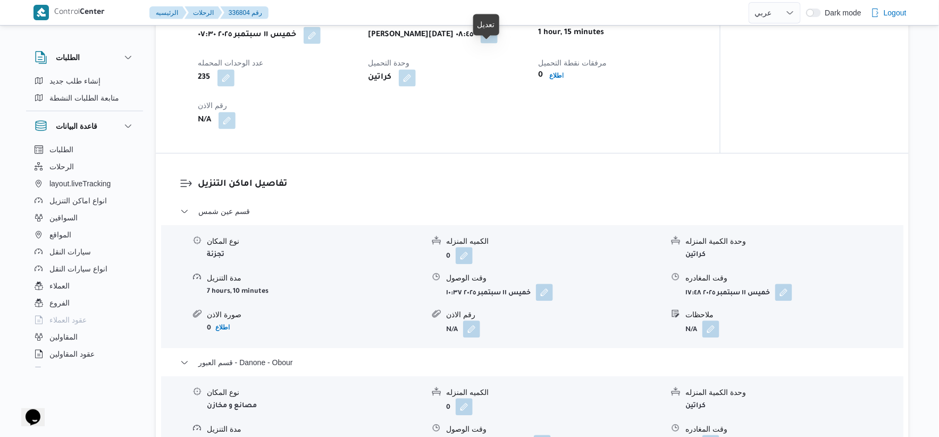
click at [488, 43] on button "button" at bounding box center [489, 34] width 17 height 17
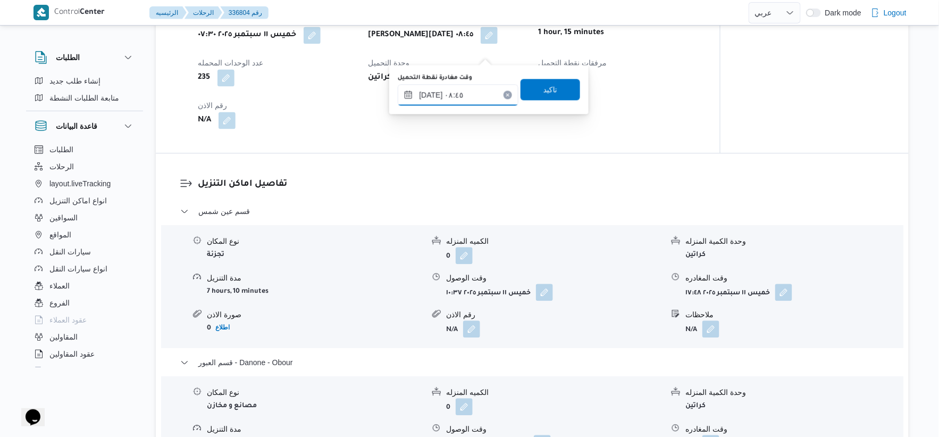
click at [476, 94] on input "[DATE] ٠٨:٤٥" at bounding box center [458, 94] width 121 height 21
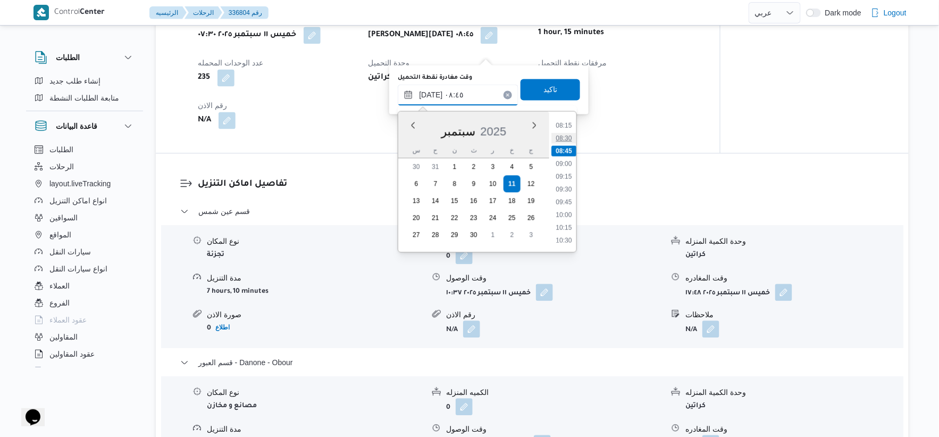
scroll to position [442, 0]
drag, startPoint x: 568, startPoint y: 193, endPoint x: 568, endPoint y: 166, distance: 26.6
click at [567, 193] on li "10:00" at bounding box center [564, 193] width 24 height 11
type input "[DATE] ١٠:٠٠"
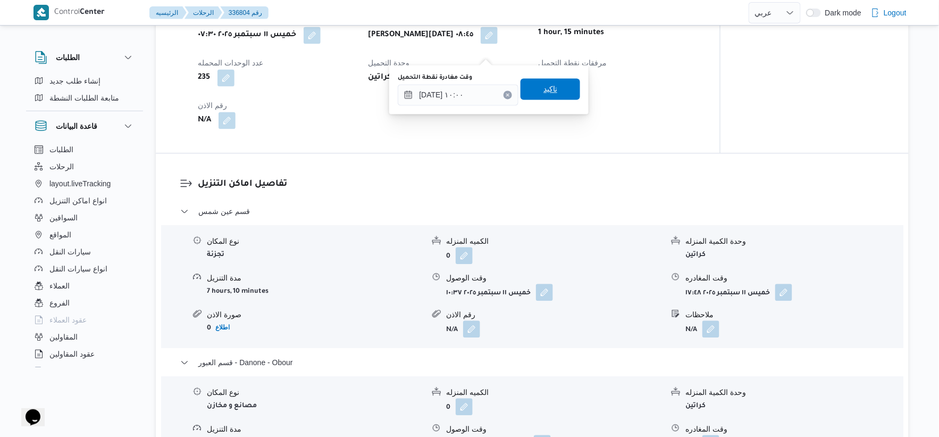
click at [552, 89] on span "تاكيد" at bounding box center [551, 88] width 60 height 21
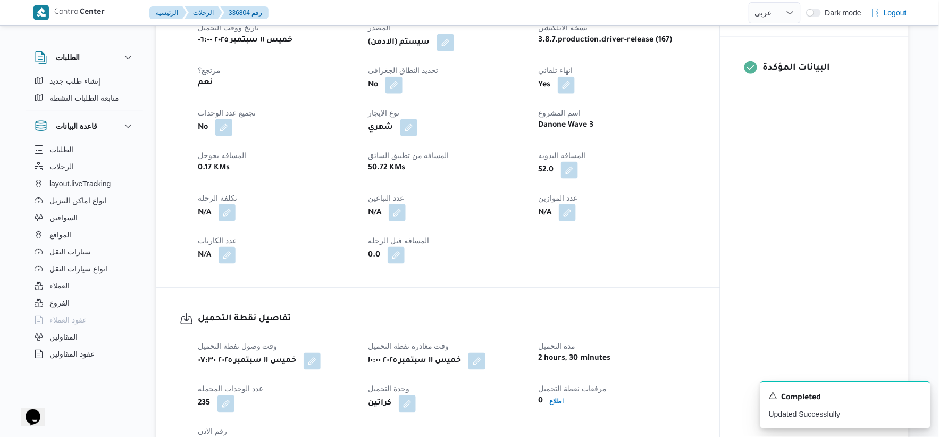
scroll to position [265, 0]
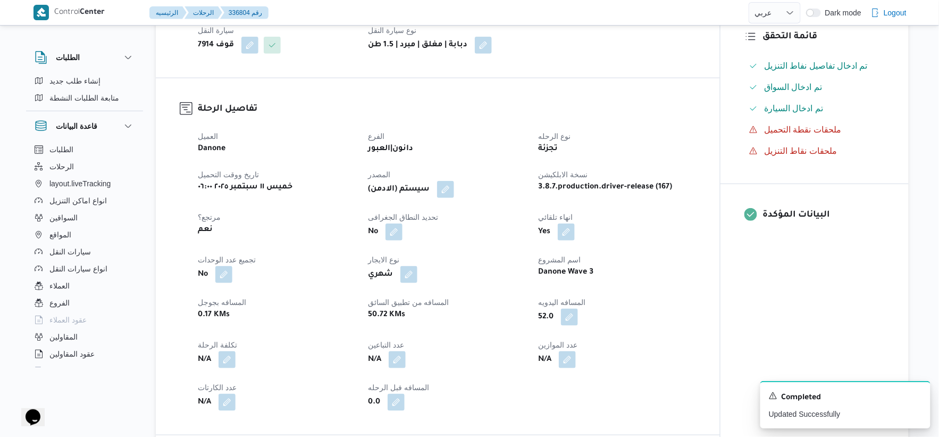
select select "ar"
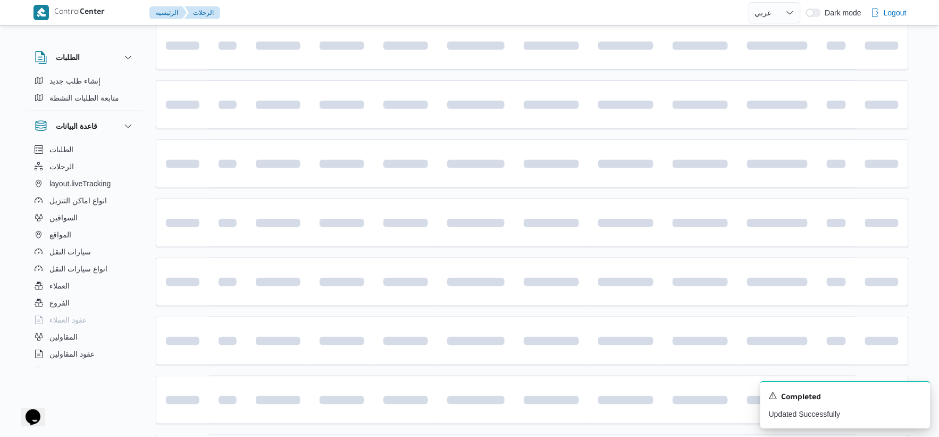
scroll to position [348, 0]
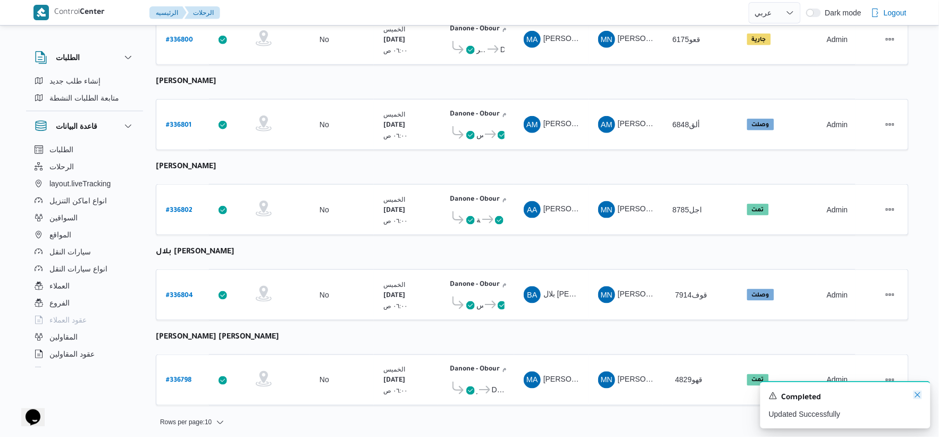
click at [921, 396] on icon "Dismiss toast" at bounding box center [917, 394] width 9 height 9
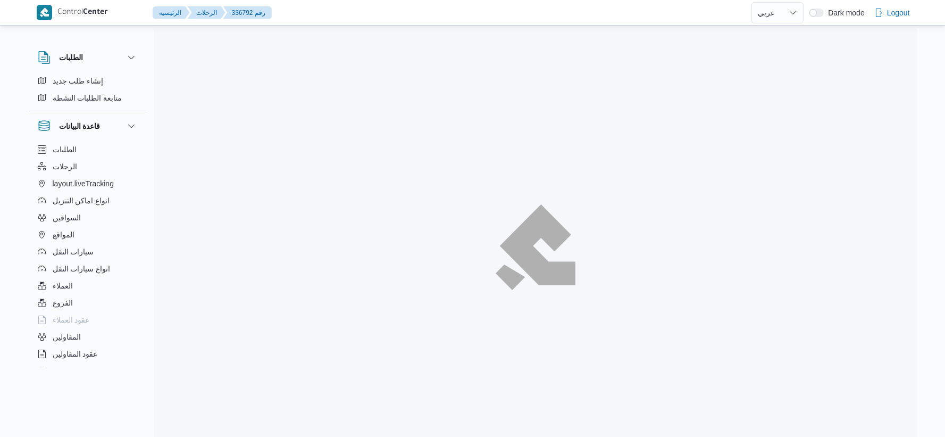
select select "ar"
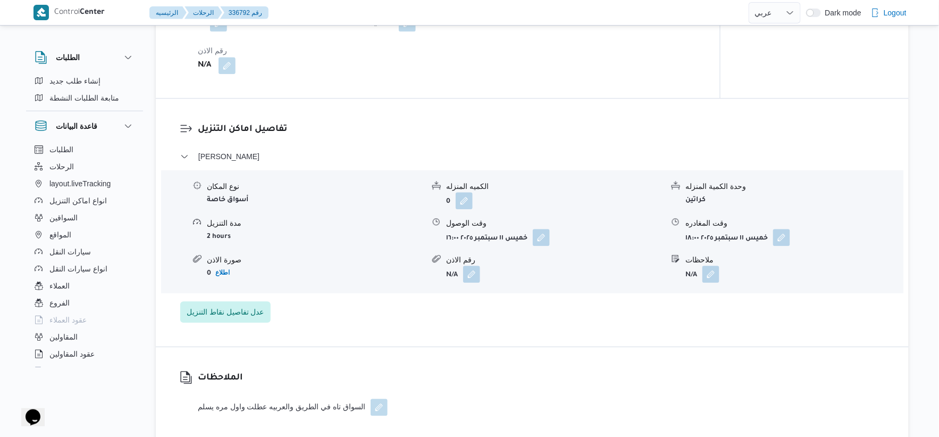
scroll to position [827, 0]
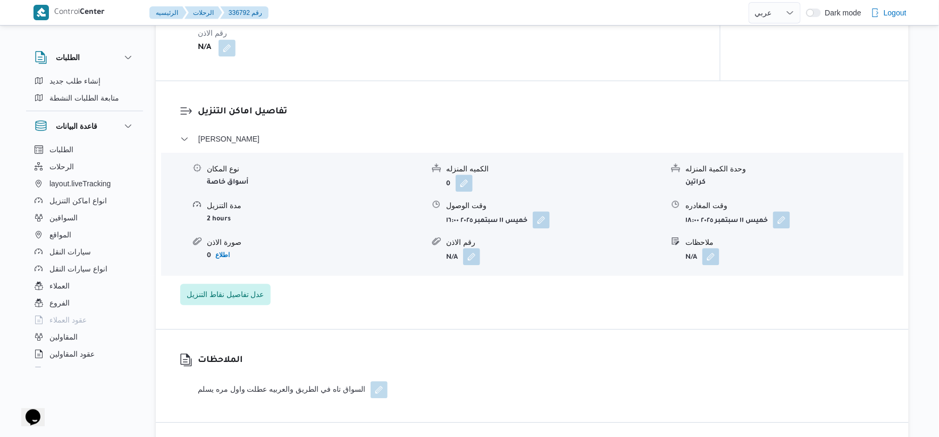
select select "ar"
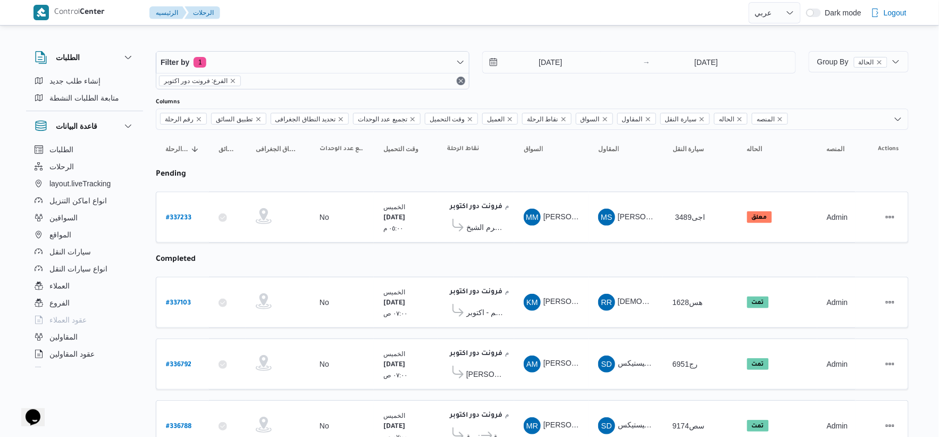
scroll to position [109, 0]
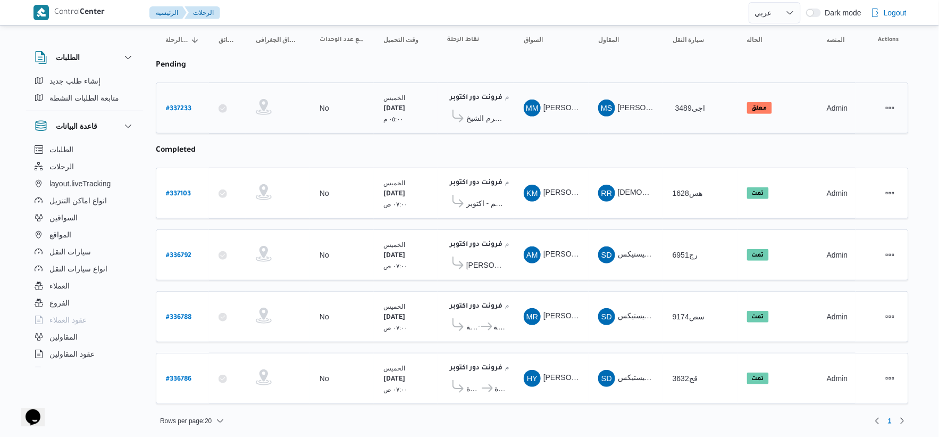
click at [497, 118] on span "كارفور شرم الشيخ" at bounding box center [485, 118] width 38 height 13
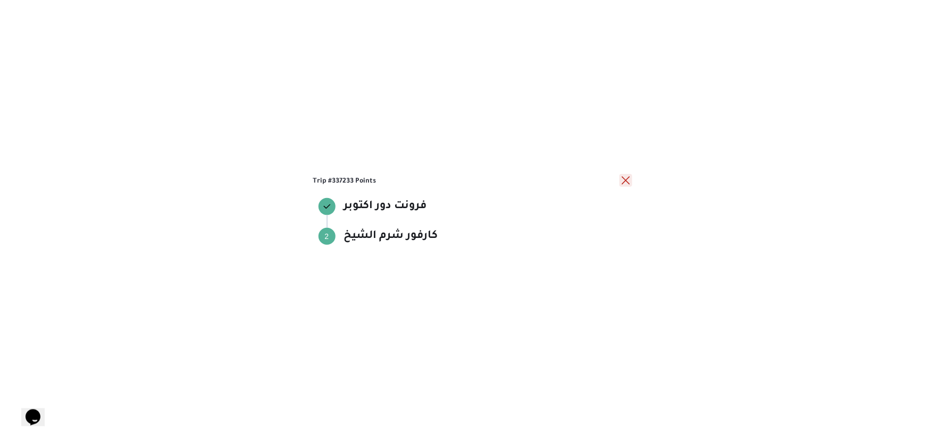
click at [628, 177] on button "close" at bounding box center [625, 180] width 13 height 13
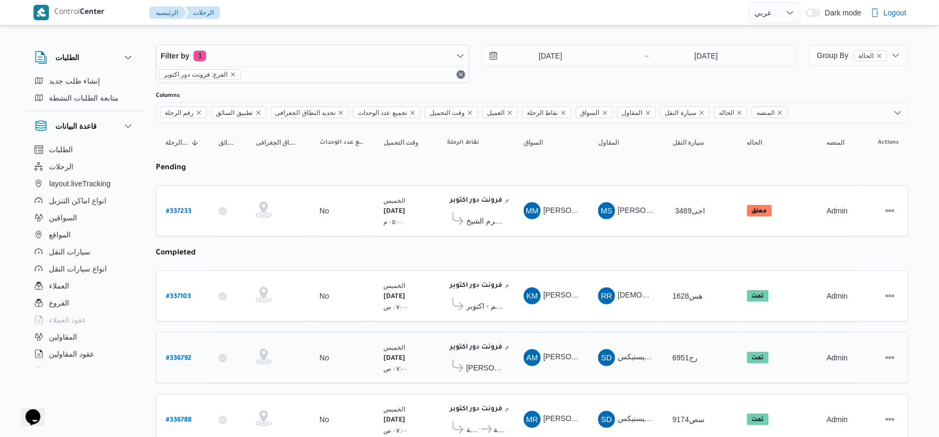
scroll to position [0, 0]
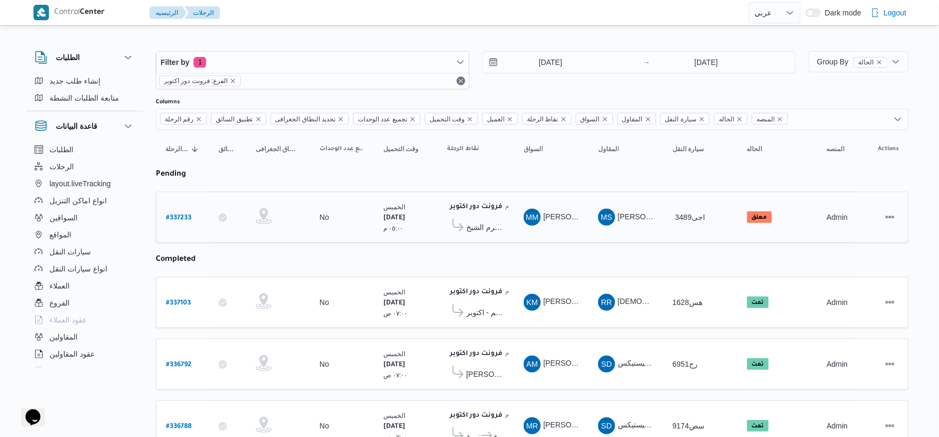
click at [179, 214] on b "# 337233" at bounding box center [179, 217] width 26 height 7
select select "ar"
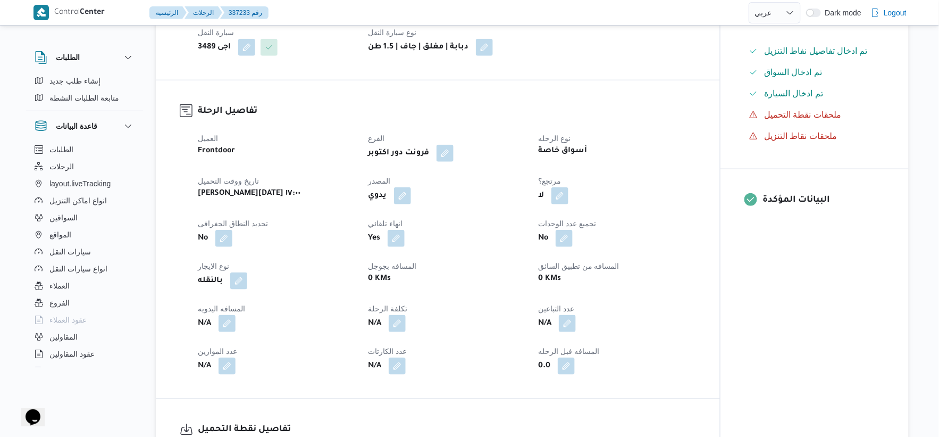
scroll to position [118, 0]
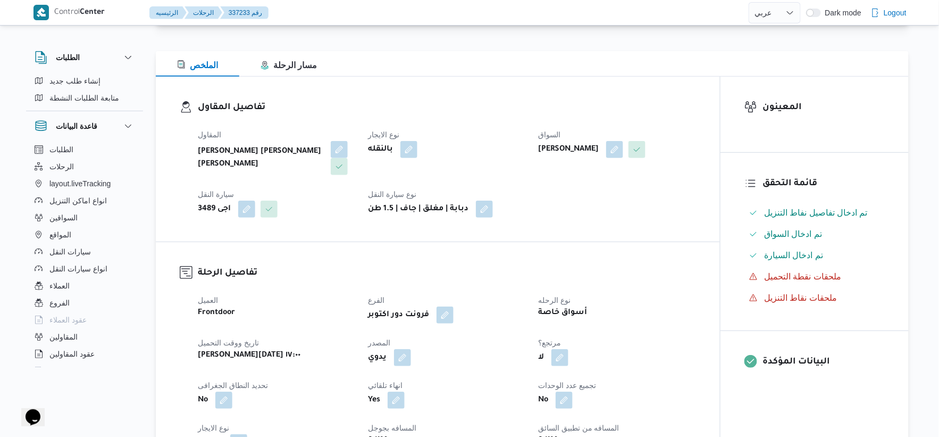
select select "ar"
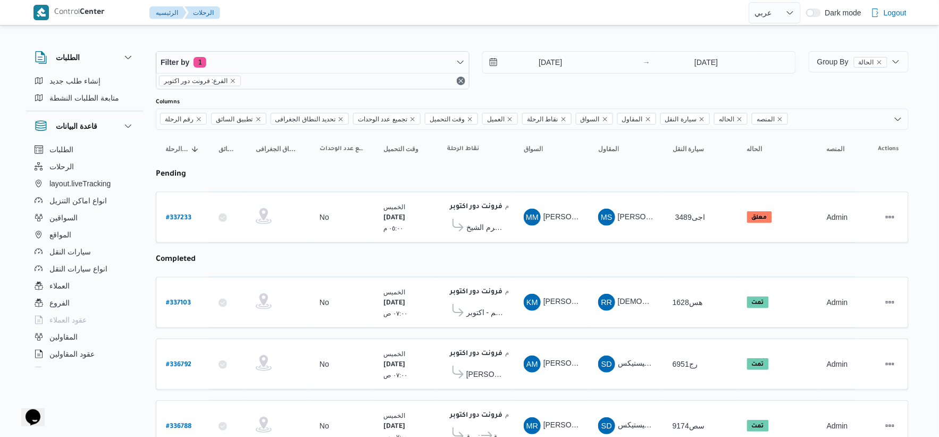
select select "ar"
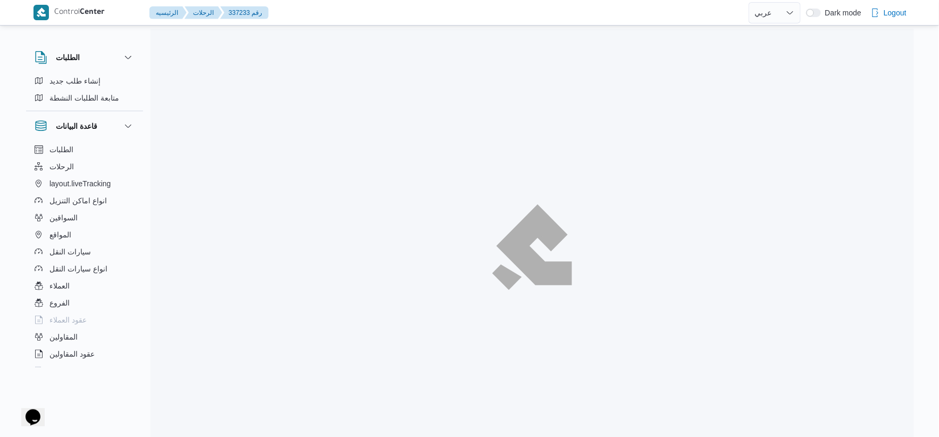
scroll to position [29, 0]
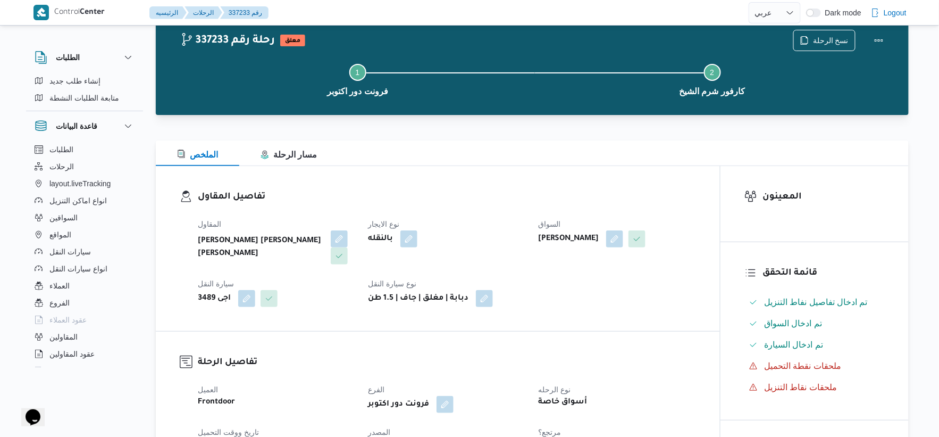
select select "ar"
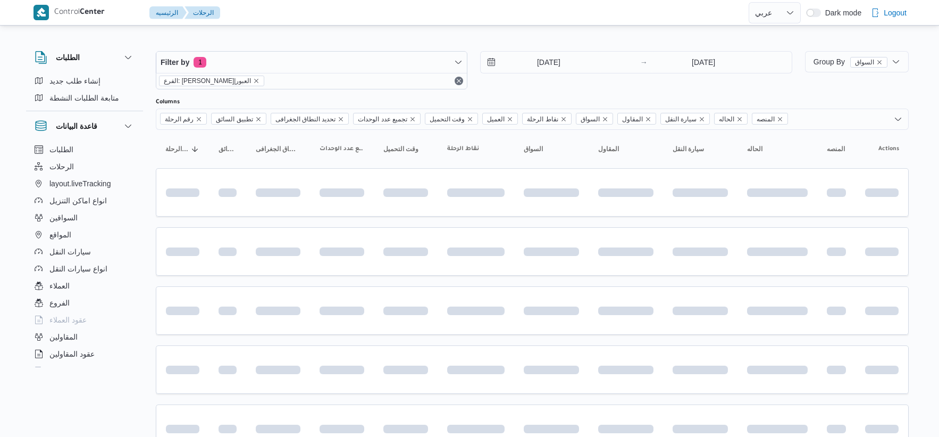
select select "ar"
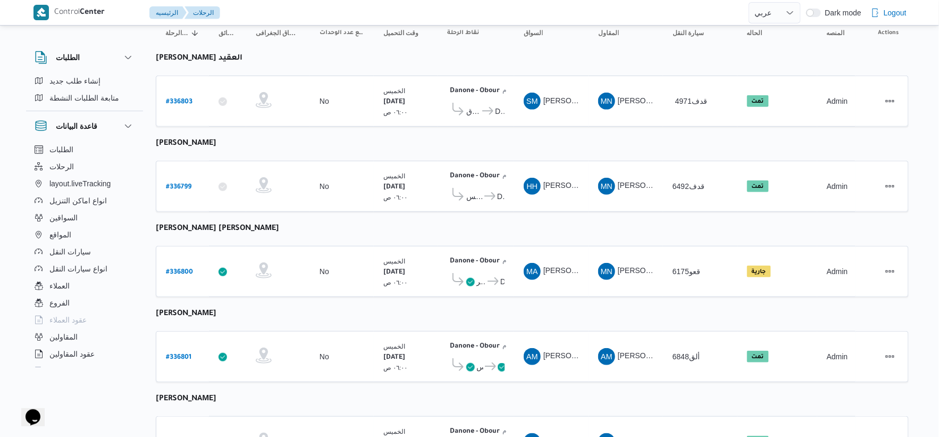
scroll to position [348, 0]
